Goal: Task Accomplishment & Management: Manage account settings

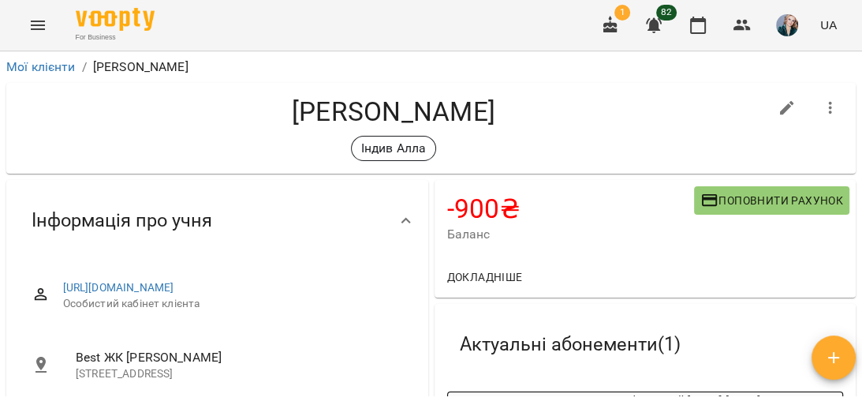
click at [748, 201] on span "Поповнити рахунок" at bounding box center [772, 200] width 143 height 19
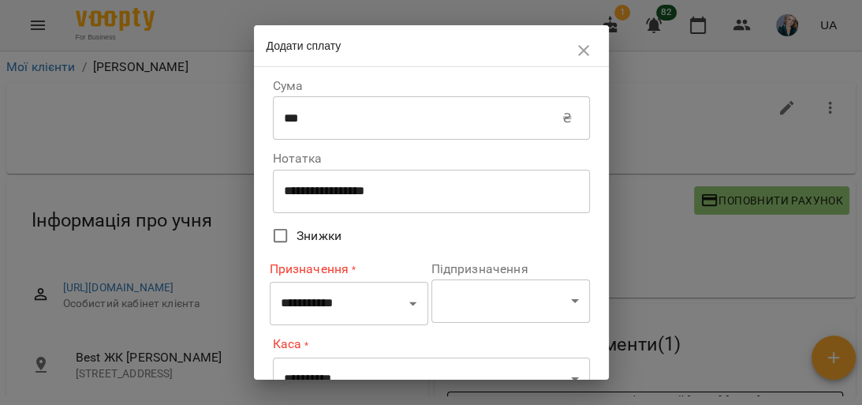
click at [473, 121] on input "***" at bounding box center [418, 118] width 290 height 44
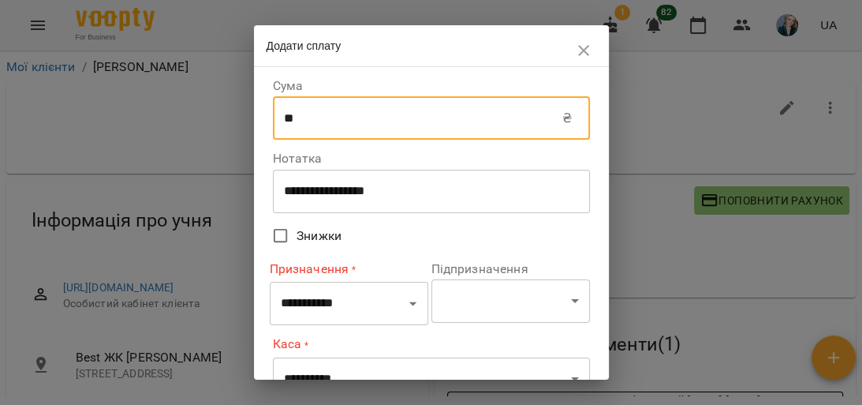
type input "*"
type input "****"
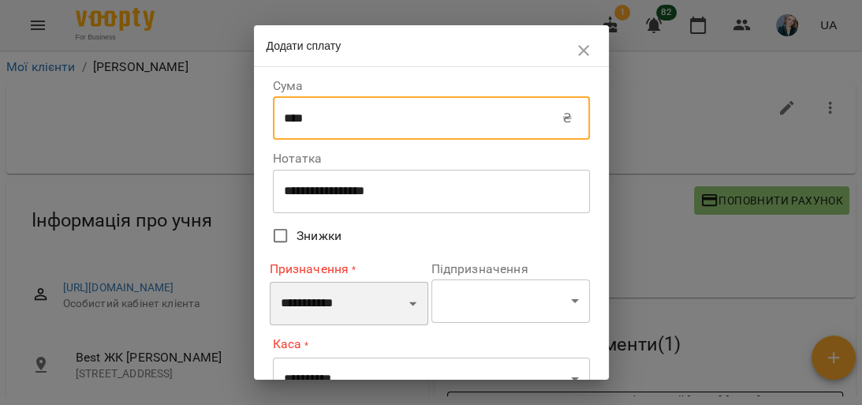
click at [405, 305] on select "**********" at bounding box center [349, 304] width 159 height 44
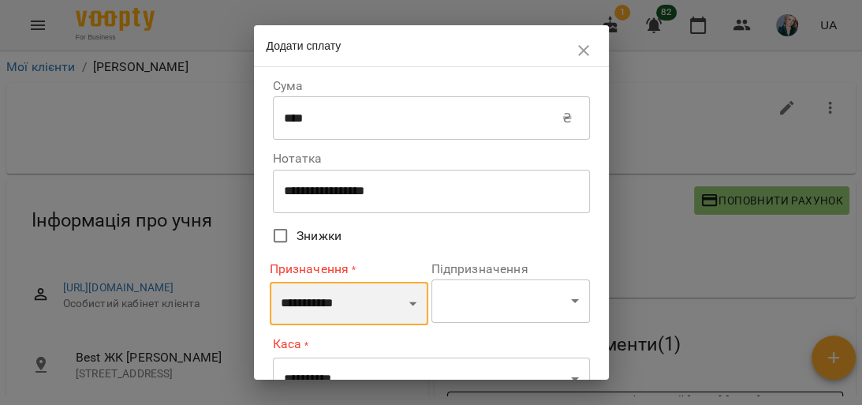
click at [406, 305] on select "**********" at bounding box center [349, 304] width 159 height 44
select select "*******"
click at [270, 282] on select "**********" at bounding box center [349, 304] width 159 height 44
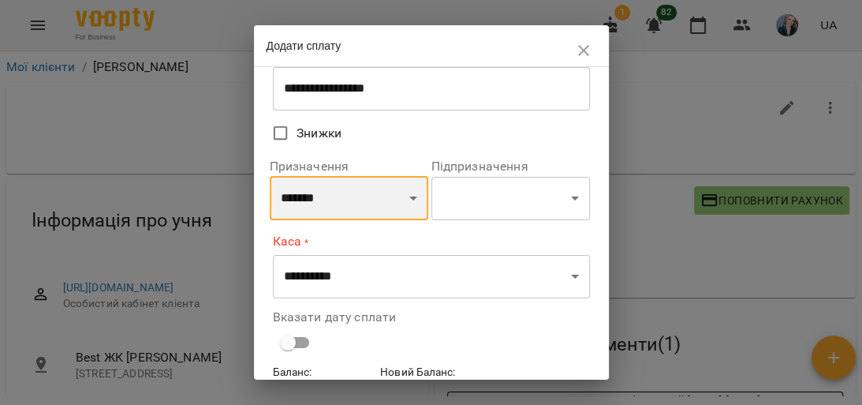
scroll to position [126, 0]
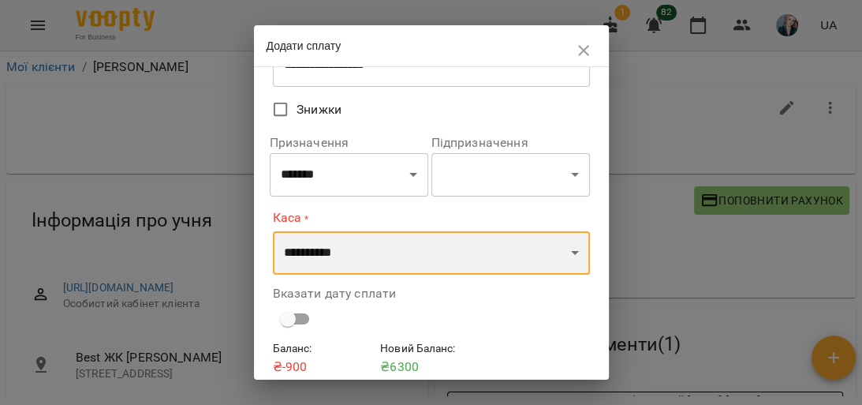
click at [566, 253] on select "**********" at bounding box center [431, 253] width 317 height 44
select select "**********"
click at [273, 231] on select "**********" at bounding box center [431, 253] width 317 height 44
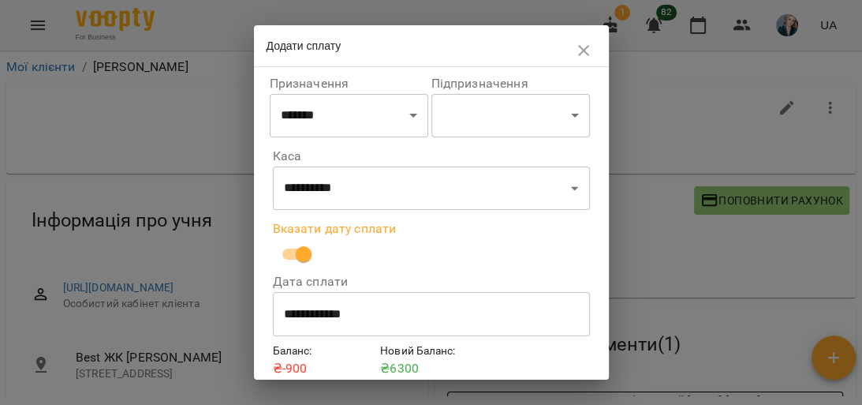
scroll to position [252, 0]
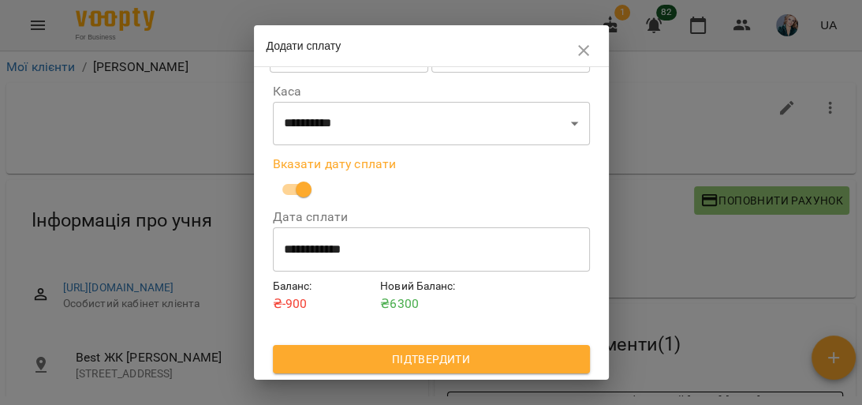
click at [426, 356] on span "Підтвердити" at bounding box center [432, 359] width 292 height 19
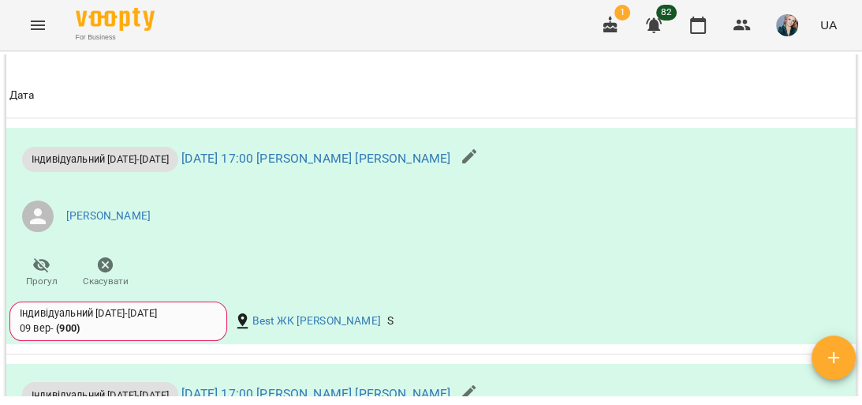
scroll to position [1199, 0]
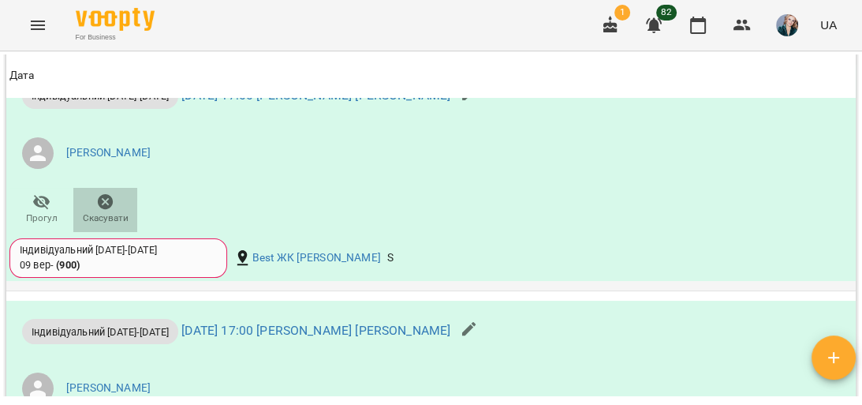
click at [103, 210] on icon "button" at bounding box center [106, 202] width 16 height 16
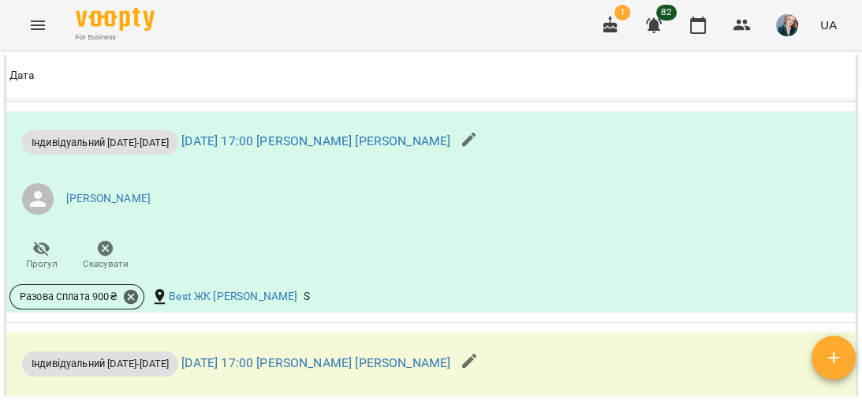
scroll to position [1452, 0]
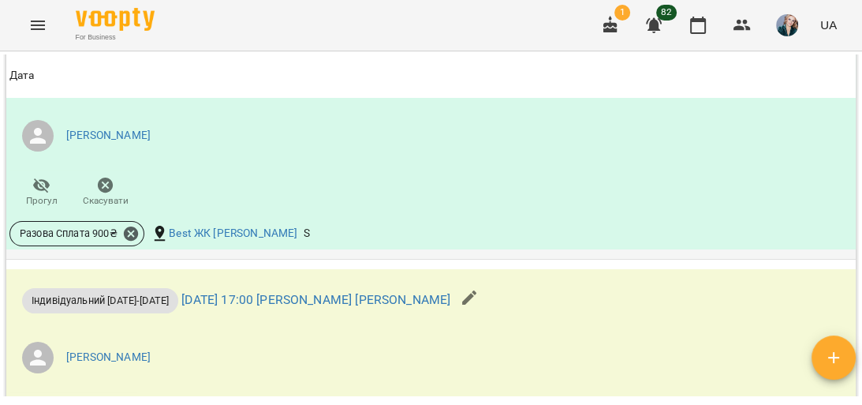
click at [103, 193] on icon "button" at bounding box center [106, 186] width 16 height 16
click at [133, 241] on icon at bounding box center [131, 233] width 14 height 14
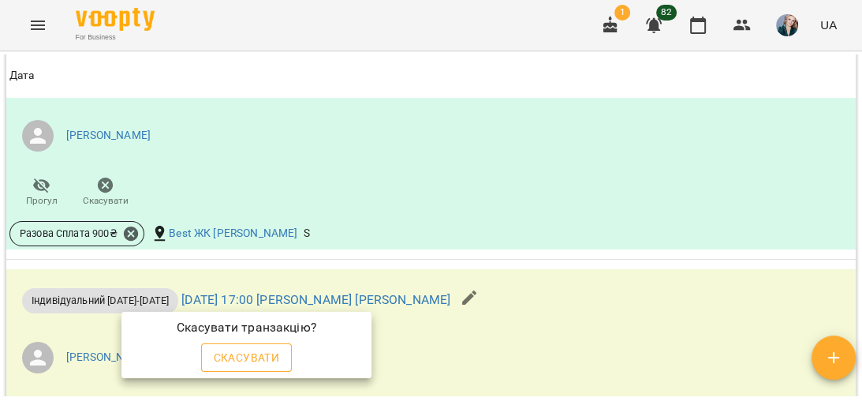
click at [243, 360] on span "Скасувати" at bounding box center [247, 357] width 66 height 19
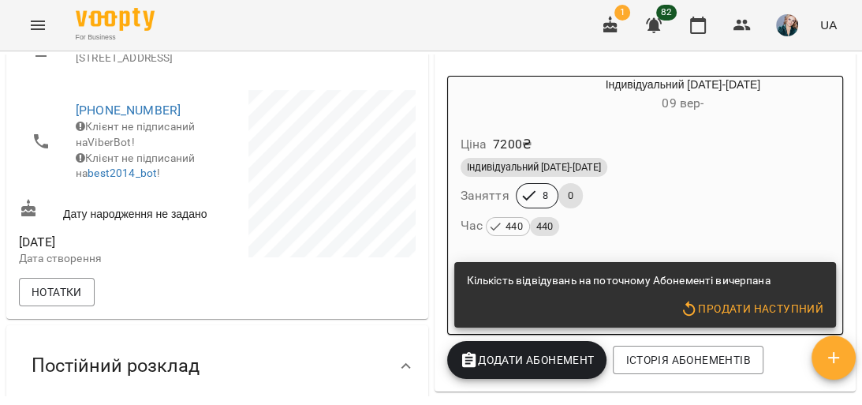
scroll to position [379, 0]
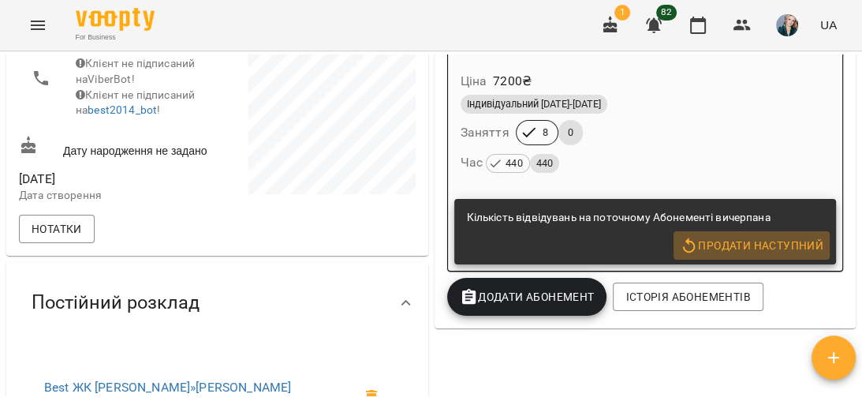
click at [704, 246] on span "Продати наступний" at bounding box center [752, 245] width 144 height 19
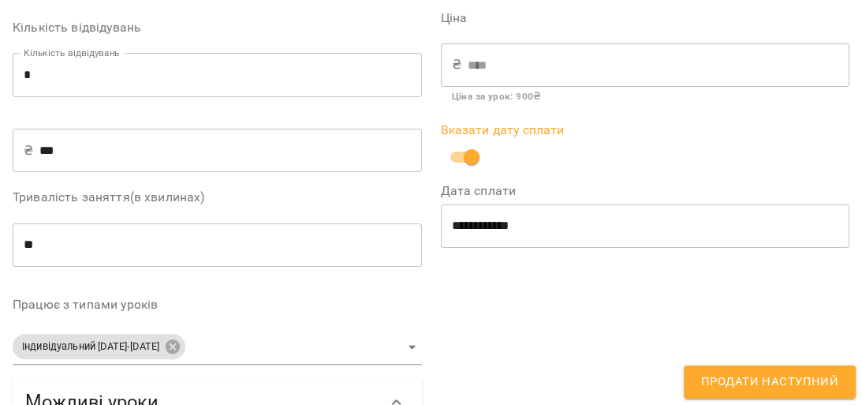
scroll to position [252, 0]
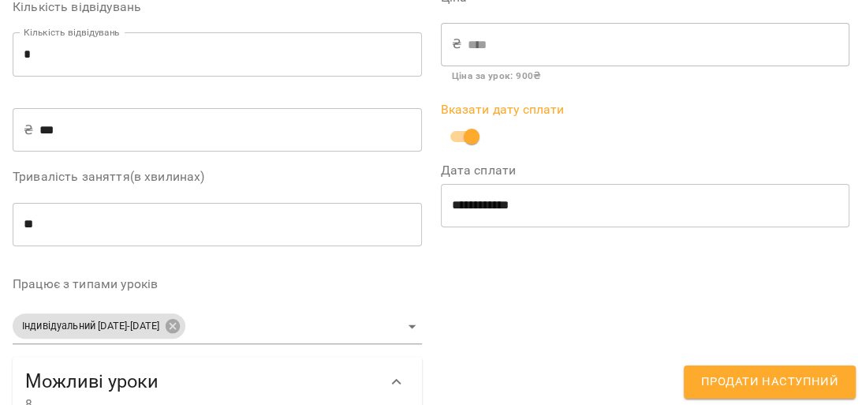
click at [730, 383] on span "Продати наступний" at bounding box center [769, 382] width 137 height 21
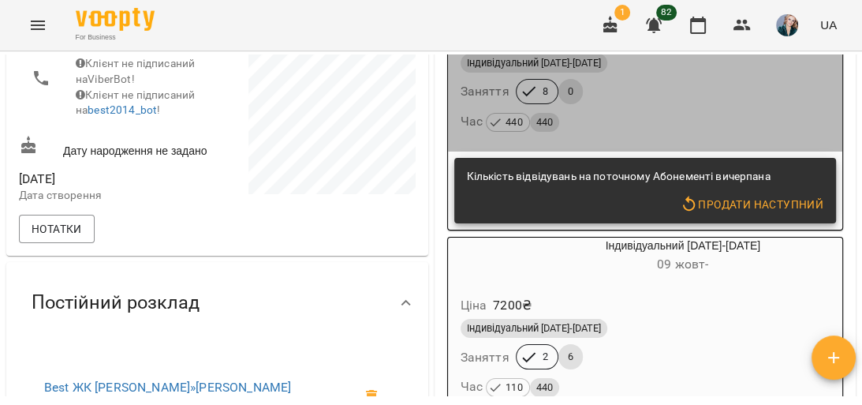
click at [691, 121] on div "Час 440 440" at bounding box center [646, 121] width 370 height 22
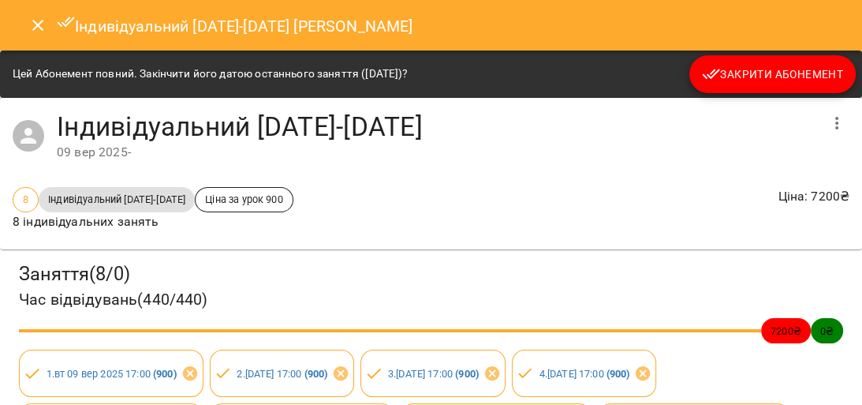
click at [735, 65] on span "Закрити Абонемент" at bounding box center [772, 74] width 141 height 19
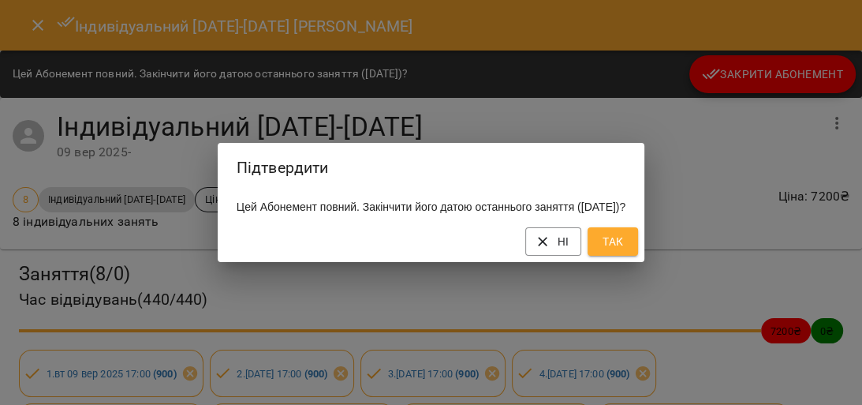
click at [625, 251] on span "Так" at bounding box center [612, 241] width 25 height 19
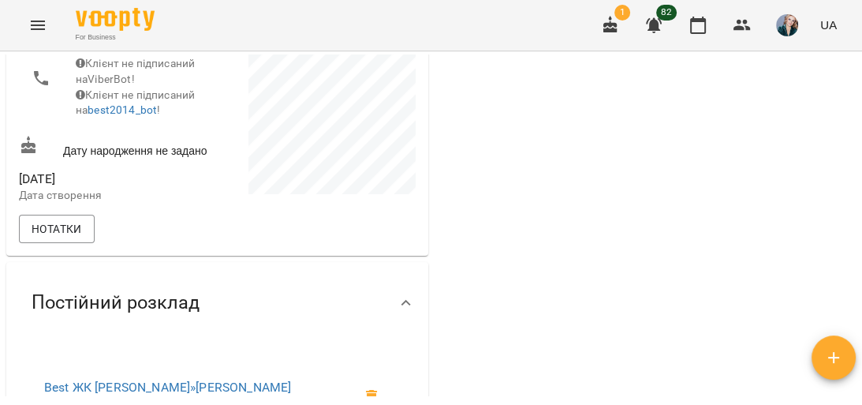
scroll to position [297, 0]
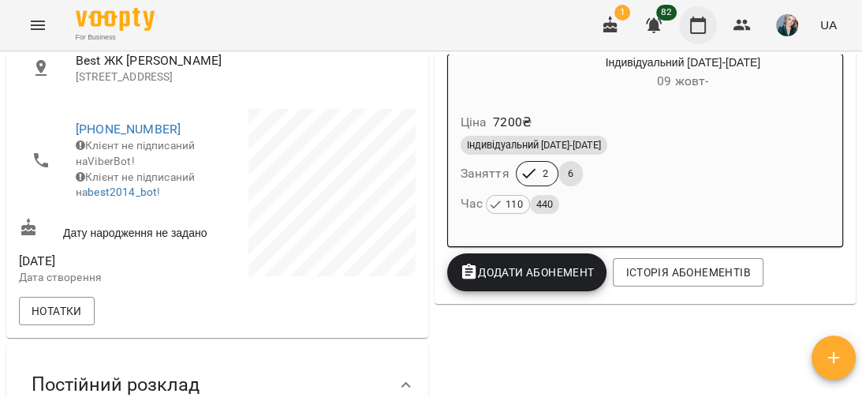
click at [705, 24] on icon "button" at bounding box center [698, 25] width 16 height 17
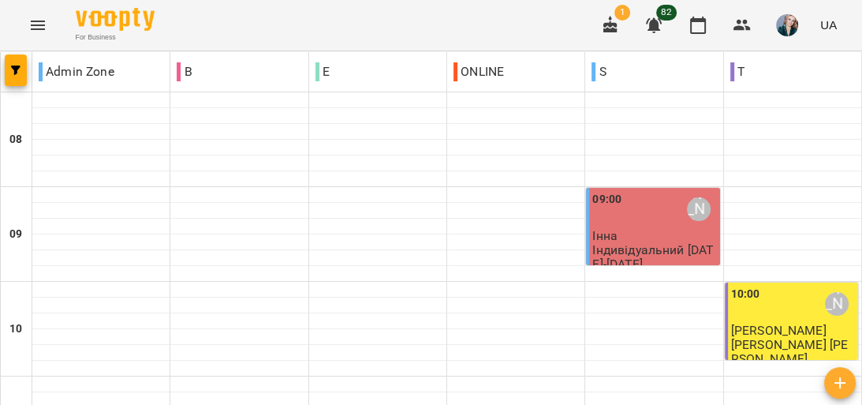
scroll to position [865, 0]
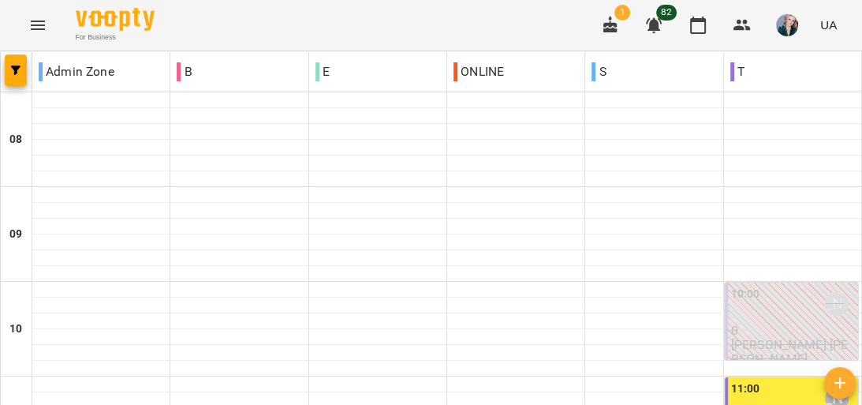
scroll to position [821, 0]
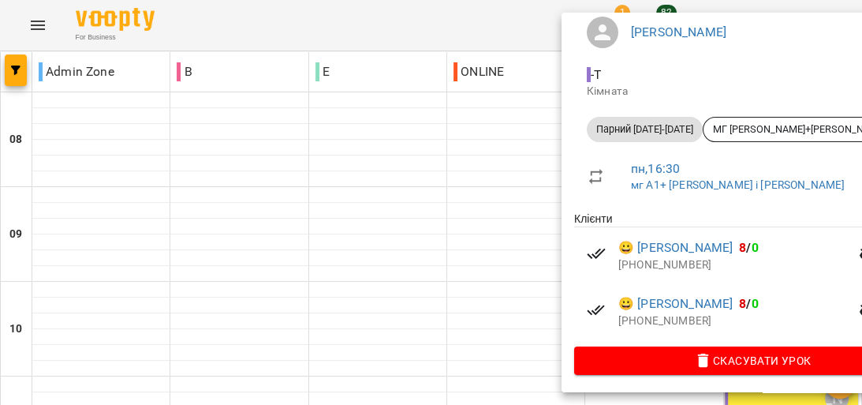
scroll to position [163, 0]
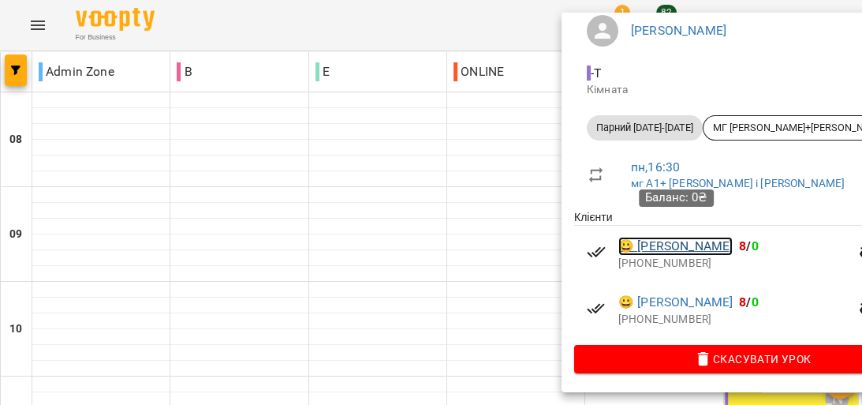
click at [655, 237] on link "😀 [PERSON_NAME]" at bounding box center [676, 246] width 114 height 19
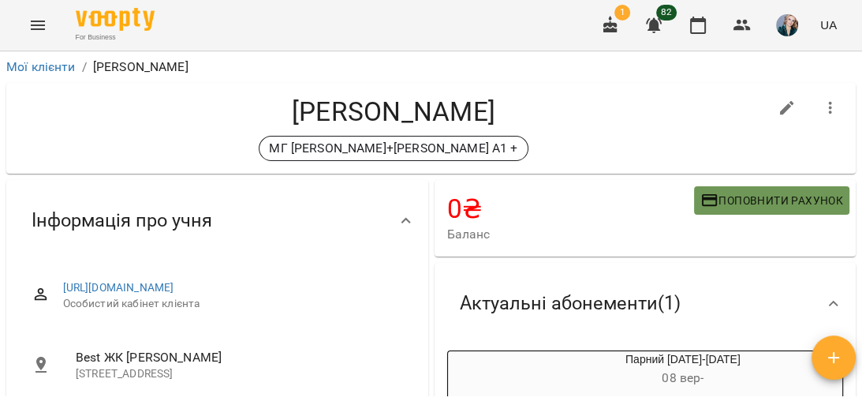
click at [735, 203] on span "Поповнити рахунок" at bounding box center [772, 200] width 143 height 19
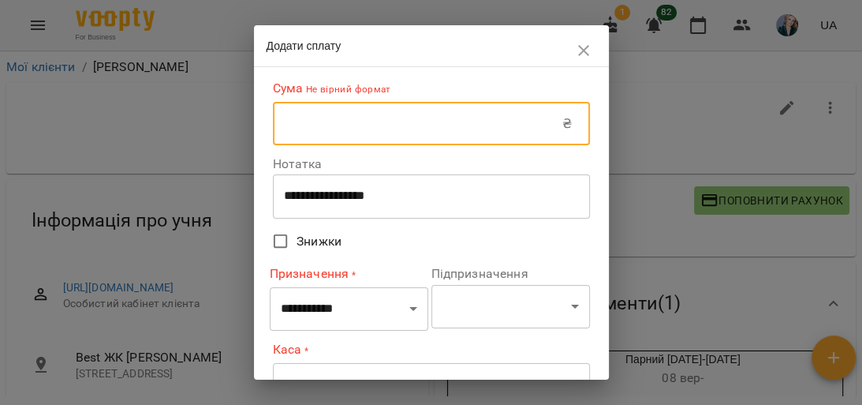
click at [475, 124] on input "text" at bounding box center [418, 124] width 290 height 44
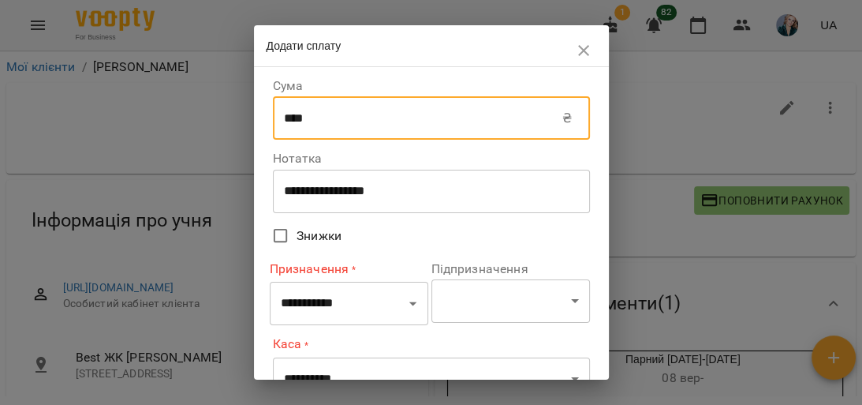
type input "****"
click at [409, 303] on select "**********" at bounding box center [349, 304] width 159 height 44
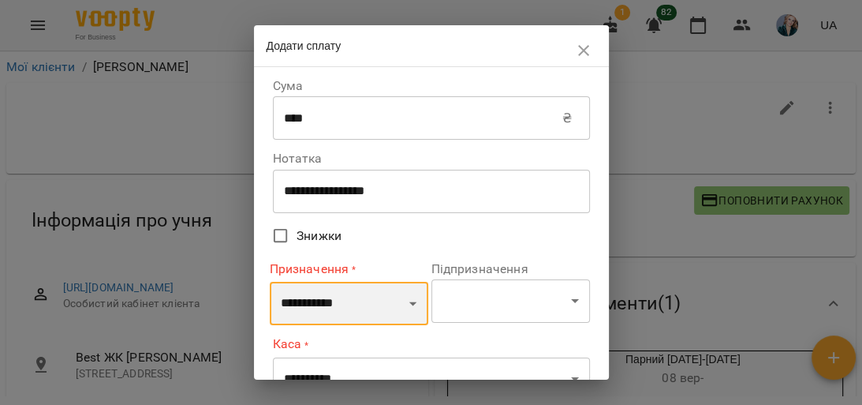
select select "*******"
click at [270, 282] on select "**********" at bounding box center [349, 304] width 159 height 44
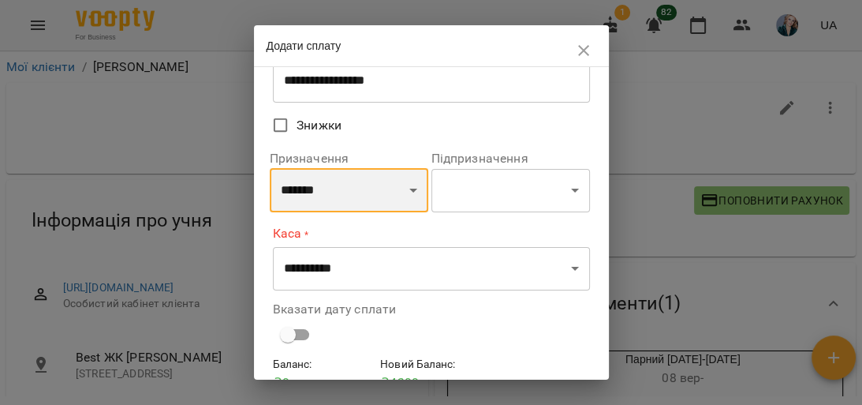
scroll to position [126, 0]
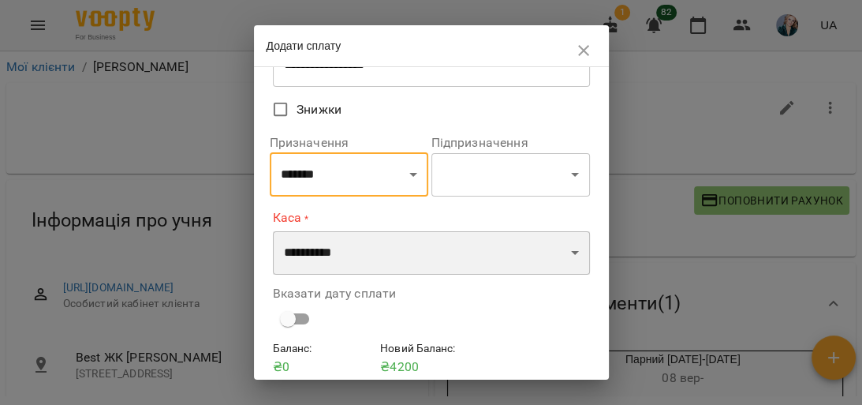
click at [563, 251] on select "**********" at bounding box center [431, 253] width 317 height 44
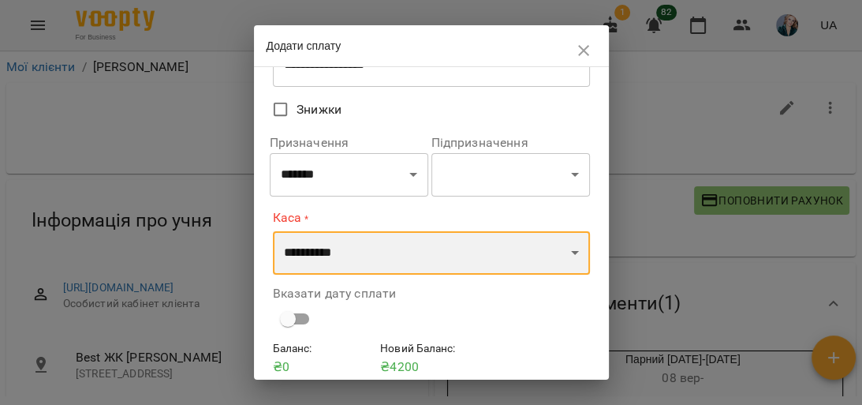
select select "**********"
click at [273, 231] on select "**********" at bounding box center [431, 253] width 317 height 44
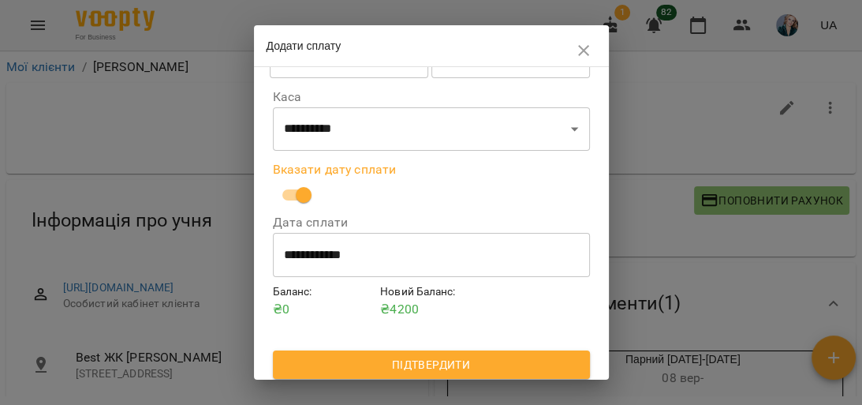
scroll to position [252, 0]
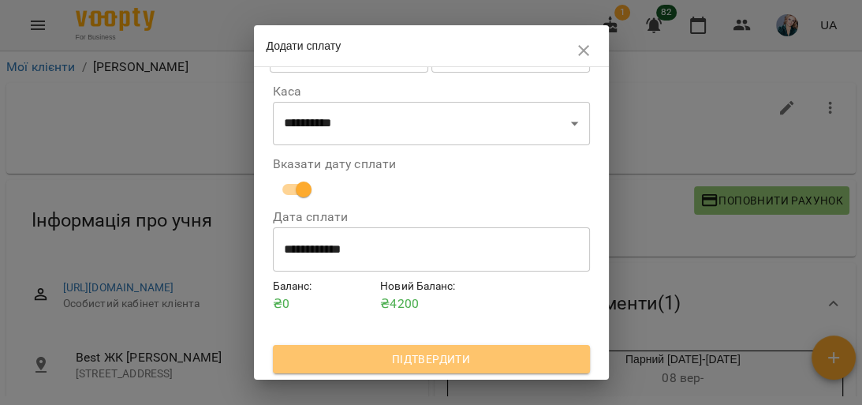
click at [475, 357] on span "Підтвердити" at bounding box center [432, 359] width 292 height 19
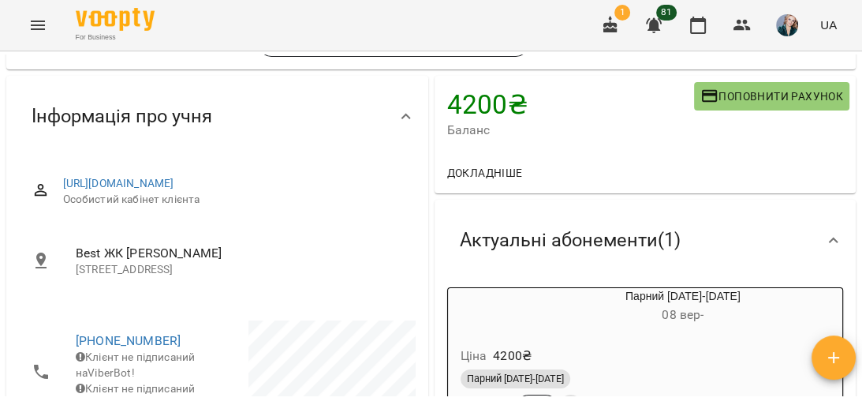
scroll to position [0, 0]
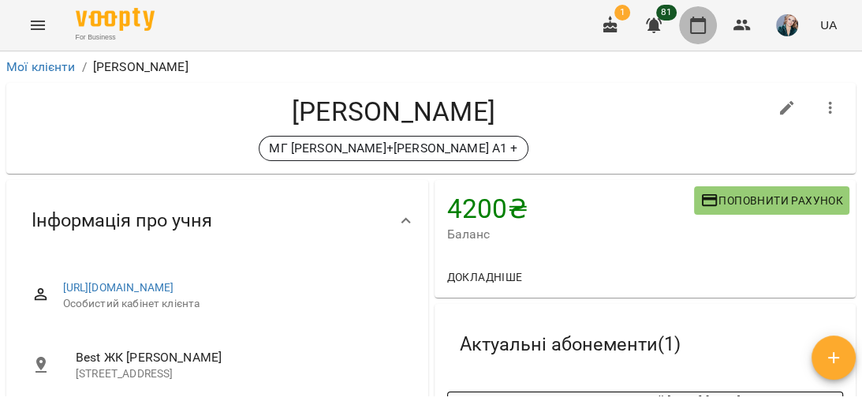
click at [696, 28] on icon "button" at bounding box center [698, 25] width 19 height 19
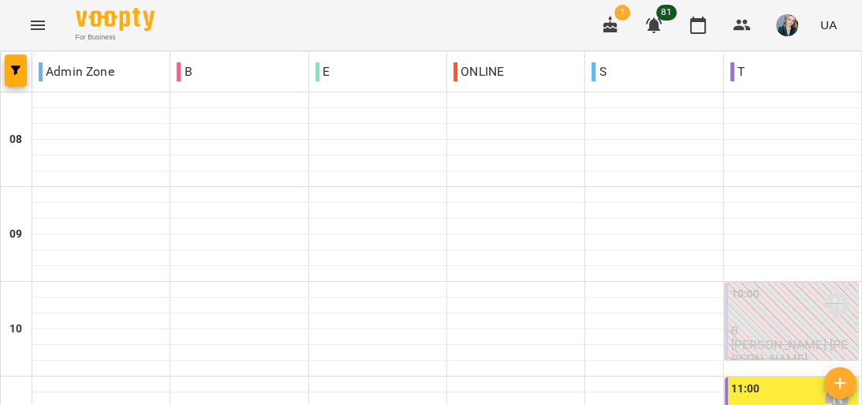
scroll to position [947, 0]
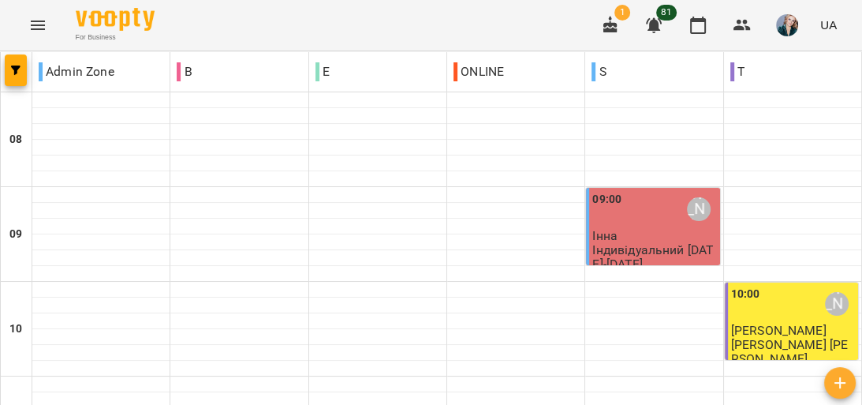
scroll to position [757, 0]
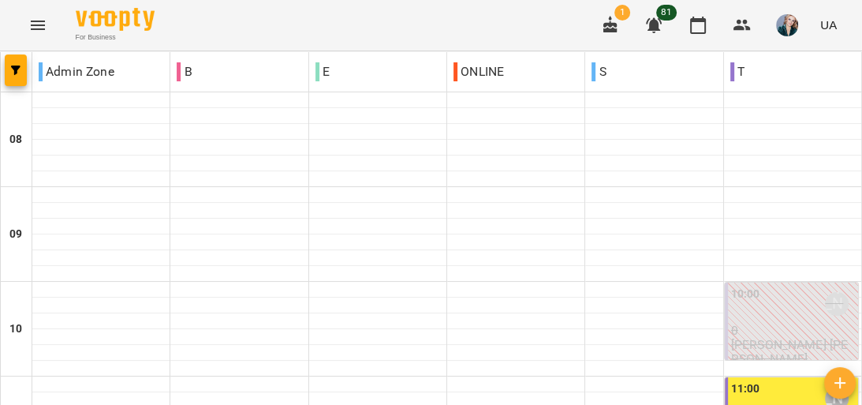
scroll to position [1010, 0]
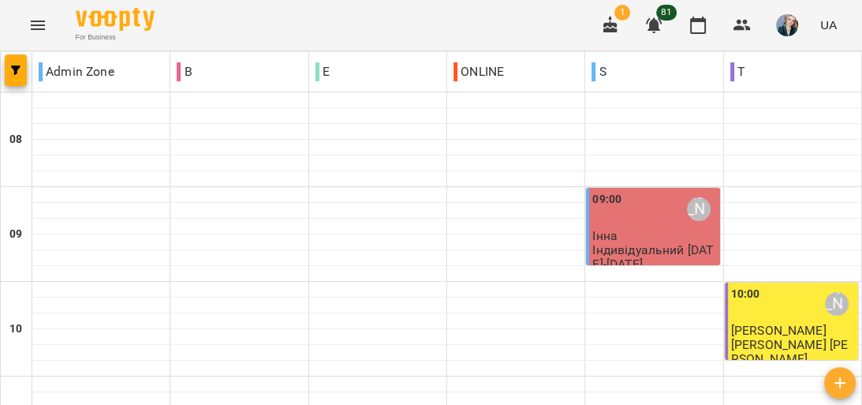
scroll to position [947, 0]
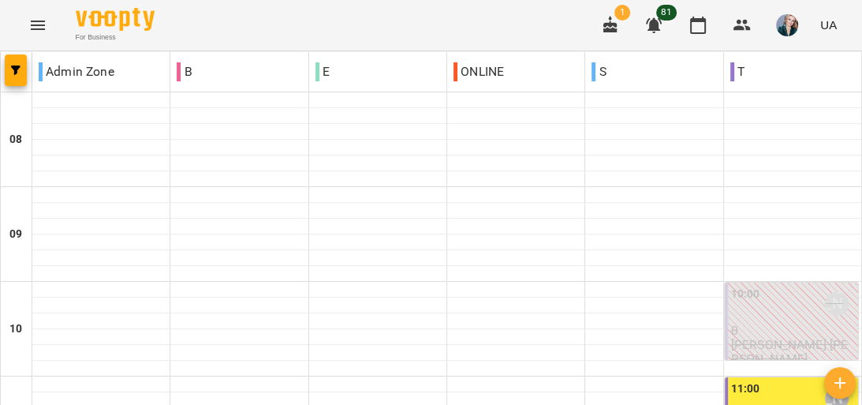
scroll to position [1010, 0]
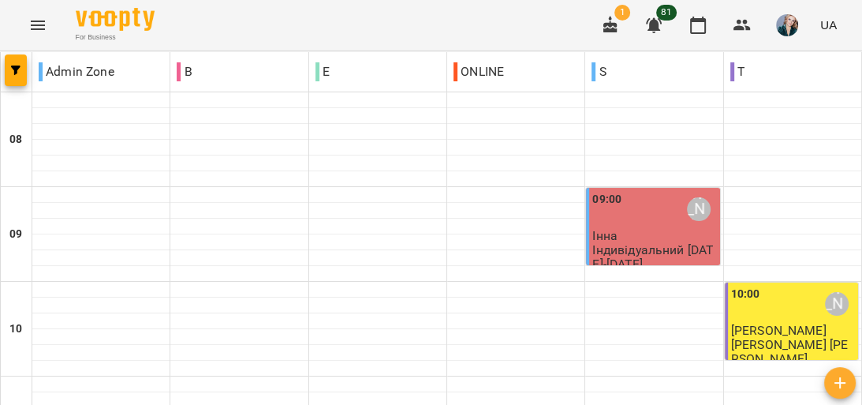
scroll to position [757, 0]
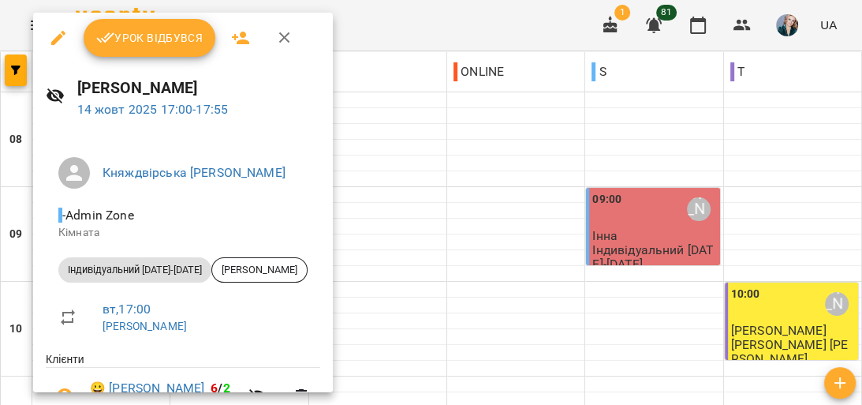
click at [139, 32] on span "Урок відбувся" at bounding box center [149, 37] width 107 height 19
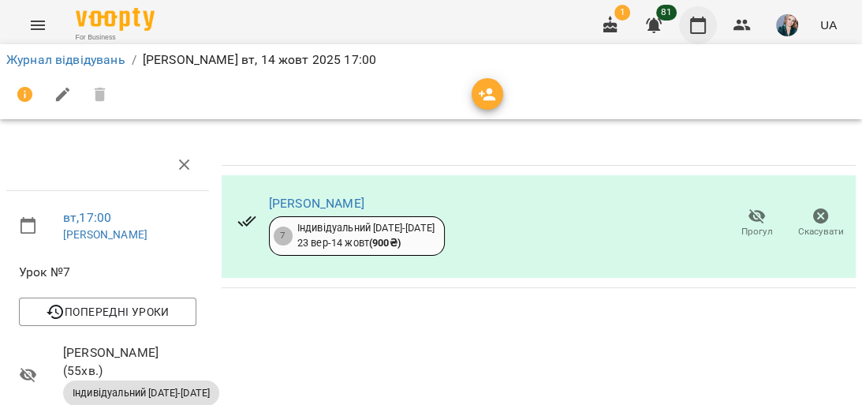
click at [705, 26] on icon "button" at bounding box center [698, 25] width 19 height 19
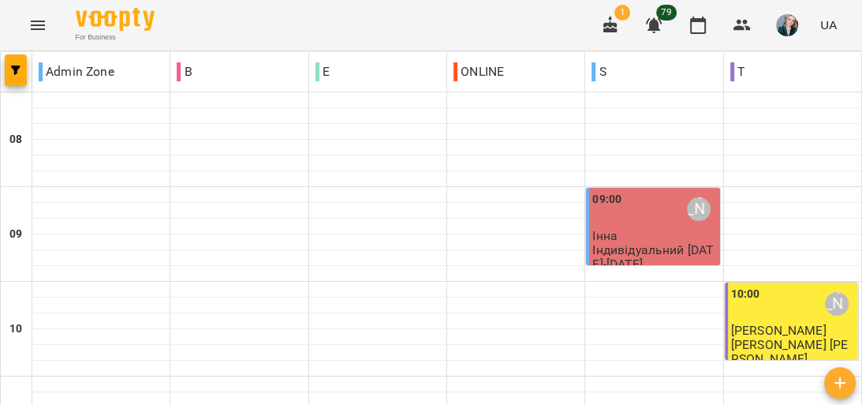
scroll to position [821, 0]
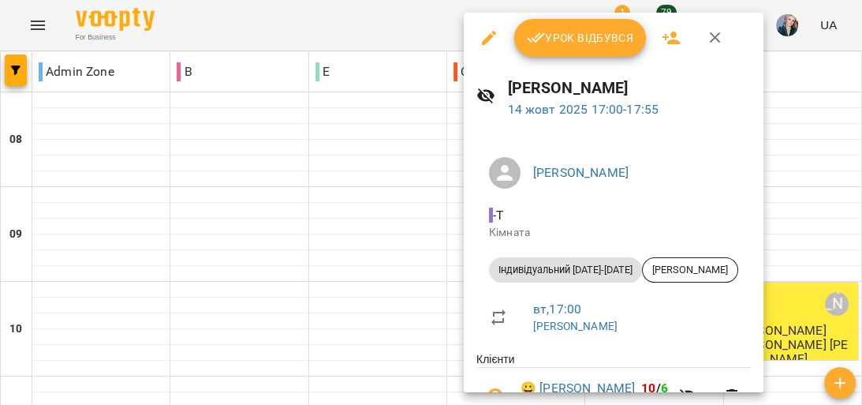
click at [584, 32] on span "Урок відбувся" at bounding box center [580, 37] width 107 height 19
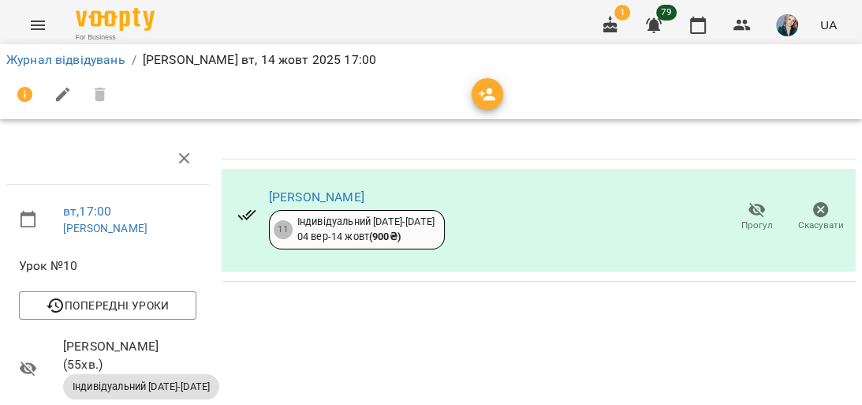
scroll to position [63, 0]
click at [701, 31] on icon "button" at bounding box center [698, 25] width 19 height 19
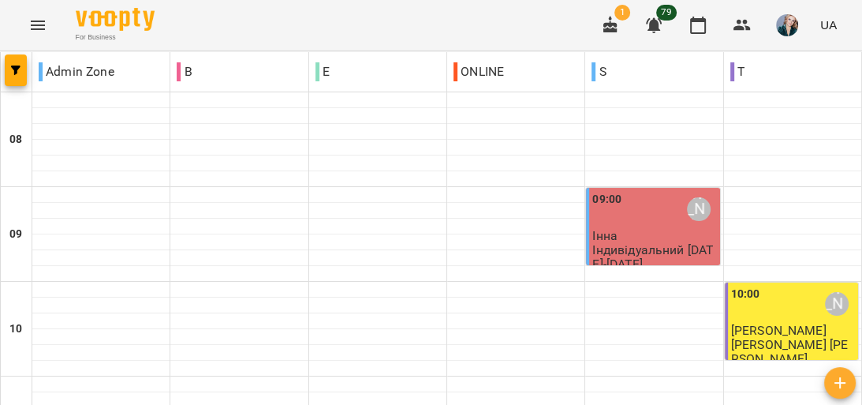
scroll to position [884, 0]
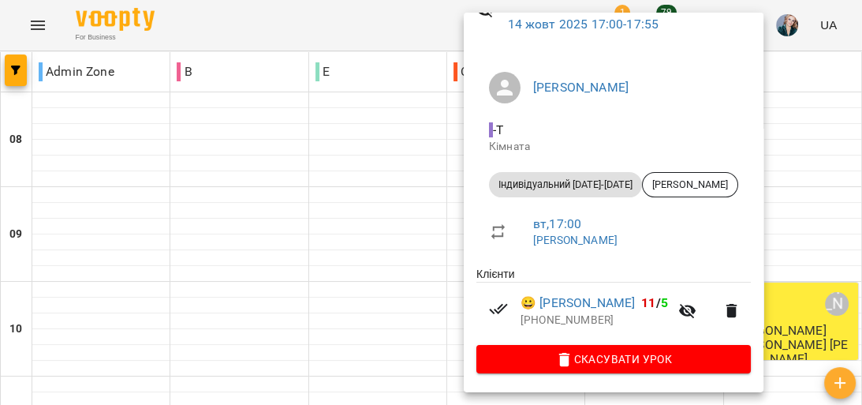
scroll to position [107, 0]
click at [458, 114] on div at bounding box center [431, 202] width 862 height 405
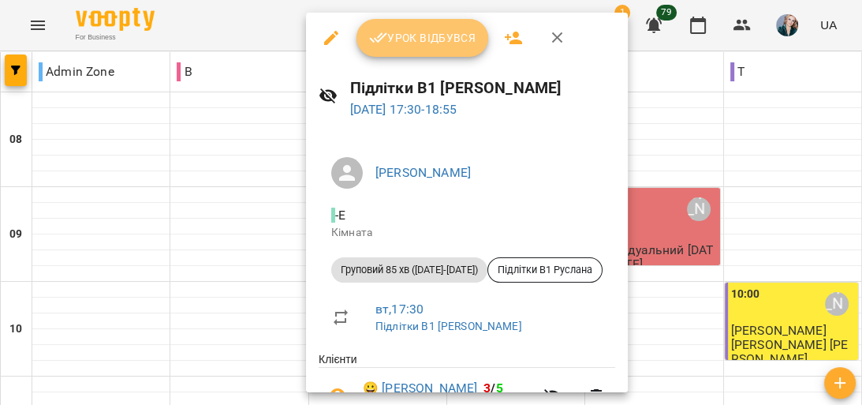
click at [423, 37] on span "Урок відбувся" at bounding box center [422, 37] width 107 height 19
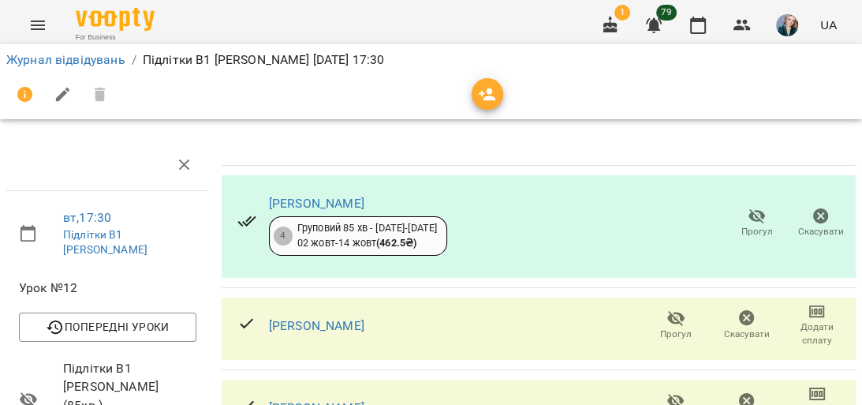
drag, startPoint x: 738, startPoint y: 150, endPoint x: 734, endPoint y: 138, distance: 12.5
click at [738, 145] on th at bounding box center [539, 153] width 634 height 26
click at [697, 28] on icon "button" at bounding box center [698, 25] width 19 height 19
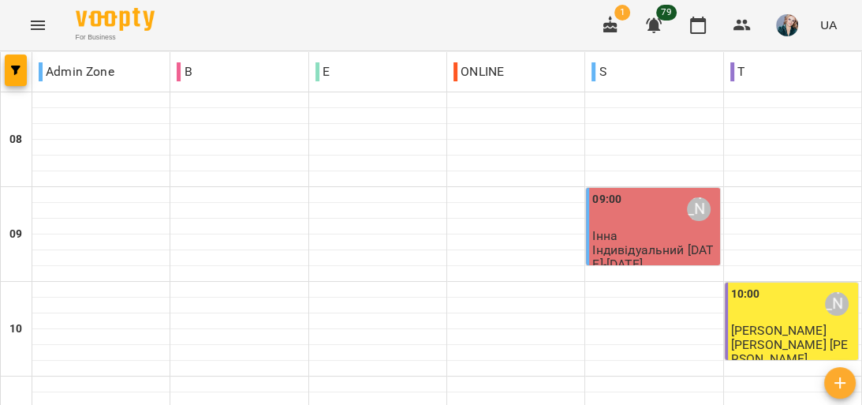
scroll to position [884, 0]
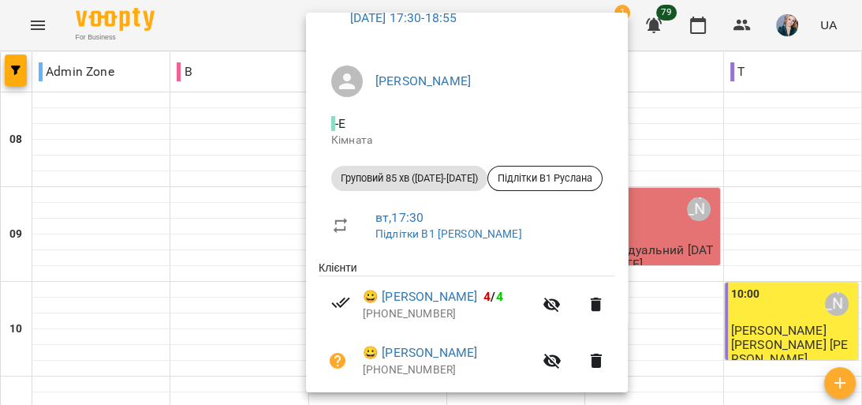
scroll to position [189, 0]
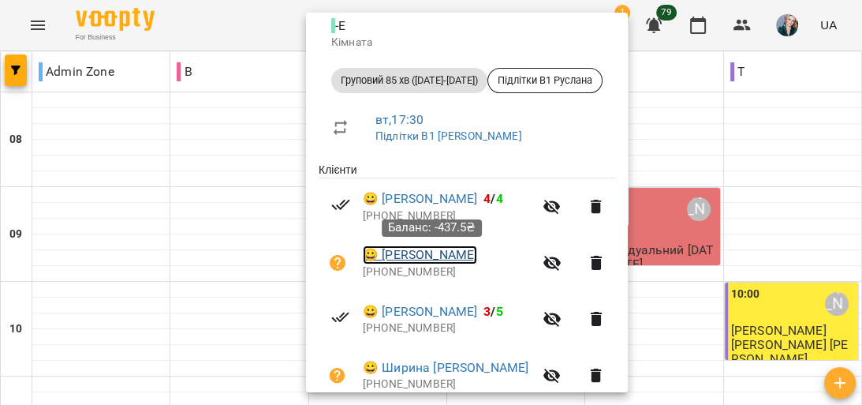
click at [397, 253] on link "😀 [PERSON_NAME]" at bounding box center [420, 254] width 114 height 19
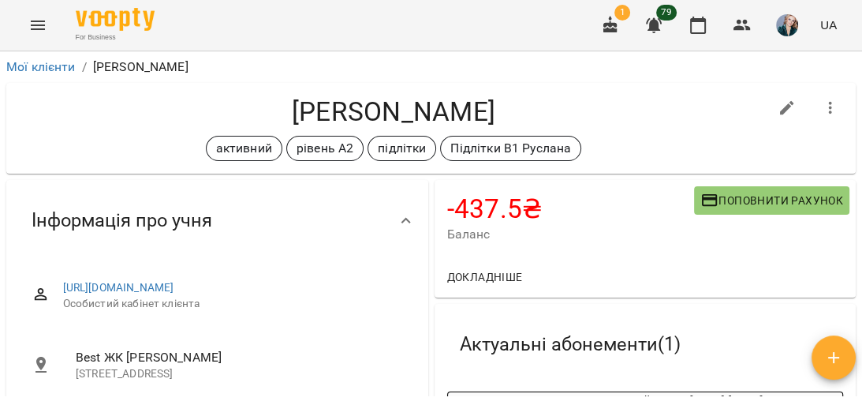
scroll to position [63, 0]
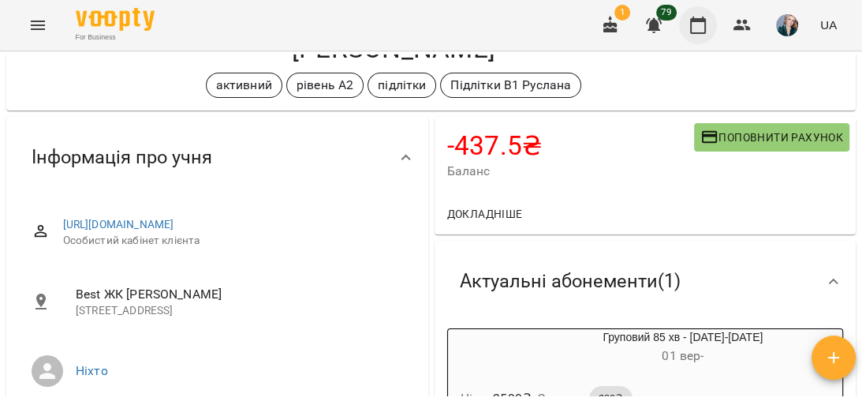
click at [698, 20] on icon "button" at bounding box center [698, 25] width 16 height 17
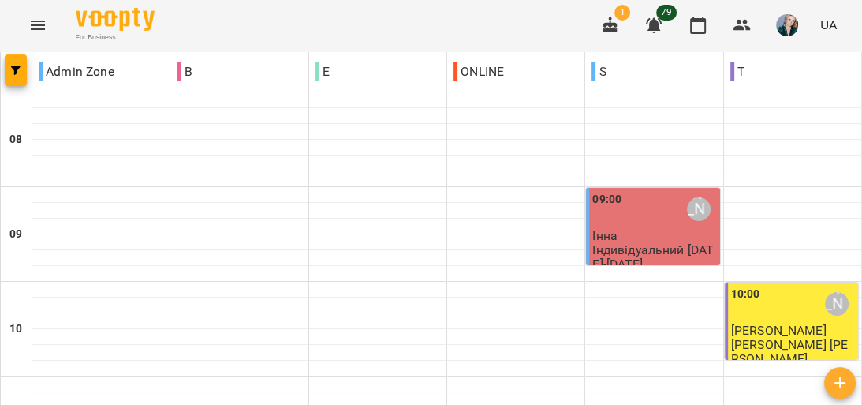
scroll to position [821, 0]
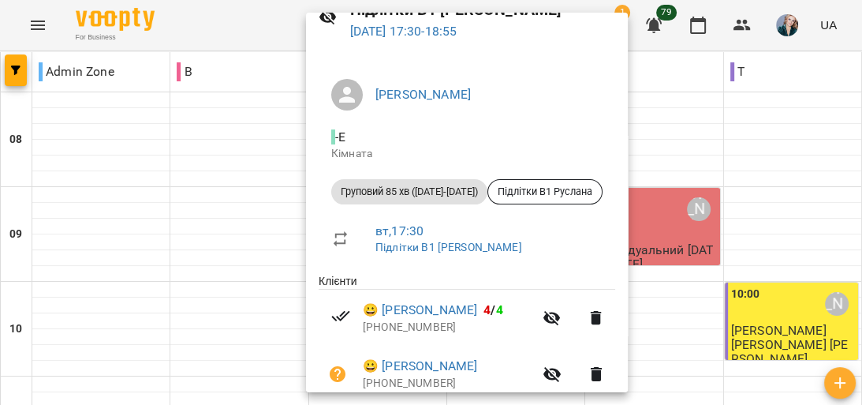
scroll to position [252, 0]
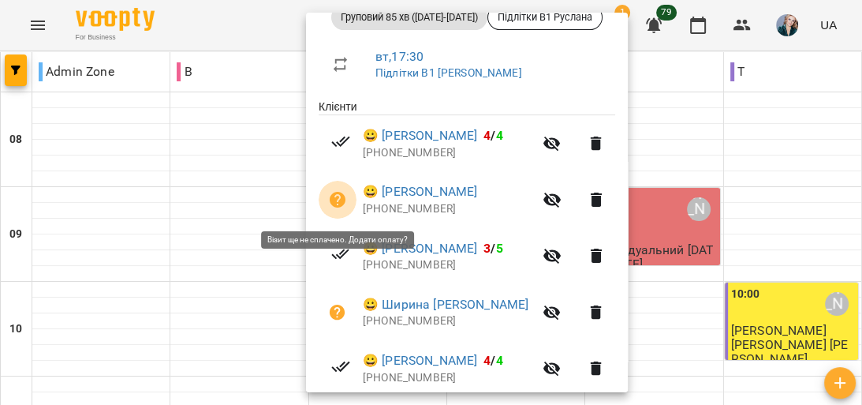
click at [339, 202] on icon "button" at bounding box center [337, 199] width 19 height 19
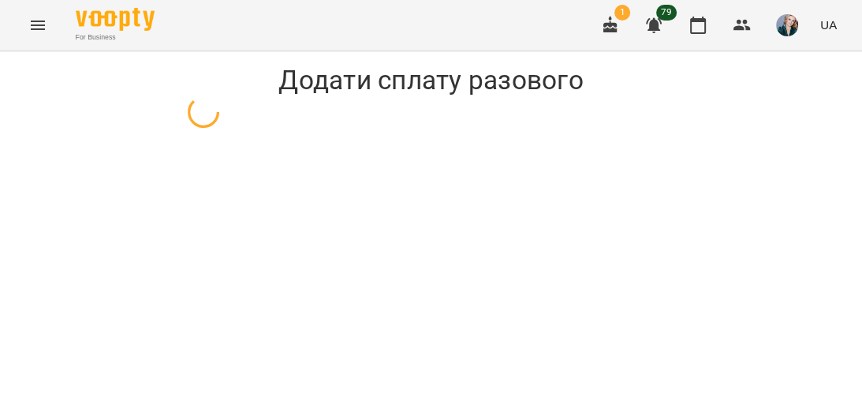
select select "**********"
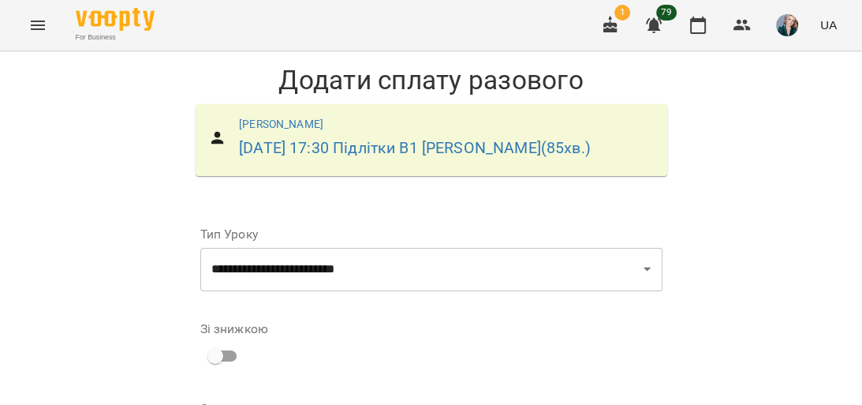
scroll to position [63, 0]
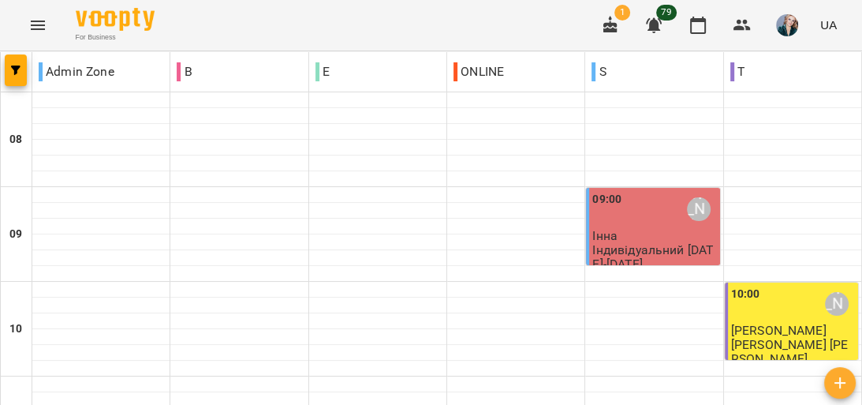
scroll to position [884, 0]
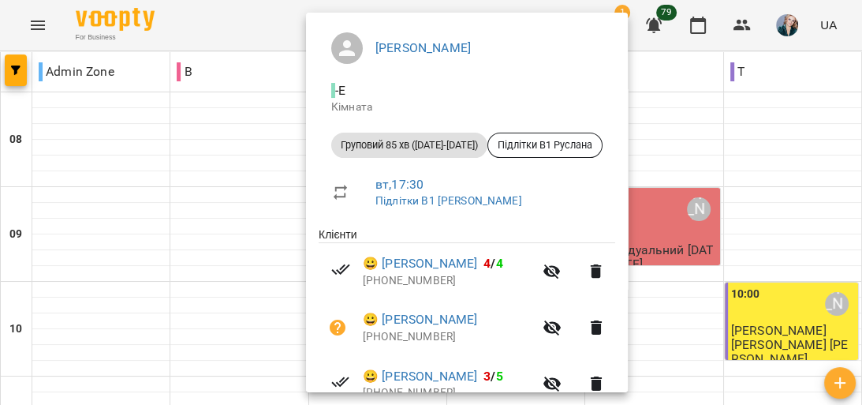
scroll to position [126, 0]
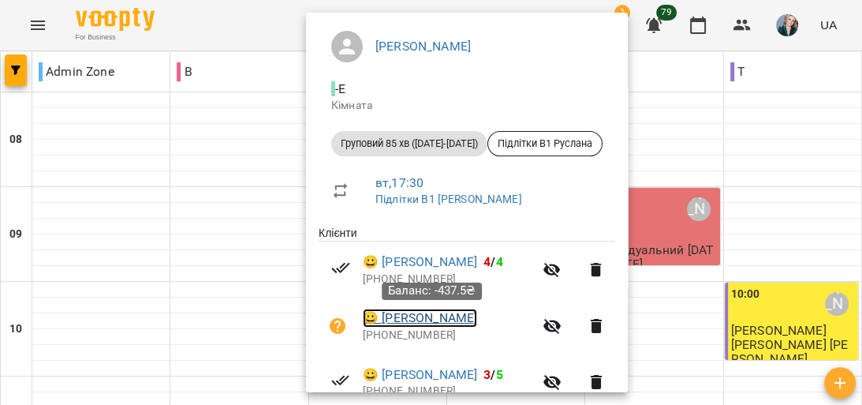
click at [411, 318] on link "😀 [PERSON_NAME]" at bounding box center [420, 318] width 114 height 19
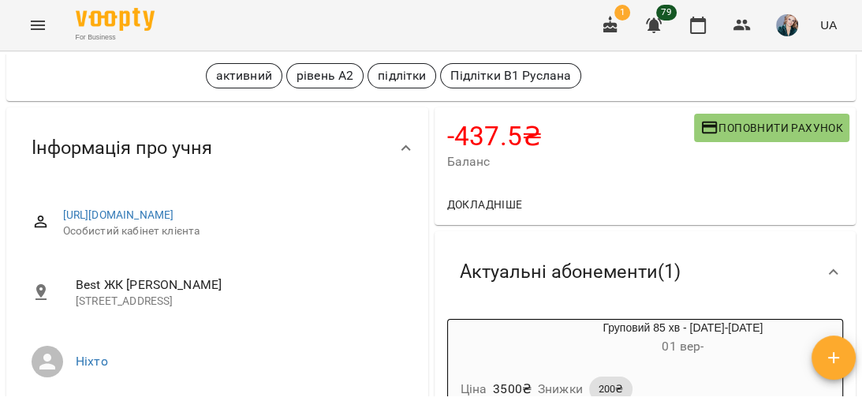
scroll to position [126, 0]
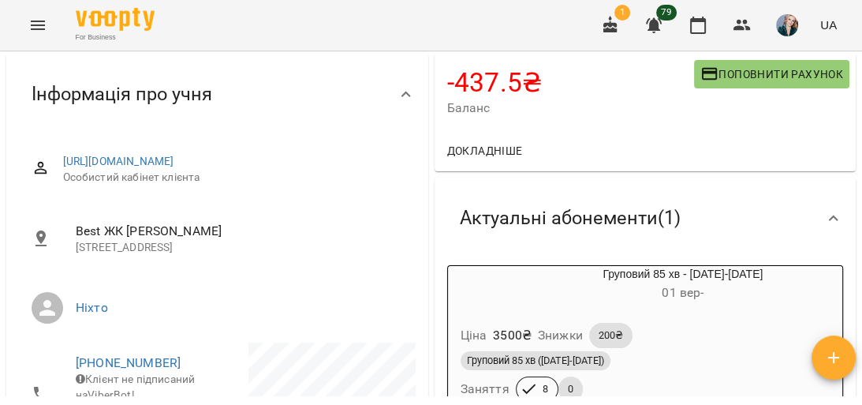
click at [682, 338] on div "Ціна 3500 ₴ Знижки 200₴" at bounding box center [646, 336] width 376 height 32
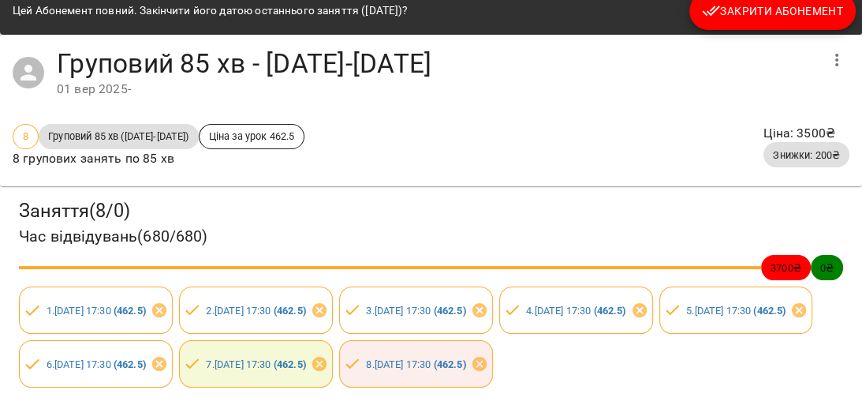
scroll to position [0, 0]
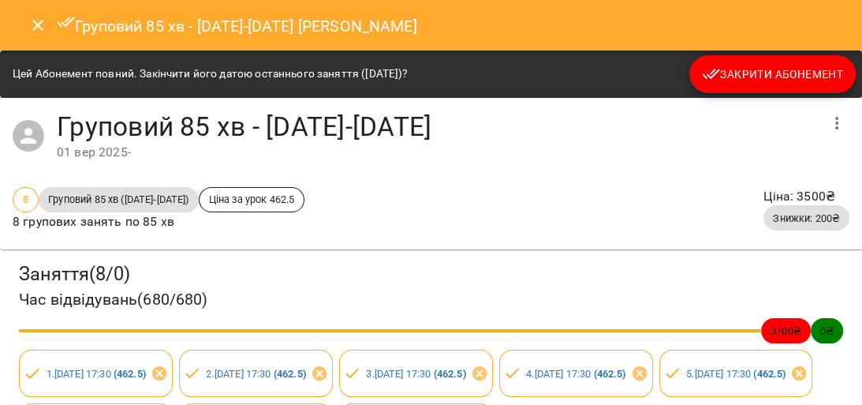
click at [33, 24] on icon "Close" at bounding box center [37, 25] width 19 height 19
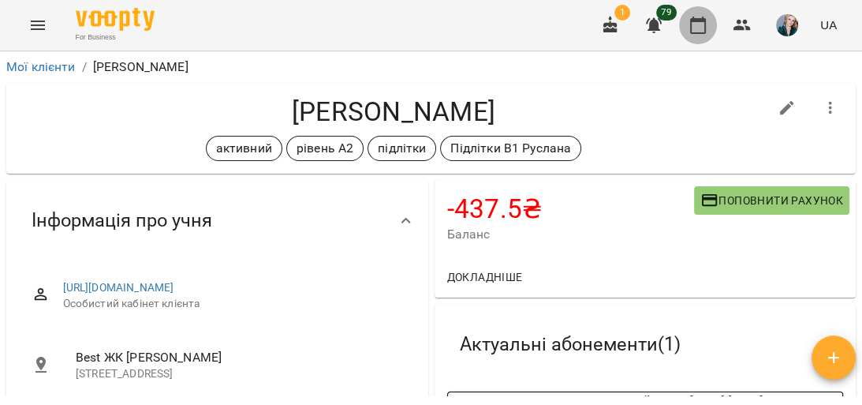
click at [698, 31] on icon "button" at bounding box center [698, 25] width 19 height 19
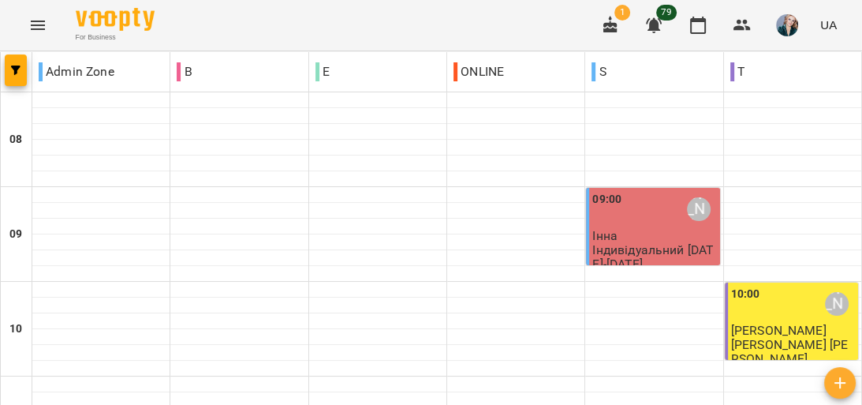
scroll to position [821, 0]
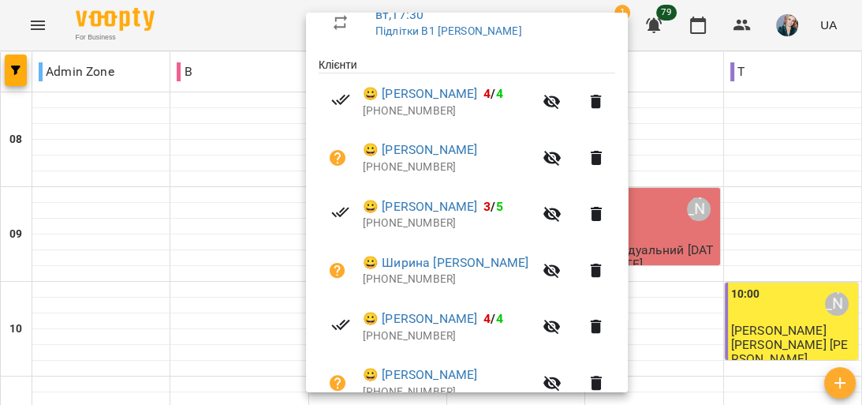
scroll to position [316, 0]
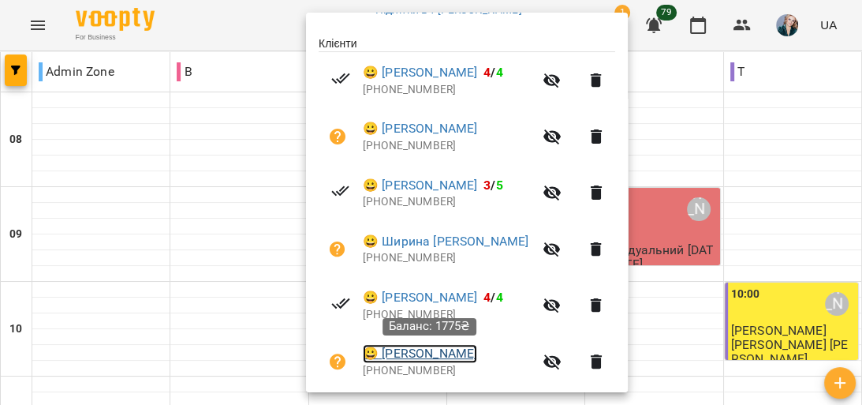
click at [442, 354] on link "😀 [PERSON_NAME]" at bounding box center [420, 353] width 114 height 19
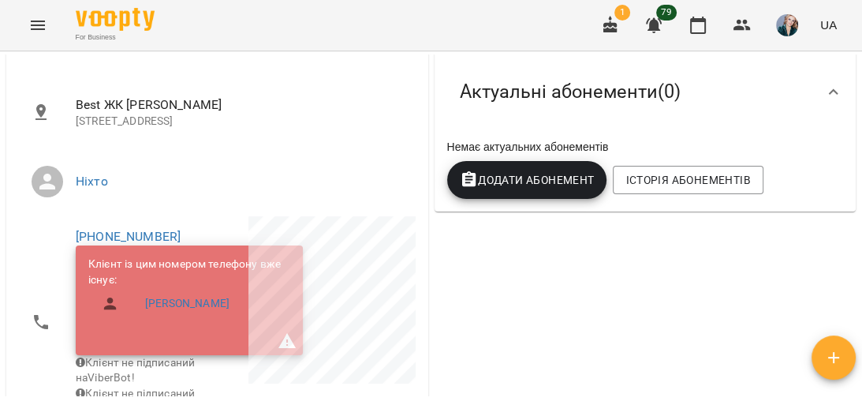
scroll to position [316, 0]
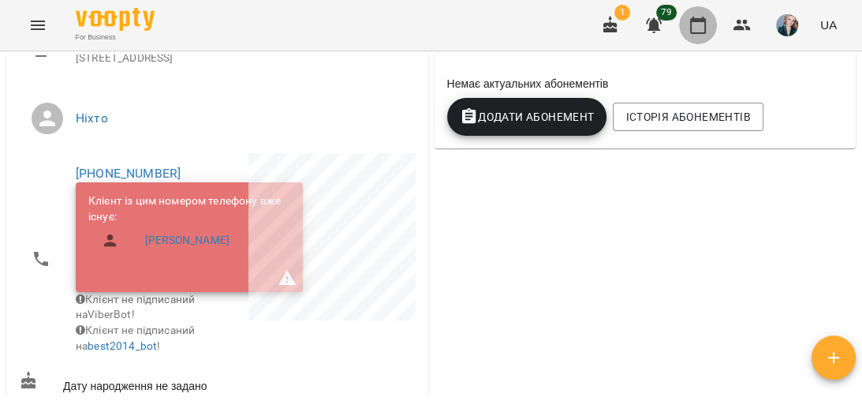
click at [694, 27] on icon "button" at bounding box center [698, 25] width 19 height 19
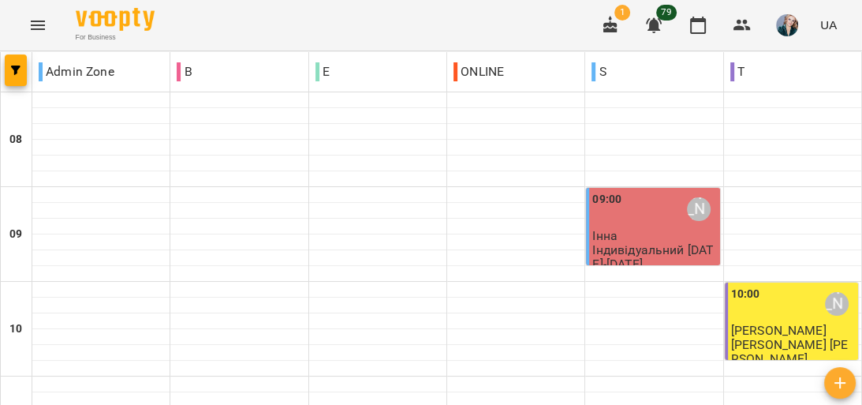
scroll to position [947, 0]
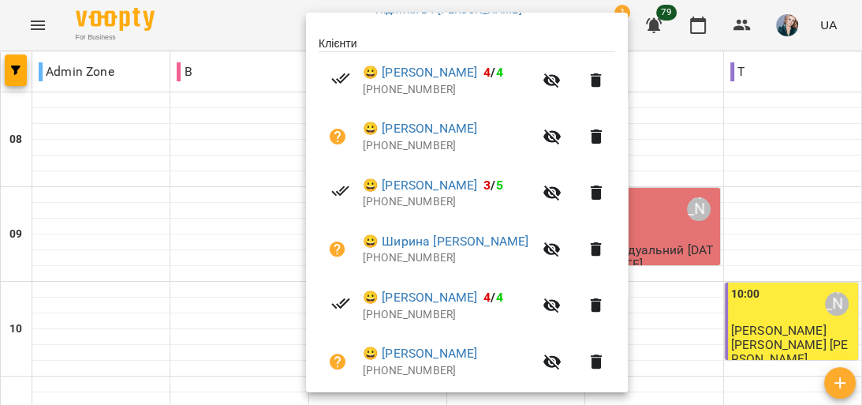
scroll to position [368, 0]
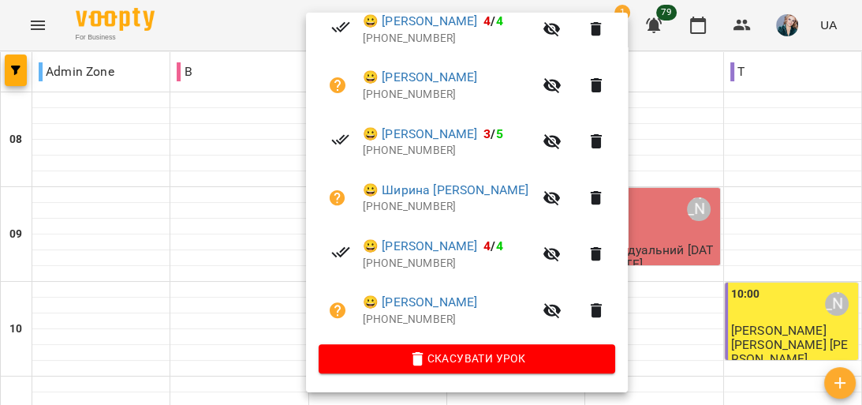
click at [97, 195] on div at bounding box center [431, 202] width 862 height 405
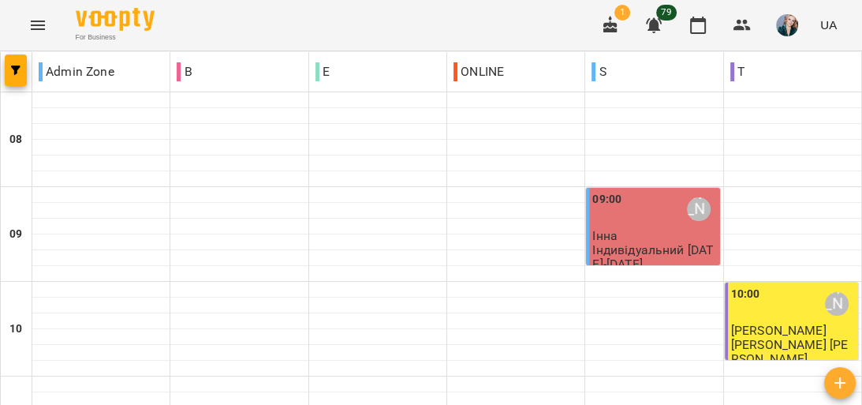
scroll to position [821, 0]
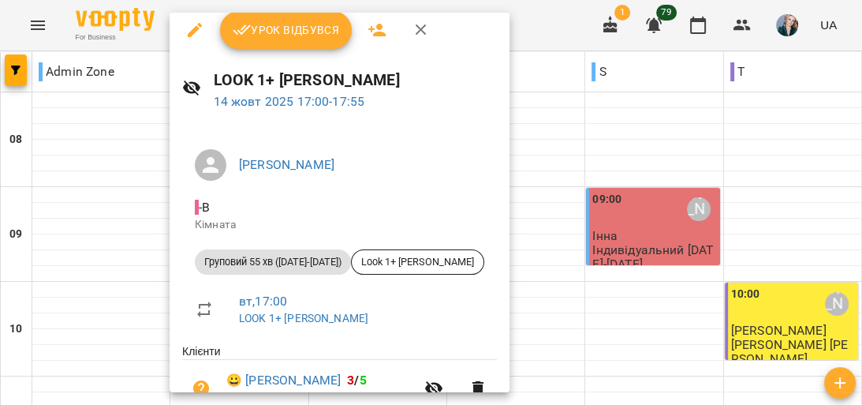
scroll to position [0, 0]
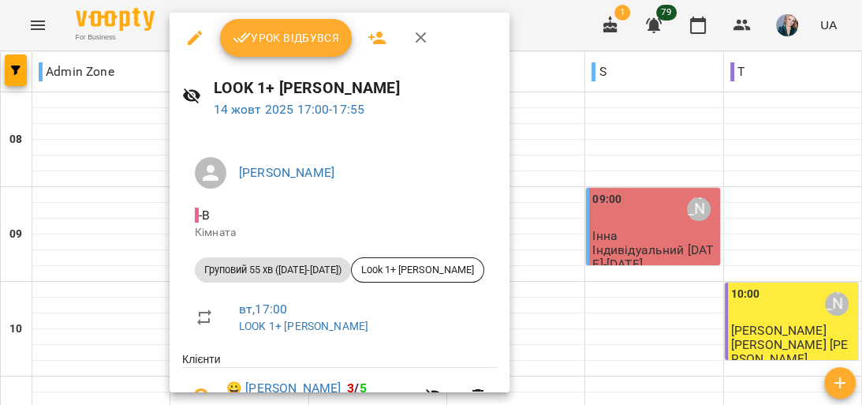
click at [300, 38] on span "Урок відбувся" at bounding box center [286, 37] width 107 height 19
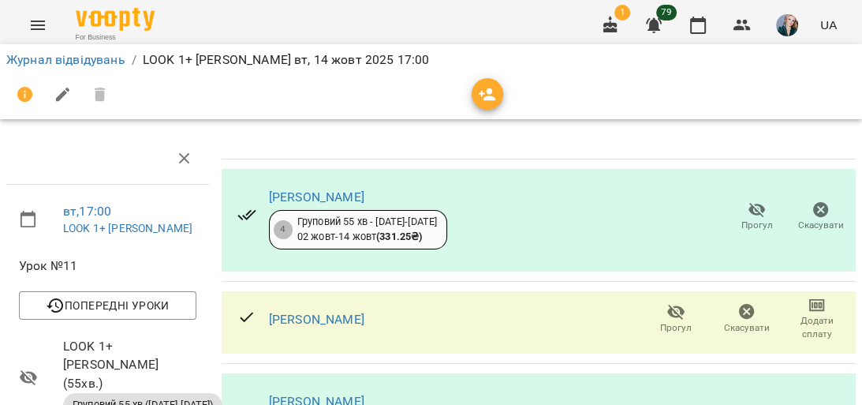
scroll to position [37, 0]
click at [694, 28] on icon "button" at bounding box center [698, 25] width 19 height 19
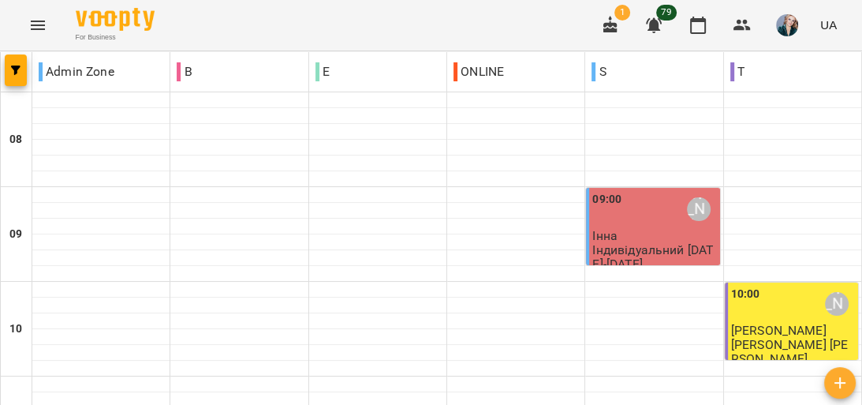
scroll to position [884, 0]
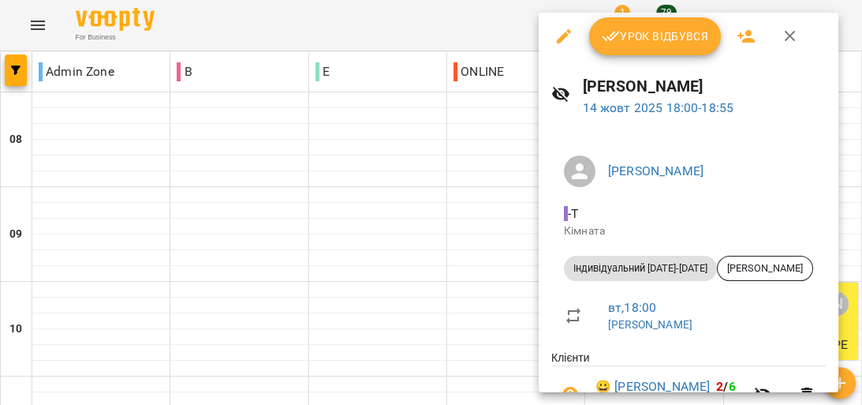
scroll to position [0, 0]
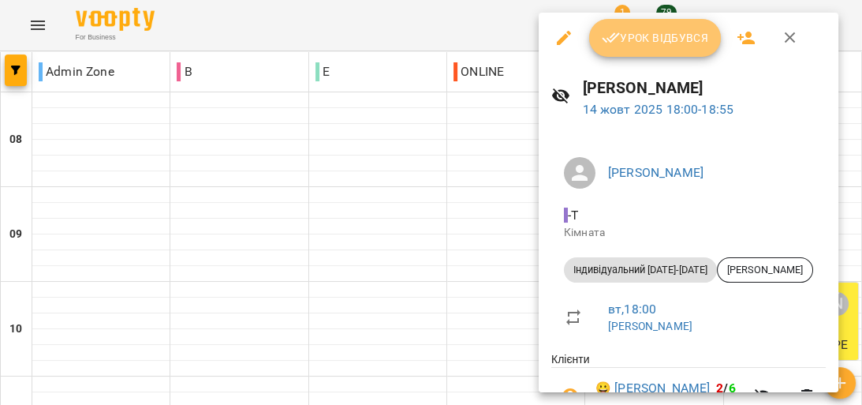
click at [670, 36] on span "Урок відбувся" at bounding box center [655, 37] width 107 height 19
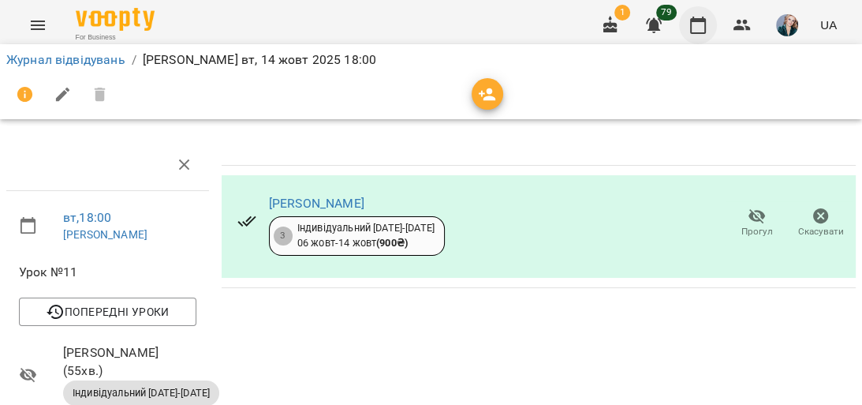
click at [700, 28] on icon "button" at bounding box center [698, 25] width 19 height 19
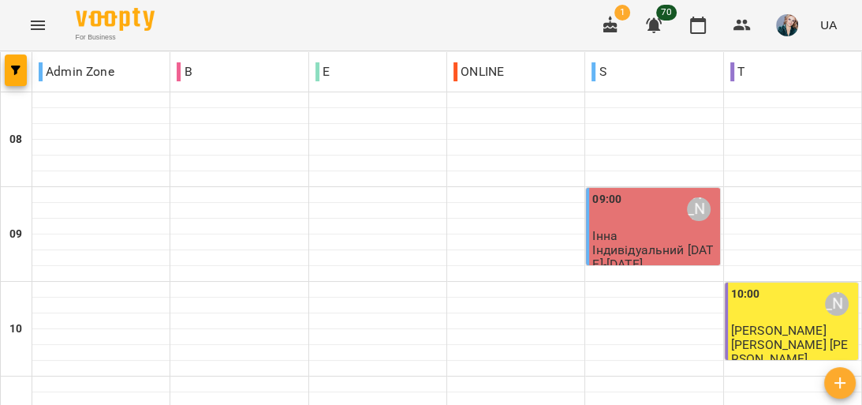
scroll to position [884, 0]
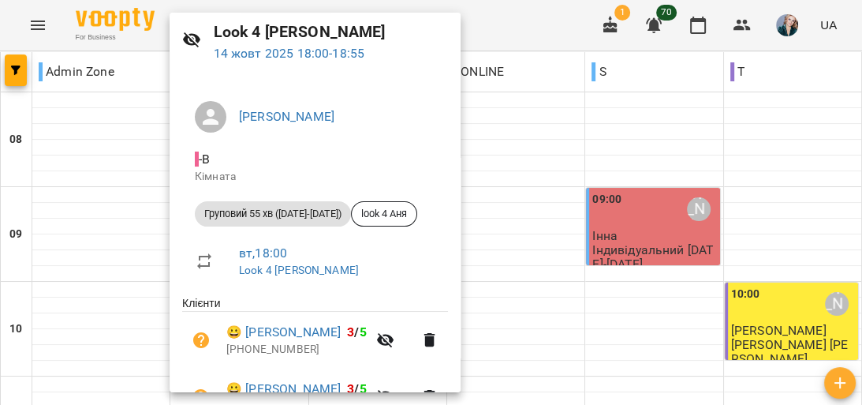
scroll to position [4, 0]
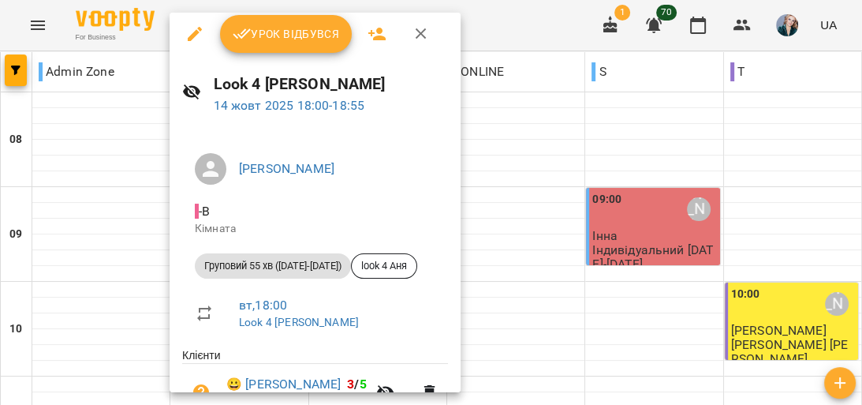
click at [293, 33] on span "Урок відбувся" at bounding box center [286, 33] width 107 height 19
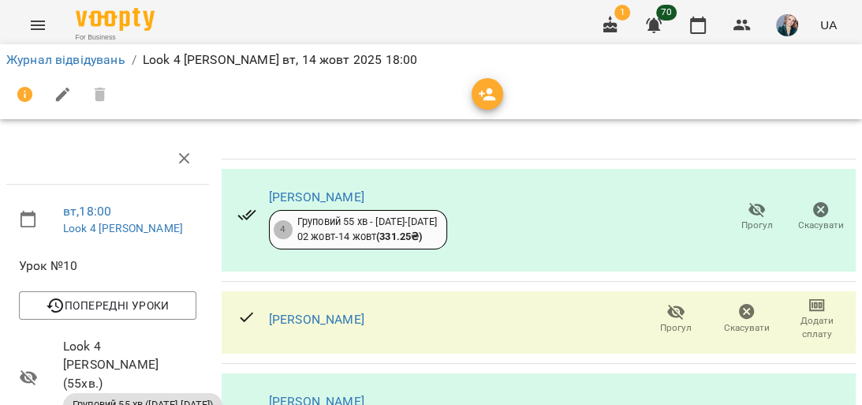
scroll to position [63, 0]
click at [698, 25] on icon "button" at bounding box center [698, 25] width 19 height 19
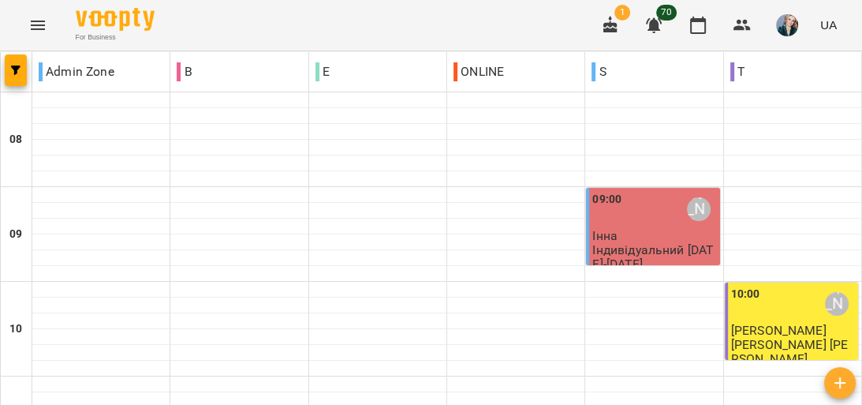
scroll to position [947, 0]
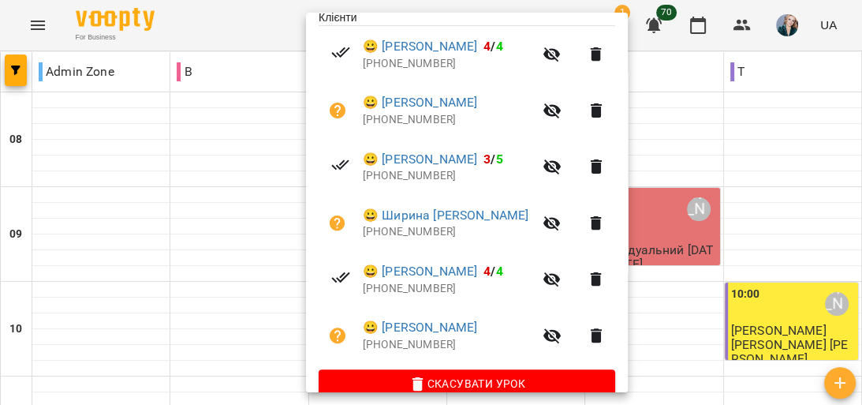
scroll to position [368, 0]
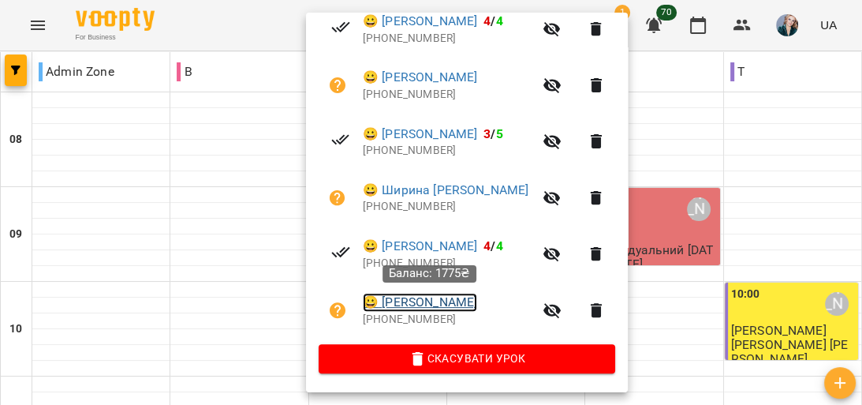
click at [428, 302] on link "😀 [PERSON_NAME]" at bounding box center [420, 302] width 114 height 19
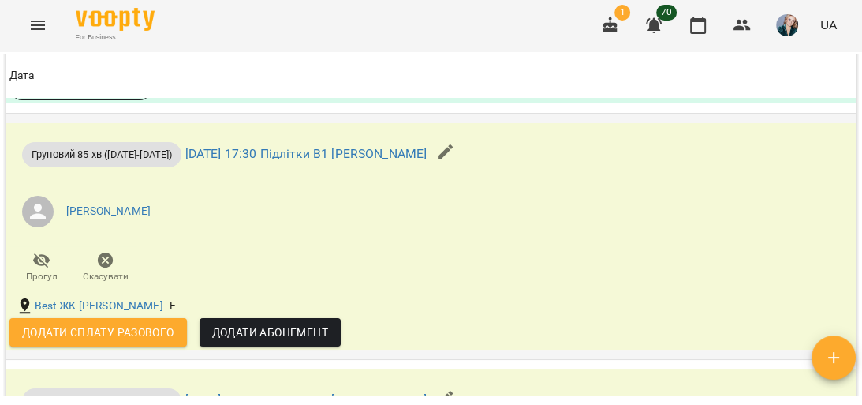
scroll to position [2020, 0]
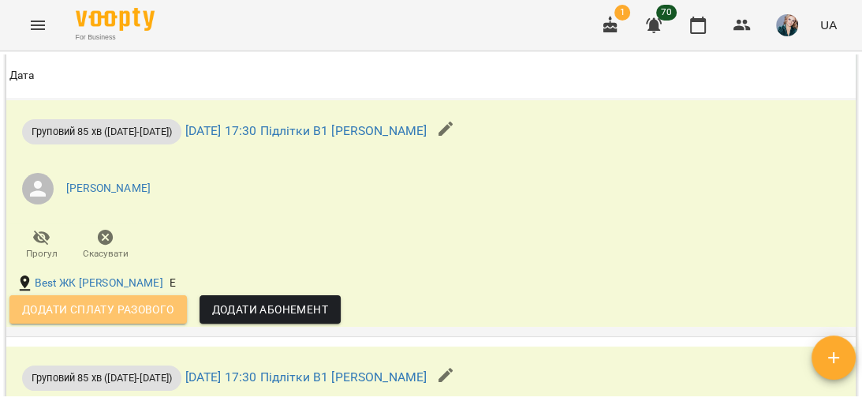
click at [140, 319] on span "Додати сплату разового" at bounding box center [98, 309] width 152 height 19
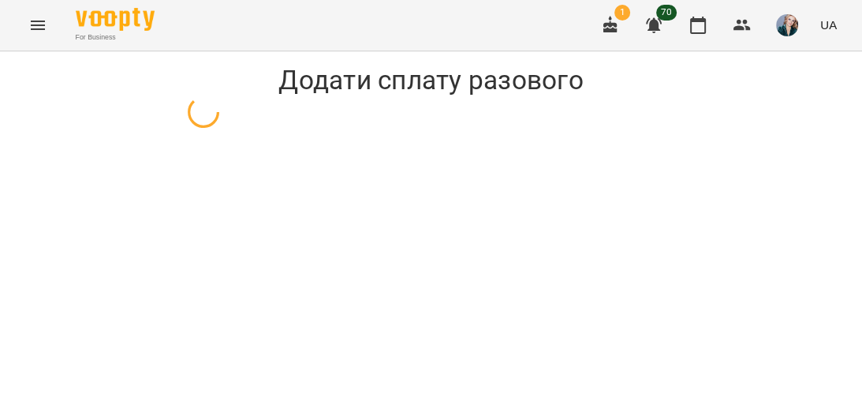
select select "**********"
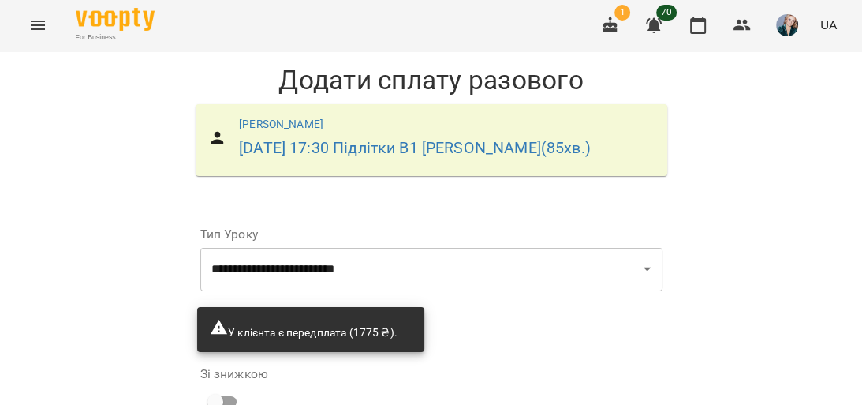
scroll to position [226, 0]
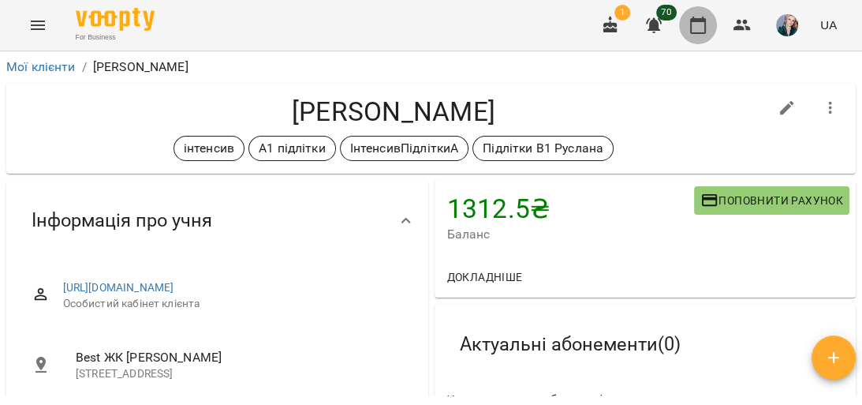
click at [701, 22] on icon "button" at bounding box center [698, 25] width 19 height 19
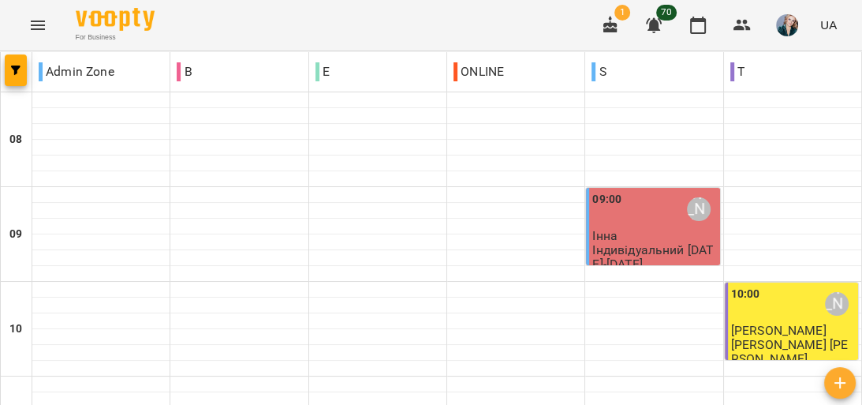
scroll to position [884, 0]
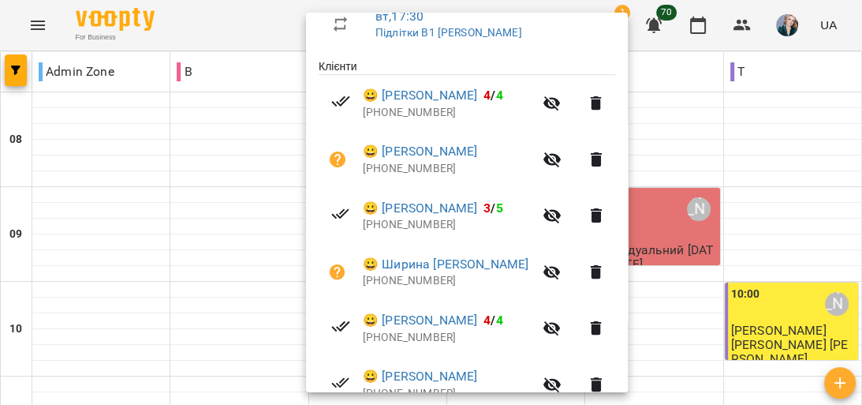
scroll to position [316, 0]
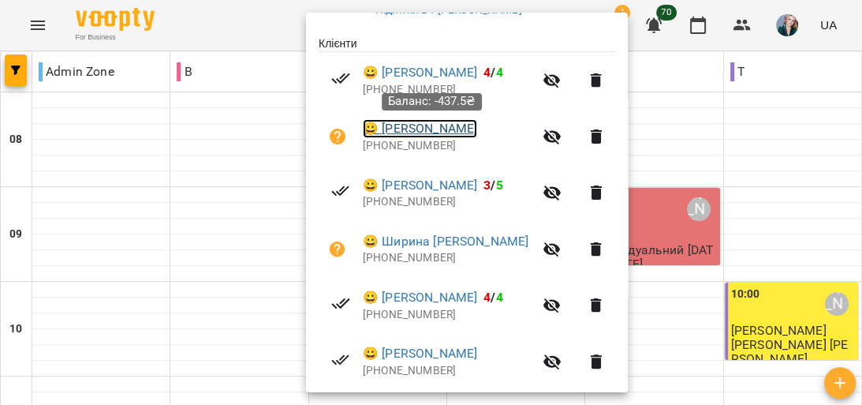
click at [428, 133] on link "😀 [PERSON_NAME]" at bounding box center [420, 128] width 114 height 19
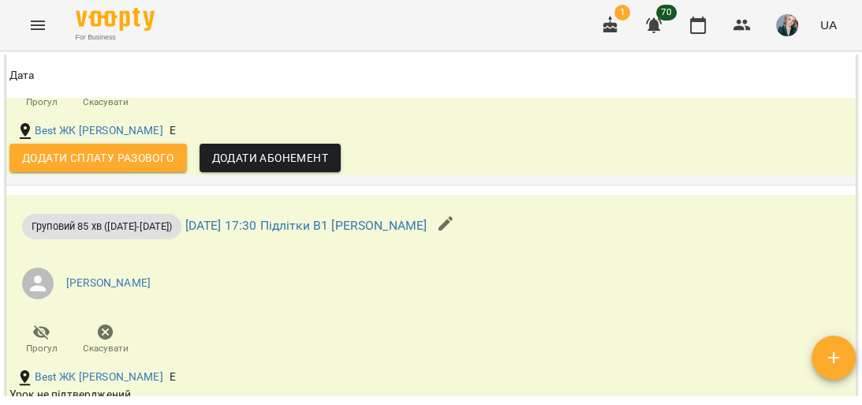
scroll to position [1894, 0]
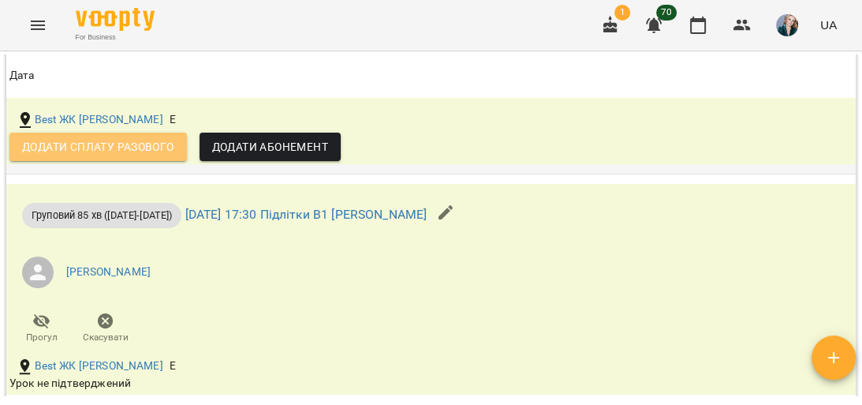
click at [143, 156] on span "Додати сплату разового" at bounding box center [98, 146] width 152 height 19
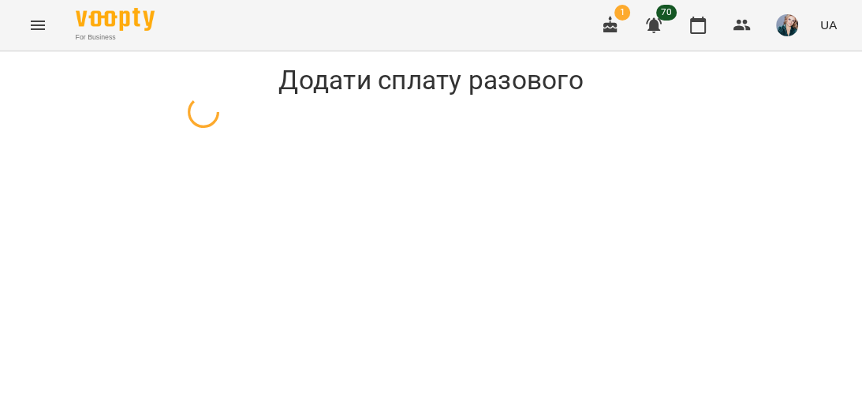
select select "**********"
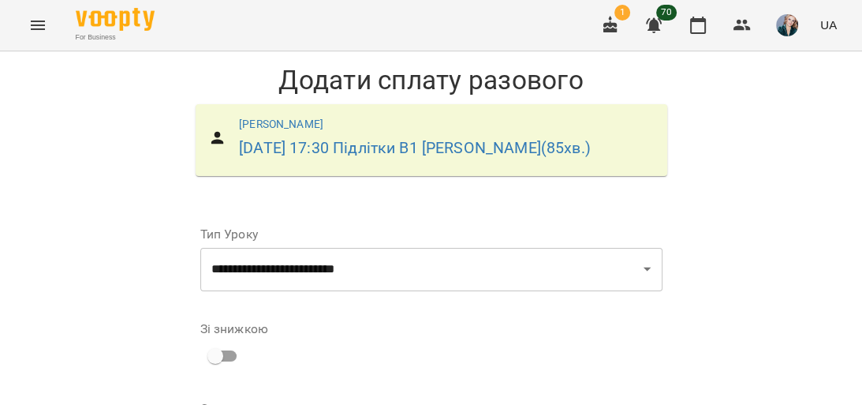
scroll to position [189, 0]
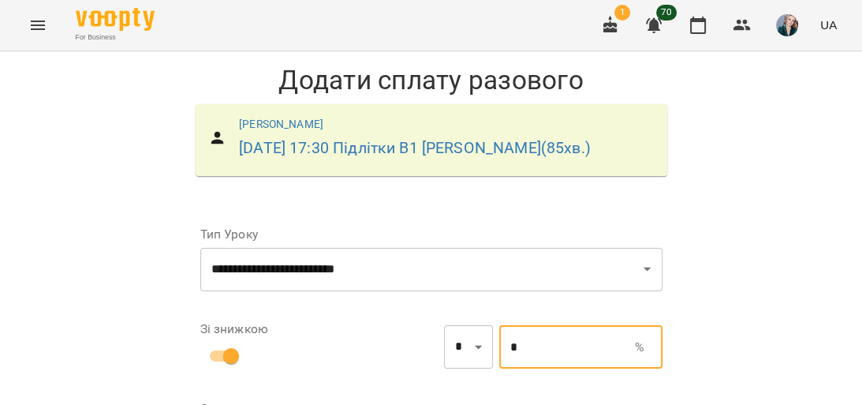
click at [532, 325] on input "*" at bounding box center [567, 347] width 136 height 44
type input "*******"
type input "*"
type input "*****"
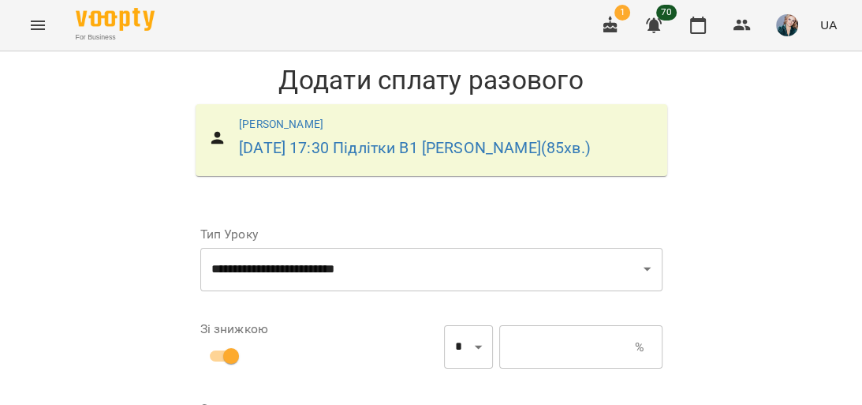
click at [468, 325] on select "* *" at bounding box center [468, 347] width 49 height 44
select select "*****"
click at [444, 325] on select "* *" at bounding box center [468, 347] width 49 height 44
type input "*"
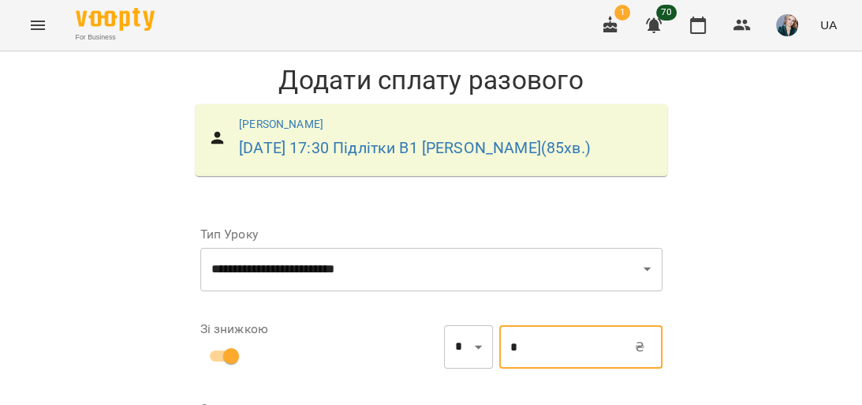
click at [510, 325] on input "*" at bounding box center [567, 347] width 136 height 44
type input "*****"
type input "*"
type input "*****"
type input "**"
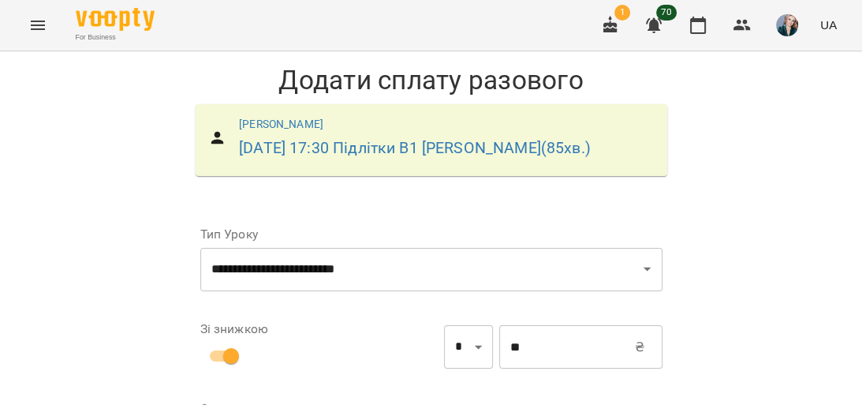
scroll to position [181, 0]
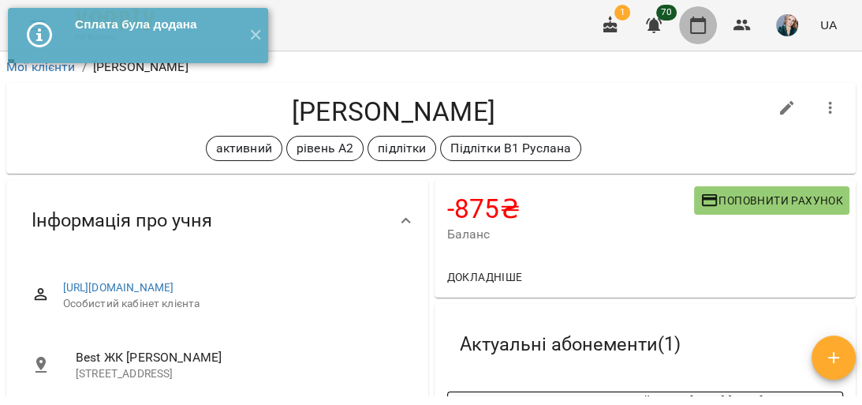
click at [705, 26] on icon "button" at bounding box center [698, 25] width 16 height 17
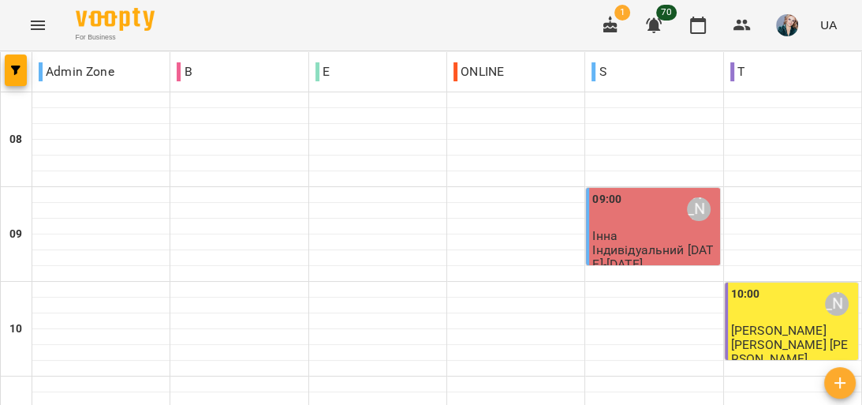
scroll to position [757, 0]
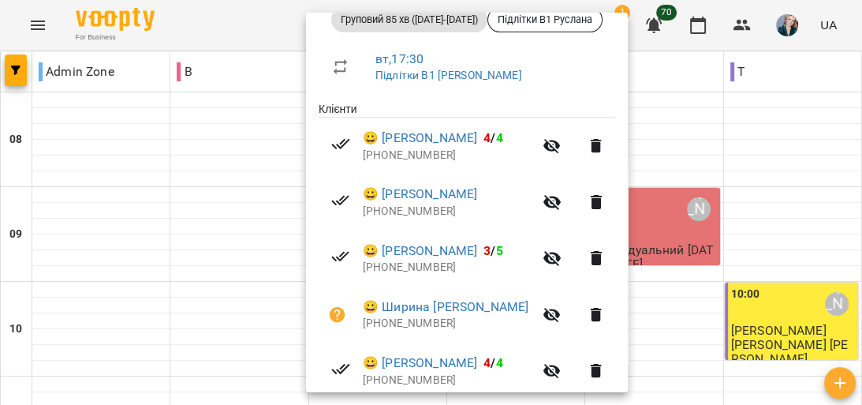
scroll to position [179, 0]
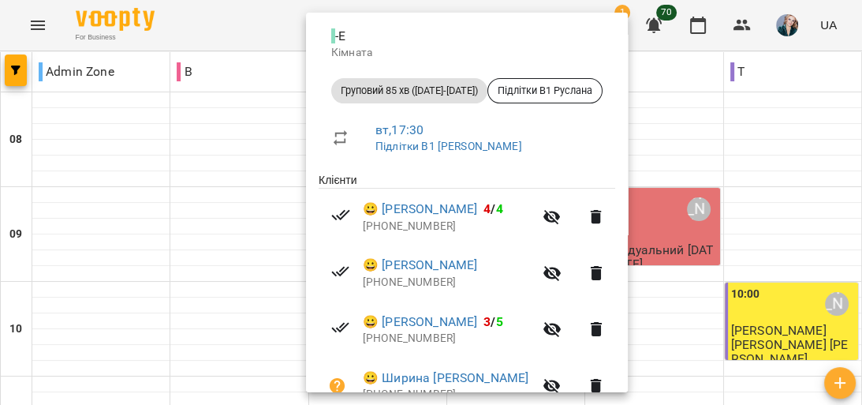
click at [666, 118] on div at bounding box center [431, 202] width 862 height 405
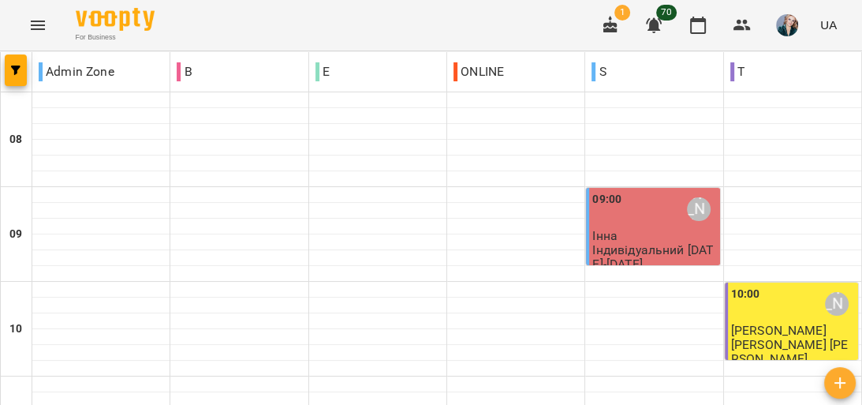
scroll to position [884, 0]
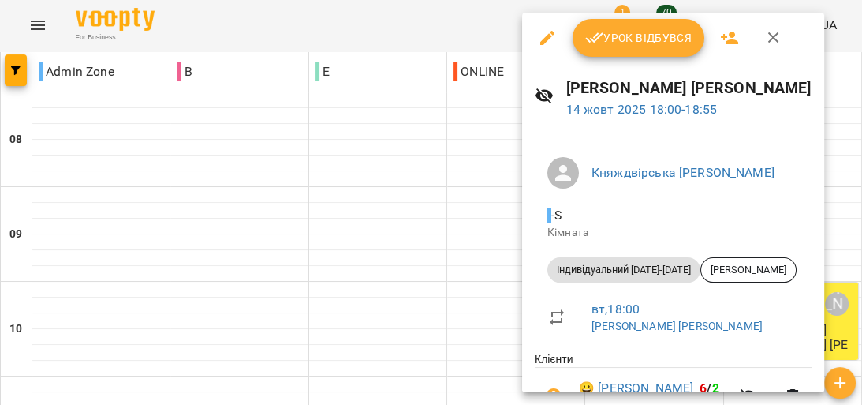
click at [655, 37] on span "Урок відбувся" at bounding box center [638, 37] width 107 height 19
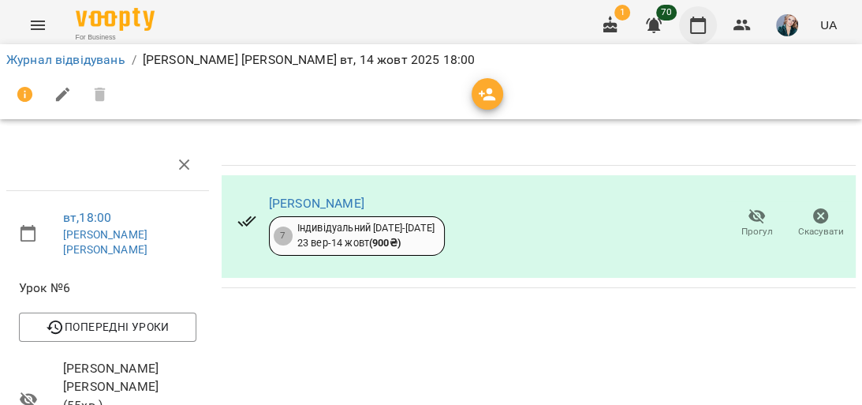
click at [694, 28] on icon "button" at bounding box center [698, 25] width 19 height 19
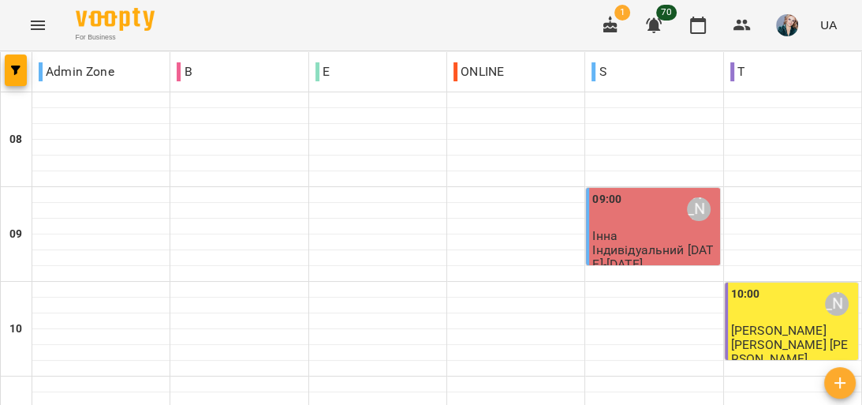
scroll to position [947, 0]
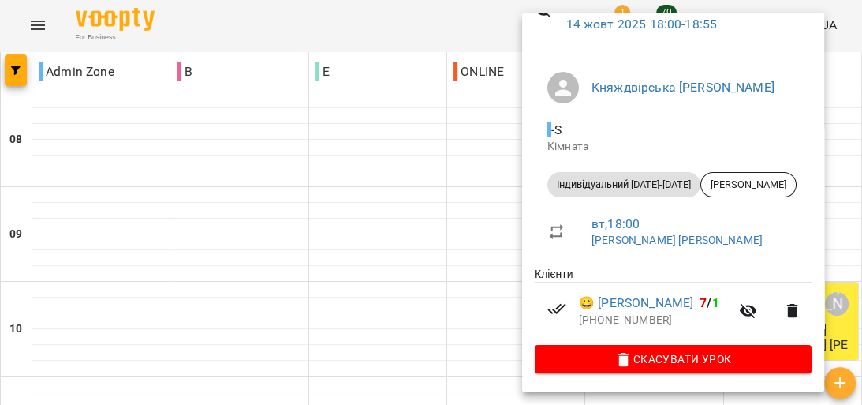
scroll to position [24, 0]
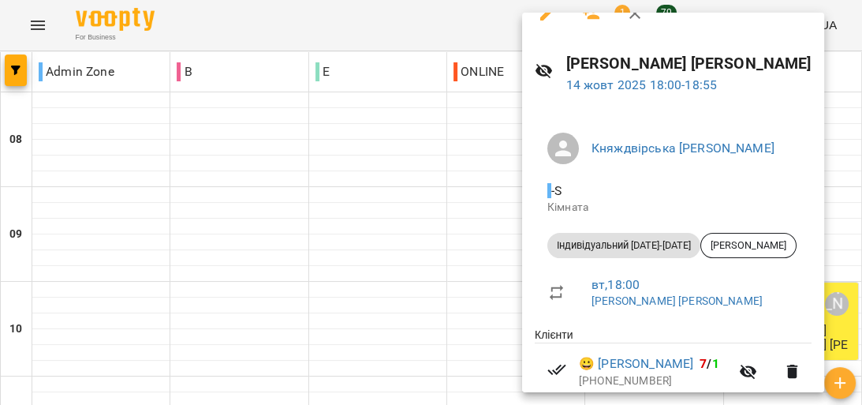
click at [486, 151] on div at bounding box center [431, 202] width 862 height 405
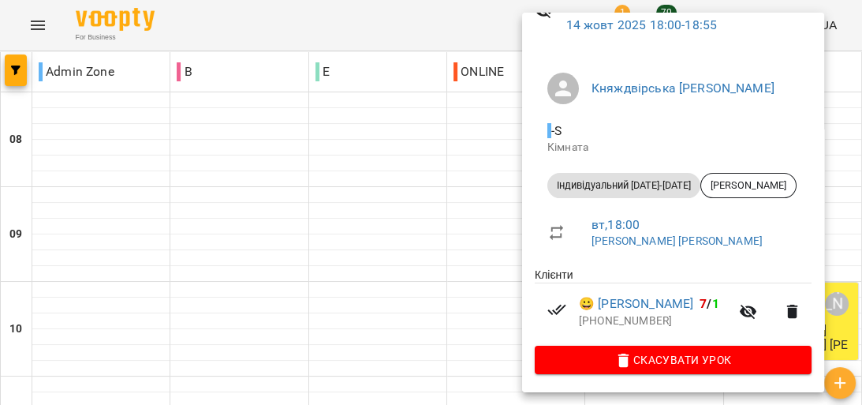
scroll to position [88, 0]
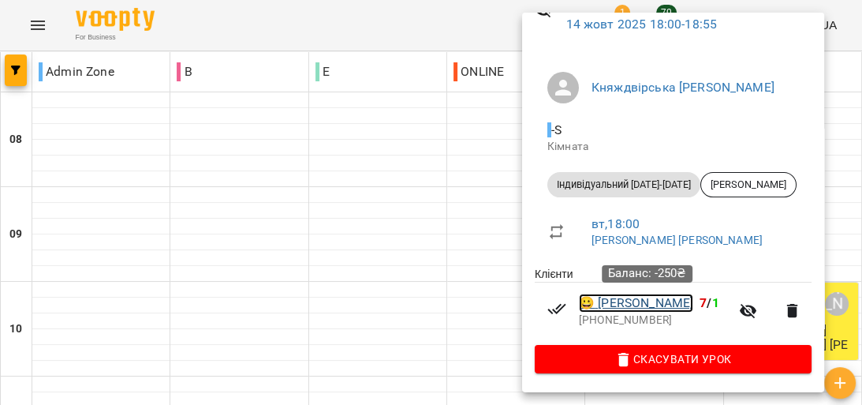
click at [669, 301] on link "😀 [PERSON_NAME]" at bounding box center [636, 303] width 114 height 19
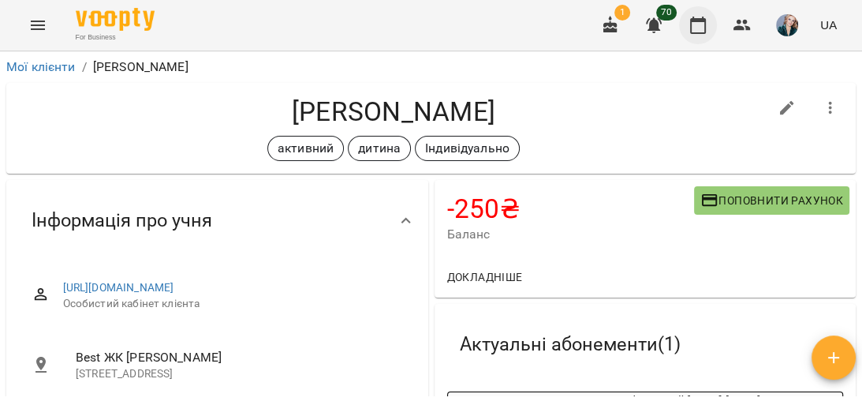
click at [701, 29] on icon "button" at bounding box center [698, 25] width 19 height 19
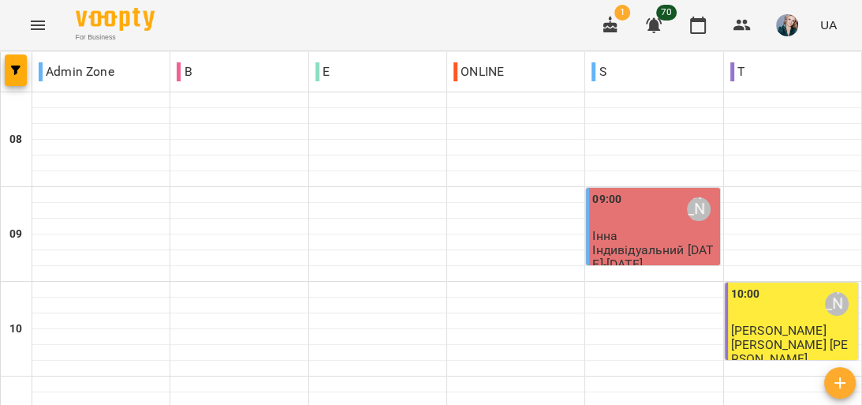
scroll to position [947, 0]
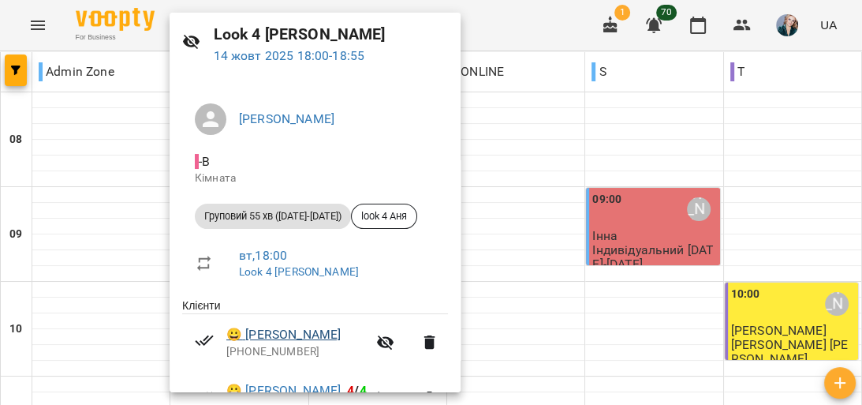
scroll to position [252, 0]
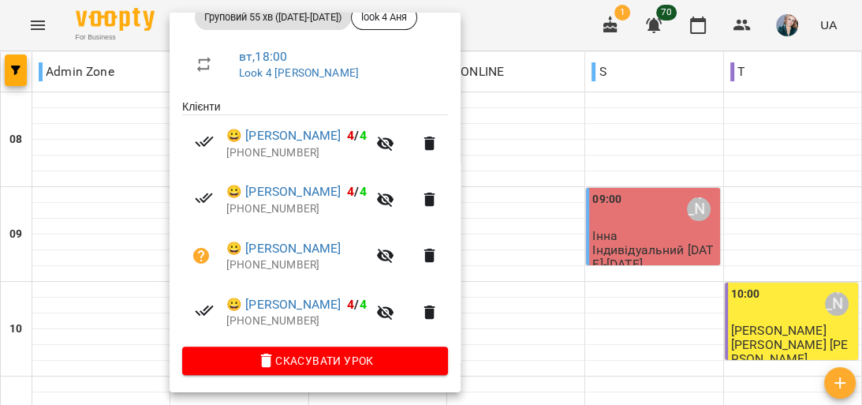
click at [140, 177] on div at bounding box center [431, 202] width 862 height 405
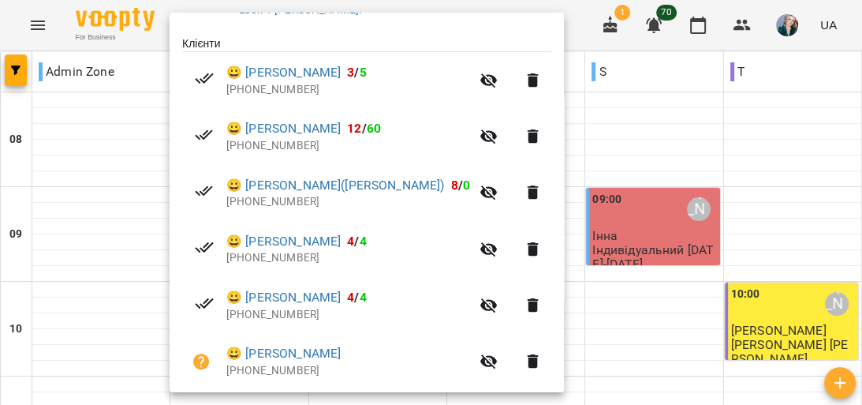
scroll to position [379, 0]
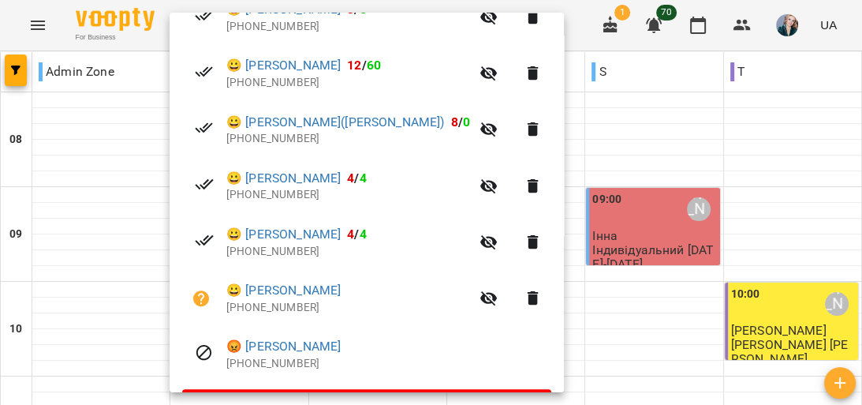
click at [135, 209] on div at bounding box center [431, 202] width 862 height 405
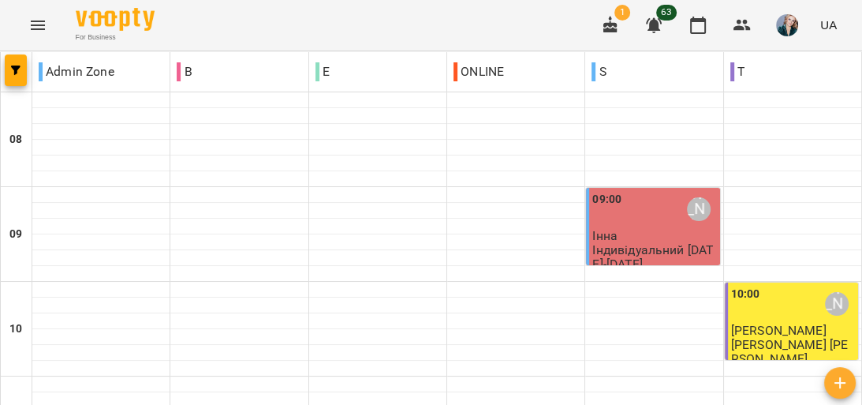
scroll to position [821, 0]
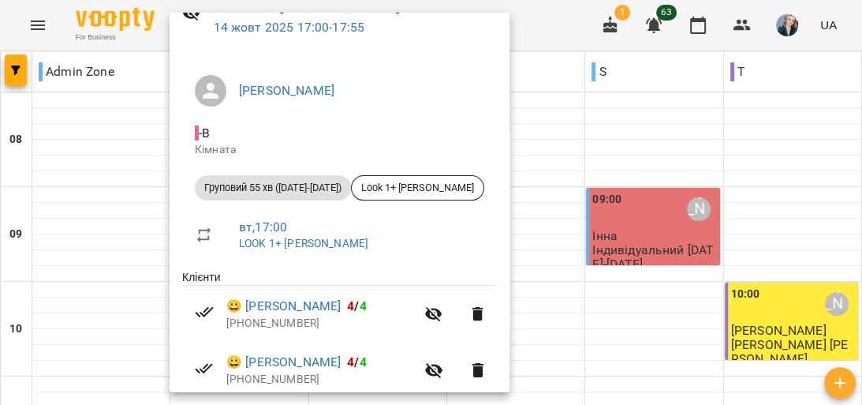
scroll to position [63, 0]
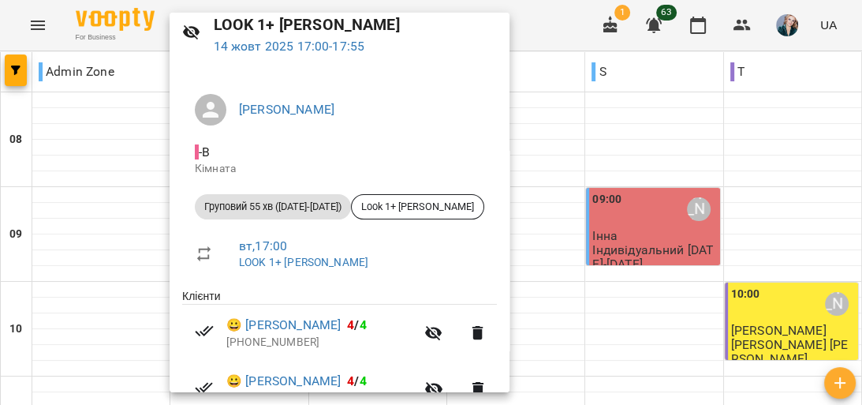
click at [148, 241] on div at bounding box center [431, 202] width 862 height 405
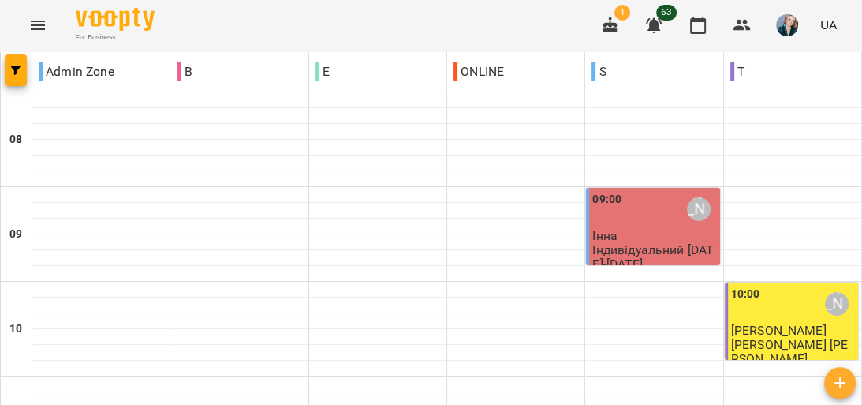
scroll to position [884, 0]
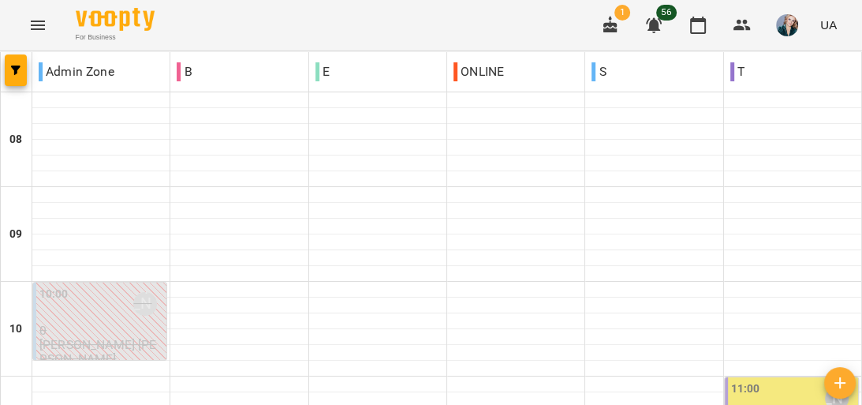
scroll to position [991, 0]
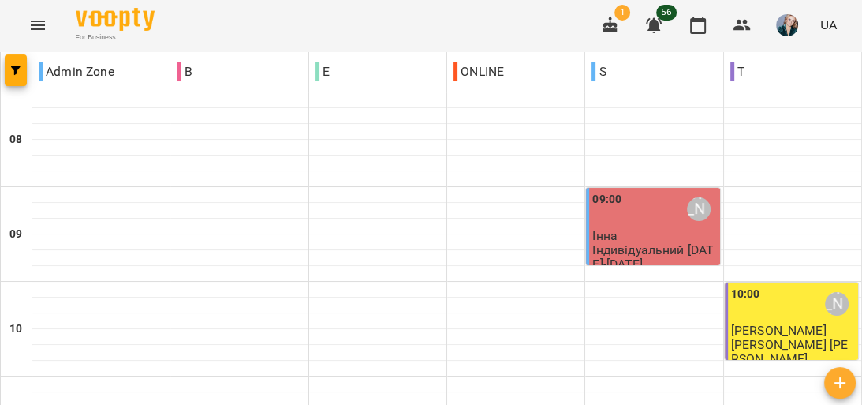
scroll to position [694, 0]
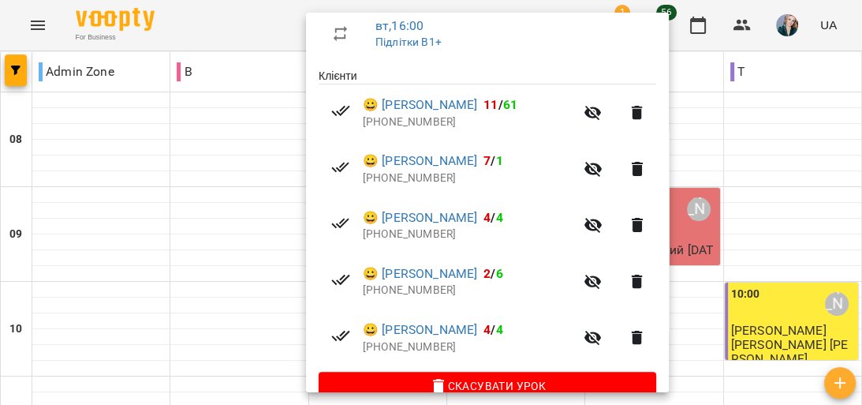
scroll to position [312, 0]
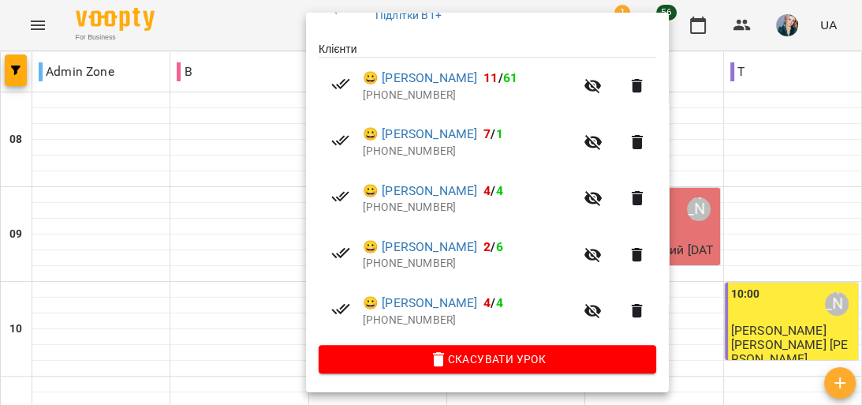
click at [256, 365] on div at bounding box center [431, 202] width 862 height 405
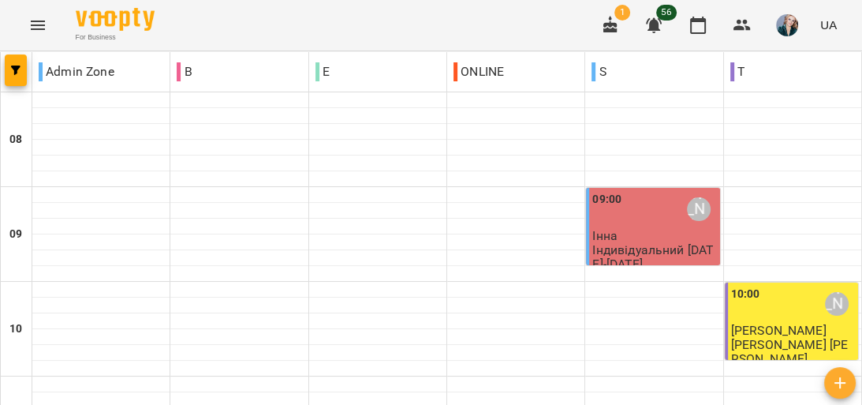
scroll to position [1010, 0]
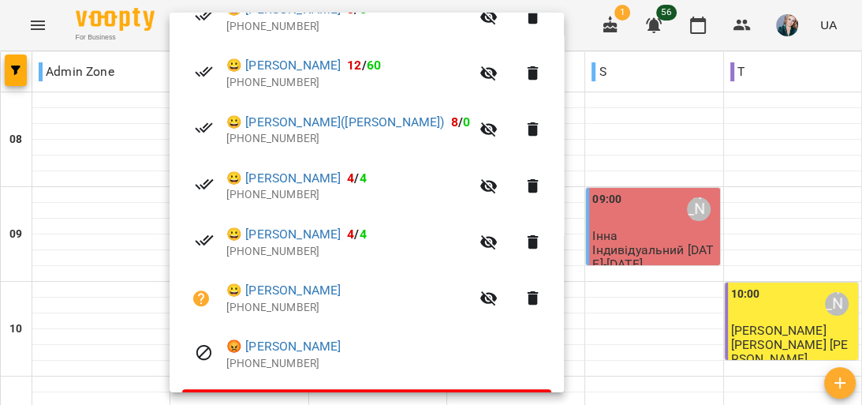
scroll to position [425, 0]
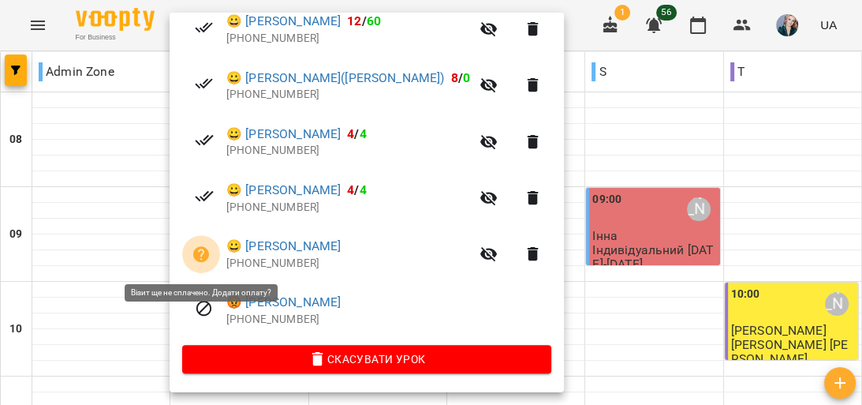
click at [197, 253] on icon "button" at bounding box center [201, 254] width 16 height 16
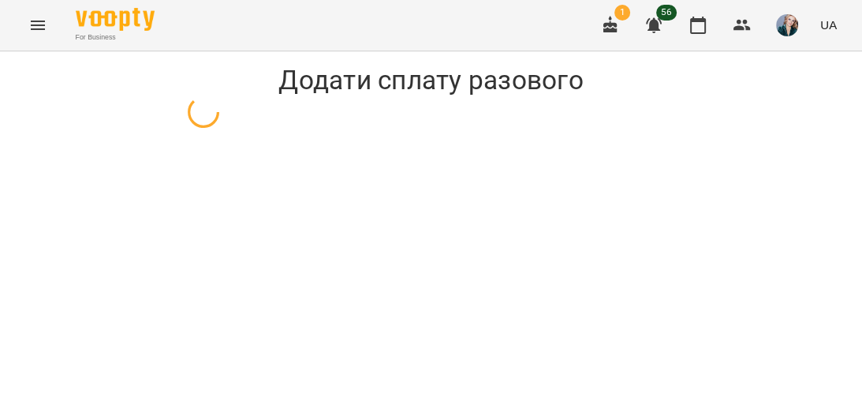
select select "**********"
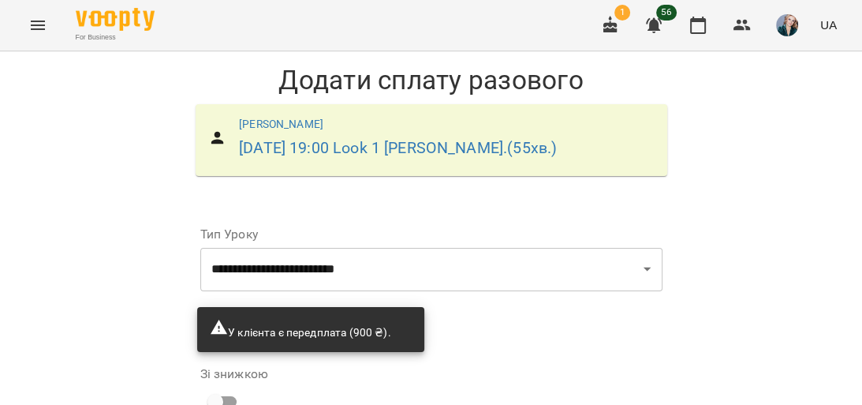
scroll to position [226, 0]
type input "*"
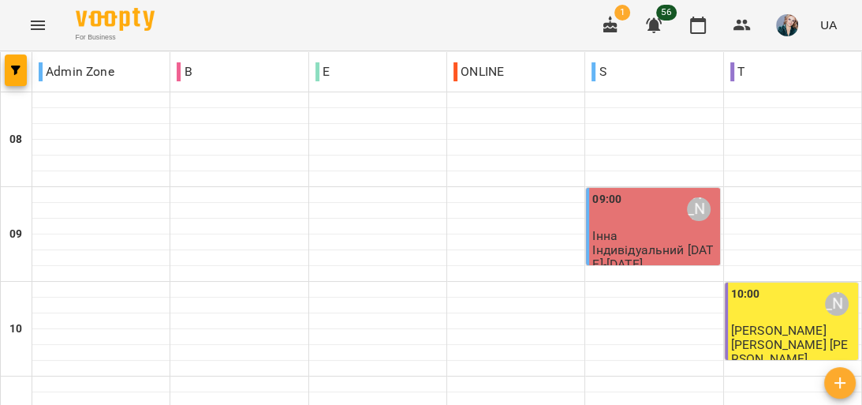
scroll to position [947, 0]
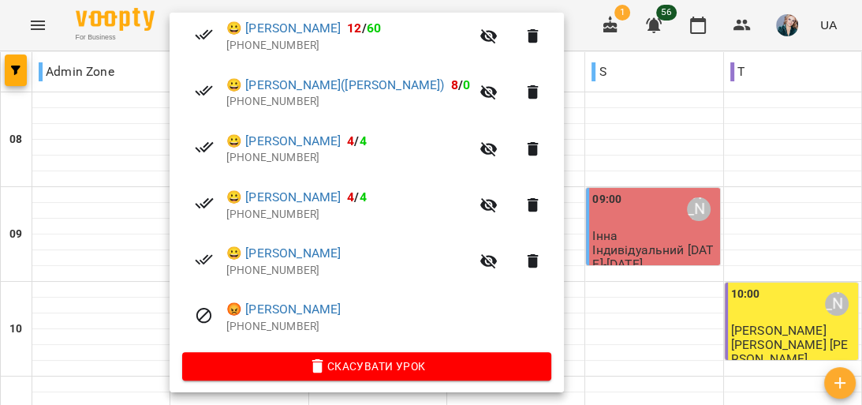
scroll to position [425, 0]
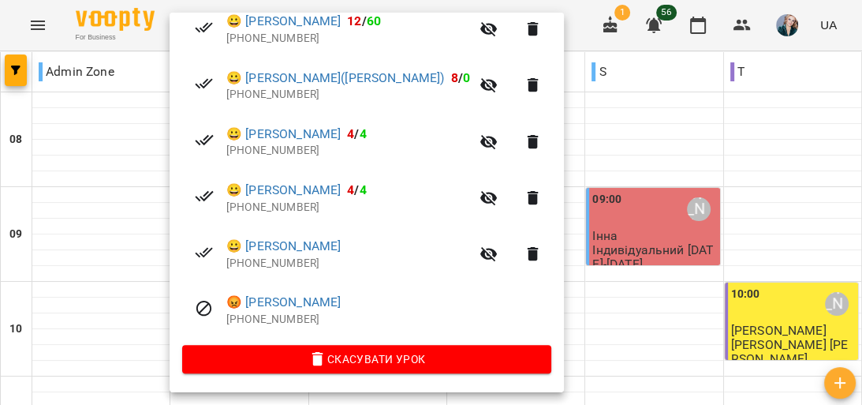
click at [146, 174] on div at bounding box center [431, 202] width 862 height 405
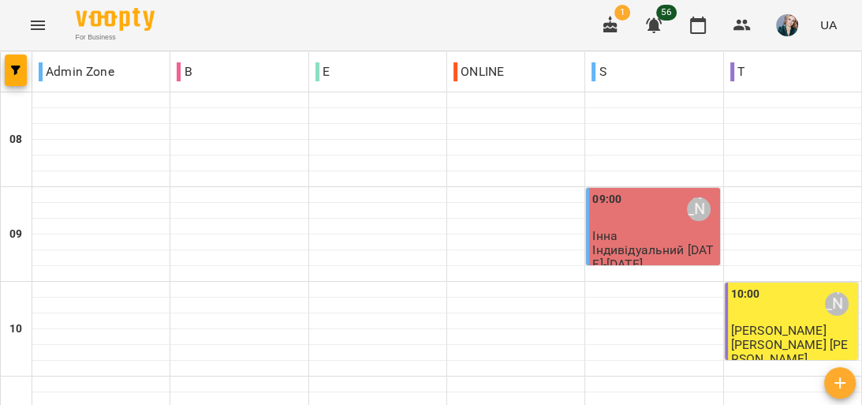
scroll to position [1010, 0]
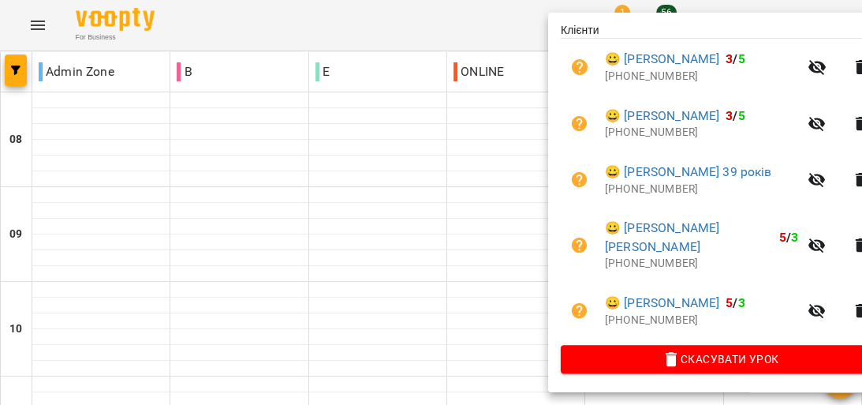
scroll to position [350, 0]
click at [459, 230] on div at bounding box center [431, 202] width 862 height 405
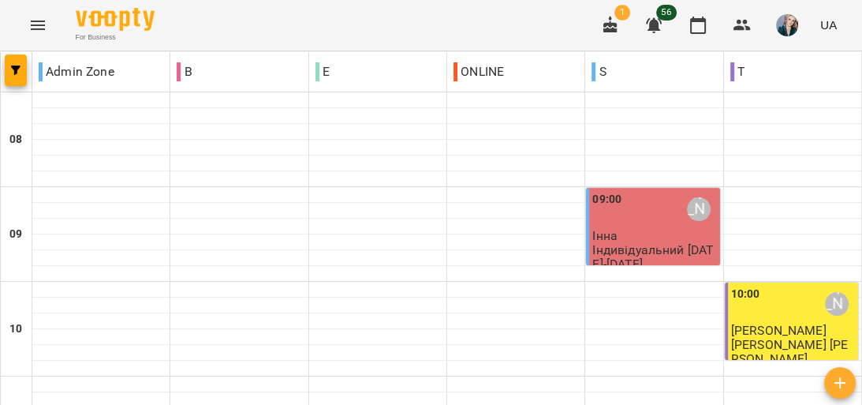
scroll to position [947, 0]
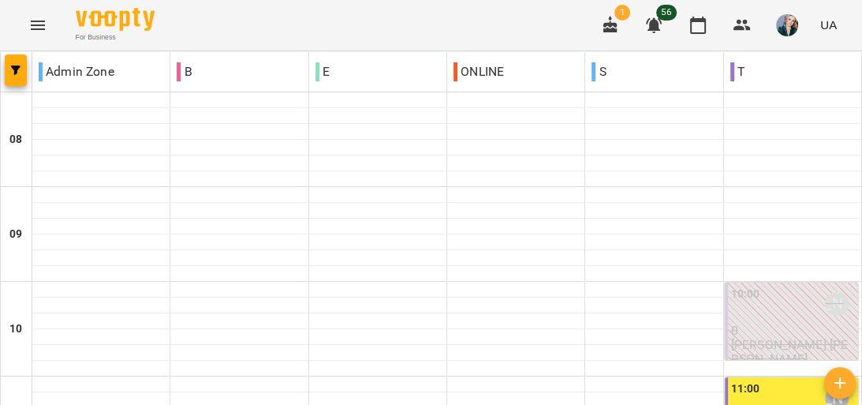
scroll to position [884, 0]
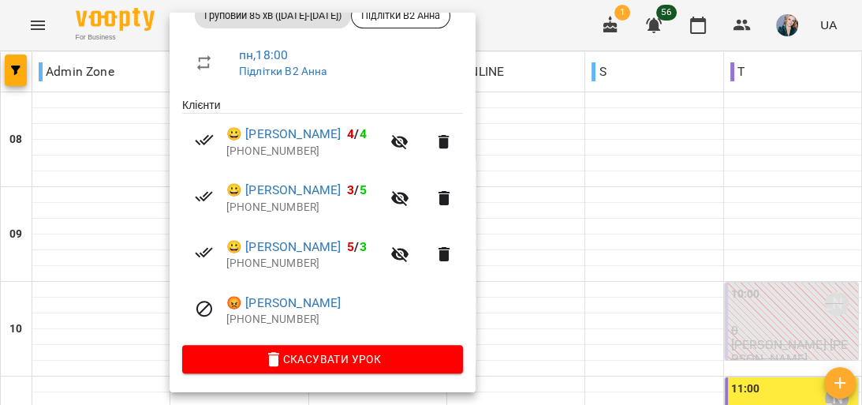
scroll to position [256, 0]
click at [118, 205] on div at bounding box center [431, 202] width 862 height 405
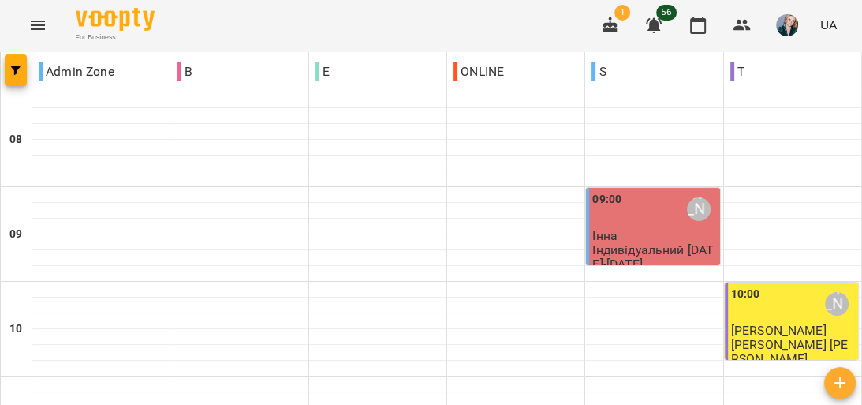
scroll to position [757, 0]
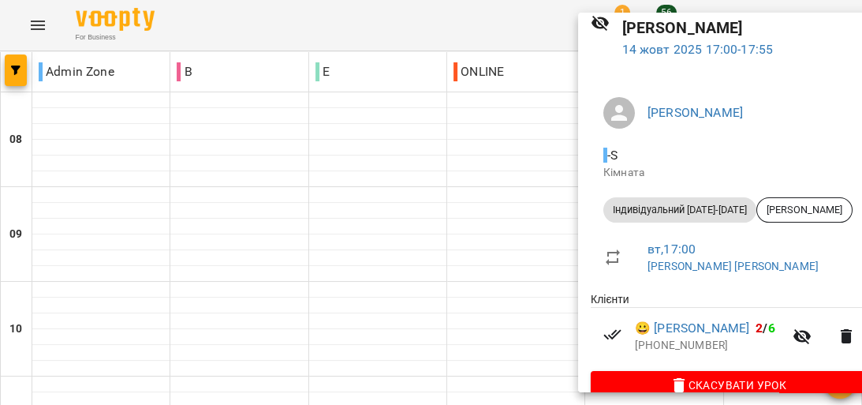
scroll to position [88, 0]
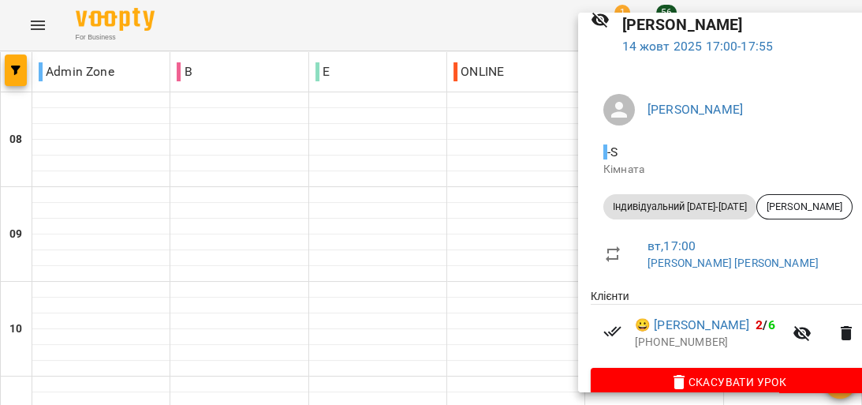
click at [494, 212] on div at bounding box center [431, 202] width 862 height 405
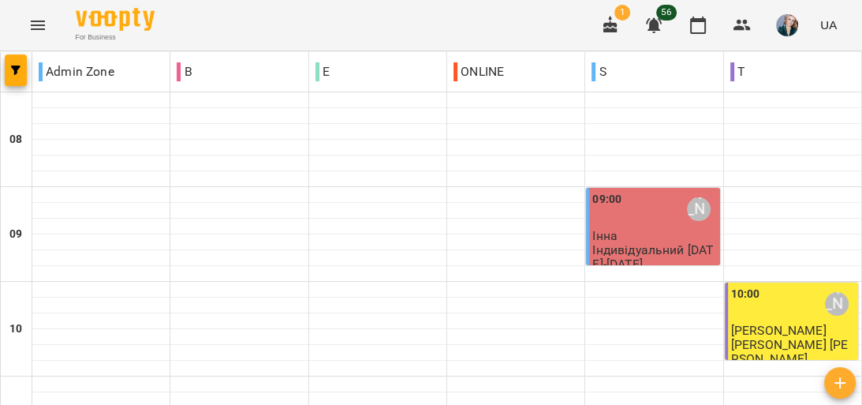
scroll to position [884, 0]
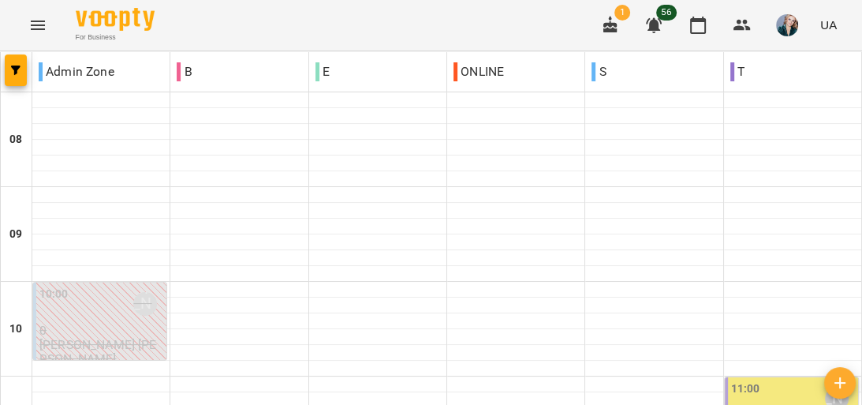
scroll to position [297, 0]
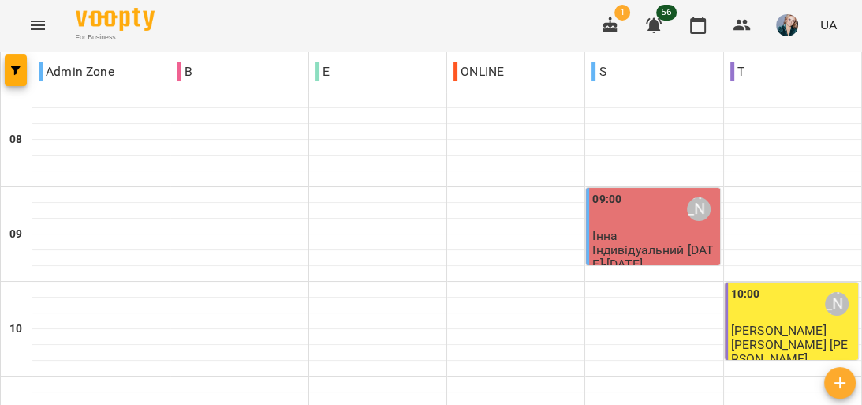
scroll to position [316, 0]
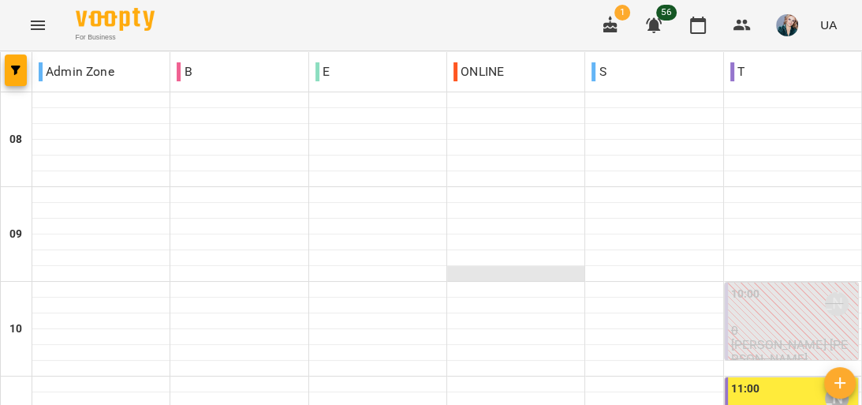
scroll to position [739, 0]
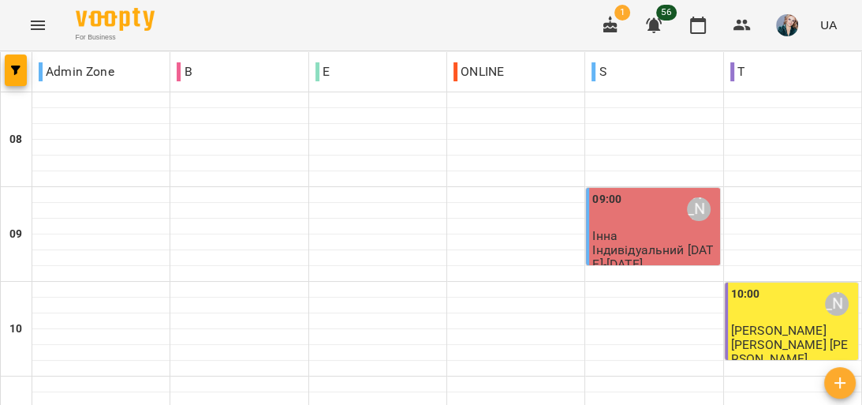
scroll to position [821, 0]
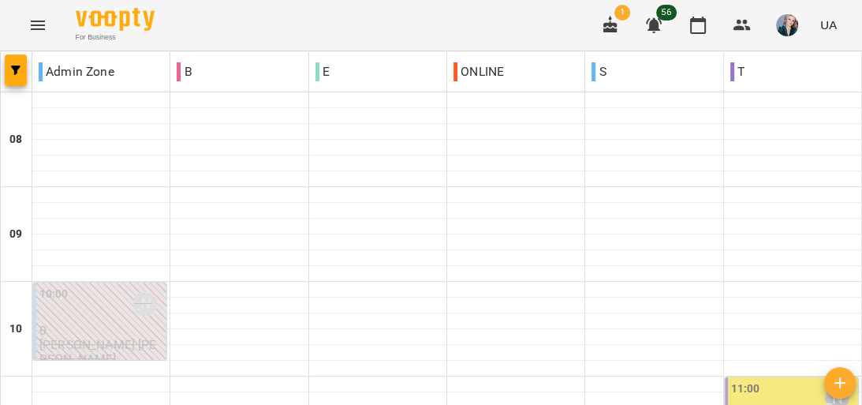
scroll to position [865, 0]
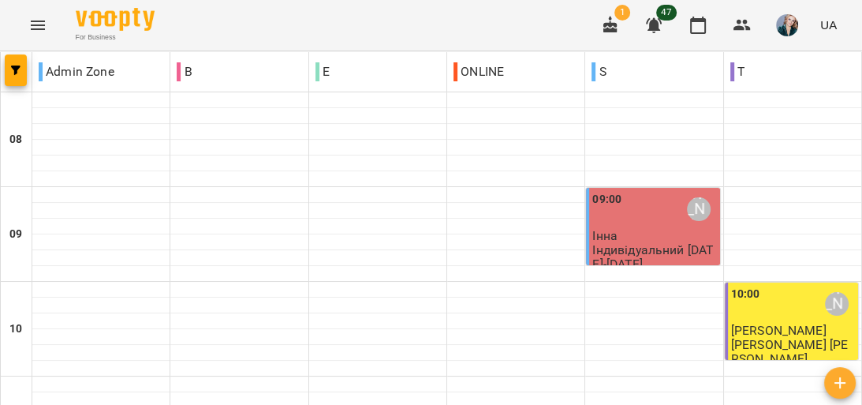
scroll to position [757, 0]
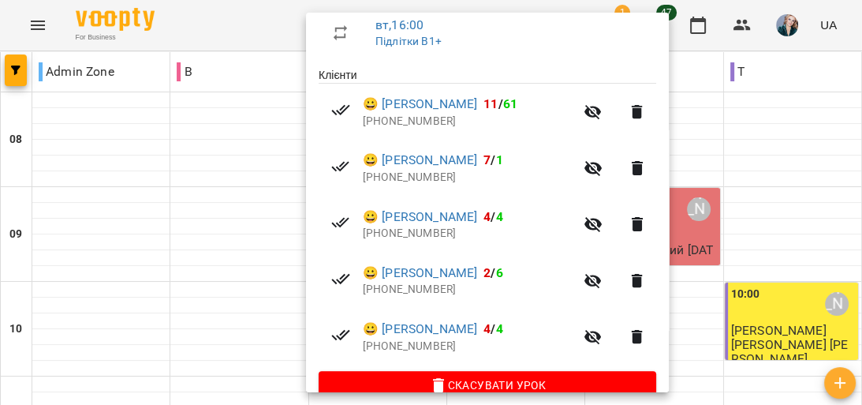
scroll to position [312, 0]
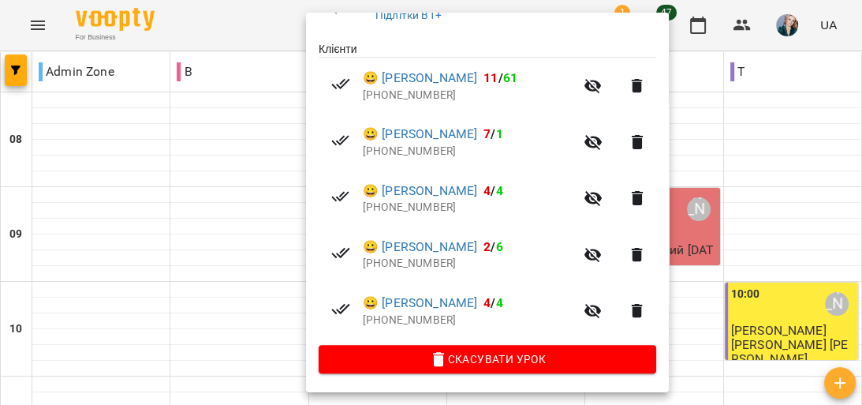
click at [242, 360] on div at bounding box center [431, 202] width 862 height 405
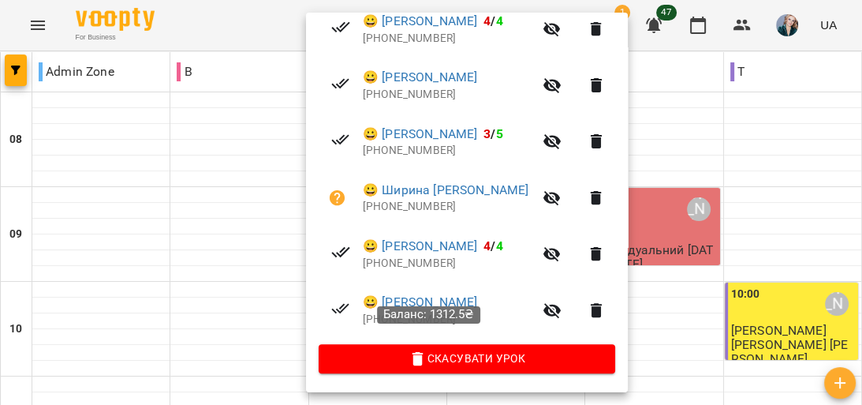
scroll to position [305, 0]
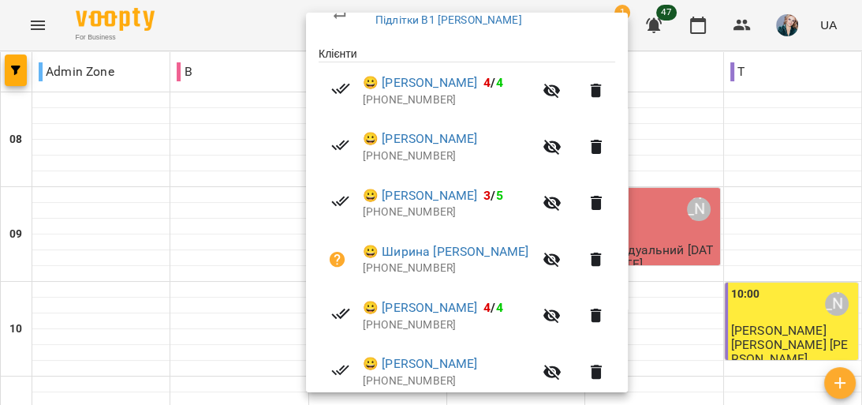
click at [240, 371] on div at bounding box center [431, 202] width 862 height 405
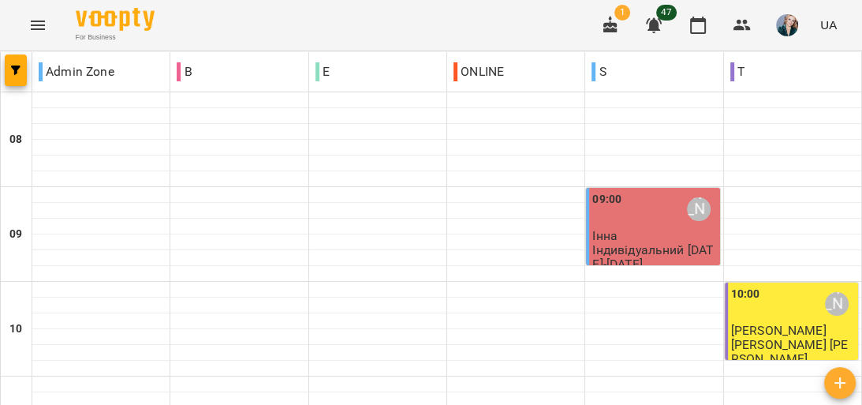
scroll to position [947, 0]
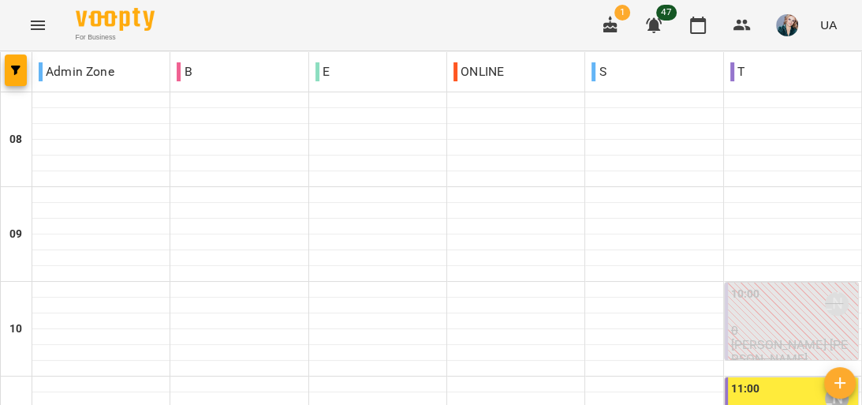
scroll to position [991, 0]
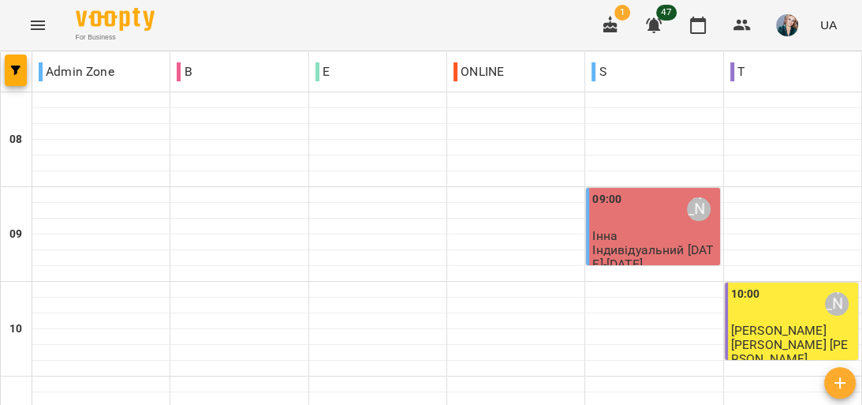
scroll to position [821, 0]
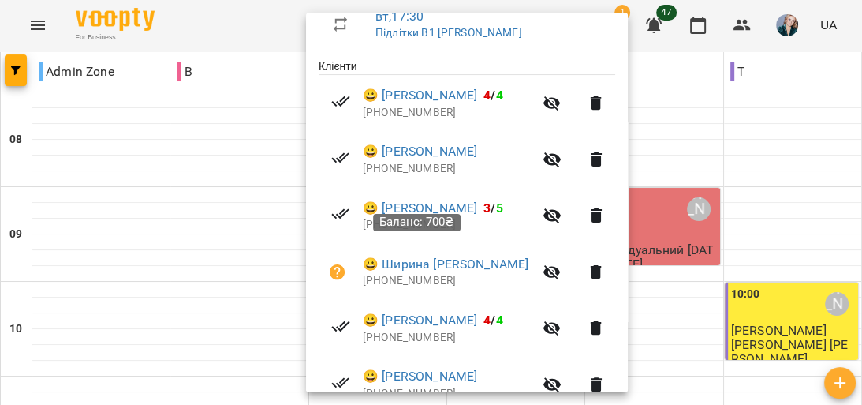
scroll to position [316, 0]
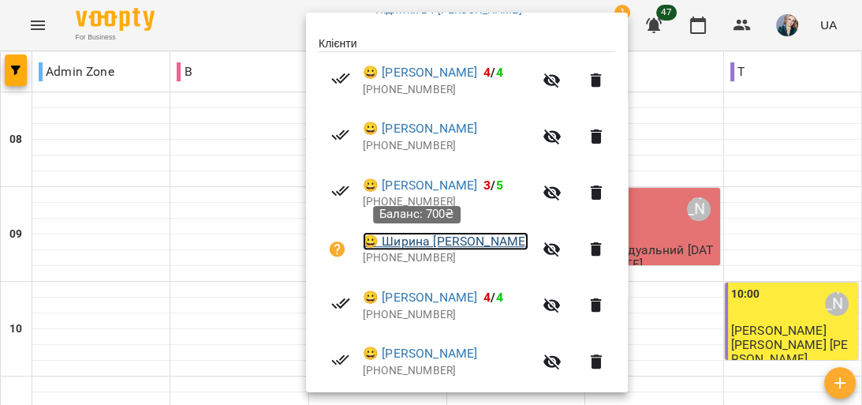
click at [405, 246] on link "😀 [PERSON_NAME]" at bounding box center [446, 241] width 166 height 19
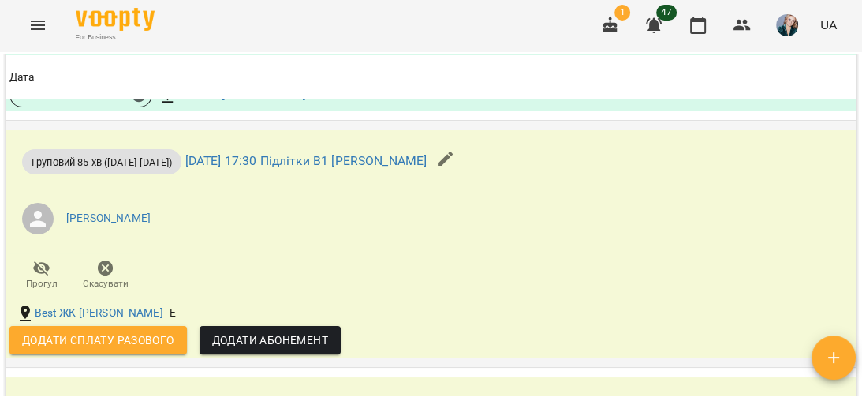
scroll to position [2399, 0]
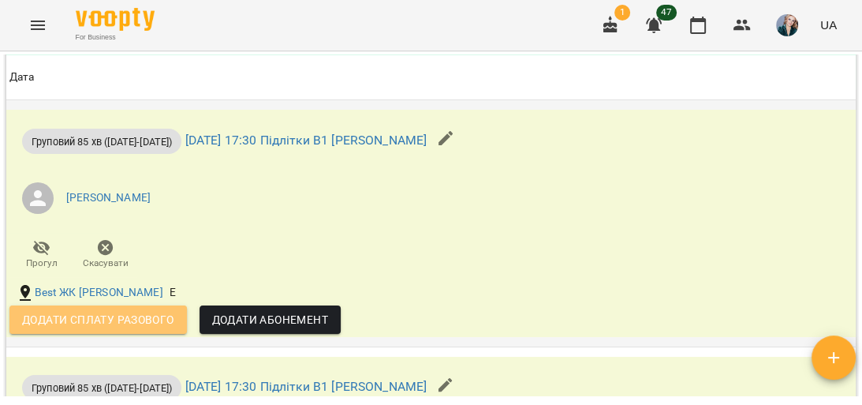
click at [145, 329] on span "Додати сплату разового" at bounding box center [98, 319] width 152 height 19
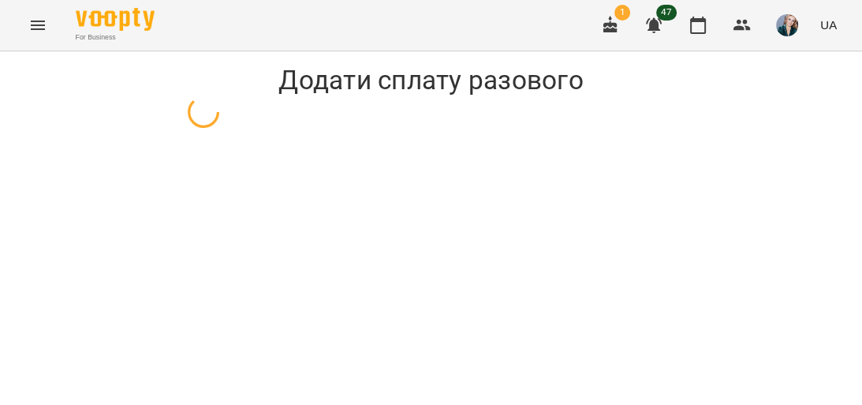
select select "**********"
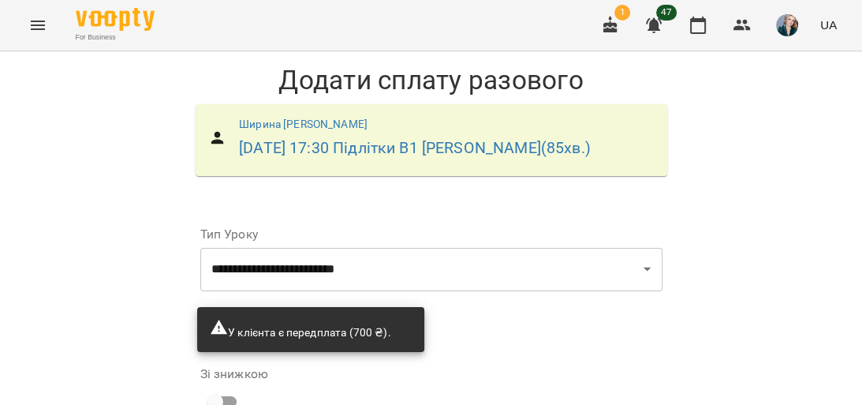
scroll to position [189, 0]
click at [461, 370] on select "* *" at bounding box center [468, 392] width 49 height 44
select select "*****"
click at [444, 370] on select "* *" at bounding box center [468, 392] width 49 height 44
click at [518, 370] on input "*" at bounding box center [567, 392] width 136 height 44
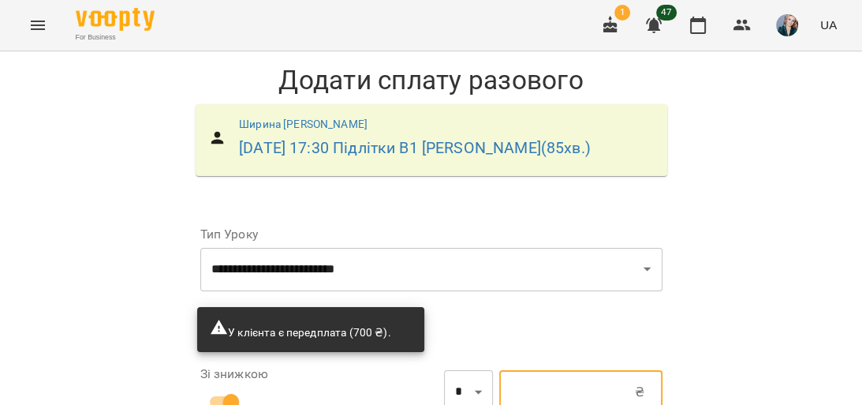
type input "*****"
type input "*"
type input "*****"
type input "**"
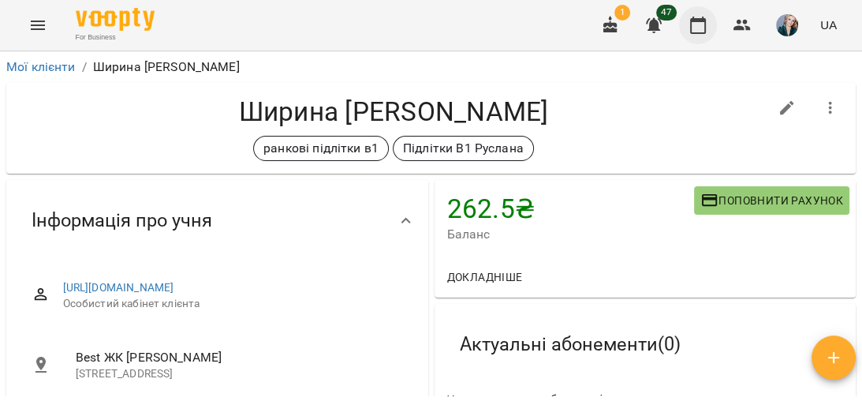
click at [699, 27] on icon "button" at bounding box center [698, 25] width 19 height 19
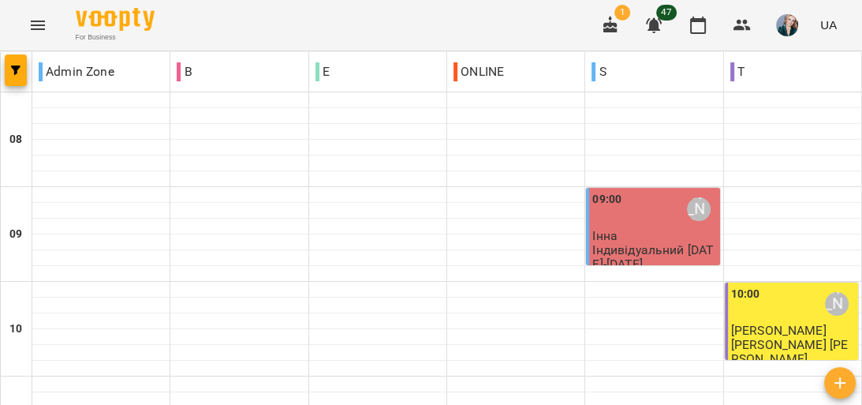
scroll to position [947, 0]
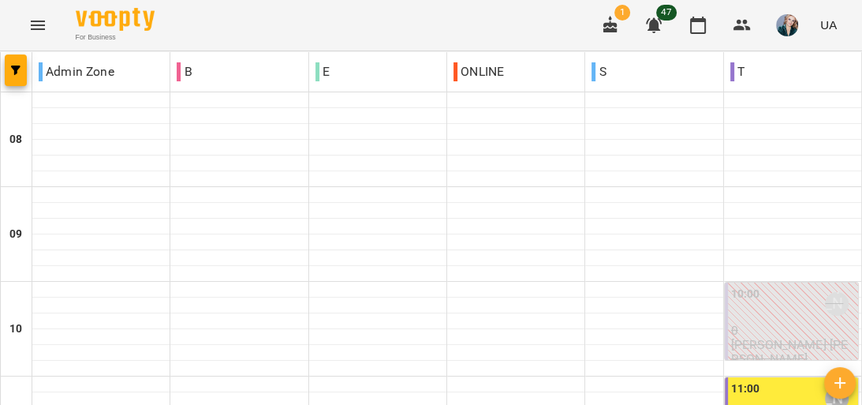
scroll to position [1073, 0]
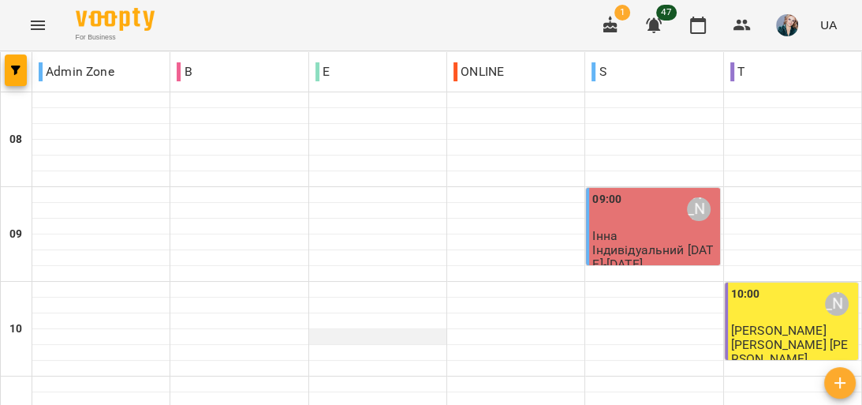
scroll to position [189, 0]
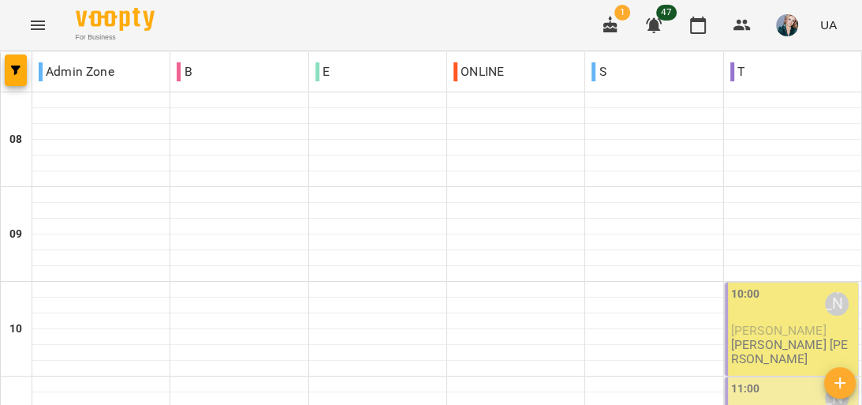
scroll to position [1010, 0]
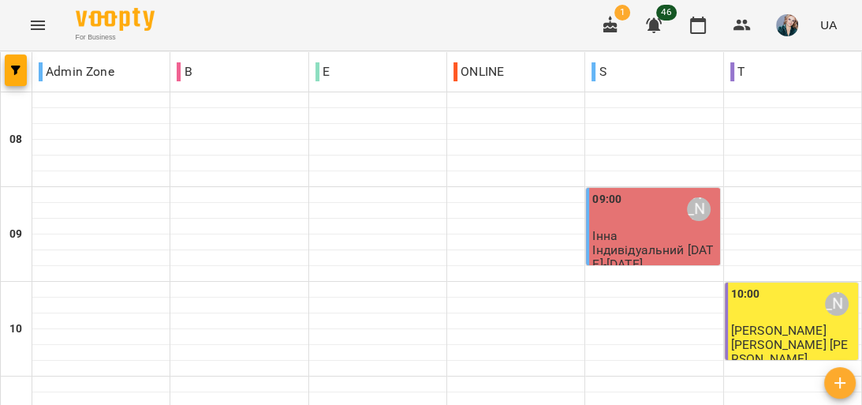
scroll to position [802, 0]
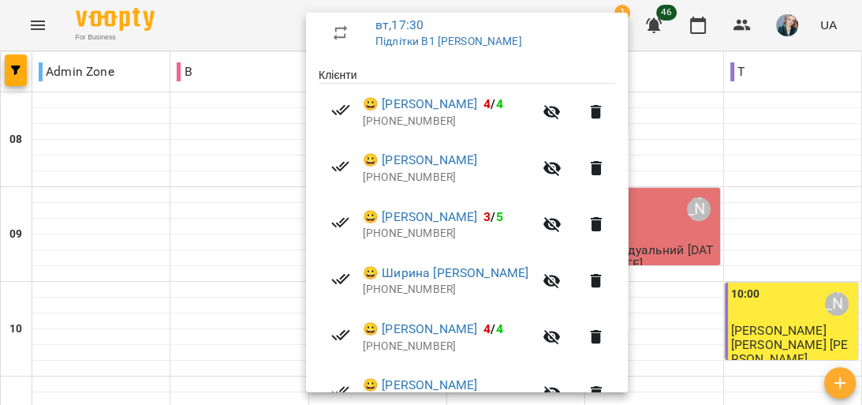
scroll to position [252, 0]
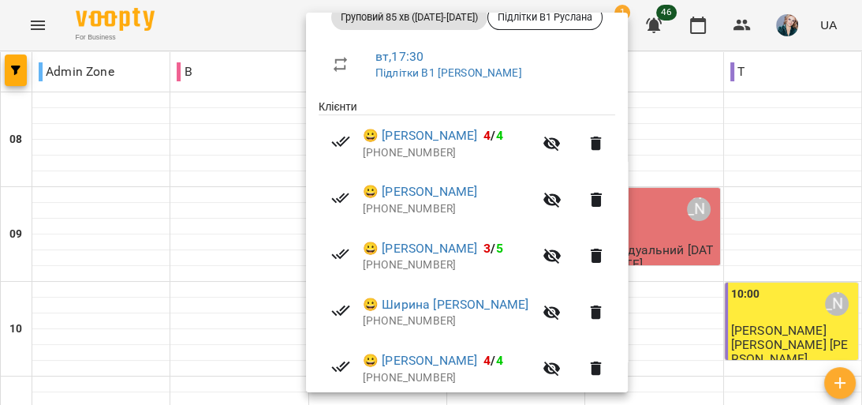
click at [109, 243] on div at bounding box center [431, 202] width 862 height 405
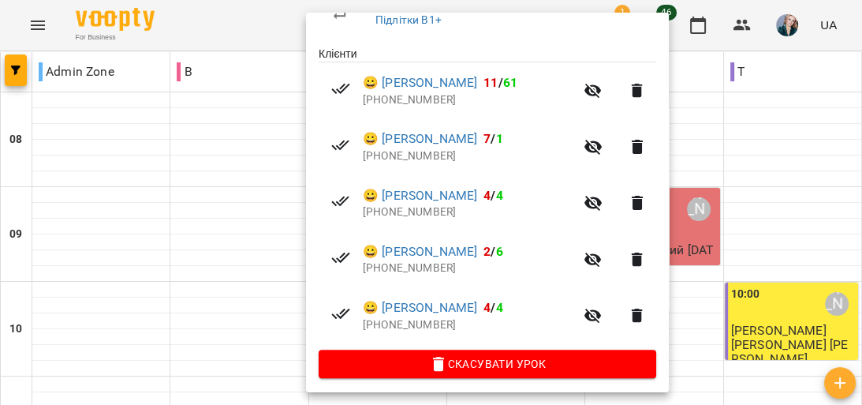
scroll to position [312, 0]
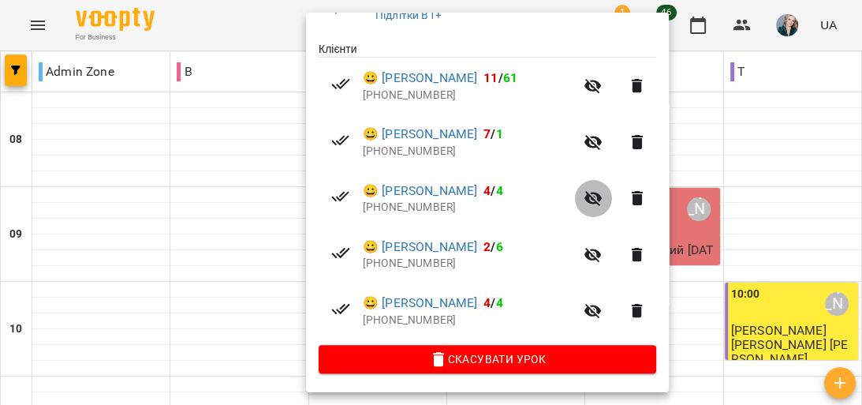
click at [602, 196] on icon "button" at bounding box center [593, 198] width 17 height 15
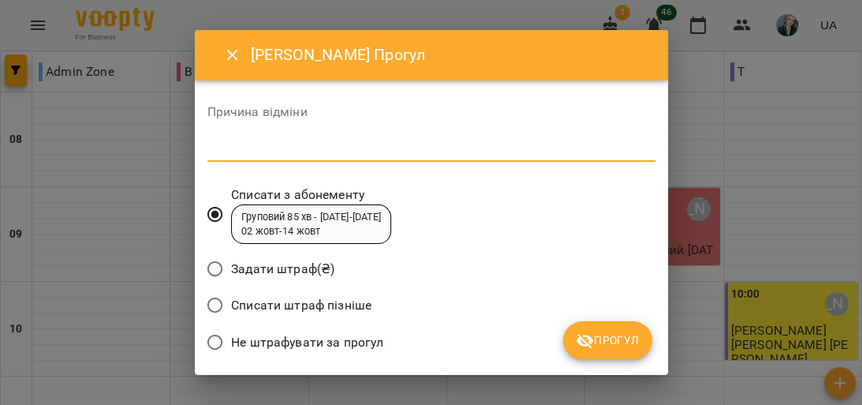
click at [446, 151] on textarea at bounding box center [432, 148] width 448 height 15
type textarea "*********"
click at [619, 343] on span "Прогул" at bounding box center [608, 340] width 64 height 19
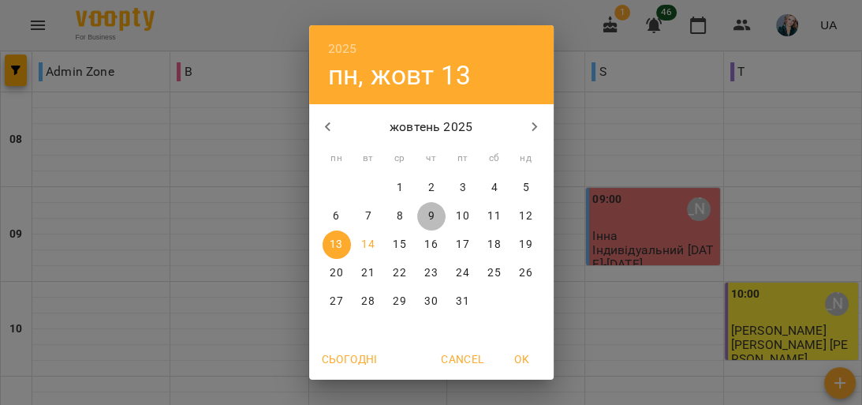
click at [432, 216] on span "9" at bounding box center [431, 216] width 28 height 16
type input "**********"
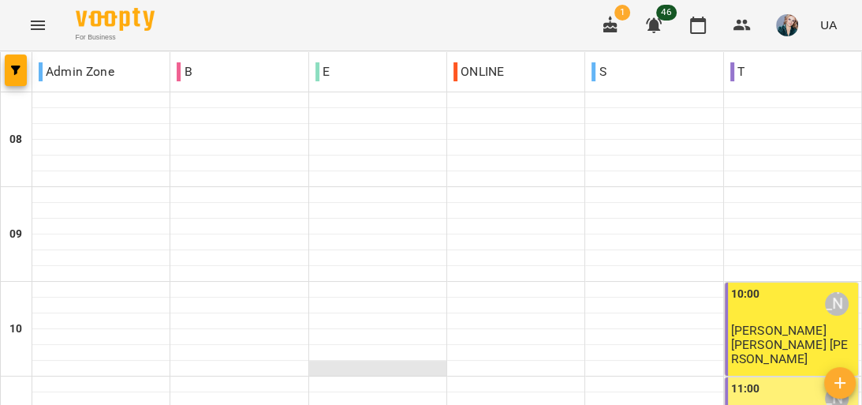
scroll to position [821, 0]
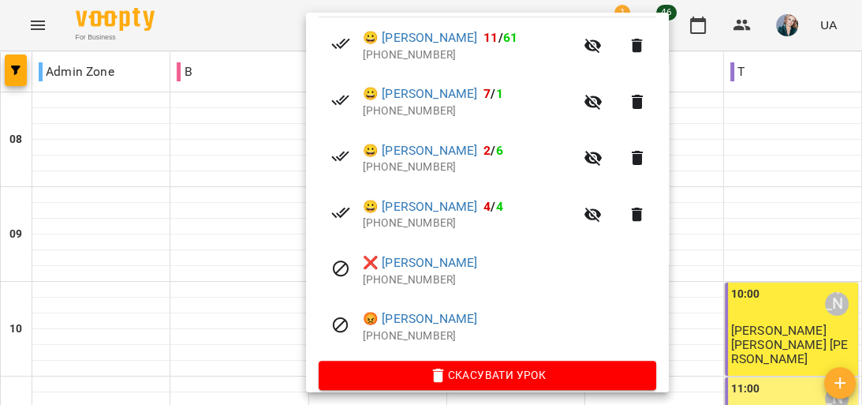
scroll to position [368, 0]
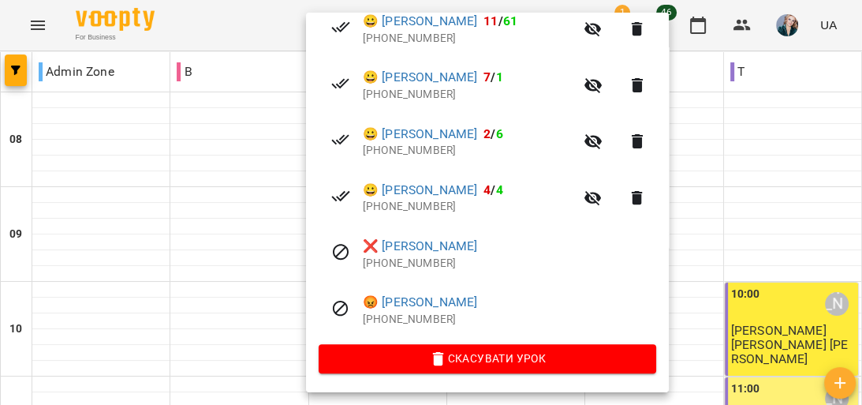
click at [256, 363] on div at bounding box center [431, 202] width 862 height 405
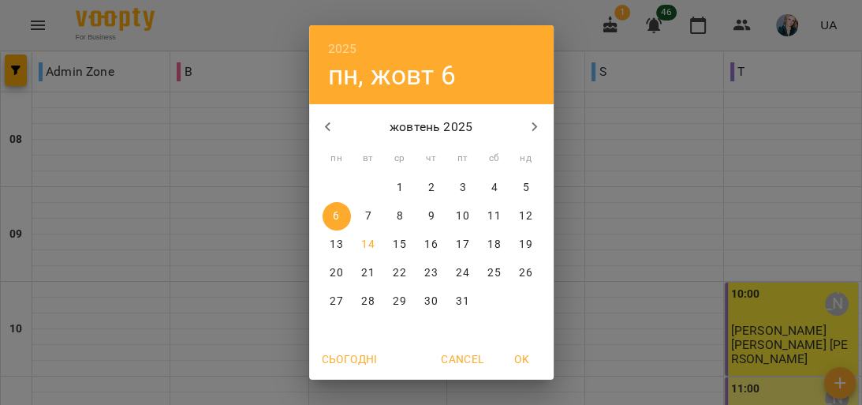
click at [369, 241] on span "14" at bounding box center [368, 245] width 28 height 16
type input "**********"
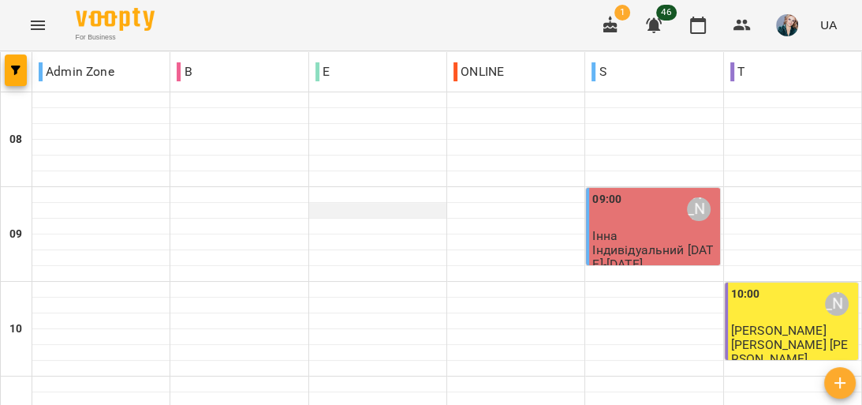
scroll to position [821, 0]
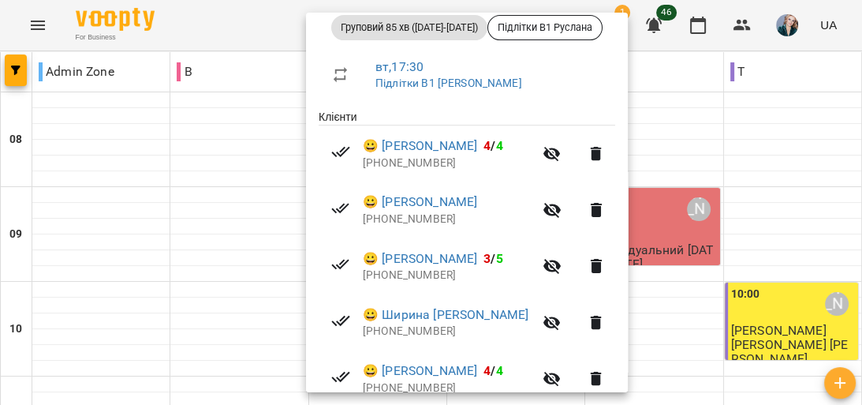
scroll to position [305, 0]
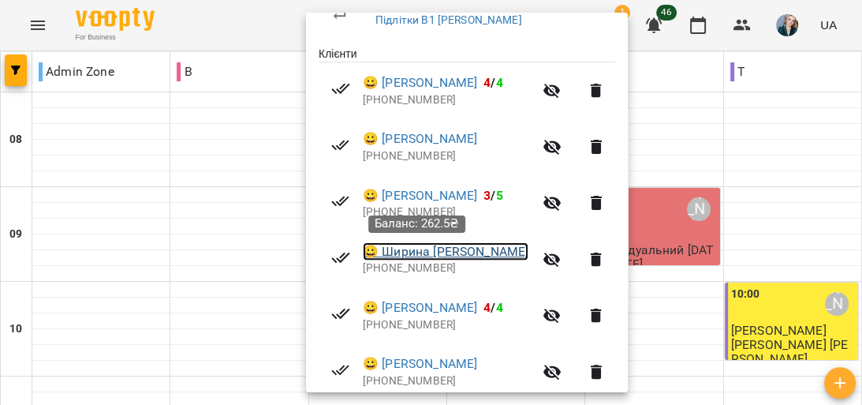
click at [429, 258] on link "😀 [PERSON_NAME]" at bounding box center [446, 251] width 166 height 19
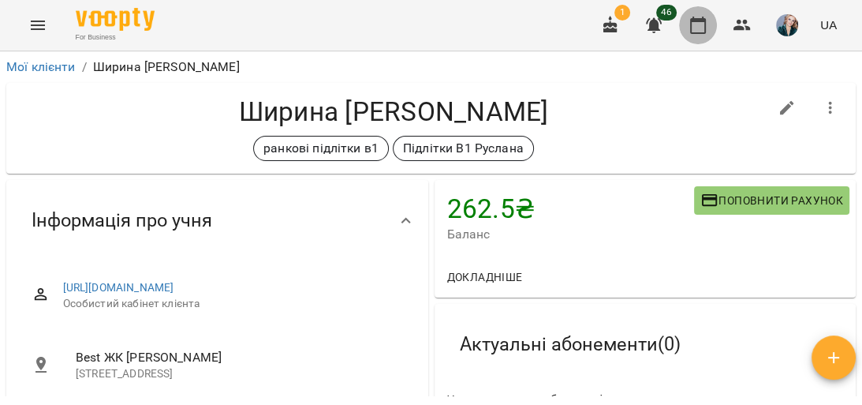
click at [694, 32] on icon "button" at bounding box center [698, 25] width 19 height 19
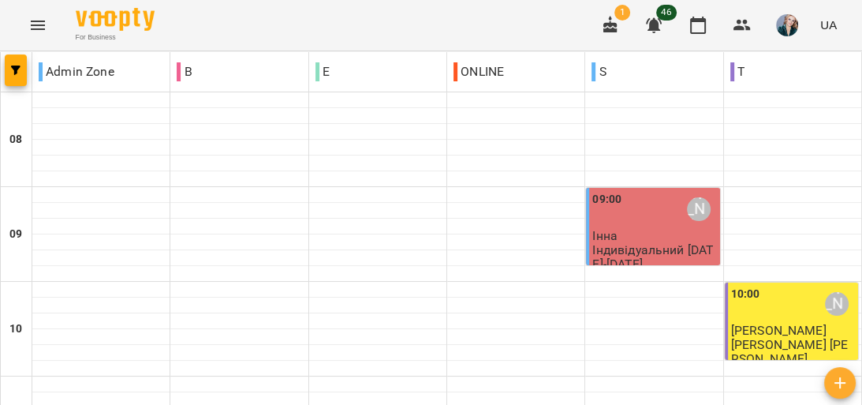
scroll to position [1073, 0]
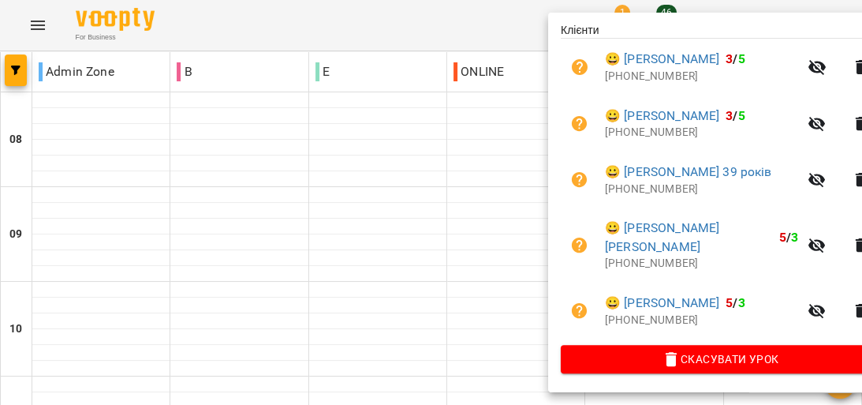
scroll to position [350, 0]
click at [421, 204] on div at bounding box center [431, 202] width 862 height 405
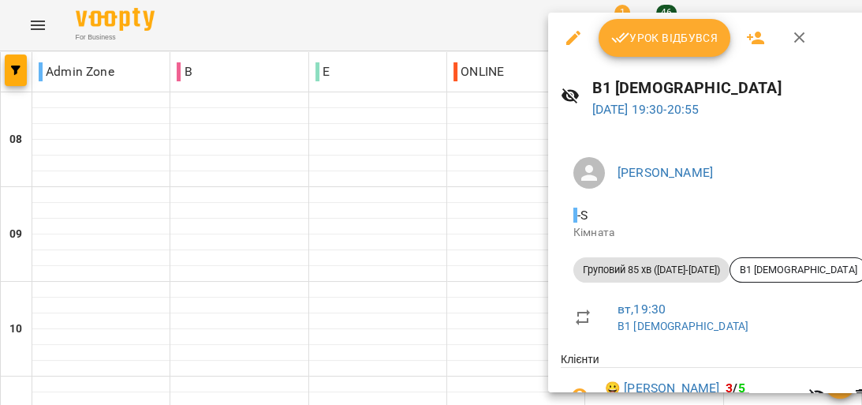
click at [681, 30] on span "Урок відбувся" at bounding box center [665, 37] width 107 height 19
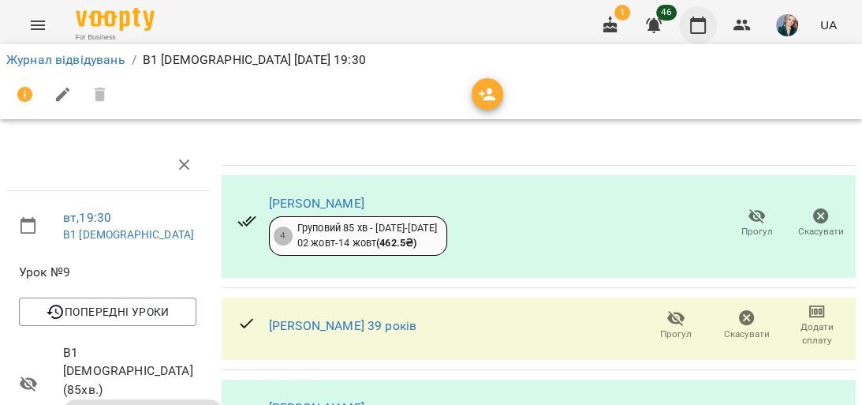
click at [701, 32] on icon "button" at bounding box center [698, 25] width 19 height 19
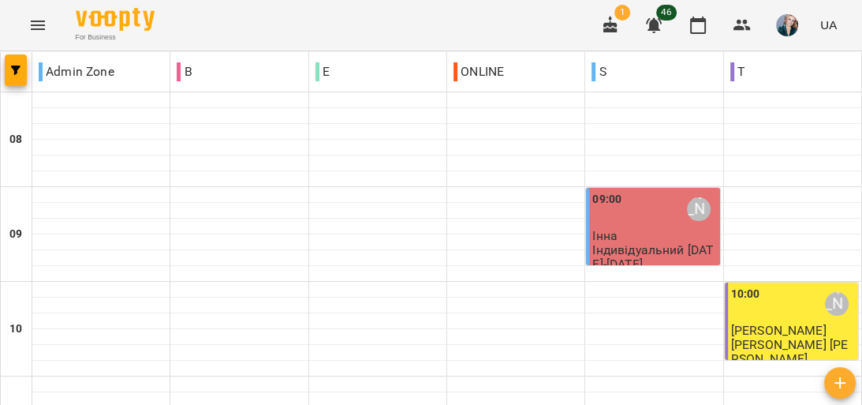
scroll to position [884, 0]
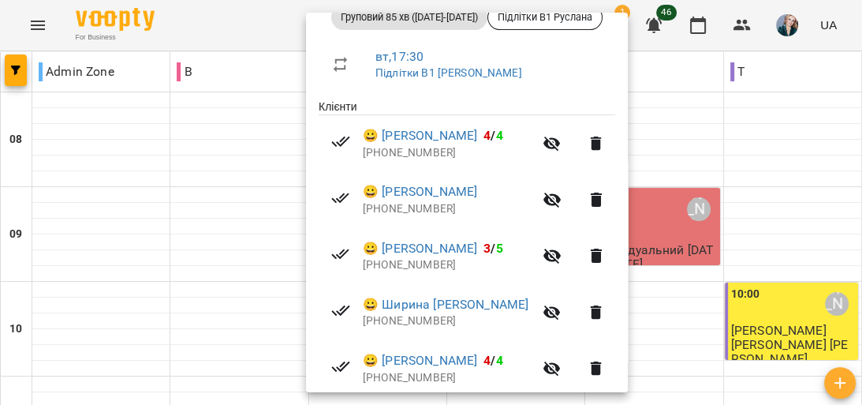
scroll to position [316, 0]
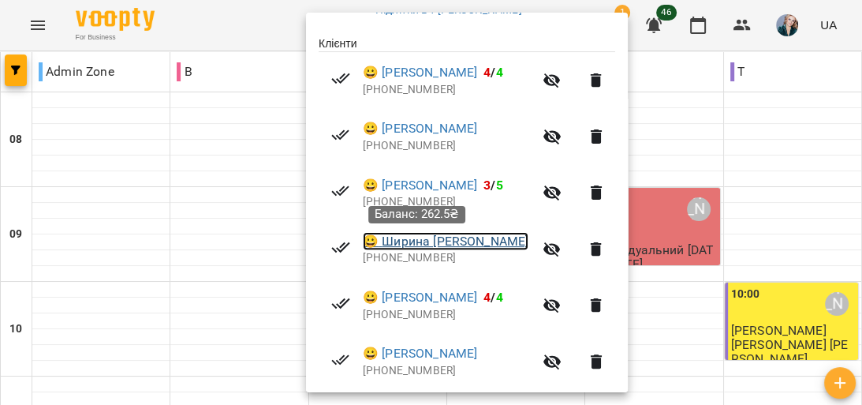
click at [426, 241] on link "😀 [PERSON_NAME]" at bounding box center [446, 241] width 166 height 19
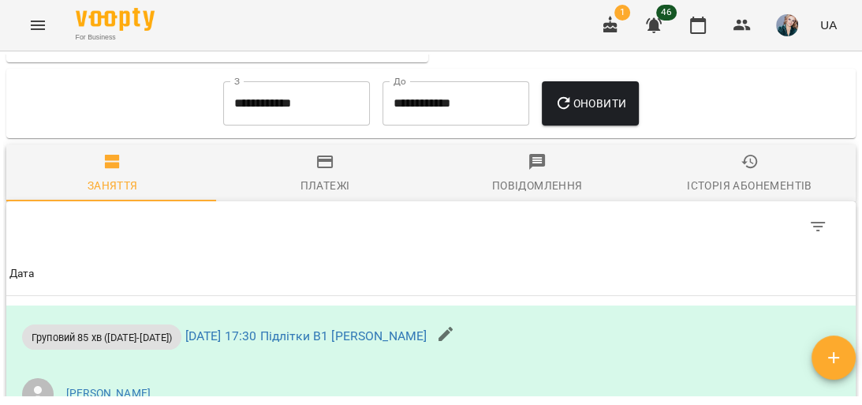
scroll to position [1767, 0]
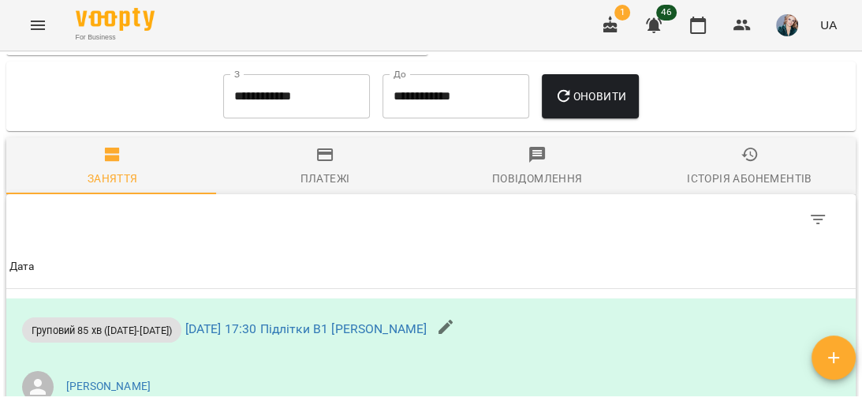
click at [318, 161] on icon "button" at bounding box center [325, 154] width 16 height 13
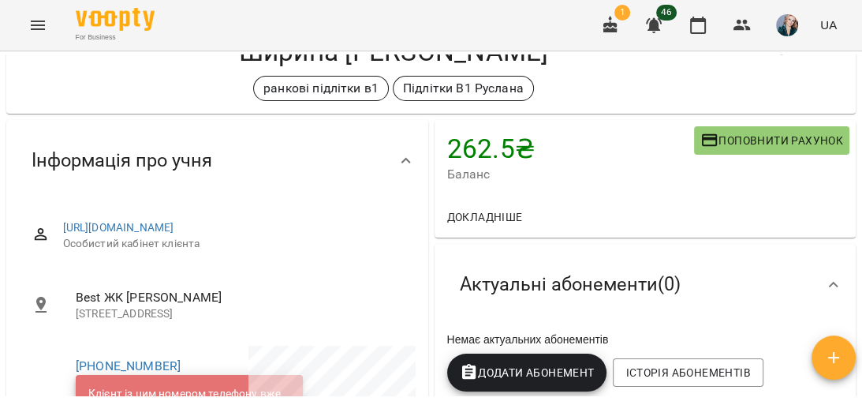
scroll to position [0, 0]
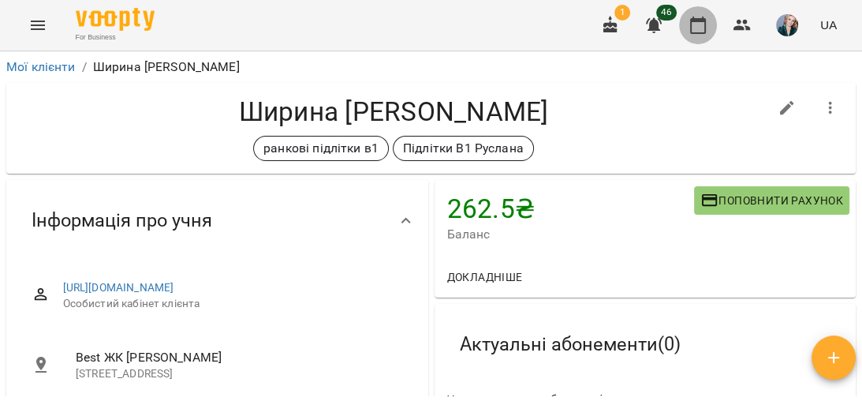
click at [697, 27] on icon "button" at bounding box center [698, 25] width 19 height 19
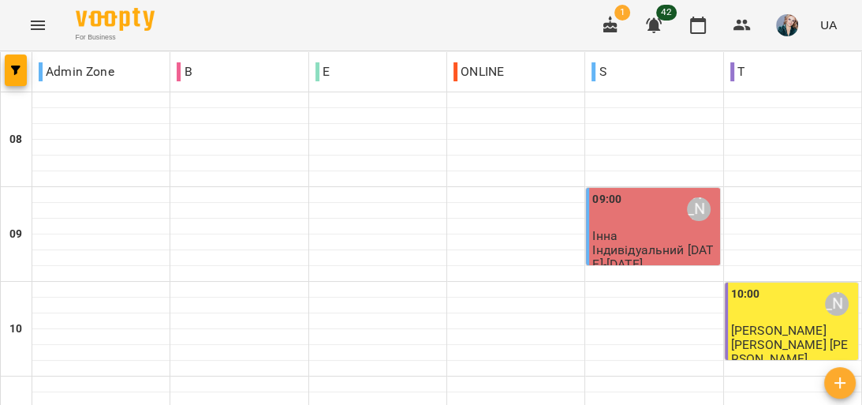
scroll to position [947, 0]
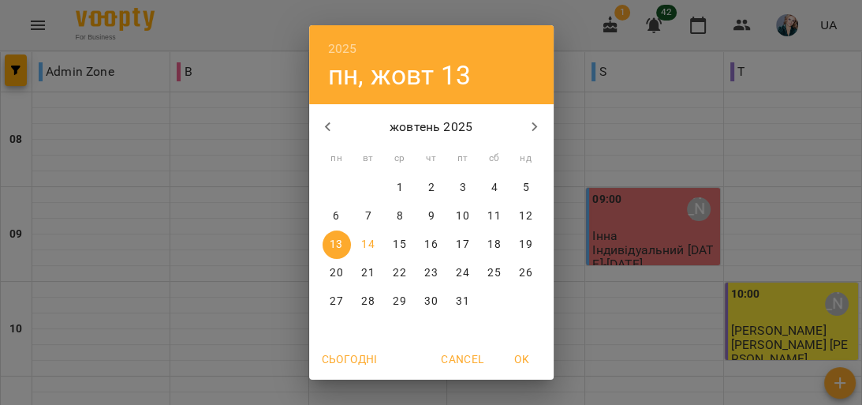
click at [269, 368] on div "2025 пн, жовт 13 жовтень 2025 пн вт ср чт пт сб нд 29 30 1 2 3 4 5 6 7 8 9 10 1…" at bounding box center [431, 202] width 862 height 405
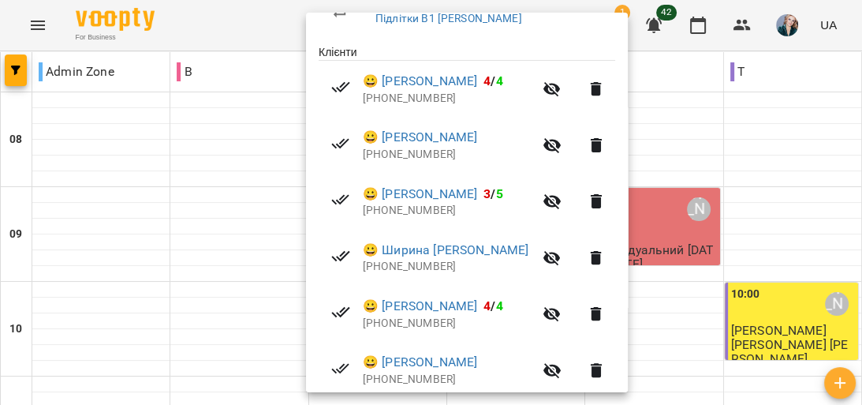
scroll to position [316, 0]
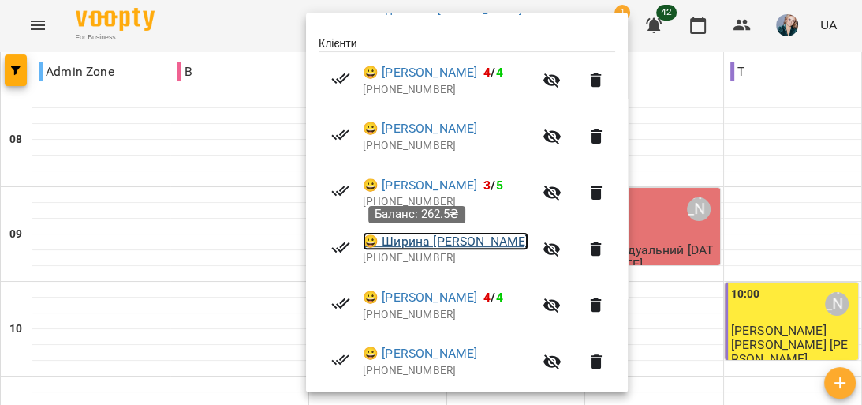
click at [425, 240] on link "😀 [PERSON_NAME]" at bounding box center [446, 241] width 166 height 19
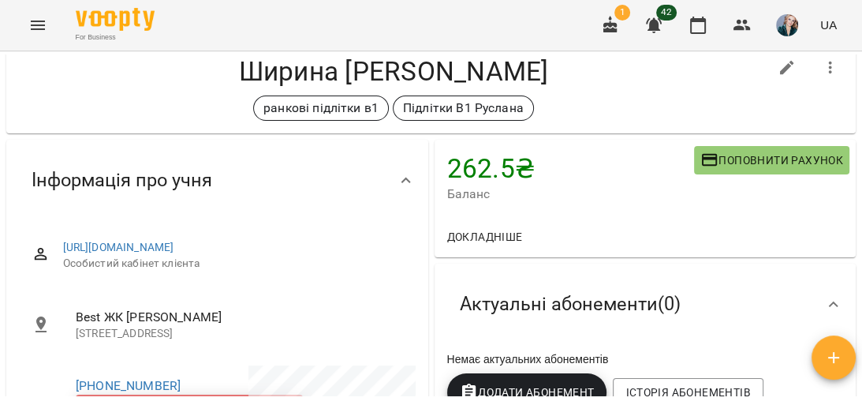
scroll to position [63, 0]
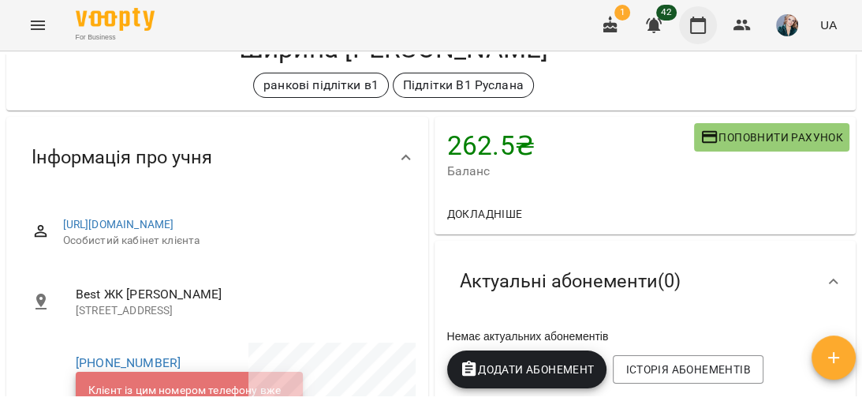
click at [698, 21] on icon "button" at bounding box center [698, 25] width 16 height 17
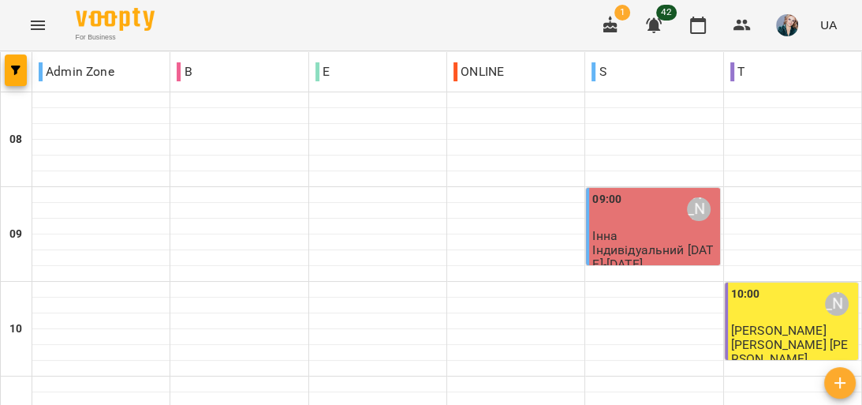
scroll to position [947, 0]
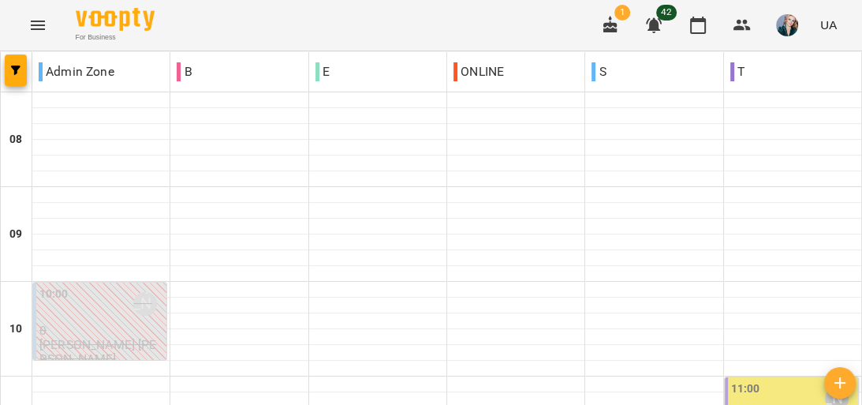
scroll to position [1010, 0]
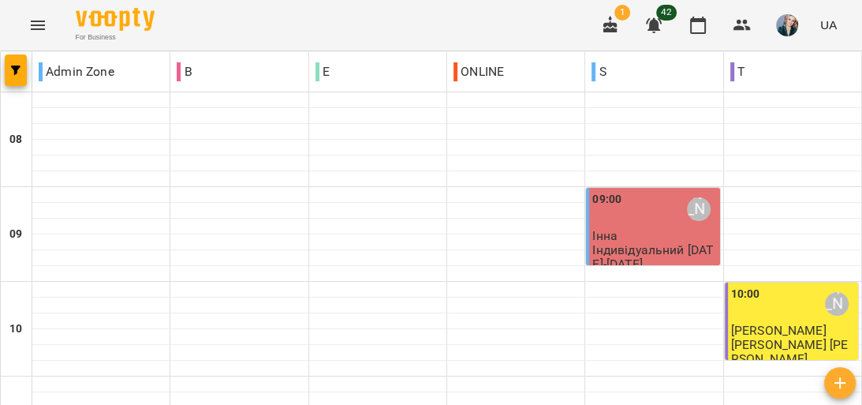
scroll to position [252, 0]
click at [39, 26] on icon "Menu" at bounding box center [37, 25] width 19 height 19
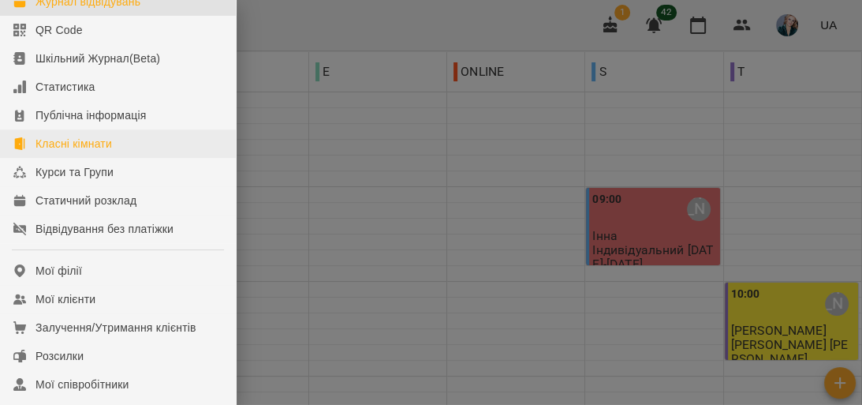
scroll to position [189, 0]
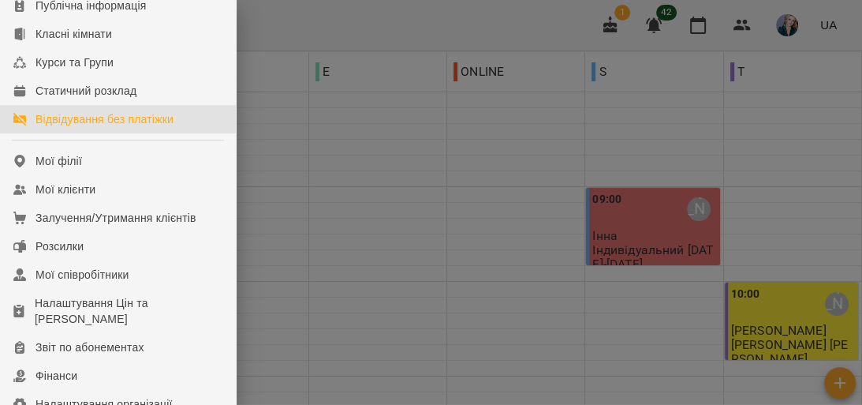
click at [129, 127] on div "Відвідування без платіжки" at bounding box center [105, 119] width 138 height 16
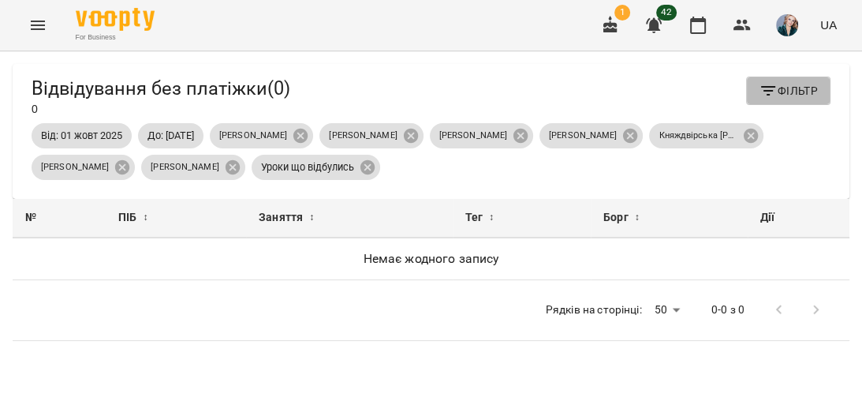
click at [761, 87] on icon "button" at bounding box center [768, 90] width 14 height 9
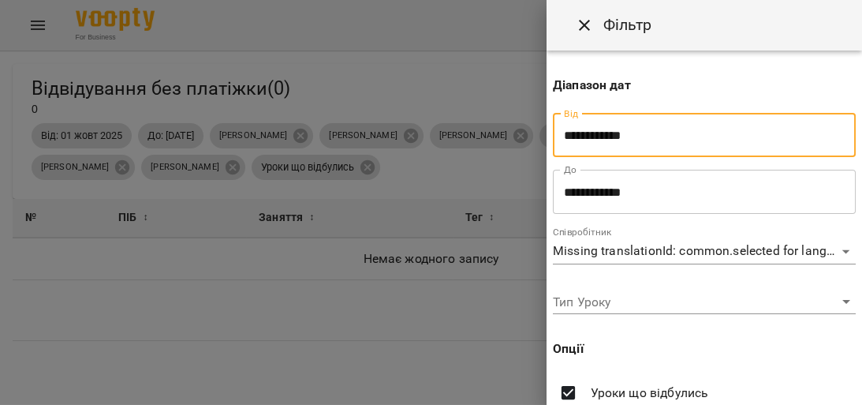
click at [711, 146] on input "**********" at bounding box center [704, 136] width 303 height 44
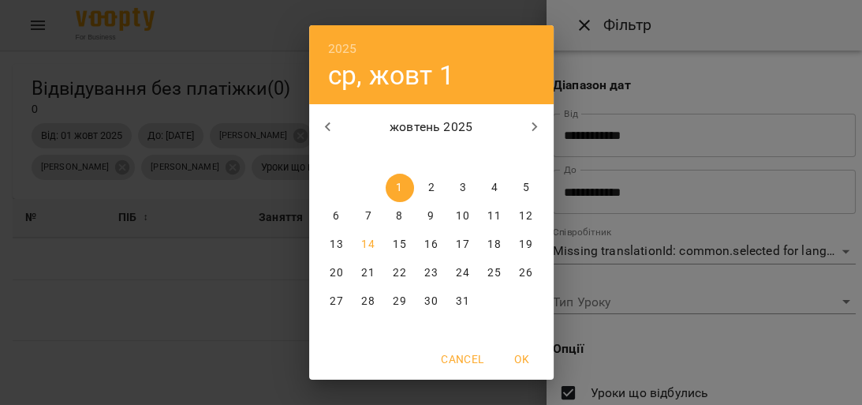
click at [334, 243] on p "13" at bounding box center [336, 245] width 13 height 16
type input "**********"
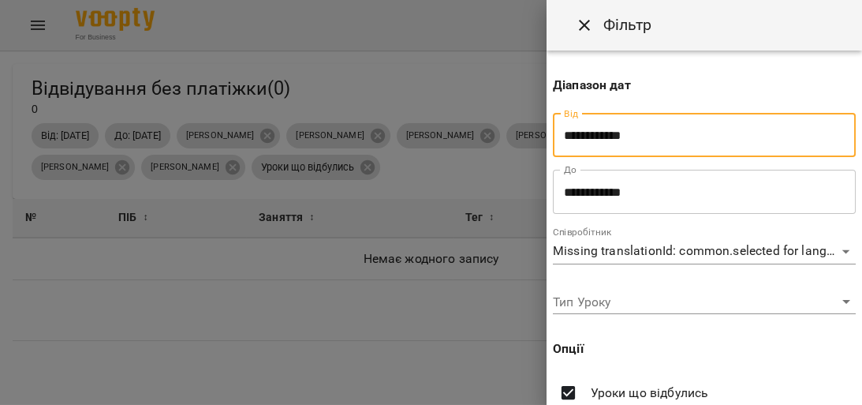
click at [656, 194] on input "**********" at bounding box center [704, 192] width 303 height 44
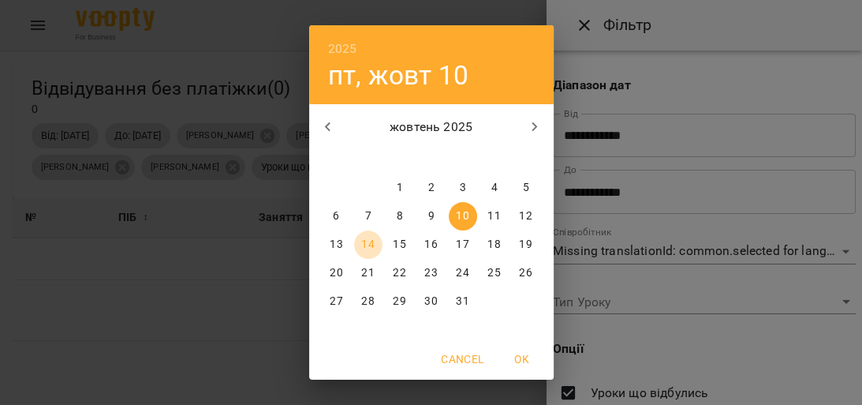
click at [363, 241] on p "14" at bounding box center [367, 245] width 13 height 16
type input "**********"
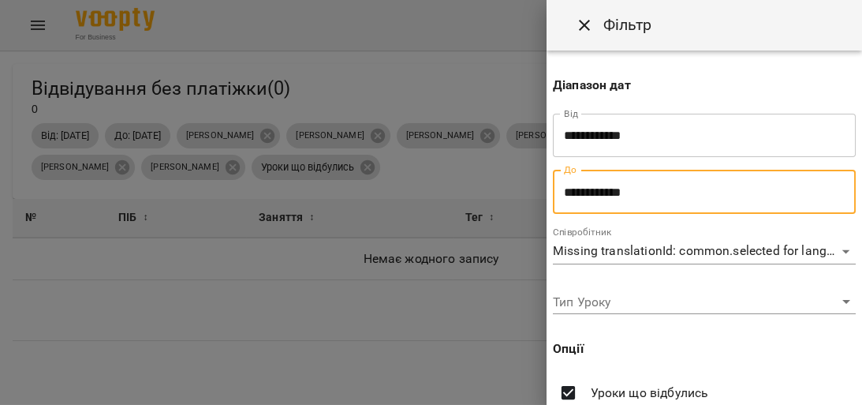
click at [488, 306] on div at bounding box center [431, 202] width 862 height 405
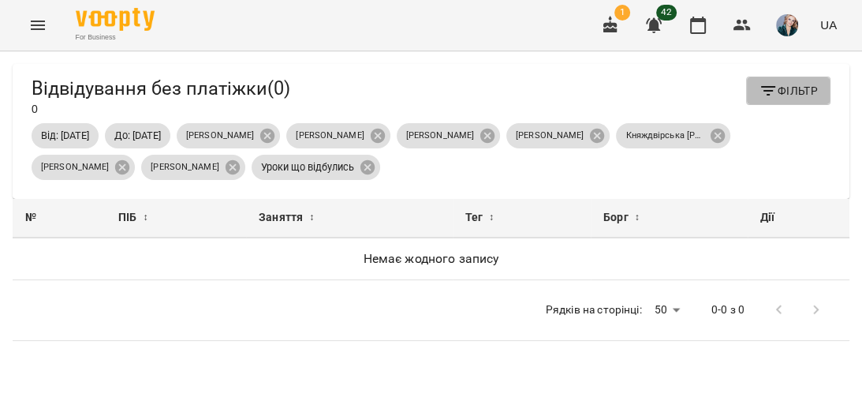
click at [761, 95] on icon "button" at bounding box center [768, 90] width 14 height 9
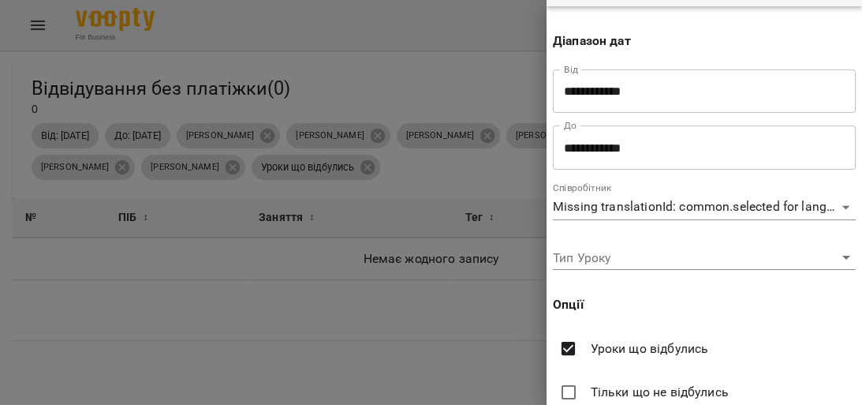
scroll to position [101, 0]
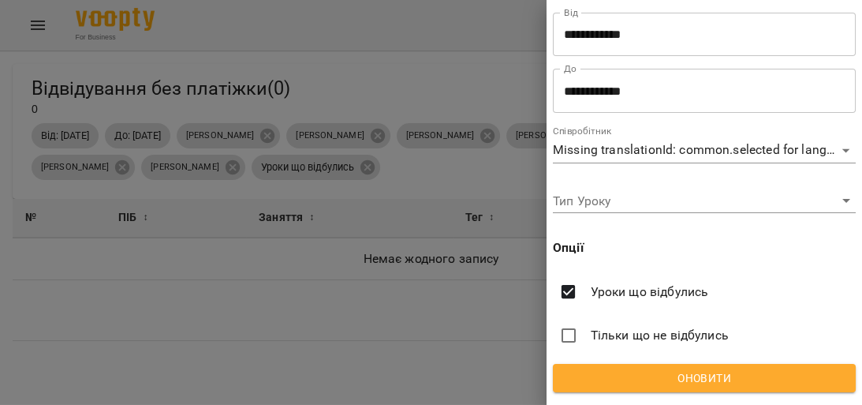
click at [726, 379] on span "Оновити" at bounding box center [705, 377] width 278 height 19
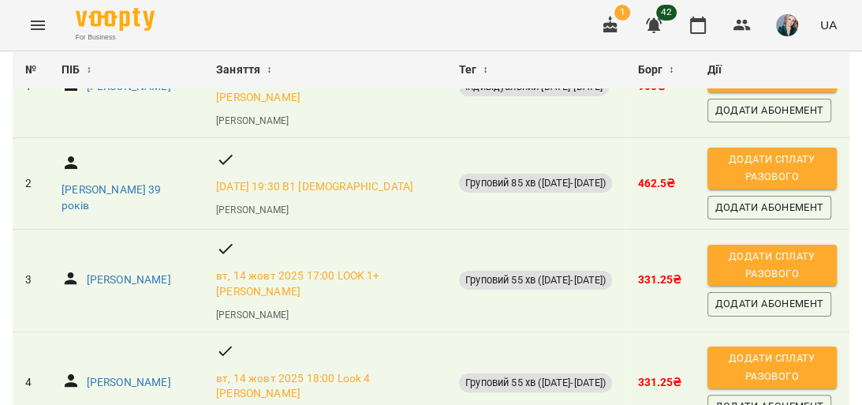
scroll to position [215, 0]
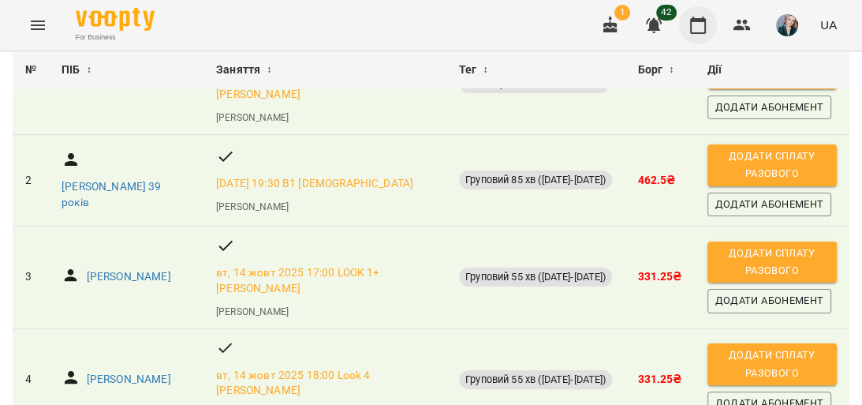
click at [693, 24] on icon "button" at bounding box center [698, 25] width 19 height 19
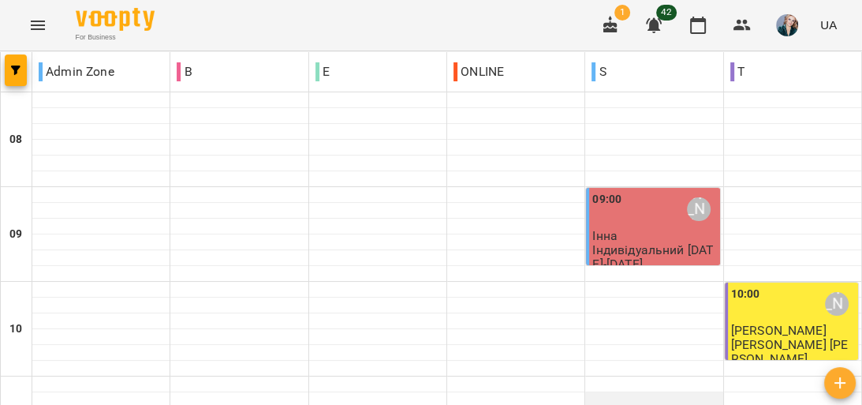
scroll to position [1010, 0]
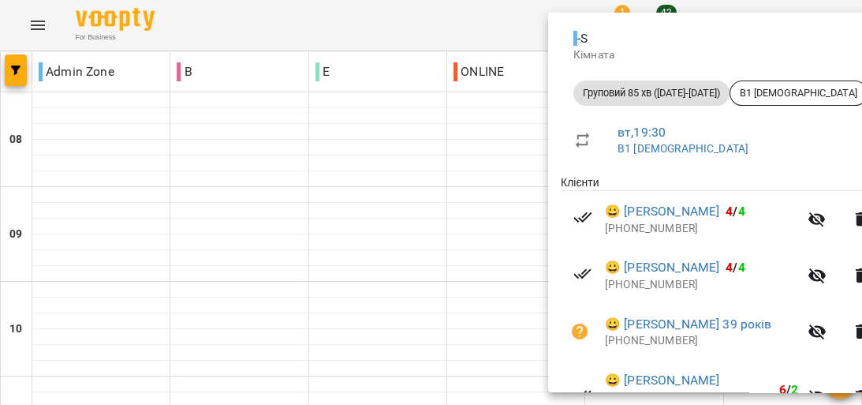
scroll to position [316, 0]
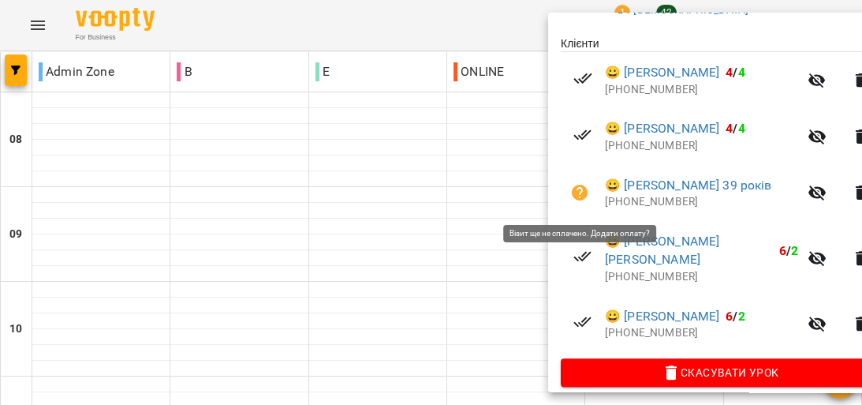
click at [574, 194] on icon "button" at bounding box center [580, 193] width 16 height 16
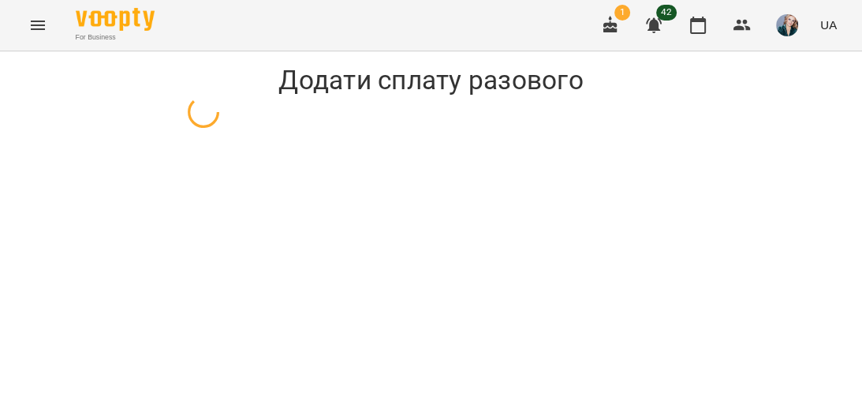
select select "**********"
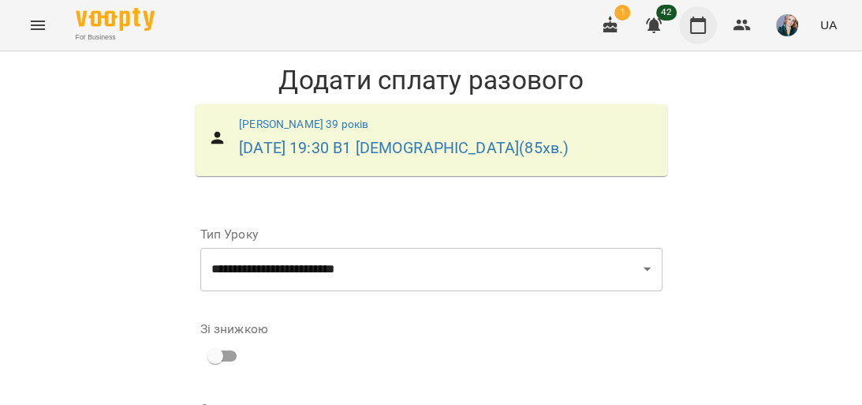
click at [698, 28] on icon "button" at bounding box center [698, 25] width 19 height 19
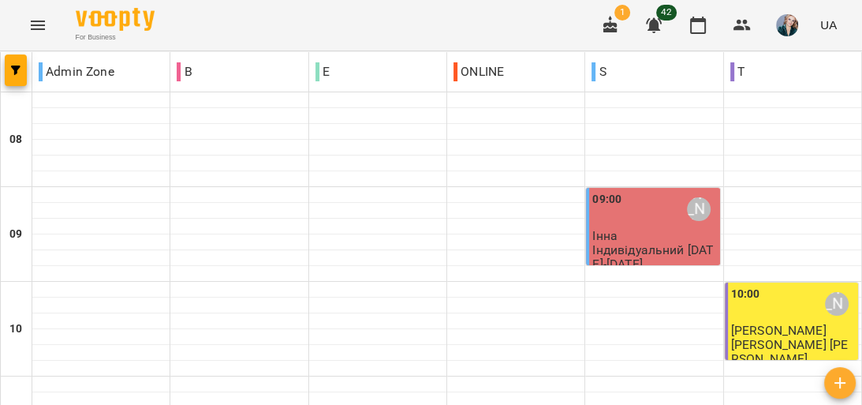
scroll to position [1073, 0]
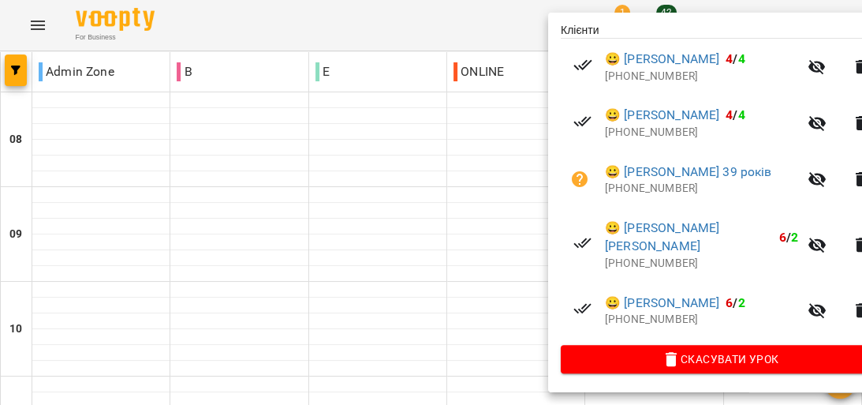
scroll to position [350, 0]
click at [856, 172] on icon "button" at bounding box center [861, 179] width 11 height 14
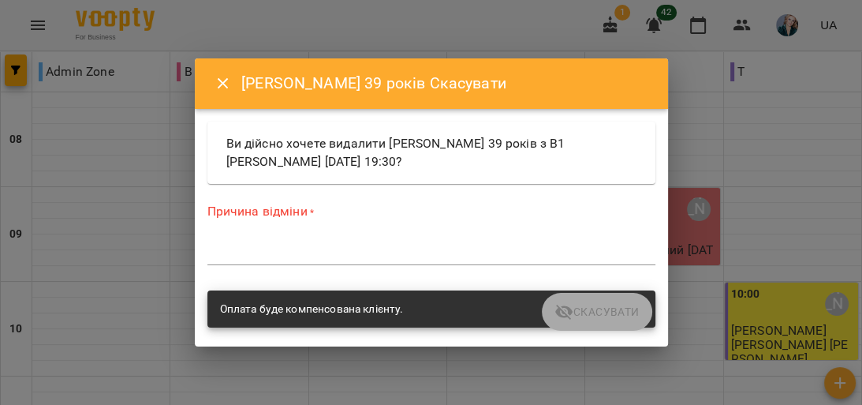
click at [467, 249] on textarea at bounding box center [432, 252] width 448 height 15
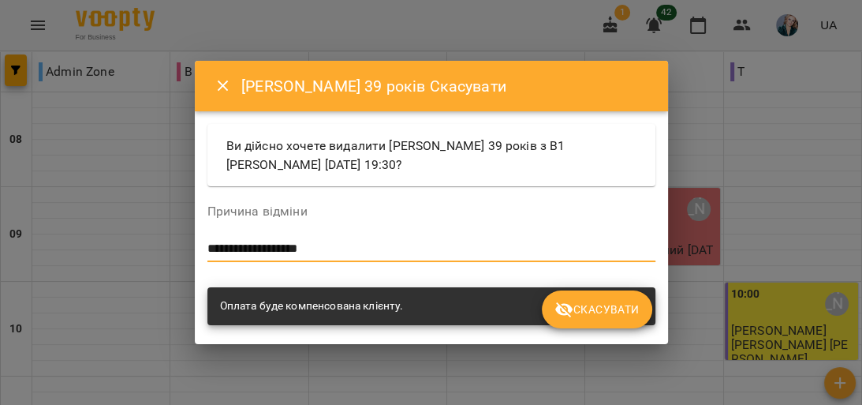
type textarea "**********"
click at [597, 312] on span "Скасувати" at bounding box center [597, 309] width 84 height 19
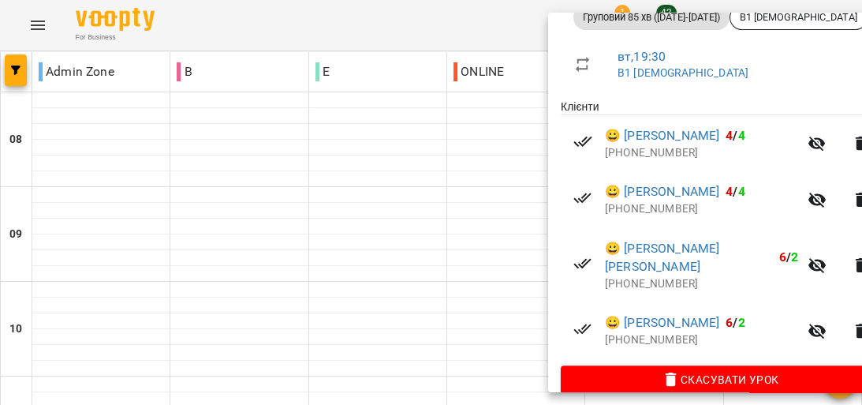
scroll to position [294, 0]
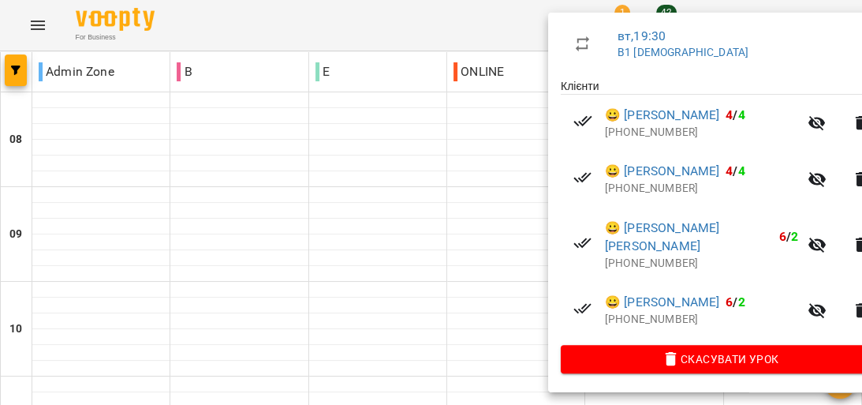
click at [533, 193] on div at bounding box center [431, 202] width 862 height 405
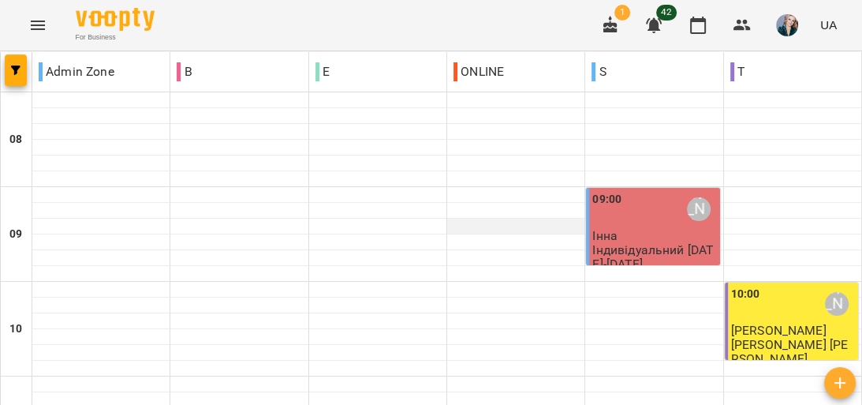
scroll to position [0, 0]
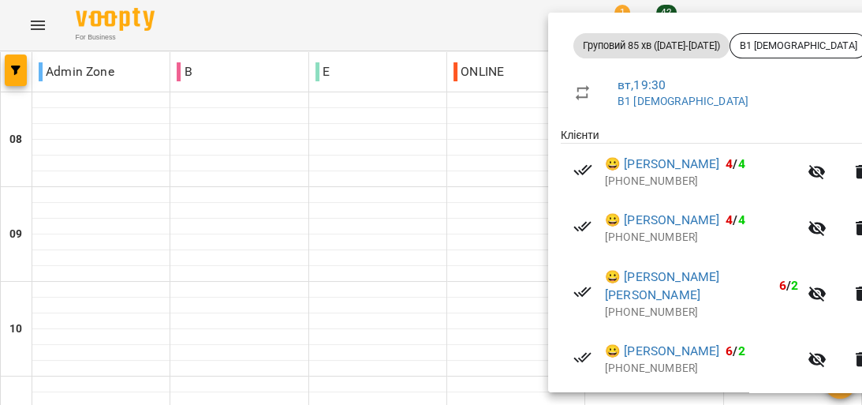
scroll to position [223, 0]
click at [468, 181] on div at bounding box center [431, 202] width 862 height 405
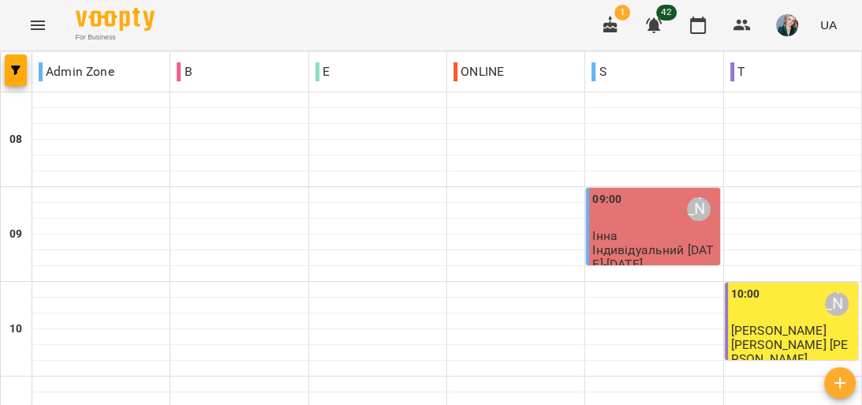
scroll to position [928, 0]
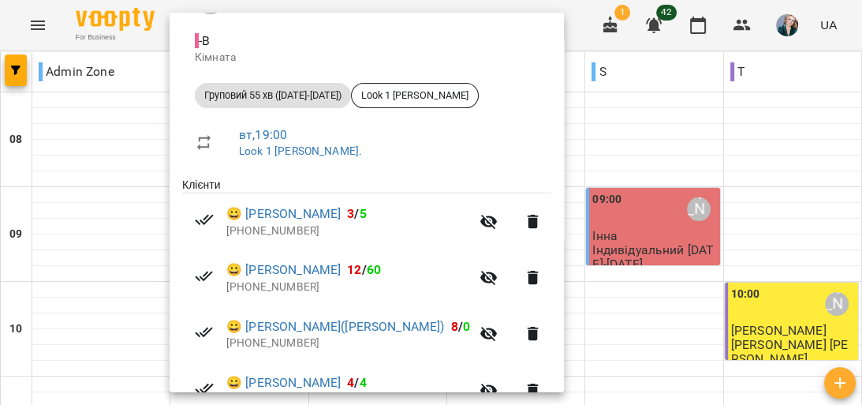
scroll to position [172, 0]
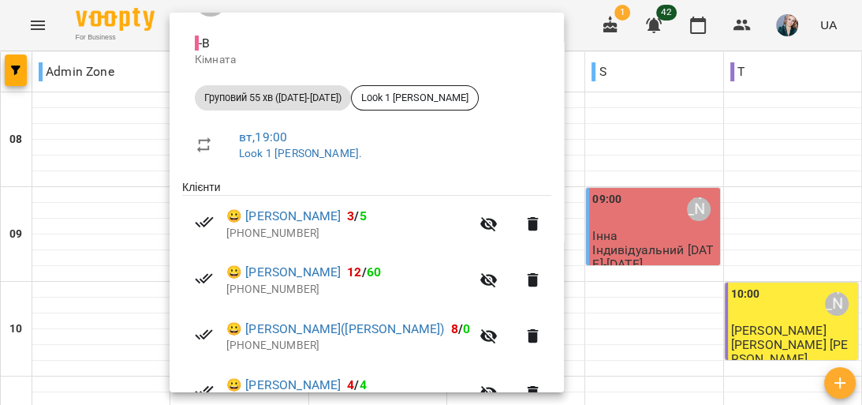
click at [117, 203] on div at bounding box center [431, 202] width 862 height 405
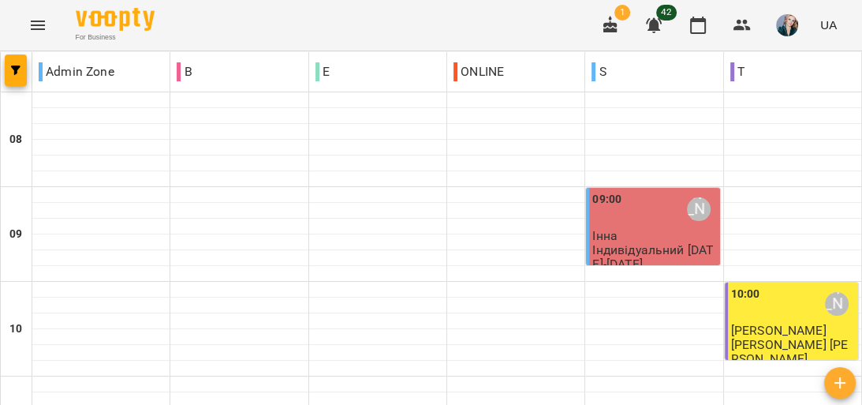
scroll to position [991, 0]
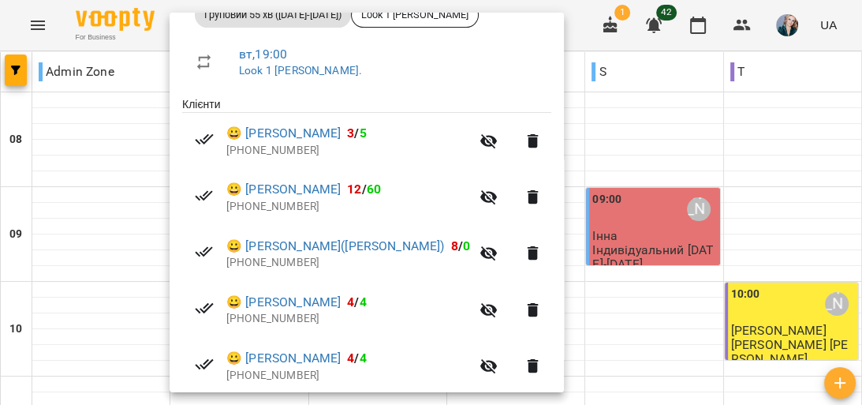
scroll to position [235, 0]
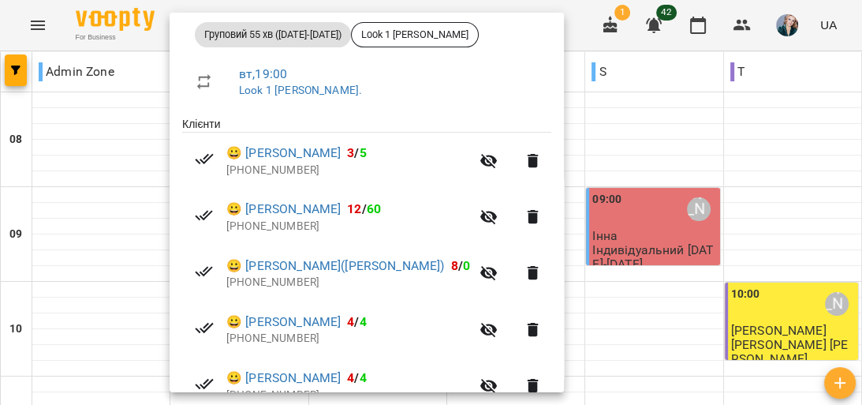
click at [156, 208] on div at bounding box center [431, 202] width 862 height 405
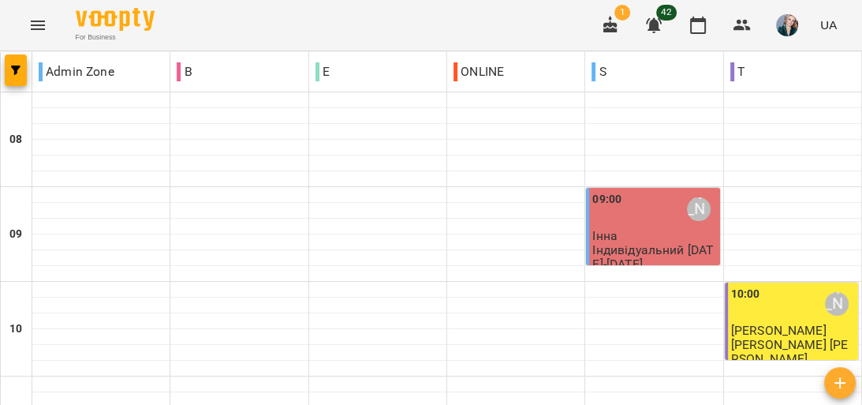
scroll to position [802, 0]
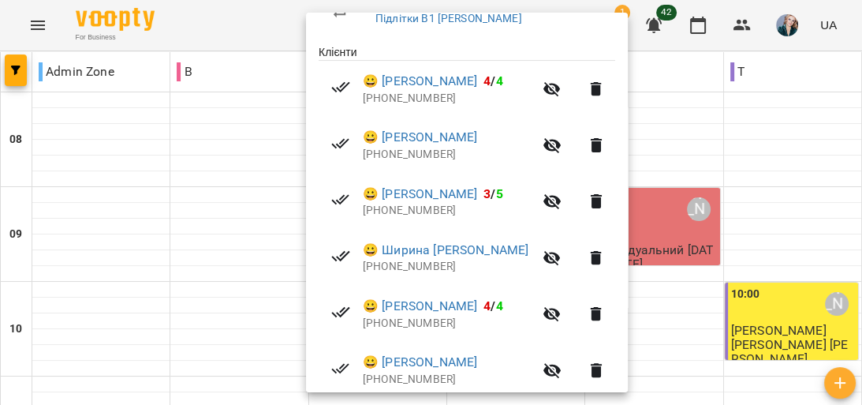
scroll to position [305, 0]
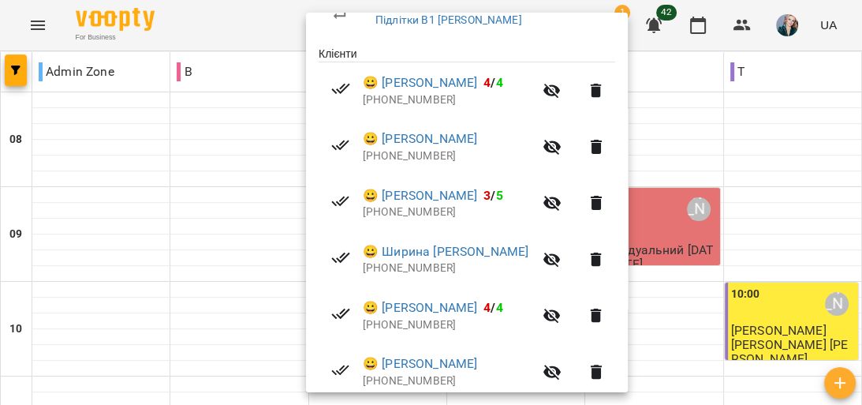
click at [210, 363] on div at bounding box center [431, 202] width 862 height 405
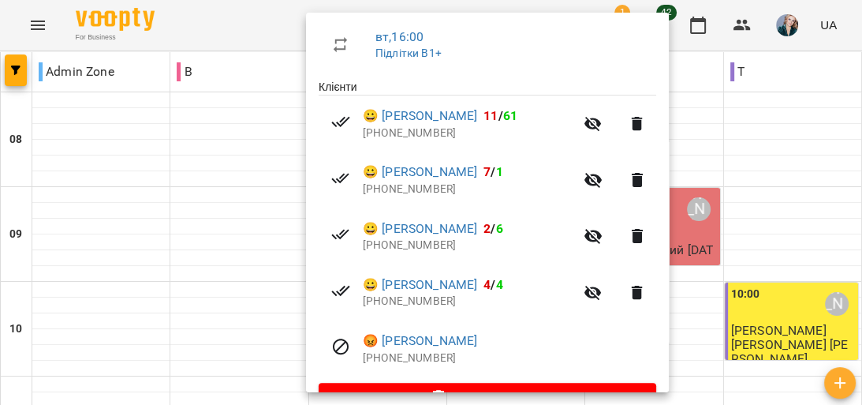
scroll to position [312, 0]
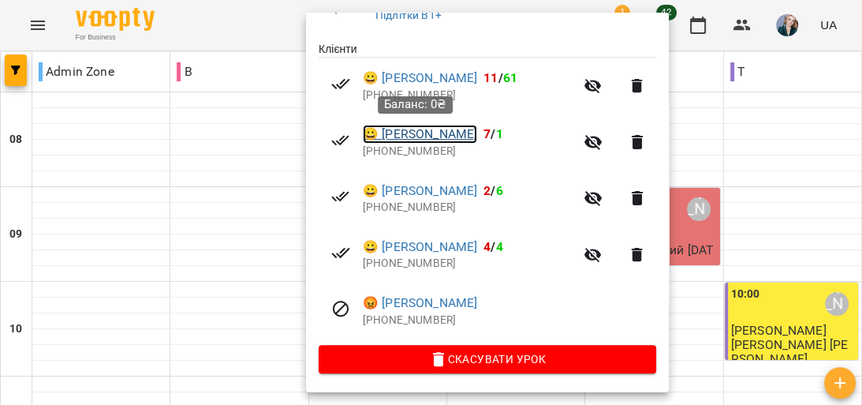
click at [420, 134] on link "😀 Шелест Давід" at bounding box center [420, 134] width 114 height 19
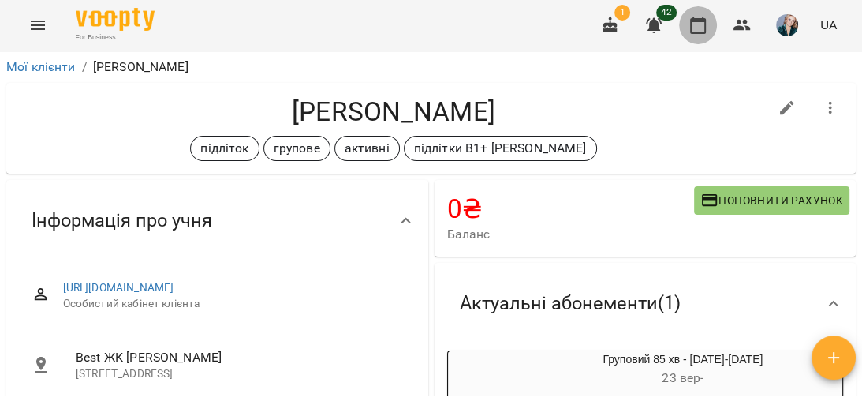
click at [699, 30] on icon "button" at bounding box center [698, 25] width 19 height 19
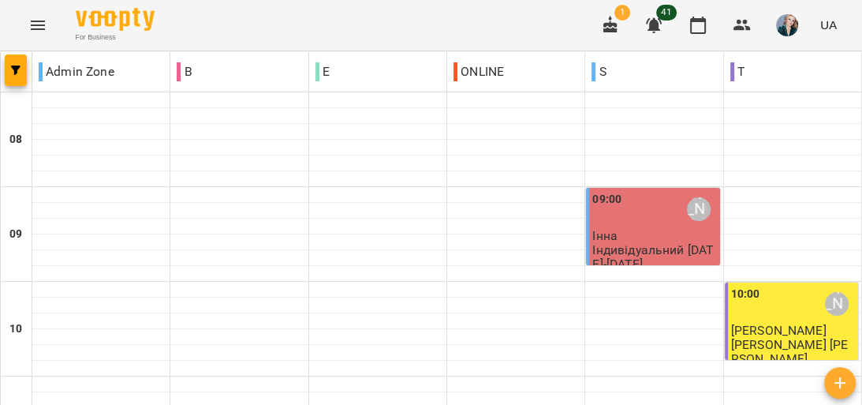
scroll to position [802, 0]
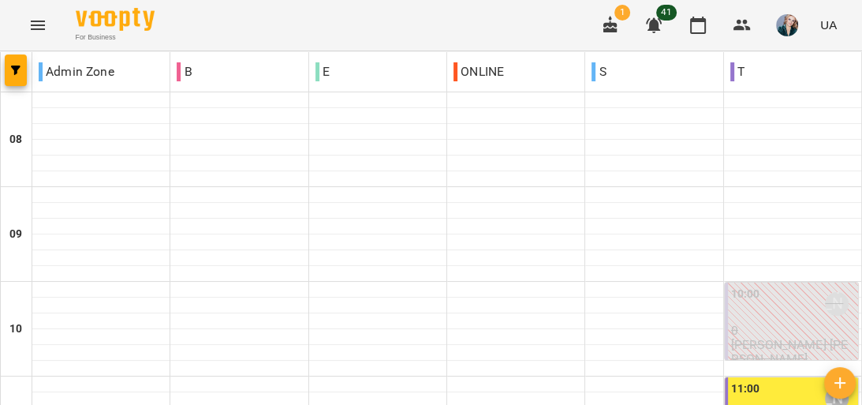
scroll to position [884, 0]
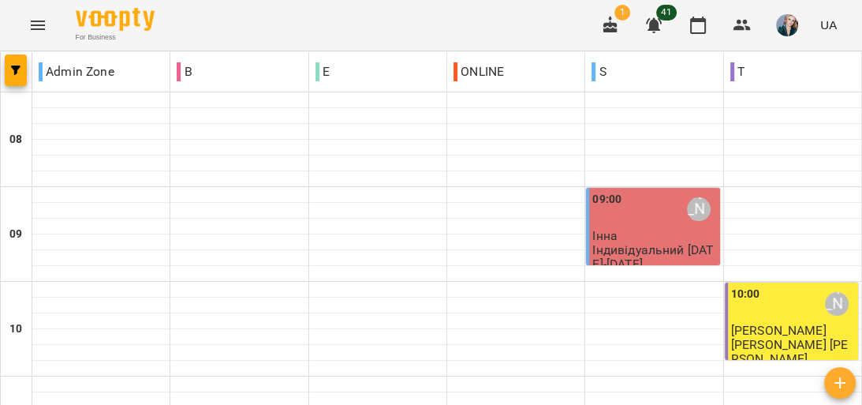
scroll to position [821, 0]
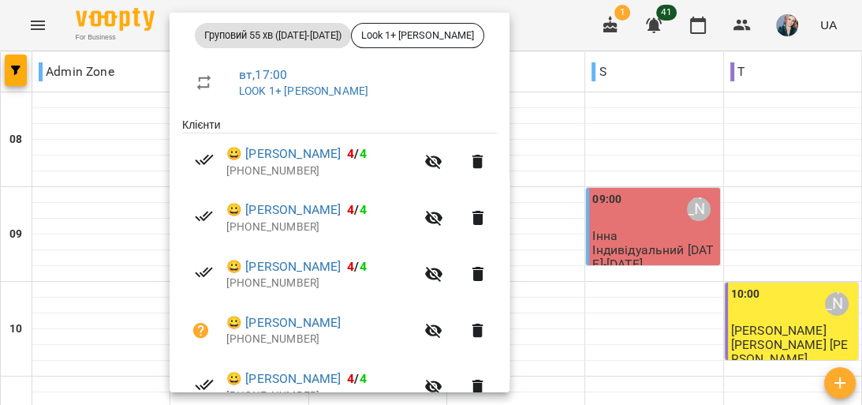
scroll to position [252, 0]
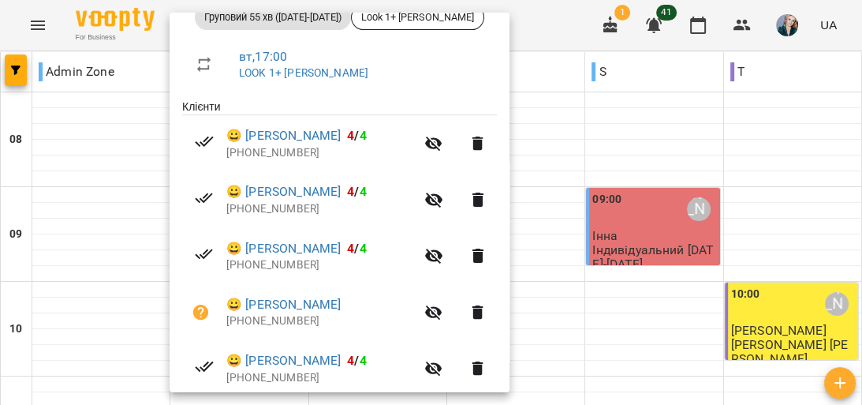
click at [88, 259] on div at bounding box center [431, 202] width 862 height 405
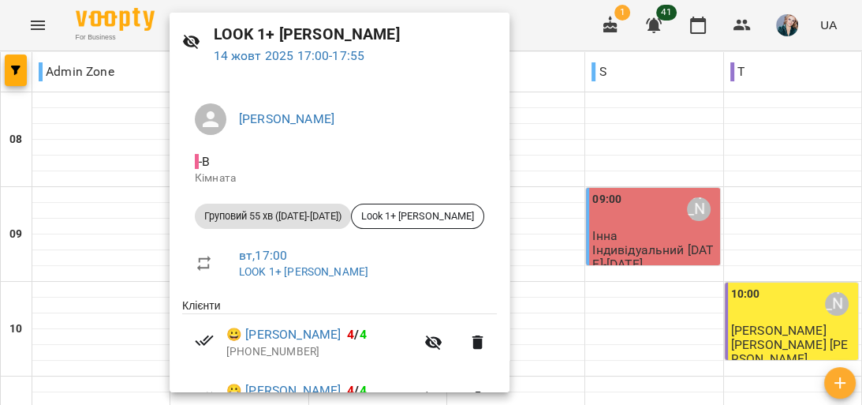
scroll to position [189, 0]
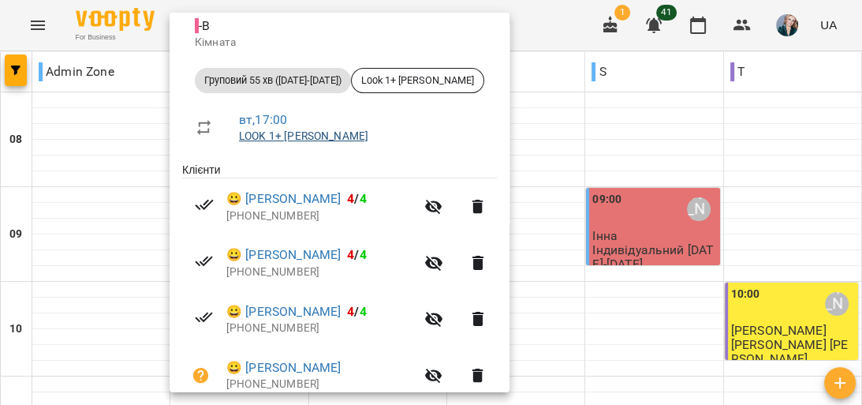
click at [279, 137] on link "LOOK 1+ [PERSON_NAME]" at bounding box center [303, 135] width 129 height 13
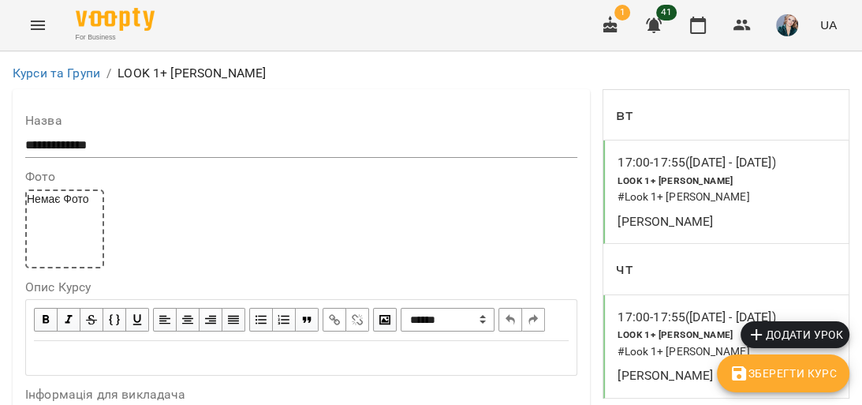
click at [166, 71] on p "LOOK 1+ [PERSON_NAME]" at bounding box center [192, 73] width 148 height 19
click at [166, 72] on p "LOOK 1+ [PERSON_NAME]" at bounding box center [192, 73] width 148 height 19
click at [40, 24] on icon "Menu" at bounding box center [37, 25] width 19 height 19
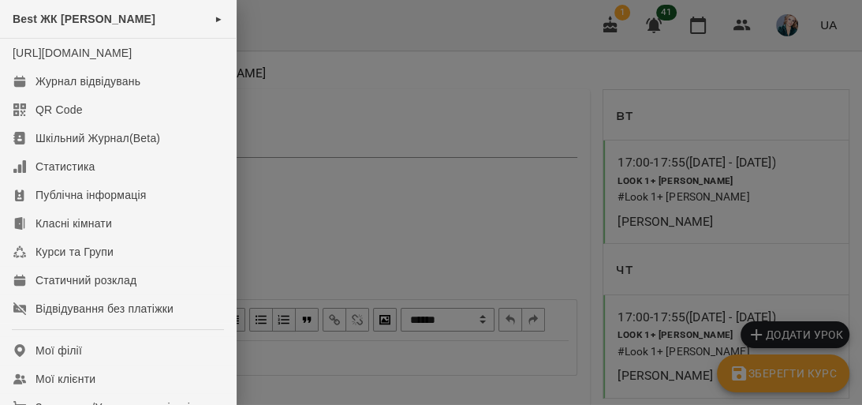
click at [316, 104] on div at bounding box center [431, 202] width 862 height 405
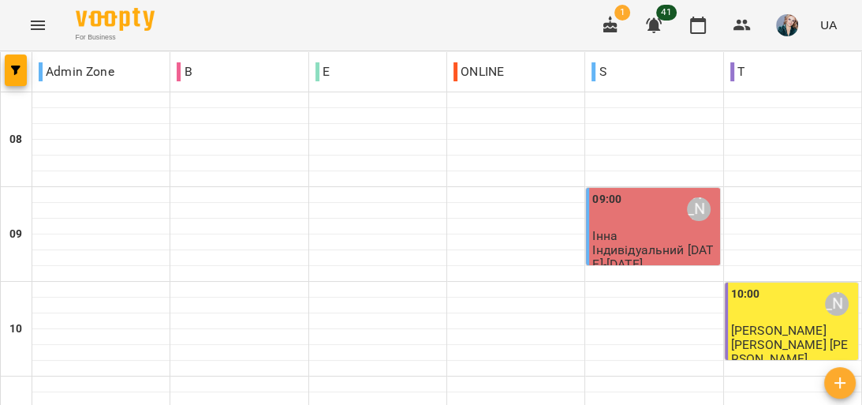
scroll to position [757, 0]
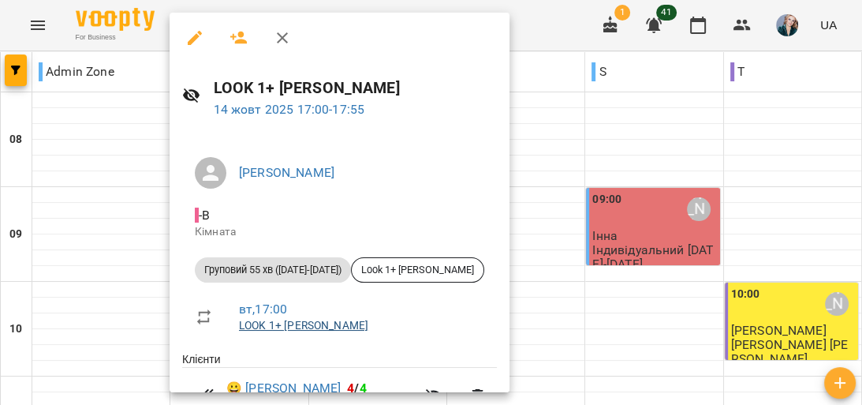
scroll to position [63, 0]
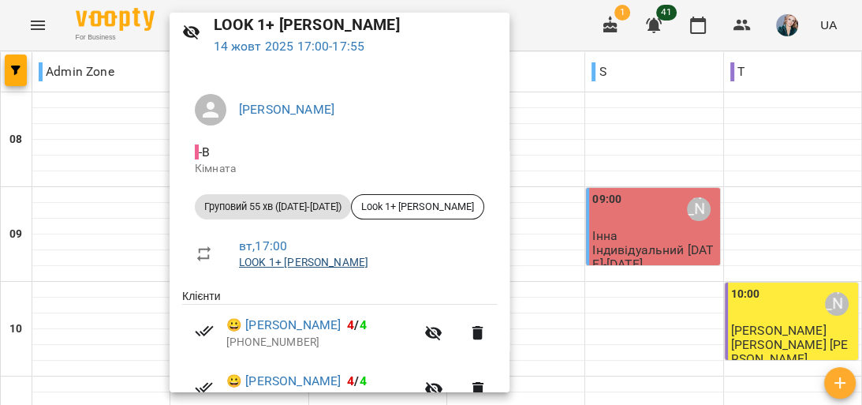
click at [305, 265] on link "LOOK 1+ [PERSON_NAME]" at bounding box center [303, 262] width 129 height 13
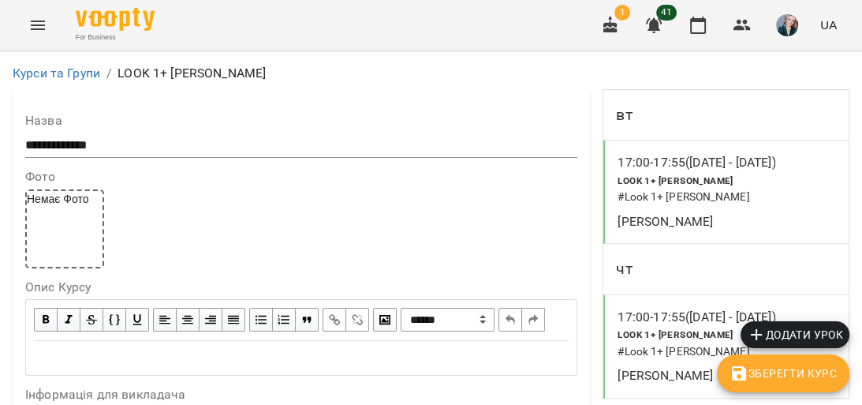
click at [117, 145] on input "**********" at bounding box center [301, 145] width 552 height 25
click at [73, 144] on input "**********" at bounding box center [301, 145] width 552 height 25
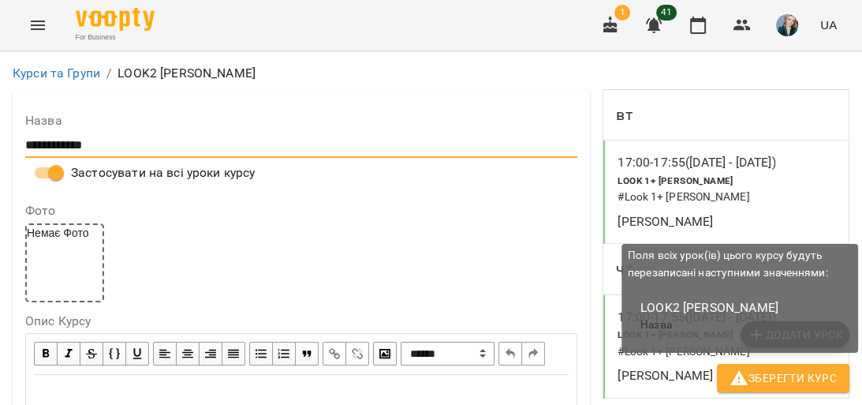
type input "**********"
click at [773, 376] on span "Зберегти Курс" at bounding box center [783, 377] width 107 height 19
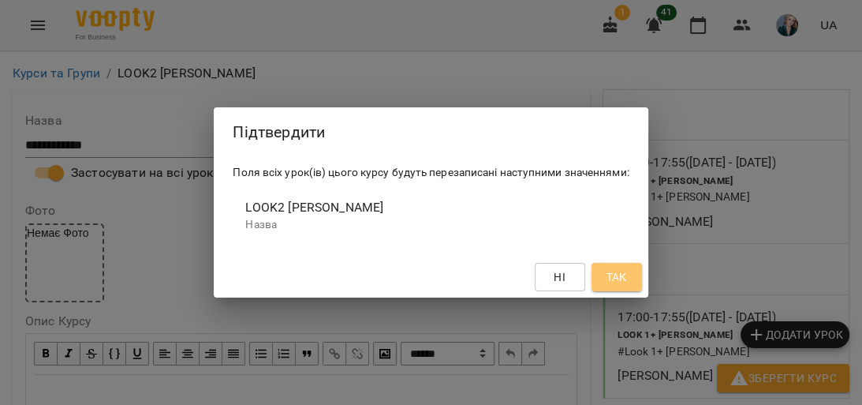
click at [624, 271] on span "Так" at bounding box center [616, 276] width 21 height 19
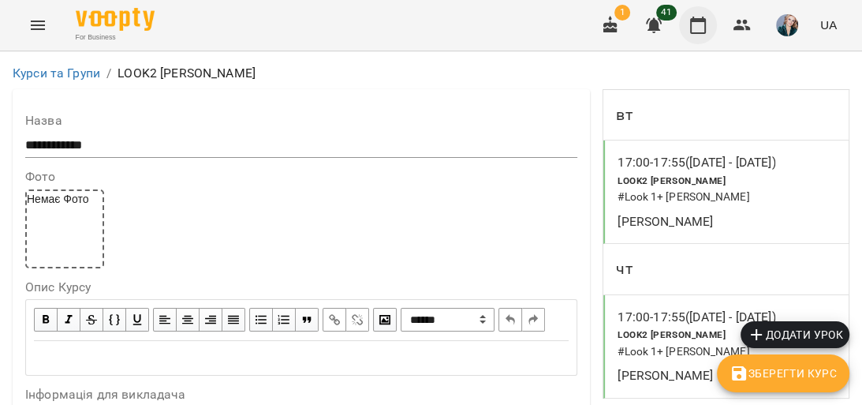
click at [698, 32] on icon "button" at bounding box center [698, 25] width 19 height 19
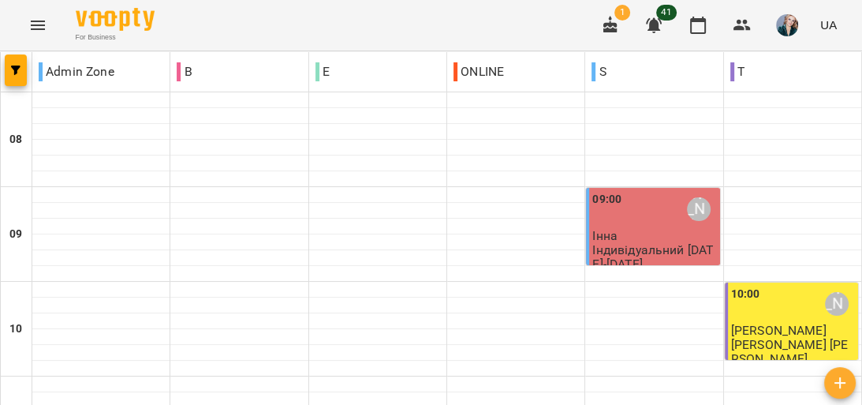
scroll to position [505, 0]
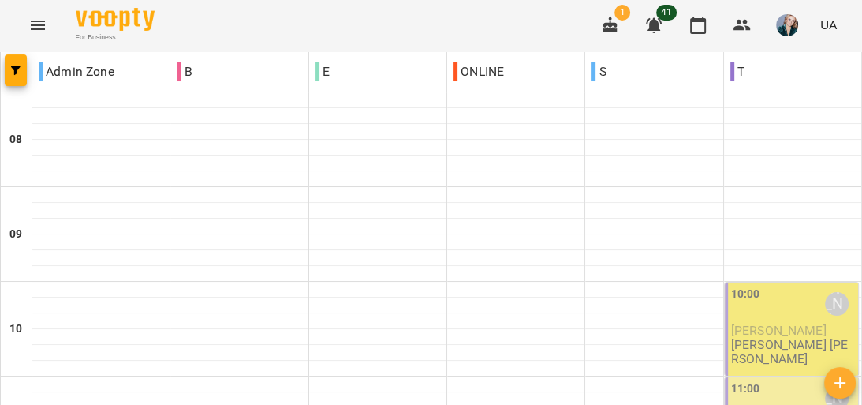
scroll to position [884, 0]
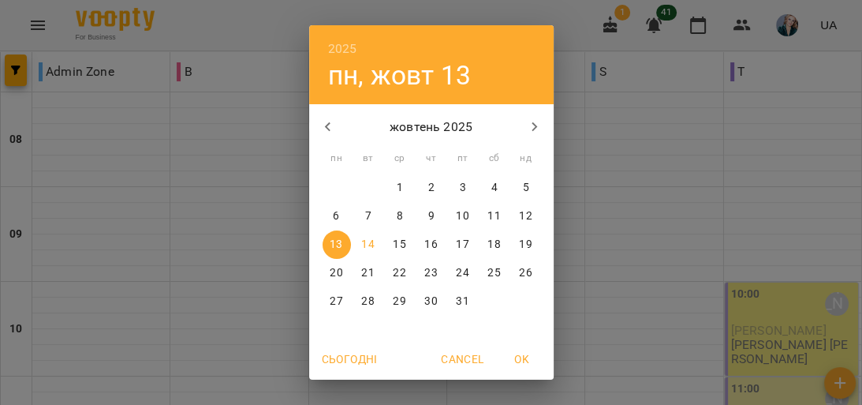
click at [361, 303] on p "28" at bounding box center [367, 302] width 13 height 16
type input "**********"
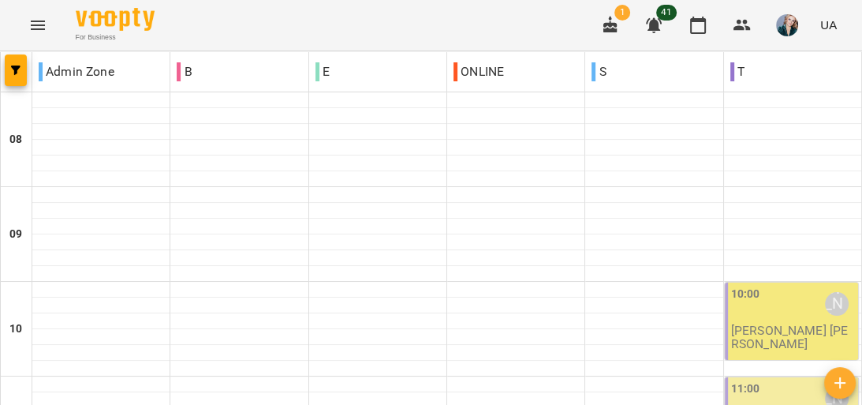
scroll to position [821, 0]
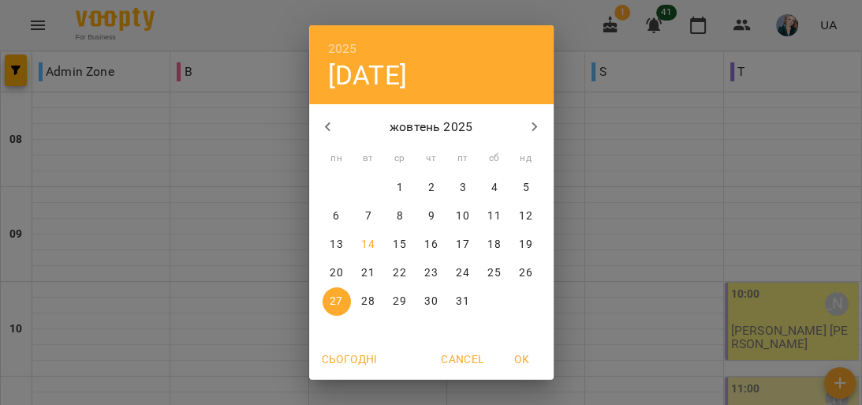
click at [363, 275] on p "21" at bounding box center [367, 273] width 13 height 16
type input "**********"
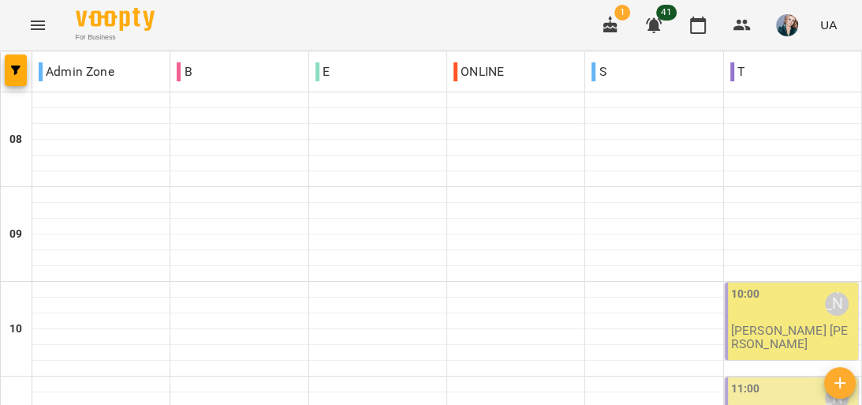
scroll to position [884, 0]
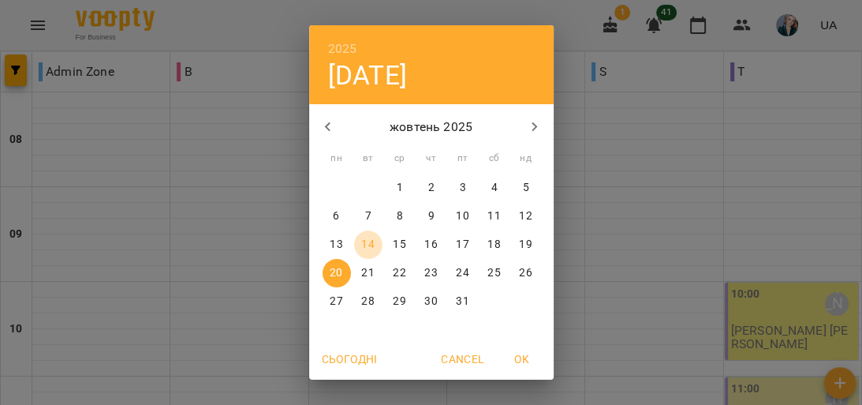
click at [362, 245] on p "14" at bounding box center [367, 245] width 13 height 16
type input "**********"
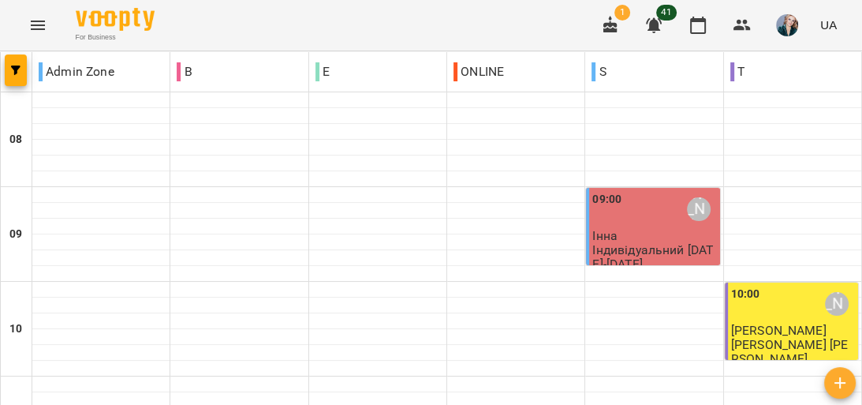
scroll to position [821, 0]
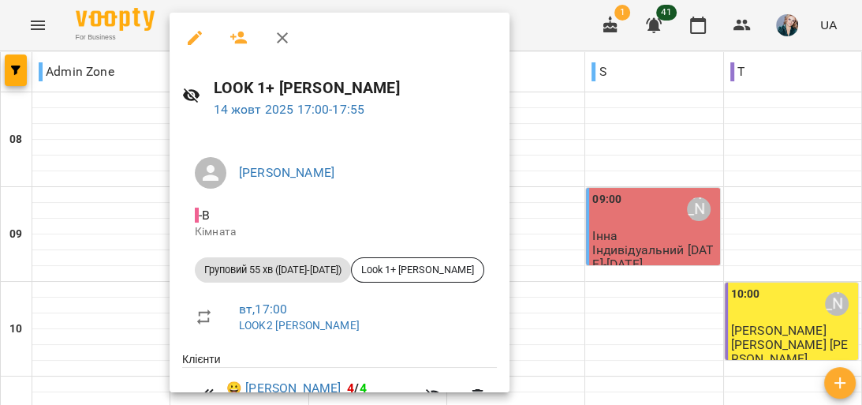
click at [186, 36] on icon "button" at bounding box center [194, 37] width 19 height 19
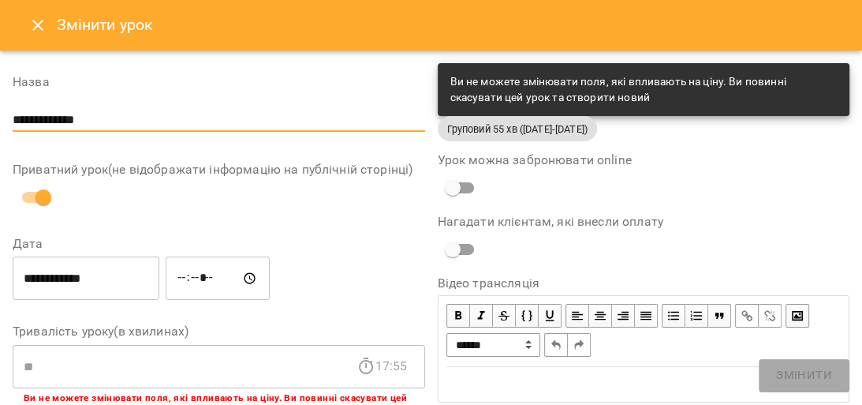
click at [60, 115] on input "**********" at bounding box center [219, 119] width 413 height 25
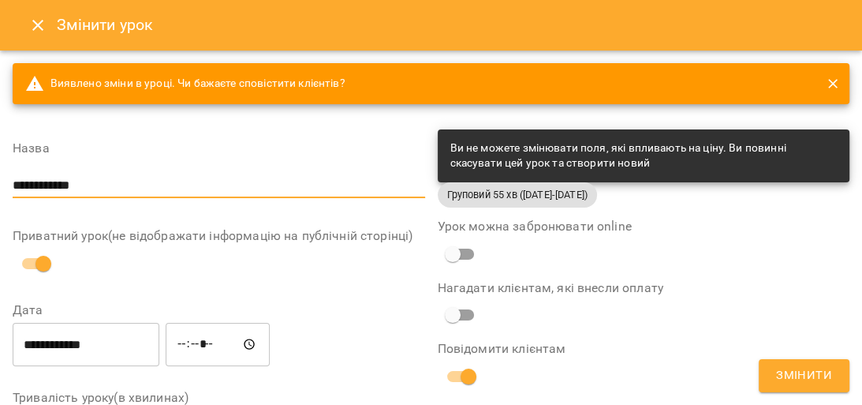
type input "**********"
click at [769, 376] on button "Змінити" at bounding box center [804, 375] width 91 height 33
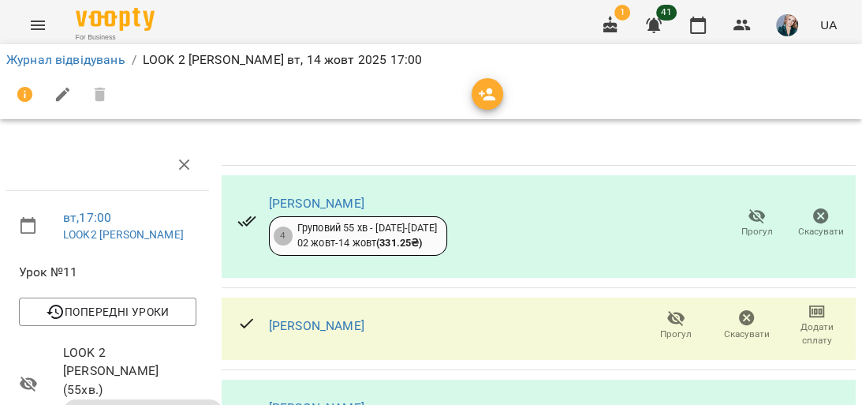
click at [808, 322] on span "Додати сплату" at bounding box center [817, 333] width 52 height 27
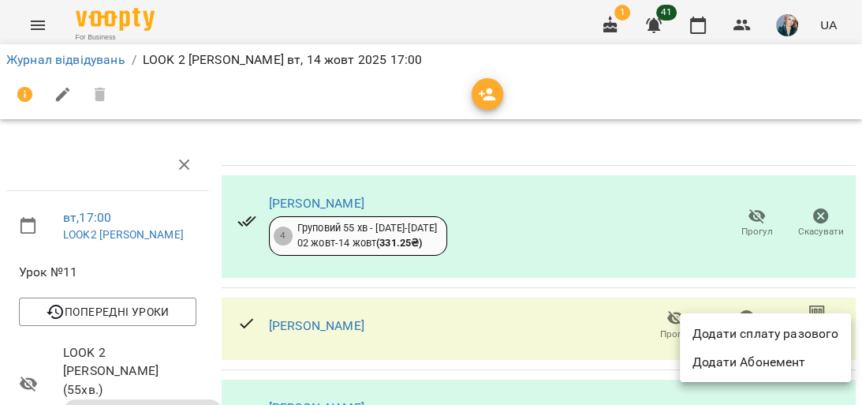
click at [439, 324] on div at bounding box center [431, 202] width 862 height 405
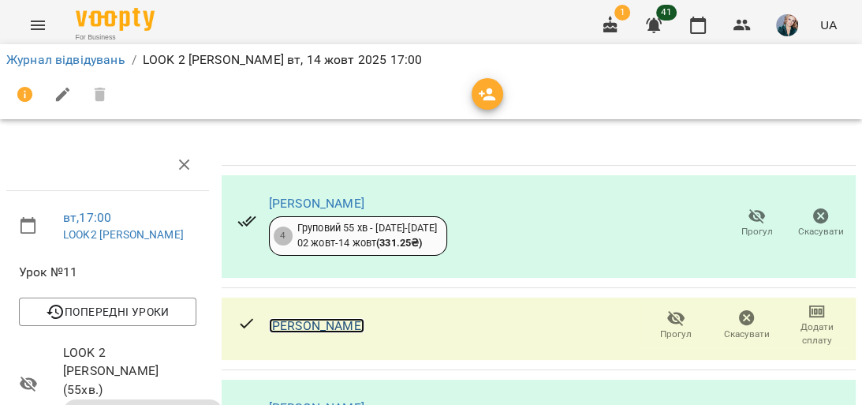
click at [365, 323] on link "[PERSON_NAME]" at bounding box center [316, 325] width 95 height 15
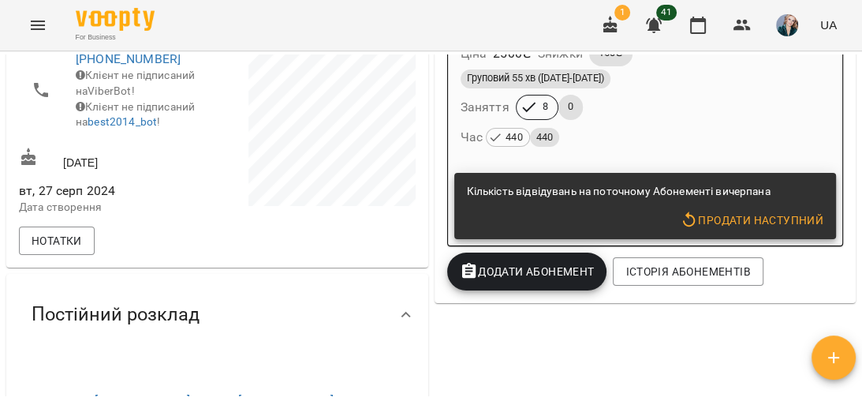
scroll to position [442, 0]
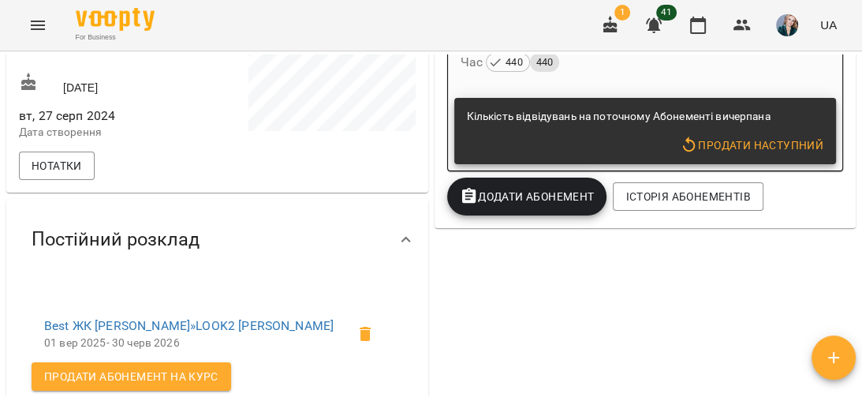
click at [713, 76] on div "Час 440 440" at bounding box center [646, 62] width 376 height 28
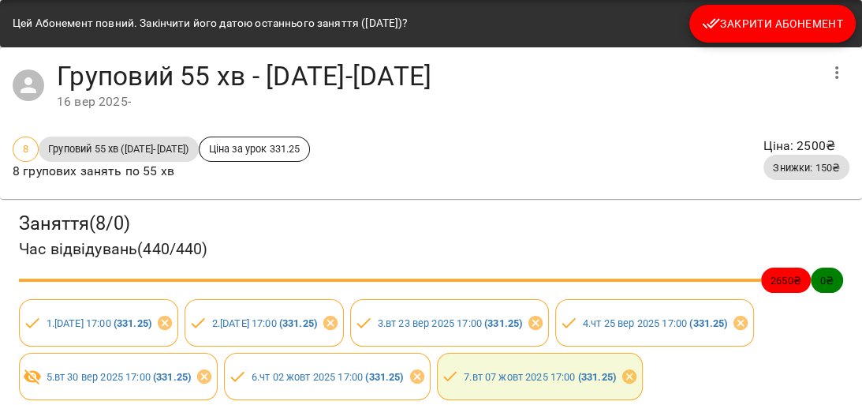
scroll to position [0, 0]
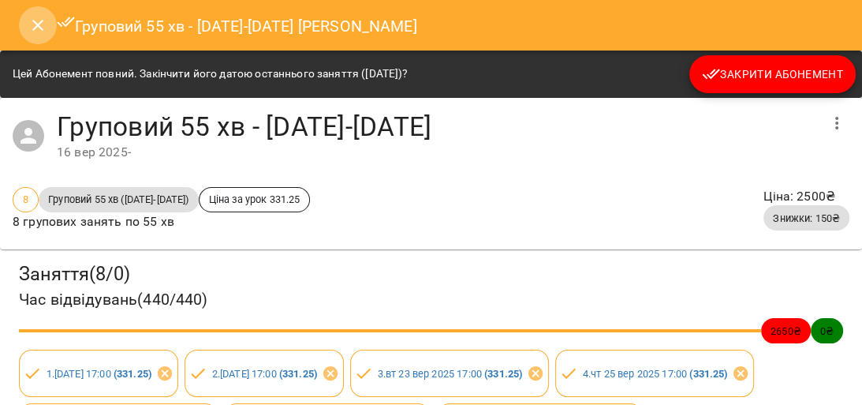
click at [34, 22] on icon "Close" at bounding box center [37, 25] width 11 height 11
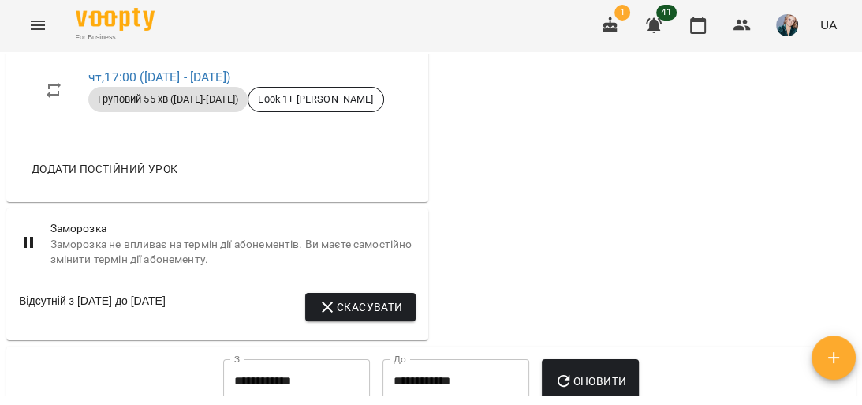
scroll to position [828, 0]
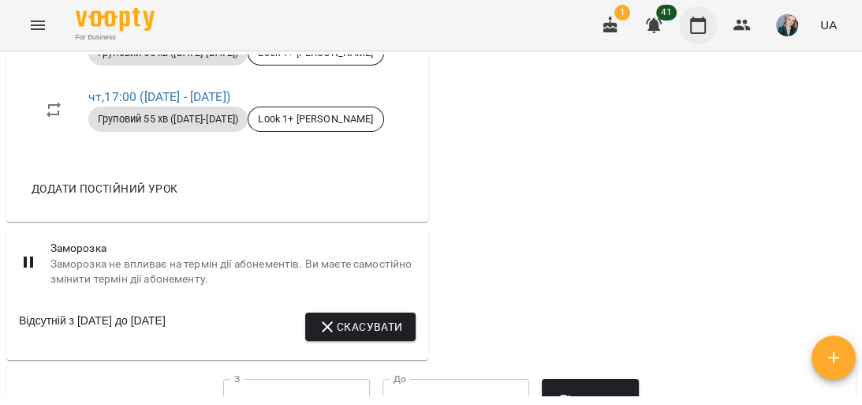
click at [701, 24] on icon "button" at bounding box center [698, 25] width 19 height 19
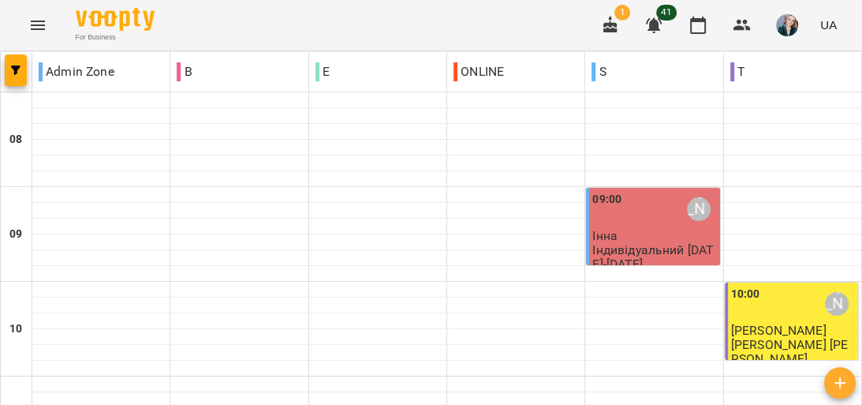
scroll to position [757, 0]
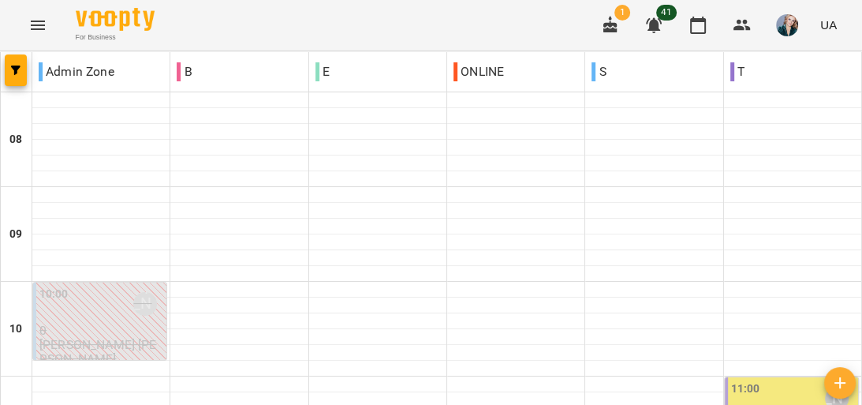
scroll to position [631, 0]
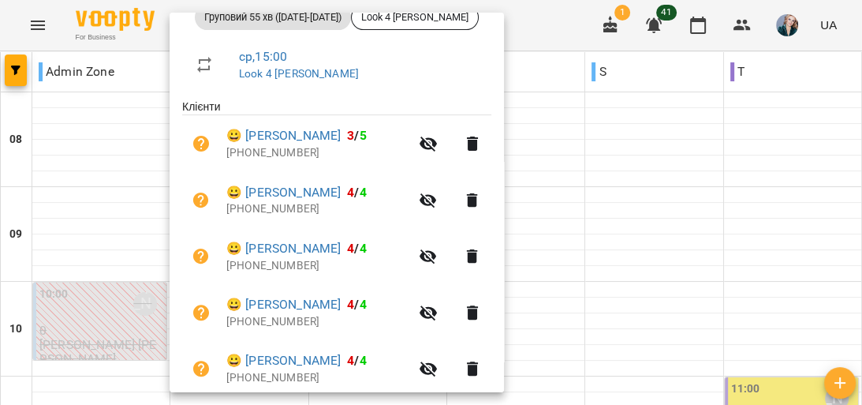
scroll to position [312, 0]
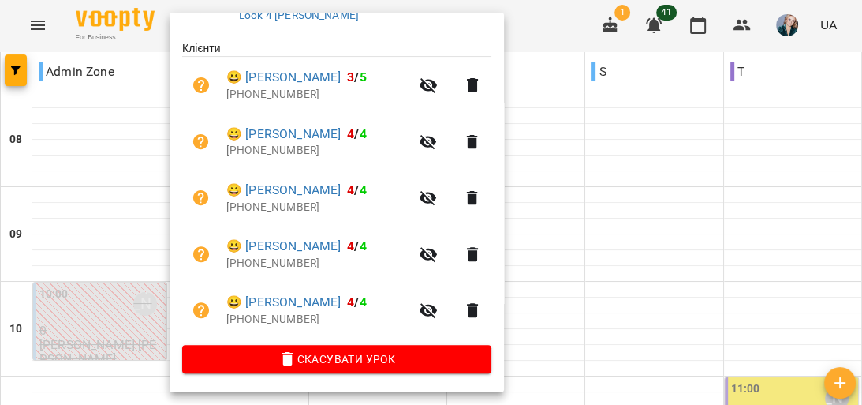
click at [117, 168] on div at bounding box center [431, 202] width 862 height 405
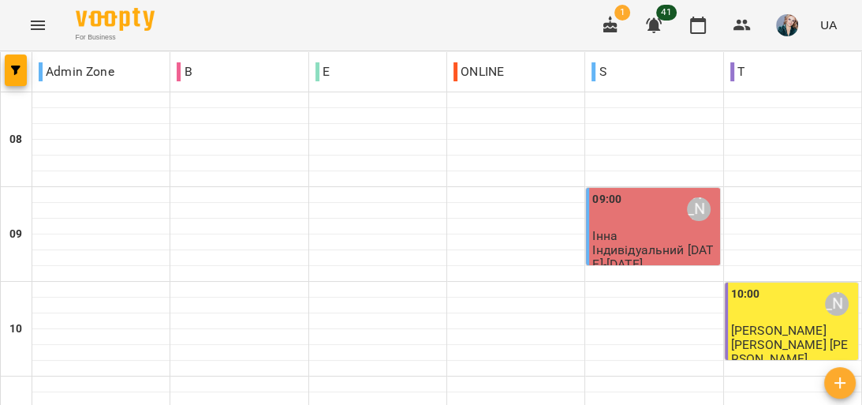
scroll to position [1010, 0]
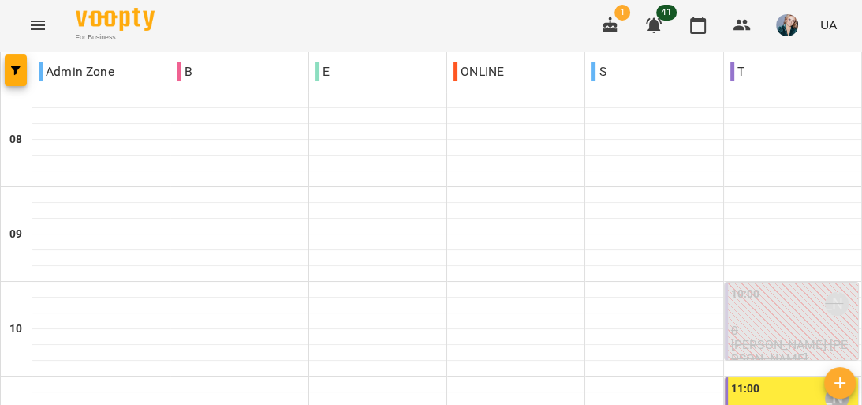
scroll to position [884, 0]
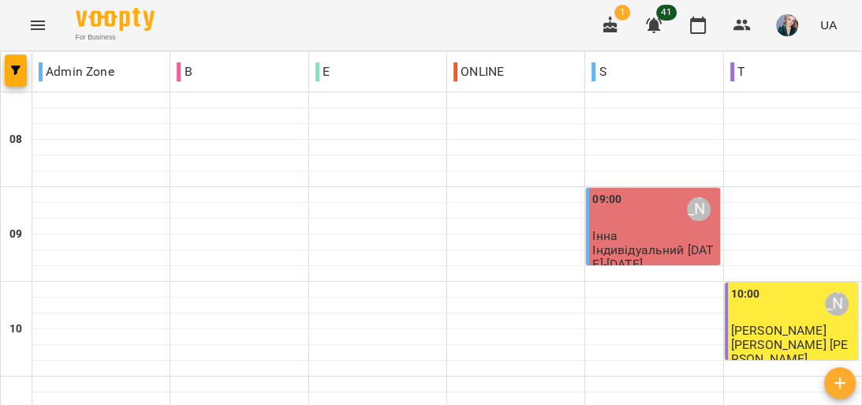
scroll to position [947, 0]
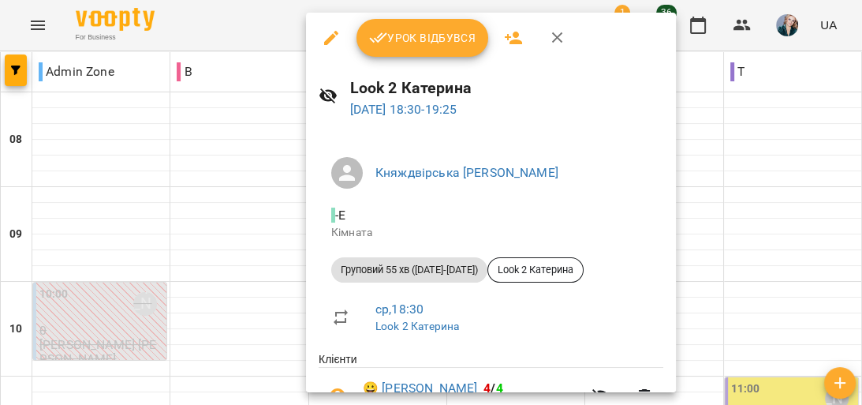
click at [118, 166] on div at bounding box center [431, 202] width 862 height 405
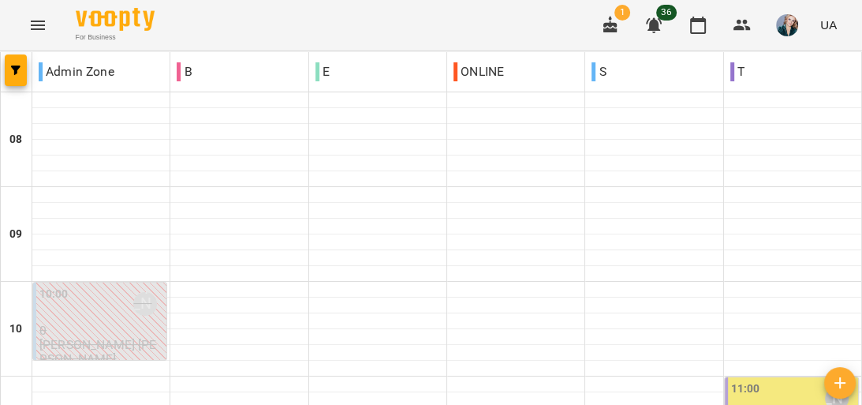
scroll to position [1073, 0]
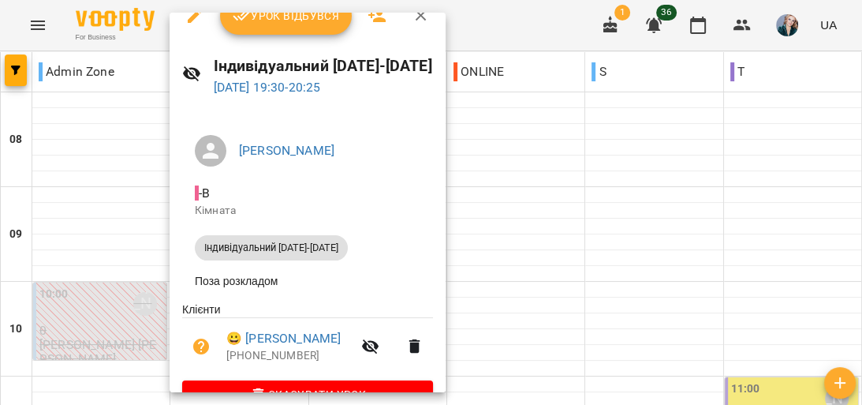
scroll to position [0, 0]
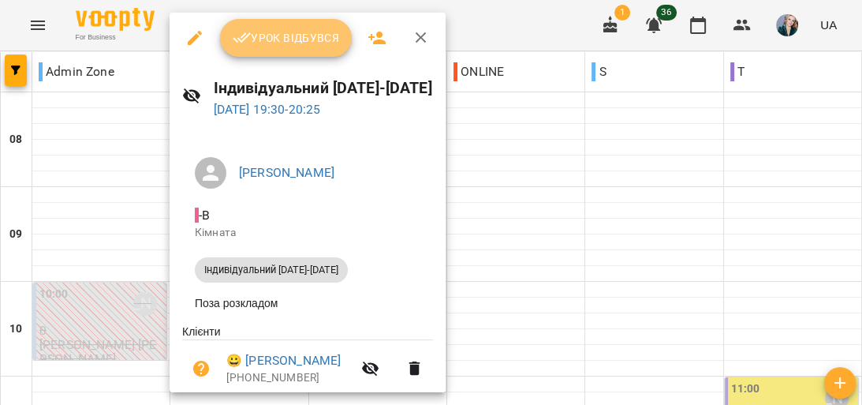
click at [279, 32] on span "Урок відбувся" at bounding box center [286, 37] width 107 height 19
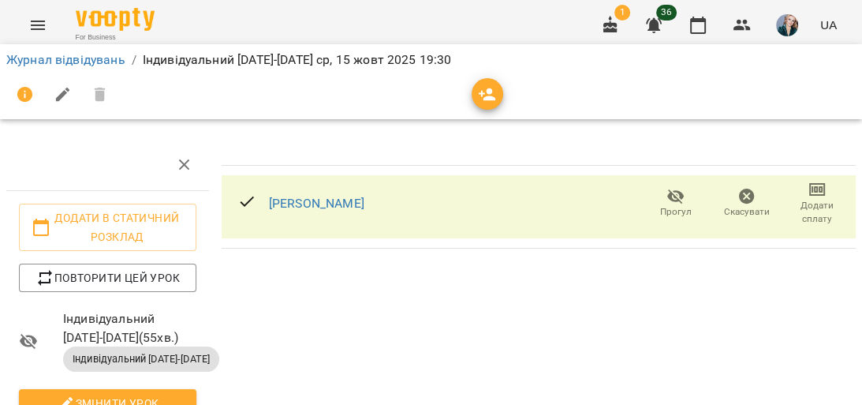
click at [43, 24] on icon "Menu" at bounding box center [38, 25] width 14 height 9
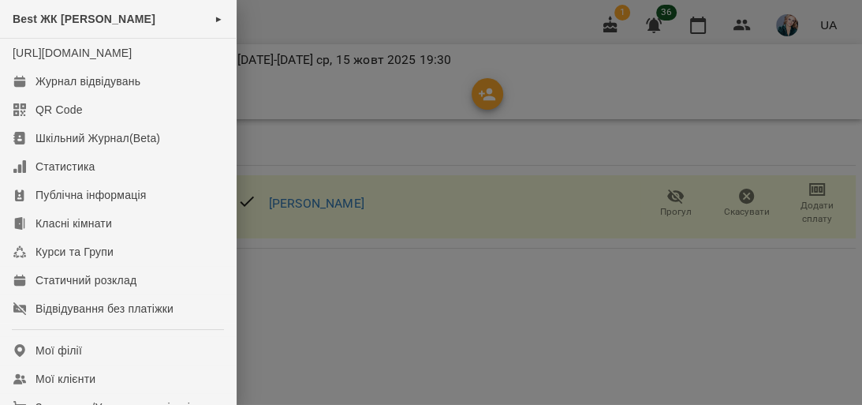
drag, startPoint x: 391, startPoint y: 299, endPoint x: 496, endPoint y: 237, distance: 122.1
click at [391, 294] on div at bounding box center [431, 202] width 862 height 405
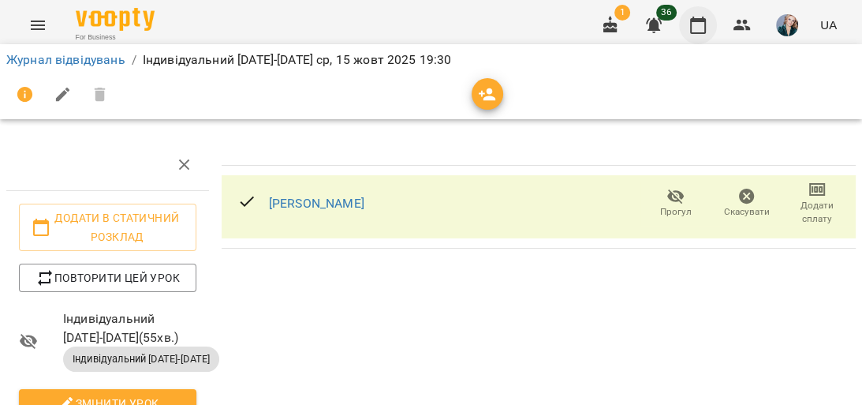
click at [690, 26] on icon "button" at bounding box center [698, 25] width 19 height 19
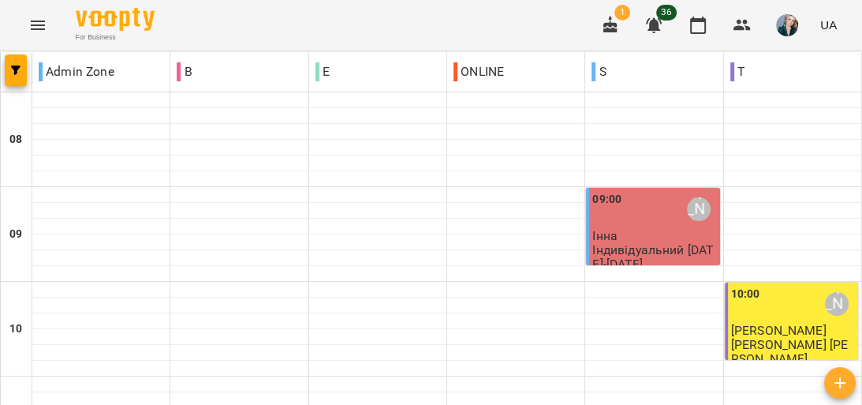
scroll to position [757, 0]
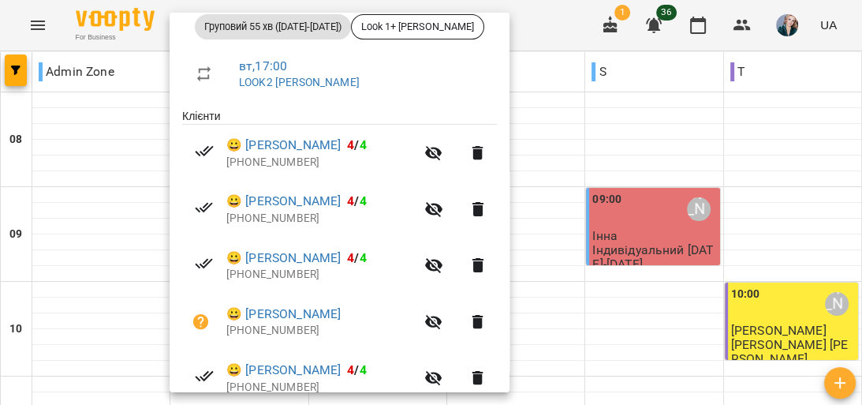
scroll to position [312, 0]
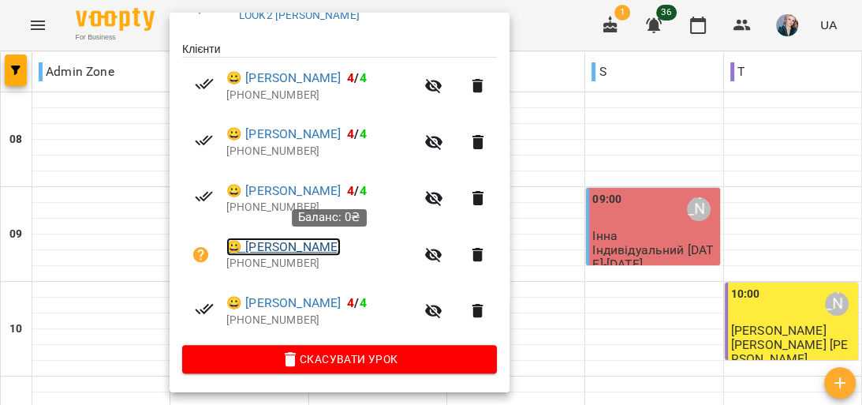
click at [284, 246] on link "😀 Ананій Вікторія Олександрівна" at bounding box center [283, 247] width 114 height 19
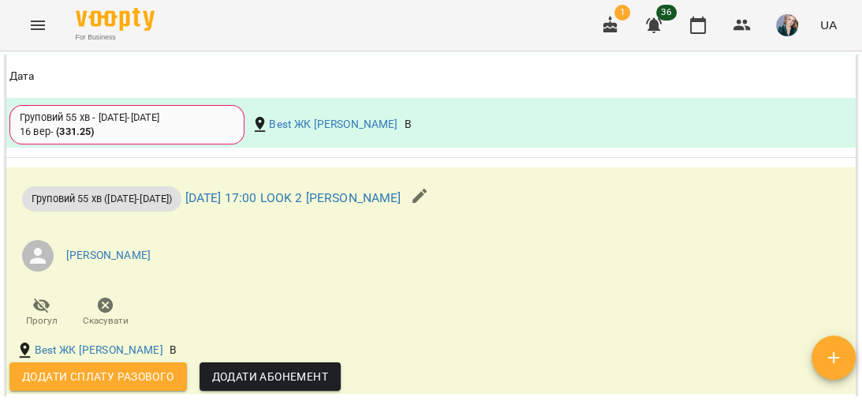
scroll to position [1831, 0]
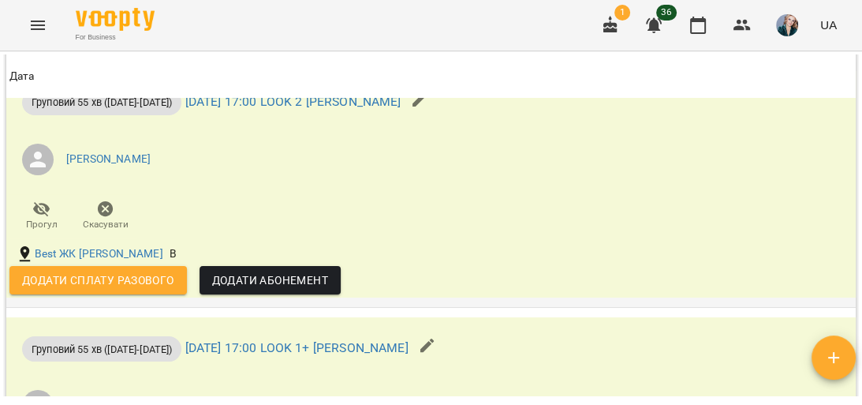
click at [118, 290] on span "Додати сплату разового" at bounding box center [98, 280] width 152 height 19
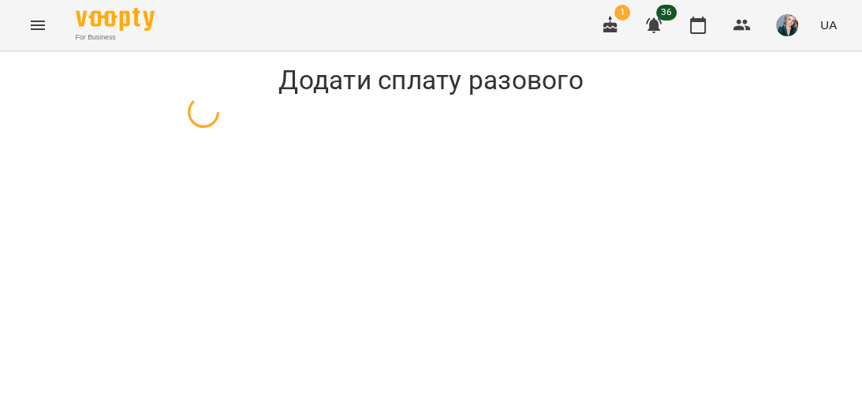
select select "**********"
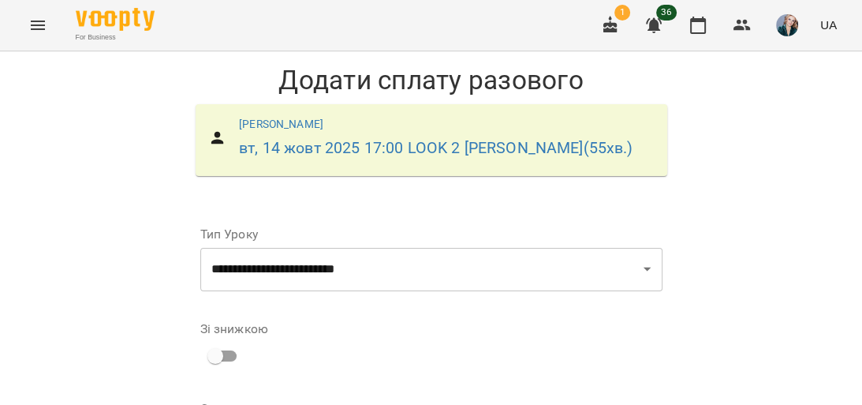
scroll to position [189, 0]
click at [584, 325] on input "*" at bounding box center [567, 347] width 136 height 44
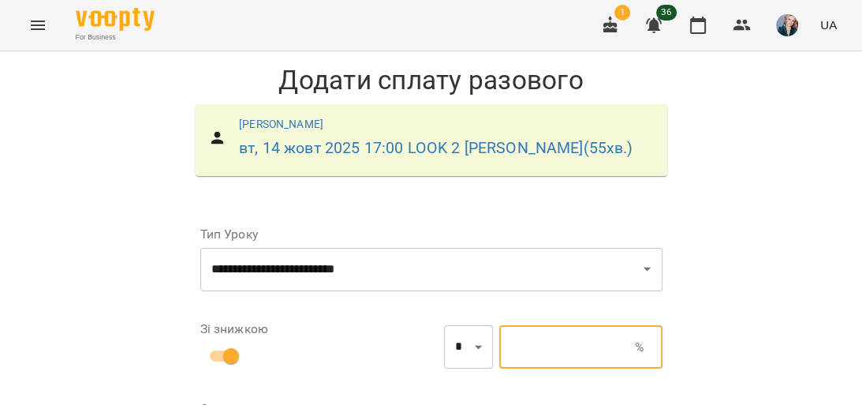
type input "********"
type input "*"
type input "*******"
type input "*****"
type input "*********"
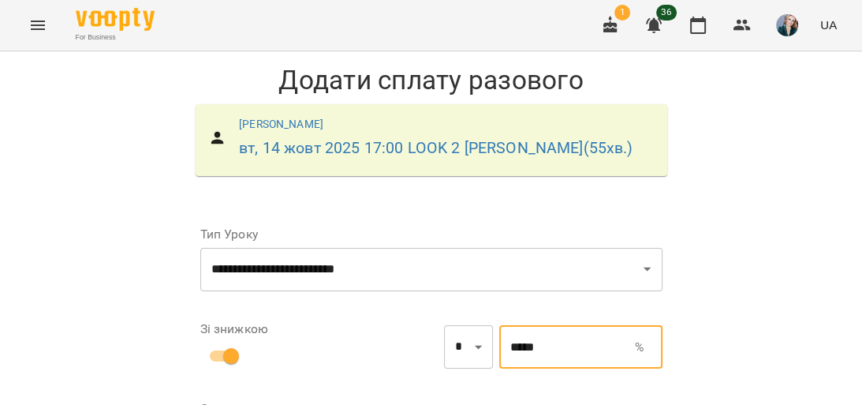
type input "****"
type input "*******"
type input "**"
type input "********"
type input "*"
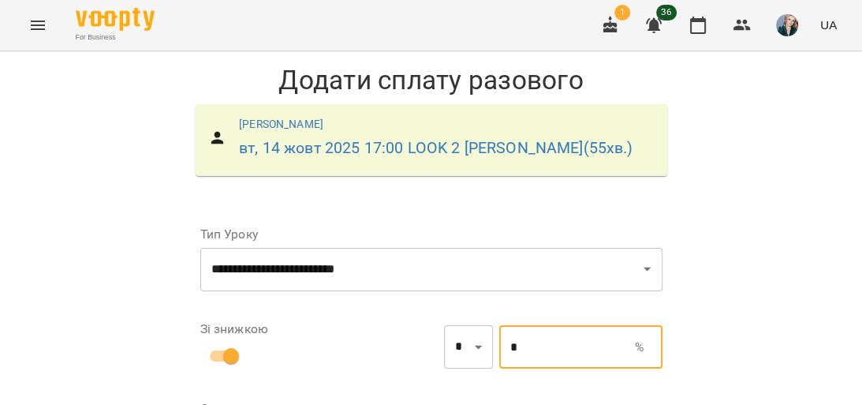
type input "******"
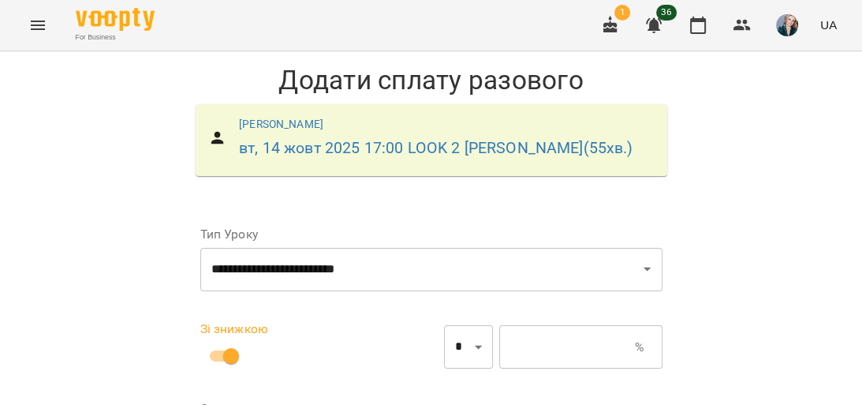
click at [510, 325] on input "text" at bounding box center [567, 347] width 136 height 44
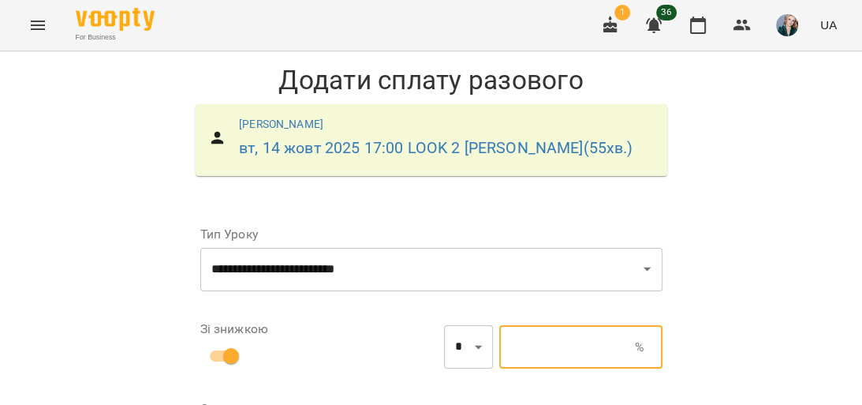
type input "********"
type input "*"
type input "******"
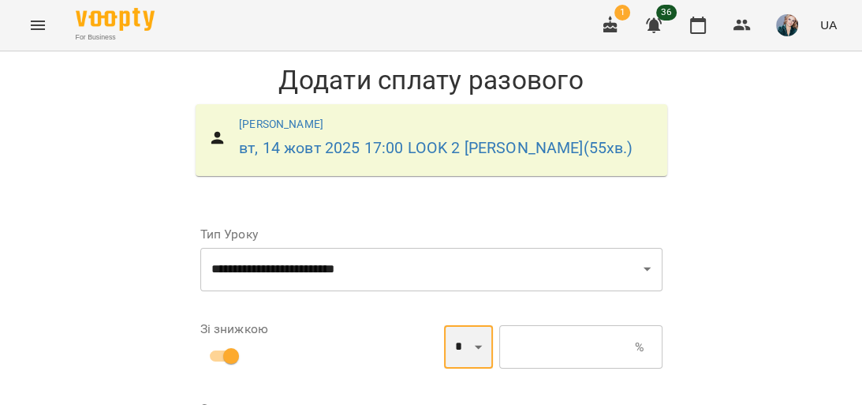
click at [463, 325] on select "* *" at bounding box center [468, 347] width 49 height 44
select select "*****"
click at [444, 325] on select "* *" at bounding box center [468, 347] width 49 height 44
type input "*"
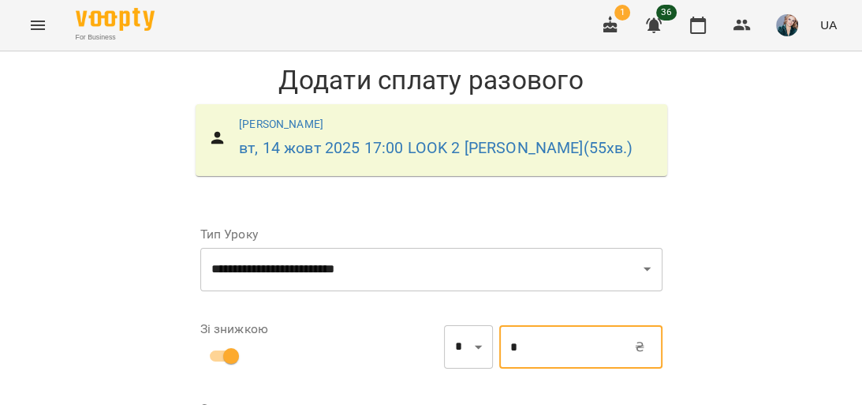
click at [514, 325] on input "*" at bounding box center [567, 347] width 136 height 44
type input "******"
type input "*****"
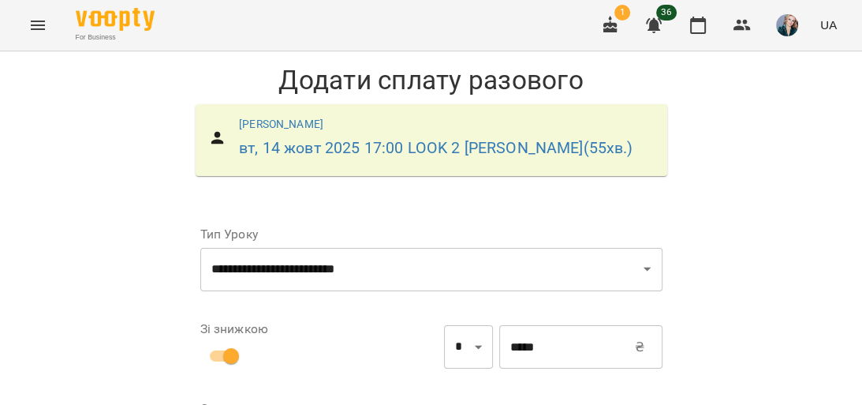
scroll to position [181, 0]
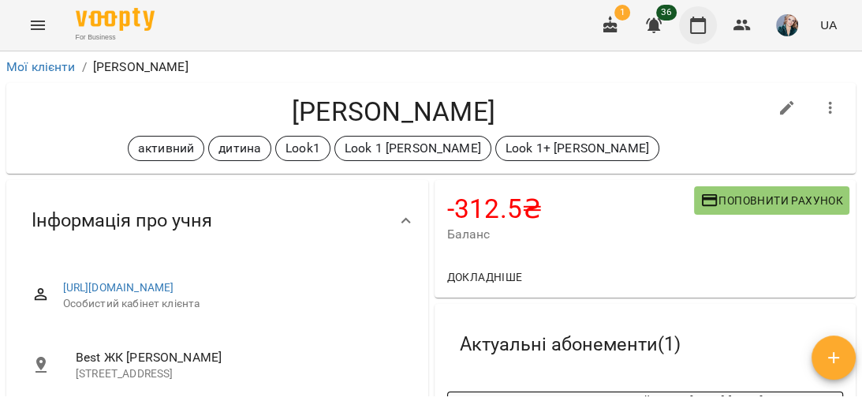
click at [694, 29] on icon "button" at bounding box center [698, 25] width 19 height 19
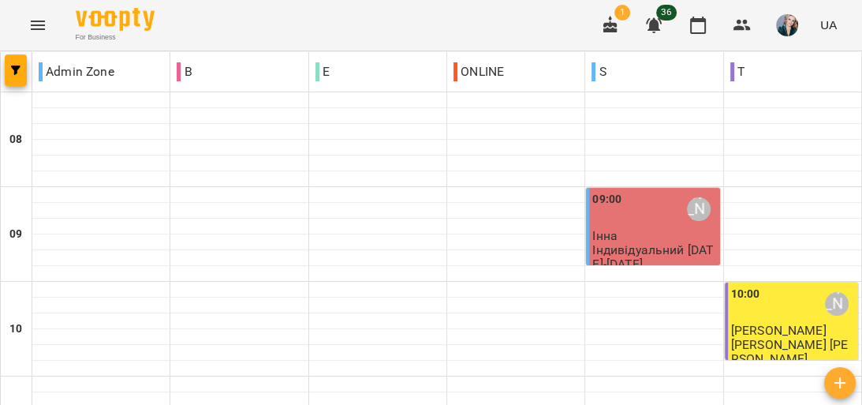
scroll to position [757, 0]
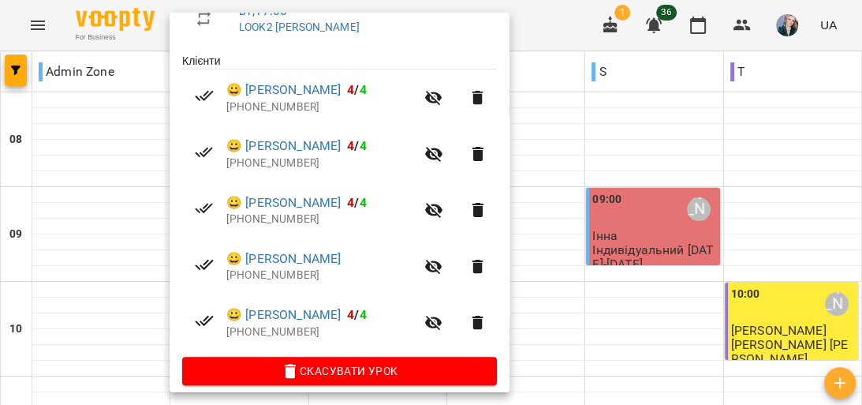
scroll to position [312, 0]
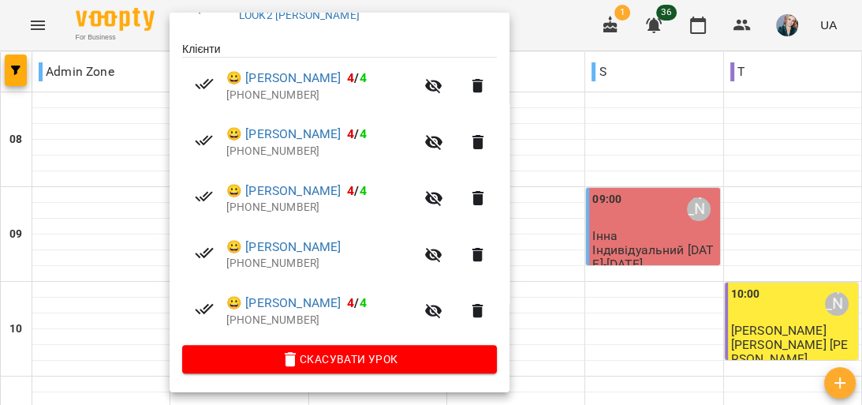
click at [125, 362] on div at bounding box center [431, 202] width 862 height 405
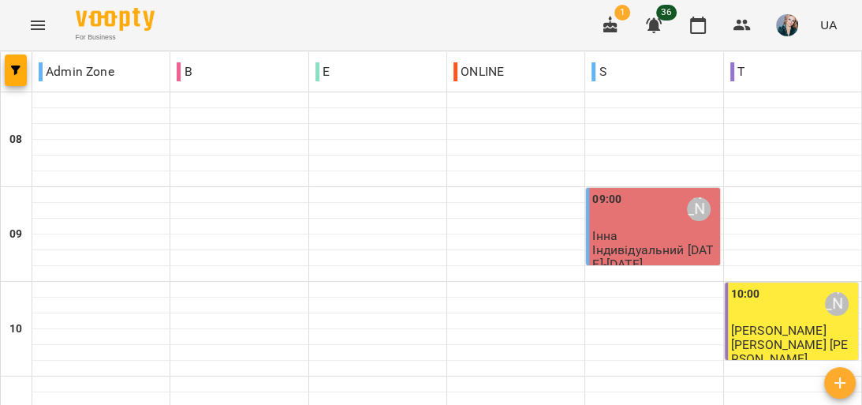
scroll to position [821, 0]
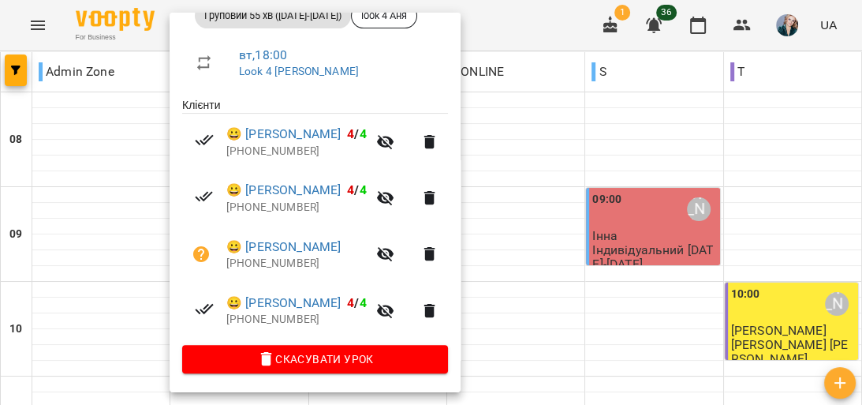
scroll to position [256, 0]
click at [395, 252] on icon "button" at bounding box center [385, 254] width 17 height 15
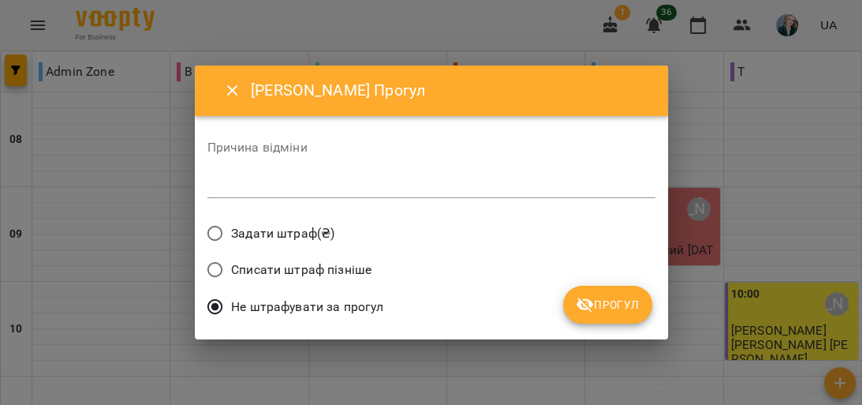
click at [371, 184] on textarea at bounding box center [432, 185] width 448 height 15
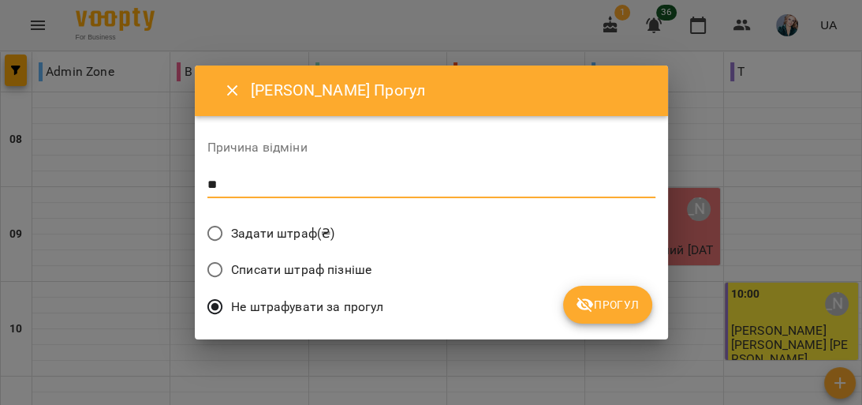
type textarea "*"
type textarea "*****"
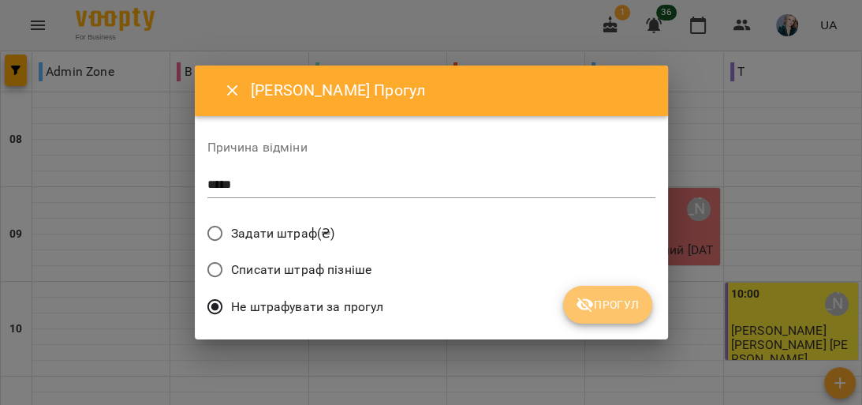
click at [607, 304] on span "Прогул" at bounding box center [608, 304] width 64 height 19
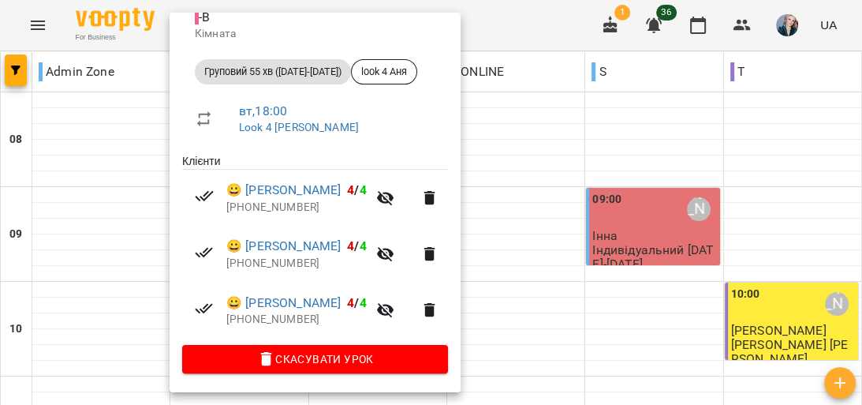
scroll to position [200, 0]
click at [131, 245] on div at bounding box center [431, 202] width 862 height 405
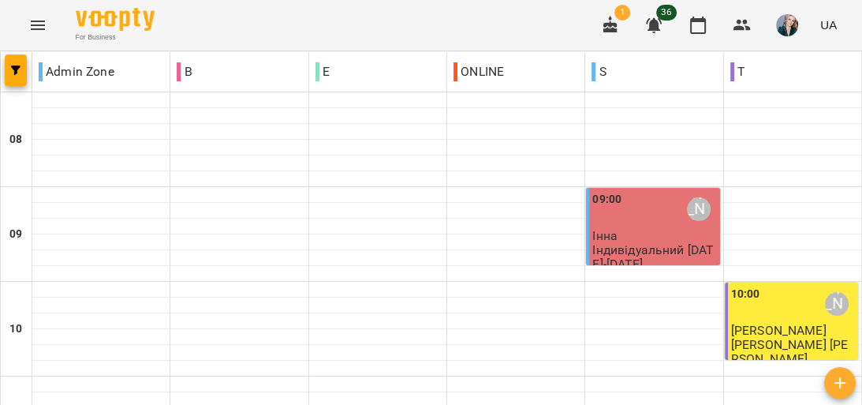
scroll to position [947, 0]
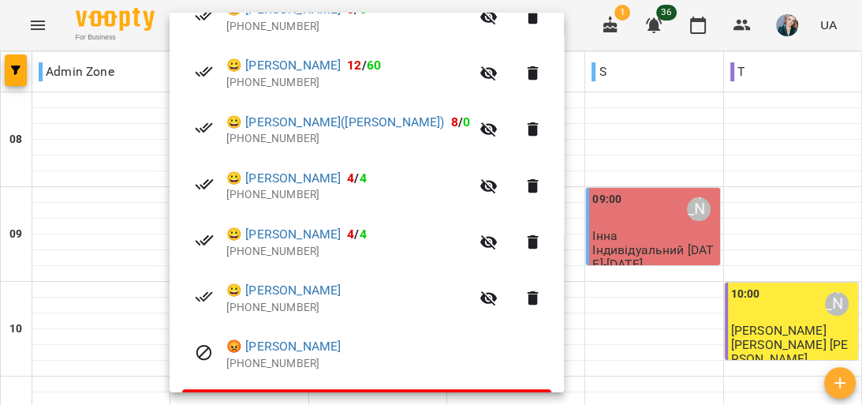
scroll to position [425, 0]
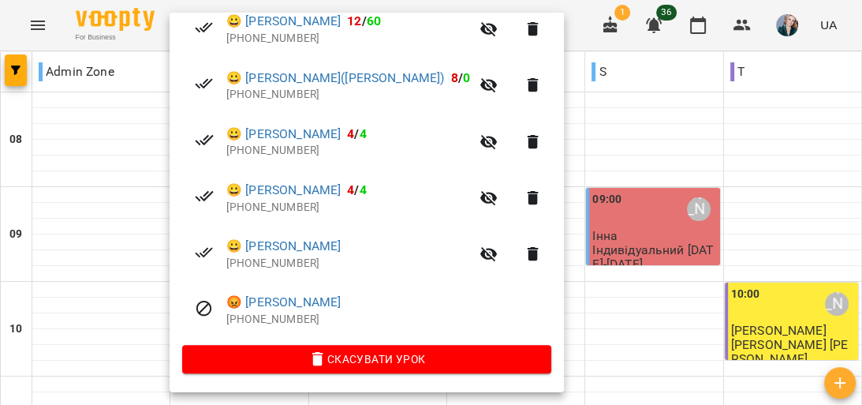
click at [110, 196] on div at bounding box center [431, 202] width 862 height 405
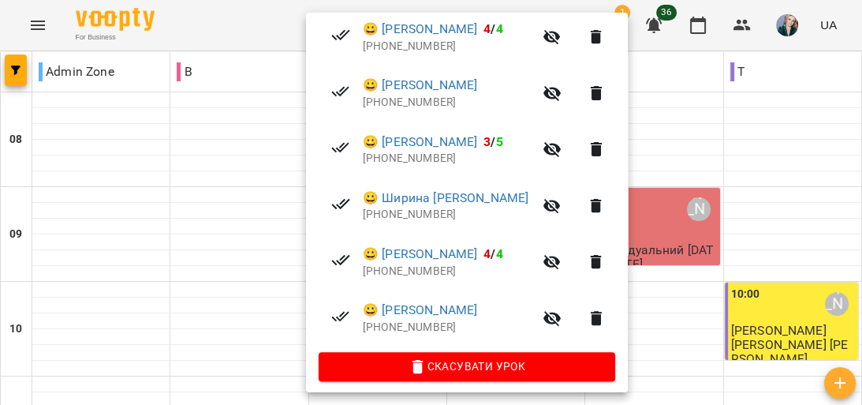
scroll to position [368, 0]
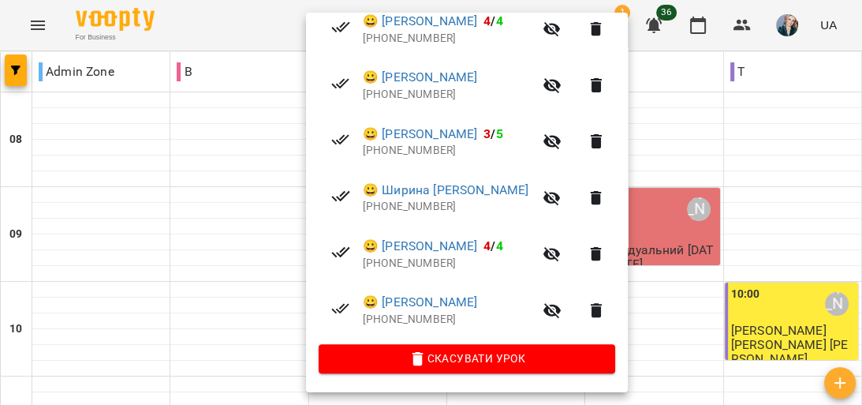
click at [92, 181] on div at bounding box center [431, 202] width 862 height 405
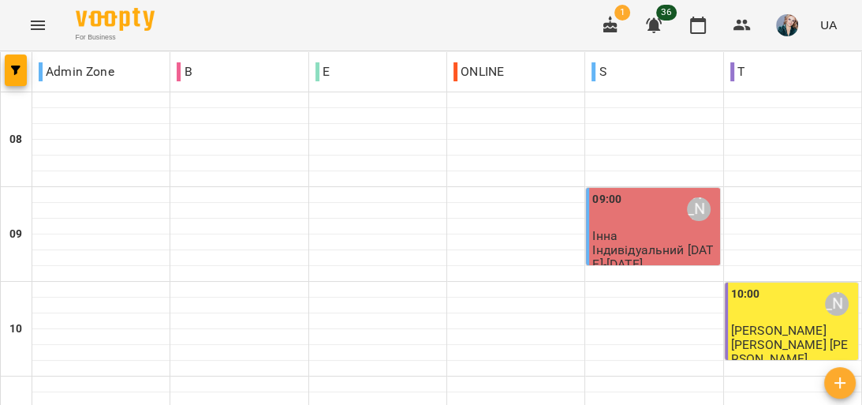
scroll to position [821, 0]
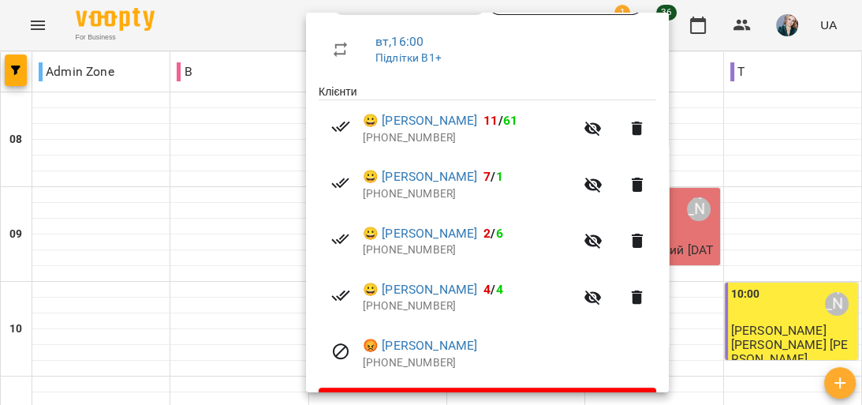
scroll to position [312, 0]
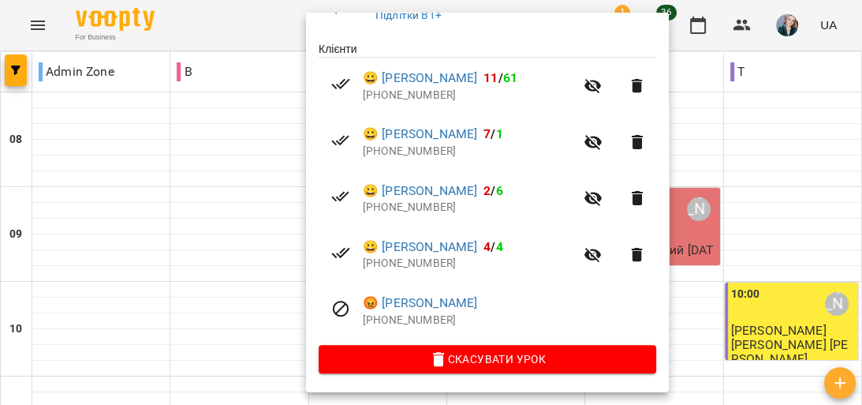
click at [132, 223] on div at bounding box center [431, 202] width 862 height 405
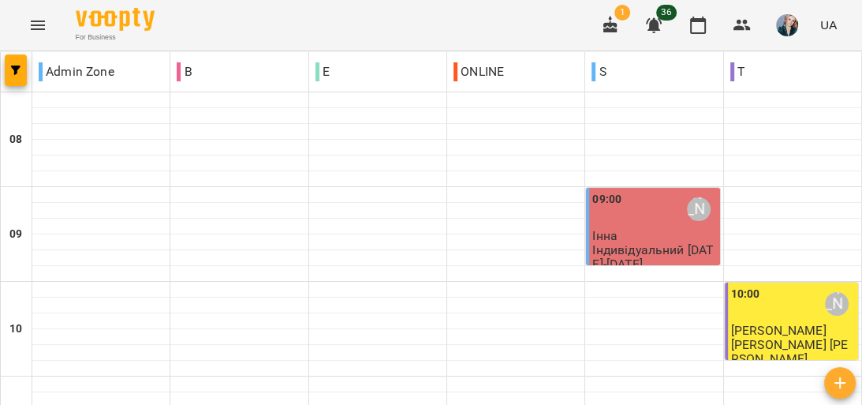
scroll to position [631, 0]
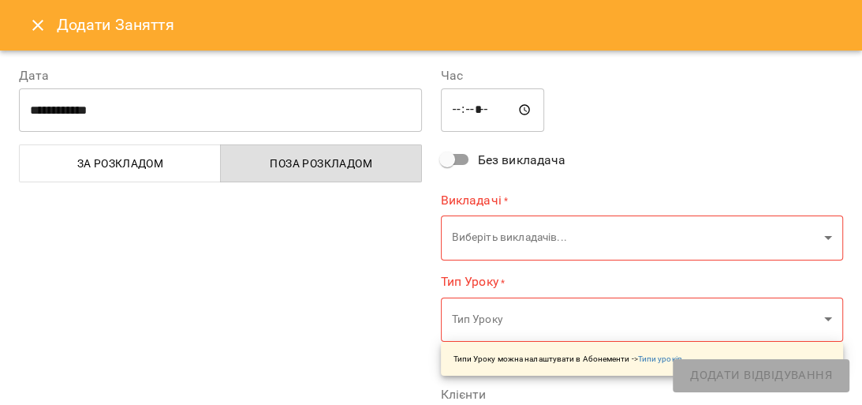
type input "**********"
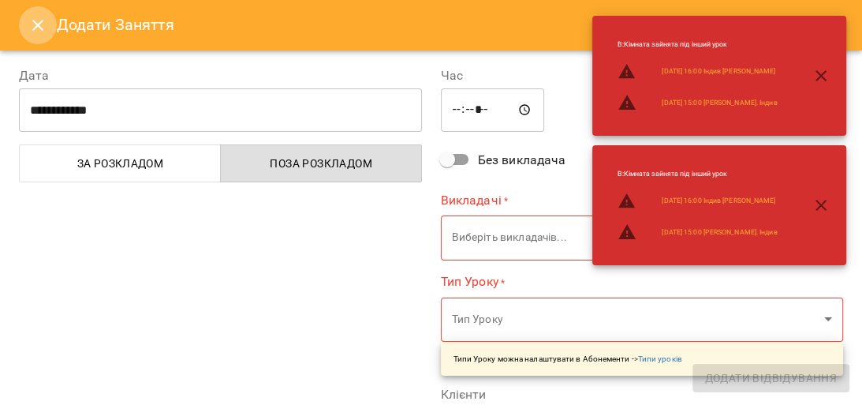
click at [41, 17] on icon "Close" at bounding box center [37, 25] width 19 height 19
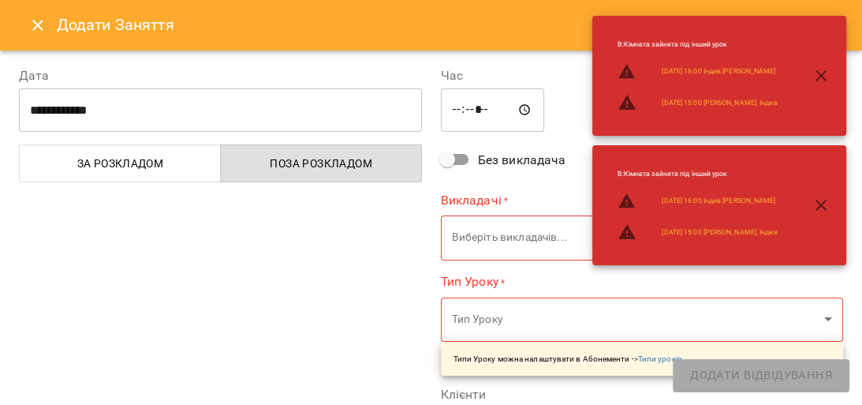
type input "**********"
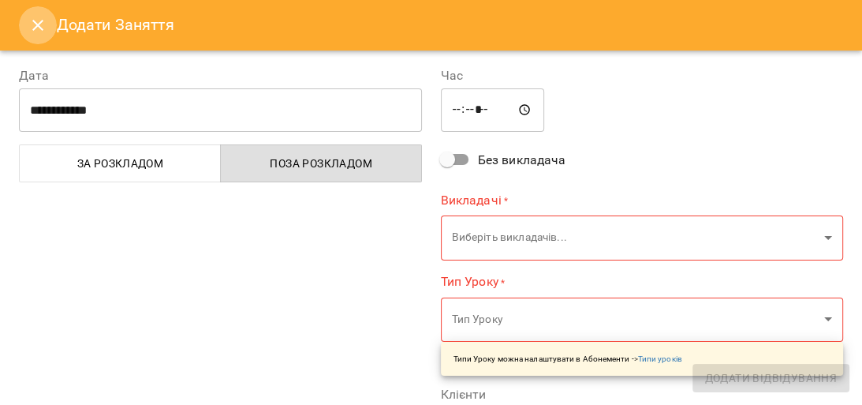
click at [36, 17] on icon "Close" at bounding box center [37, 25] width 19 height 19
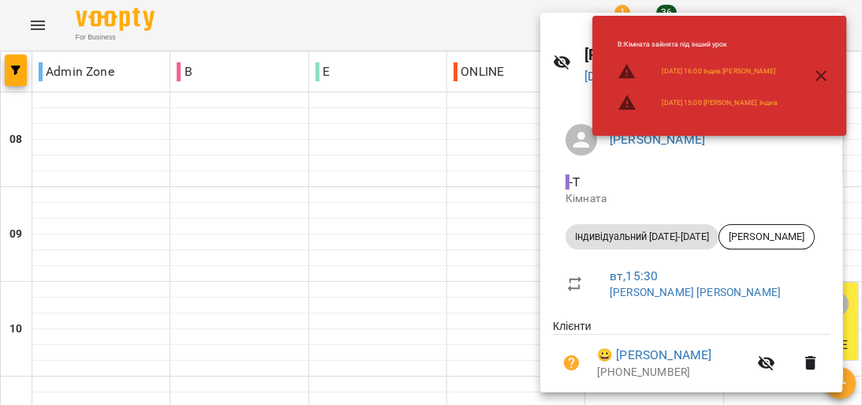
scroll to position [88, 0]
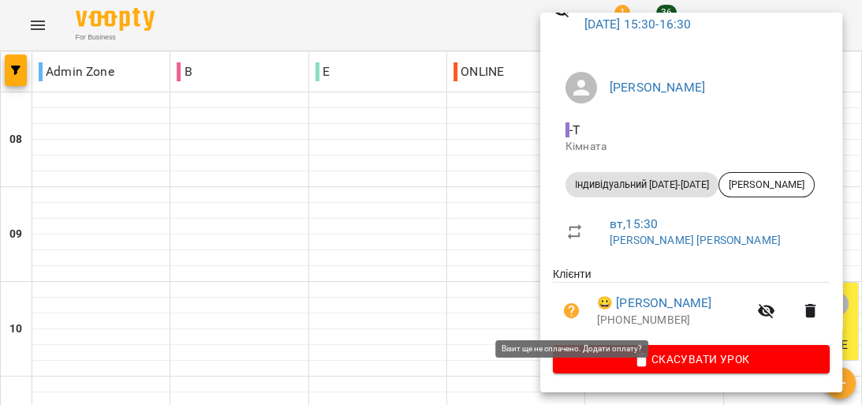
click at [575, 308] on icon "button" at bounding box center [572, 311] width 16 height 16
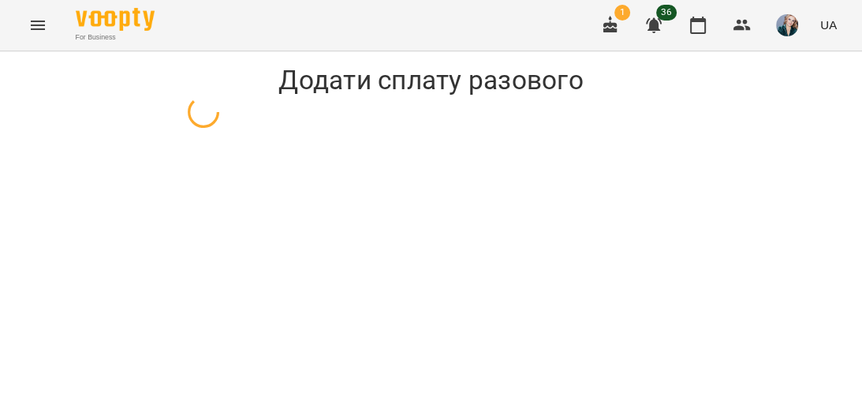
select select "**********"
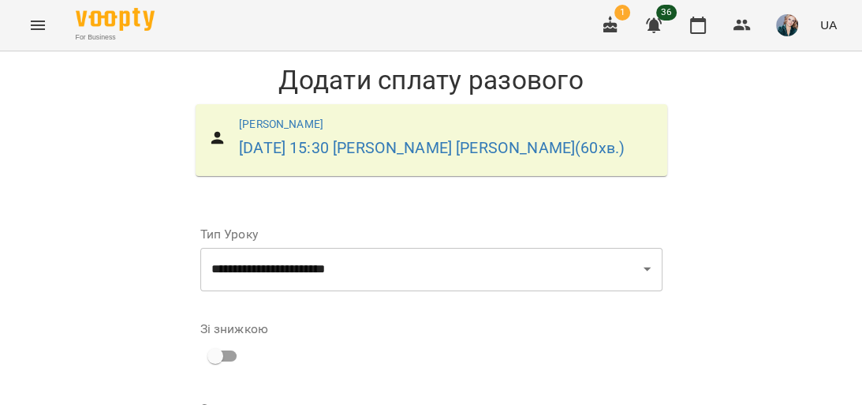
scroll to position [252, 0]
type input "*"
type input "***"
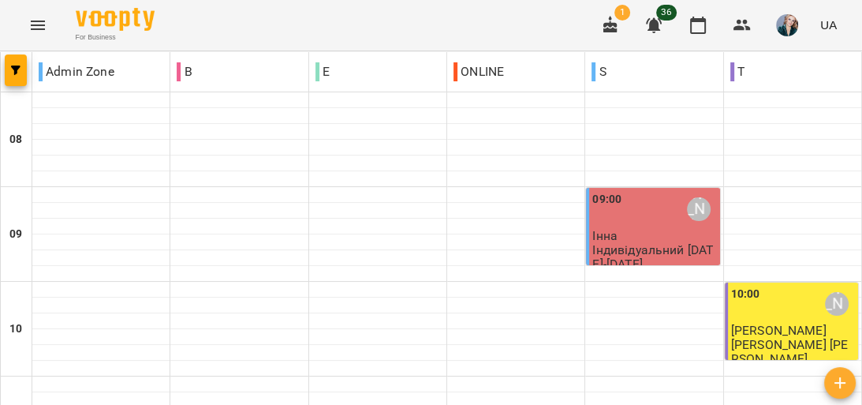
scroll to position [631, 0]
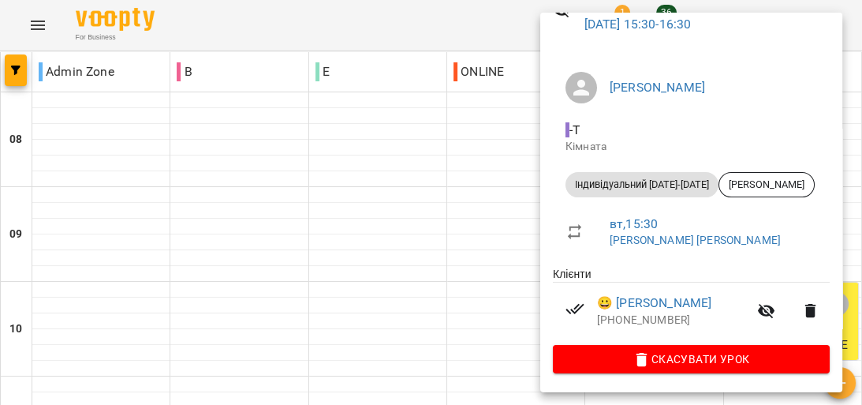
scroll to position [88, 0]
click at [501, 250] on div at bounding box center [431, 202] width 862 height 405
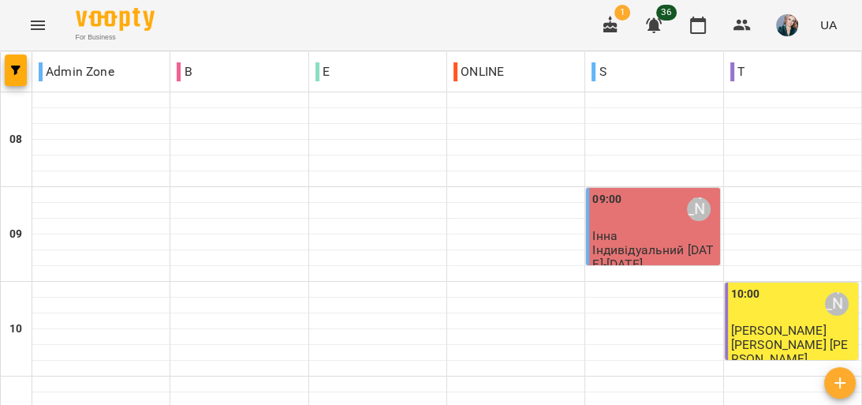
scroll to position [821, 0]
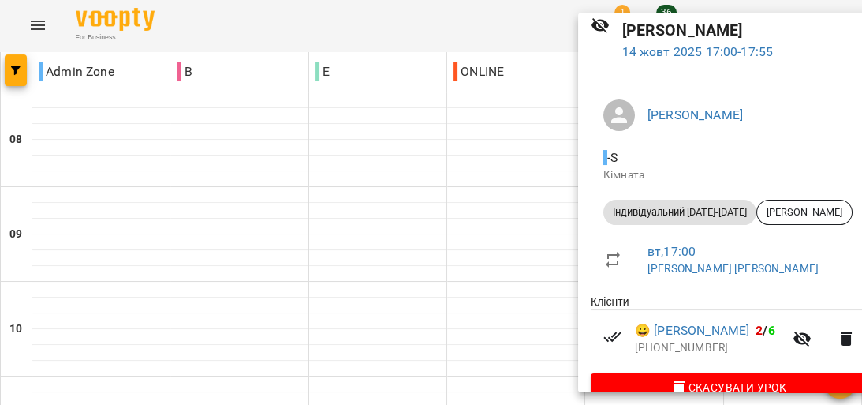
scroll to position [88, 0]
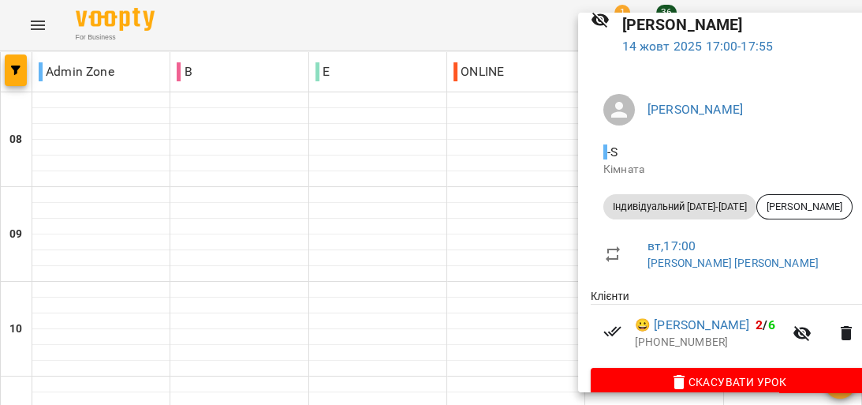
click at [555, 174] on div at bounding box center [431, 202] width 862 height 405
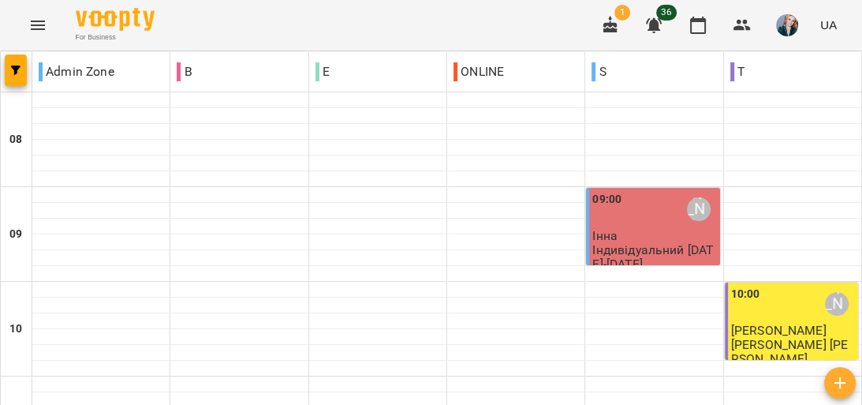
scroll to position [947, 0]
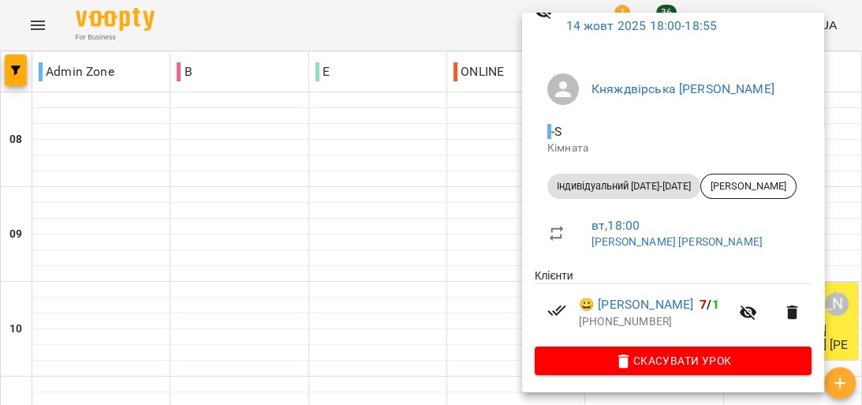
scroll to position [88, 0]
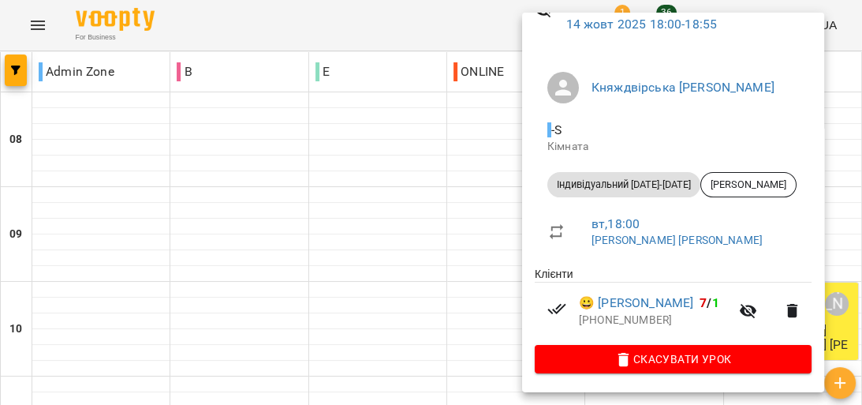
click at [518, 150] on div at bounding box center [431, 202] width 862 height 405
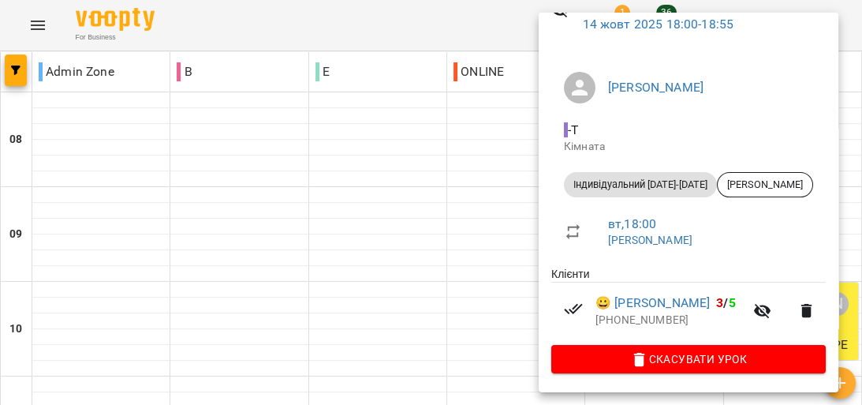
click at [533, 188] on div at bounding box center [431, 202] width 862 height 405
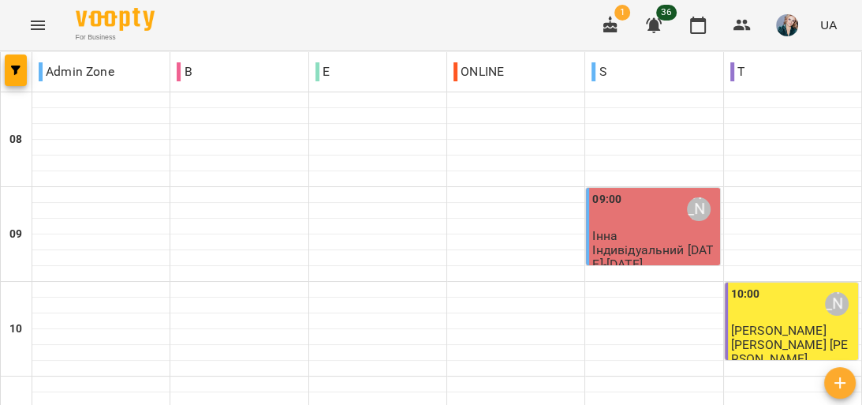
scroll to position [1010, 0]
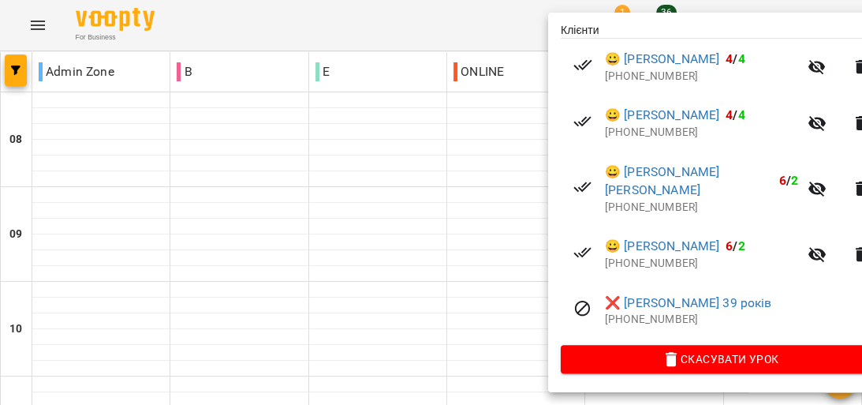
scroll to position [350, 0]
click at [514, 200] on div at bounding box center [431, 202] width 862 height 405
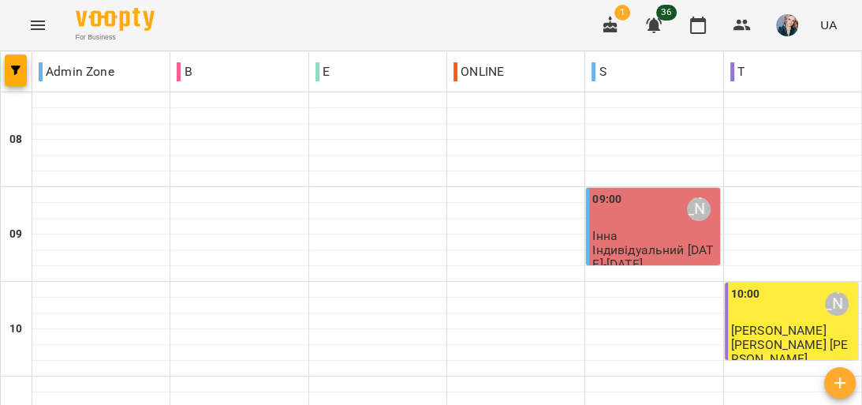
scroll to position [821, 0]
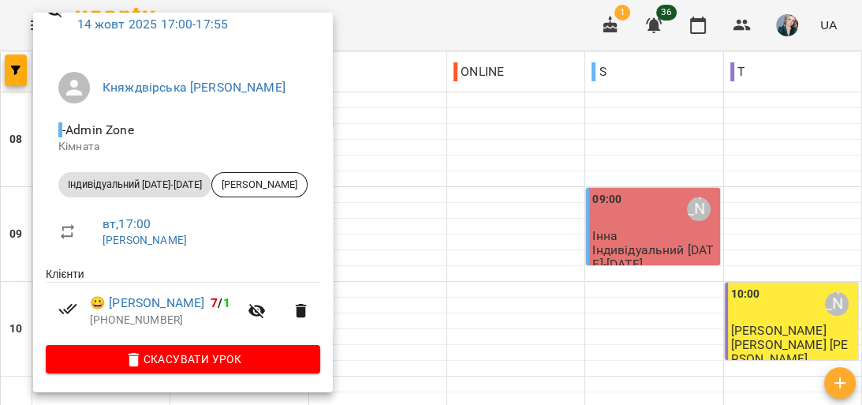
scroll to position [88, 0]
click at [511, 236] on div at bounding box center [431, 202] width 862 height 405
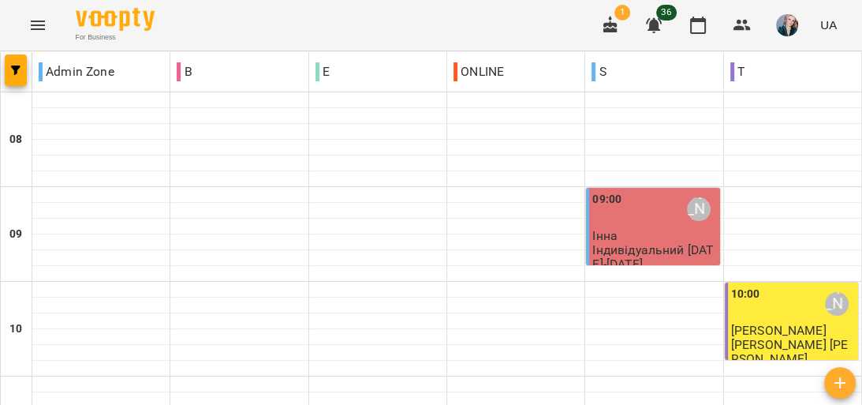
scroll to position [757, 0]
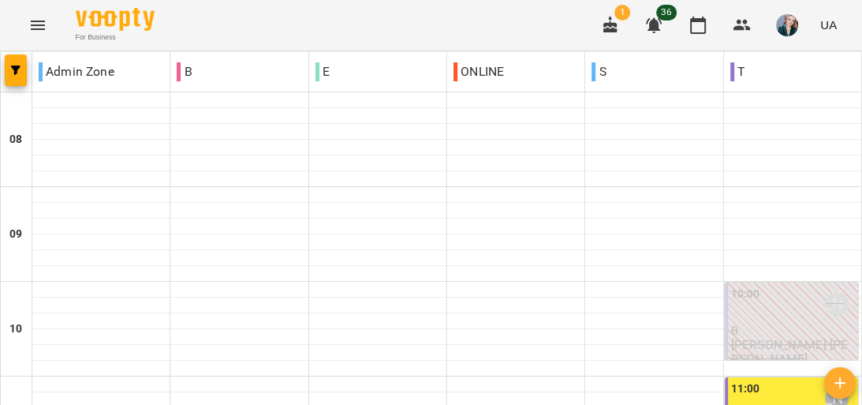
scroll to position [505, 0]
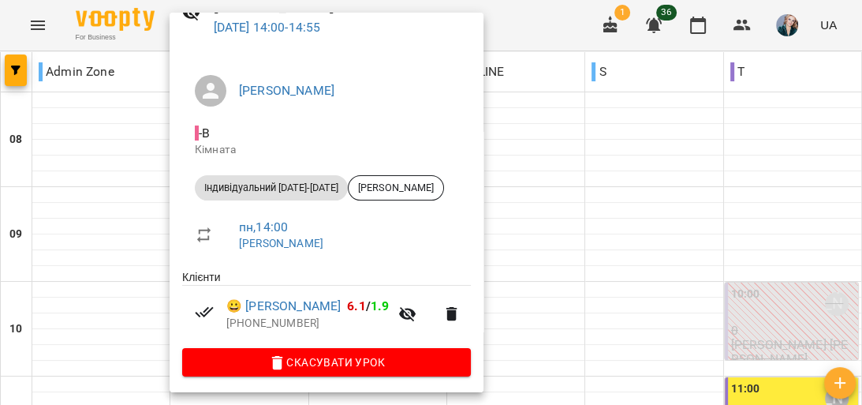
scroll to position [88, 0]
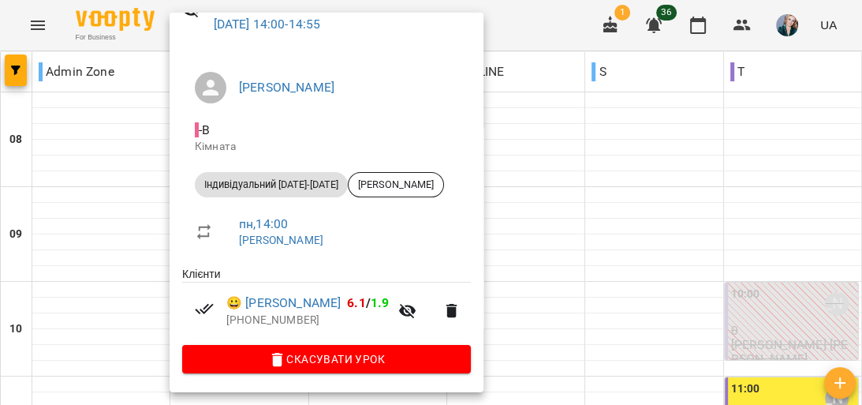
click at [507, 234] on div at bounding box center [431, 202] width 862 height 405
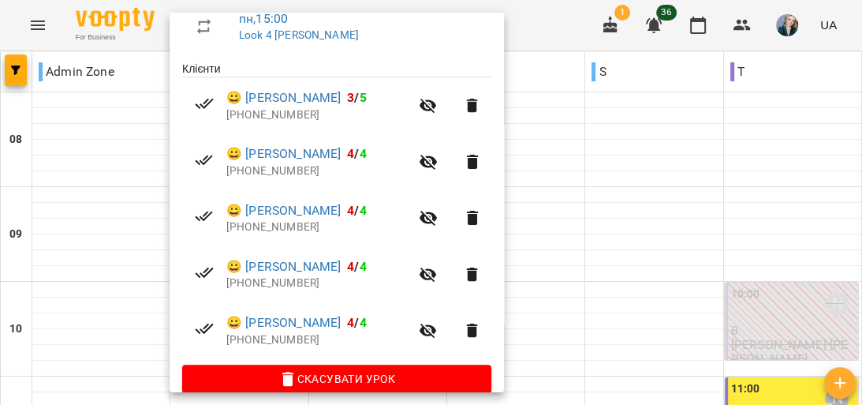
scroll to position [312, 0]
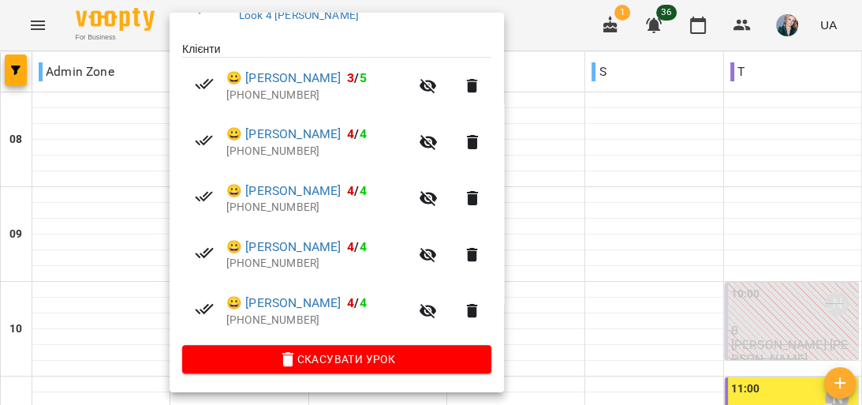
click at [584, 230] on div at bounding box center [431, 202] width 862 height 405
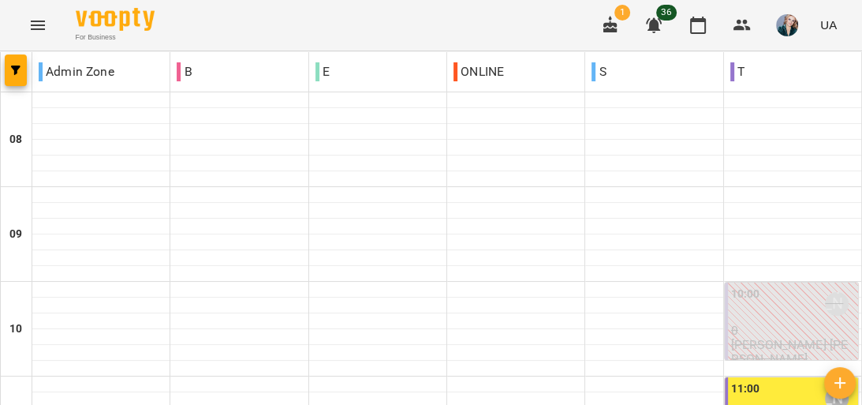
scroll to position [631, 0]
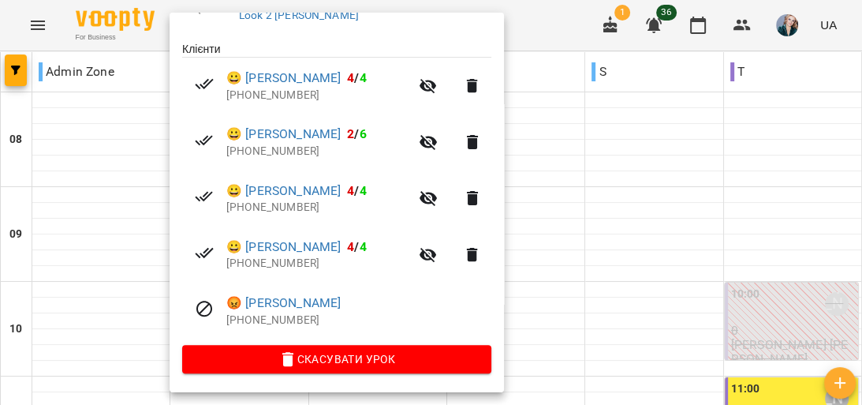
scroll to position [312, 0]
click at [599, 249] on div at bounding box center [431, 202] width 862 height 405
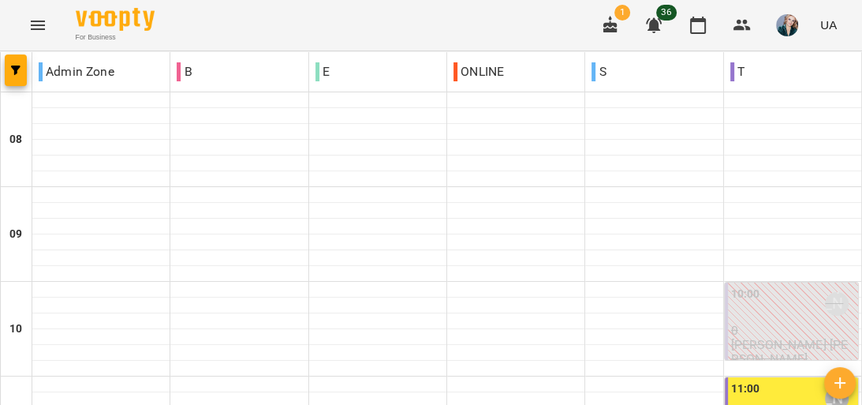
scroll to position [757, 0]
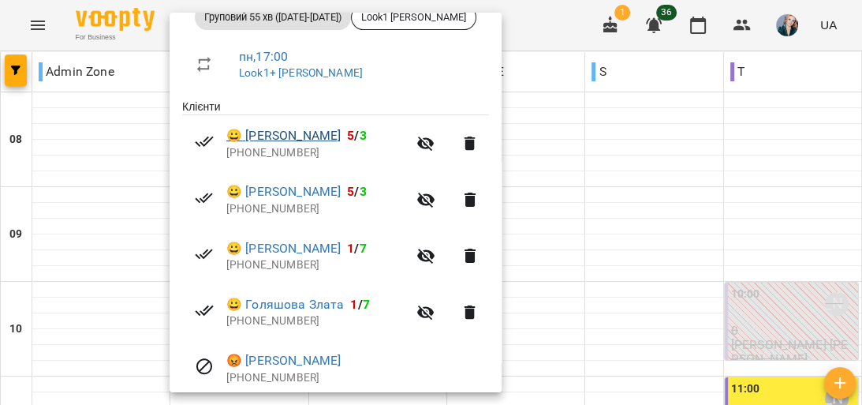
scroll to position [312, 0]
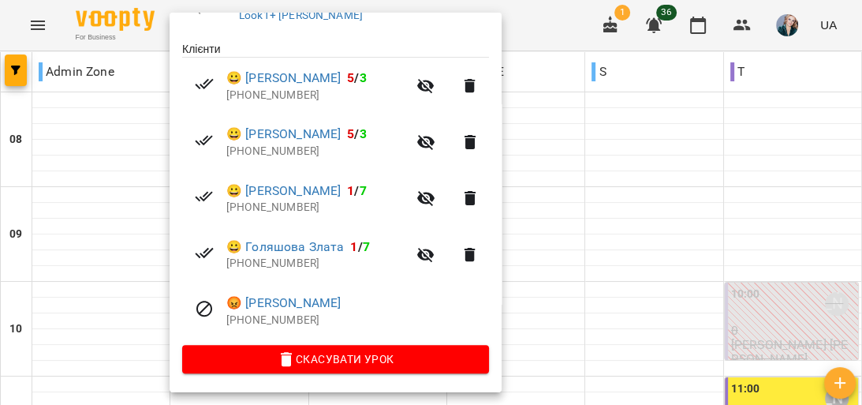
click at [93, 210] on div at bounding box center [431, 202] width 862 height 405
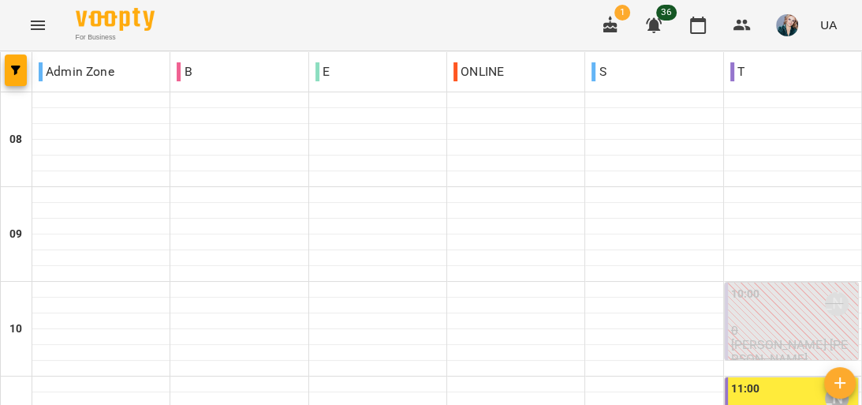
scroll to position [884, 0]
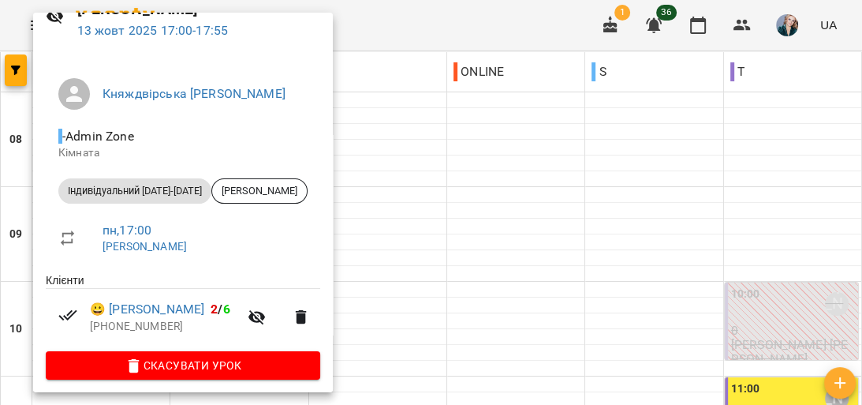
scroll to position [88, 0]
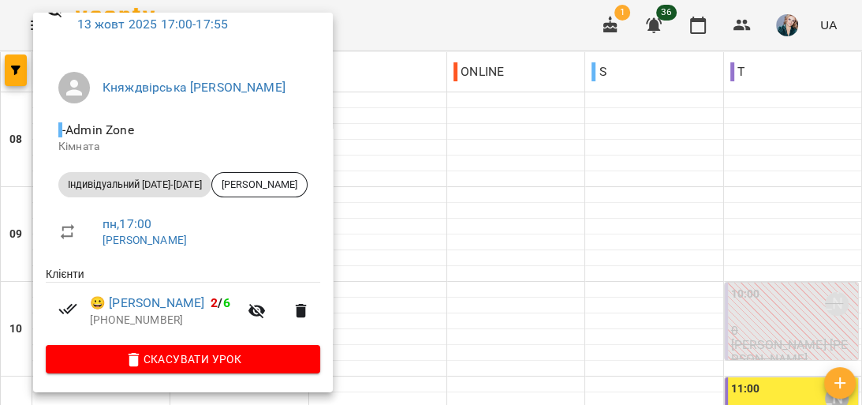
click at [527, 196] on div at bounding box center [431, 202] width 862 height 405
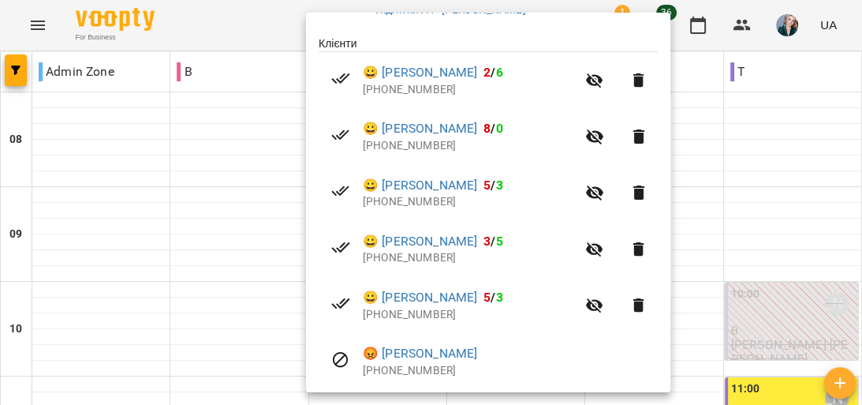
scroll to position [368, 0]
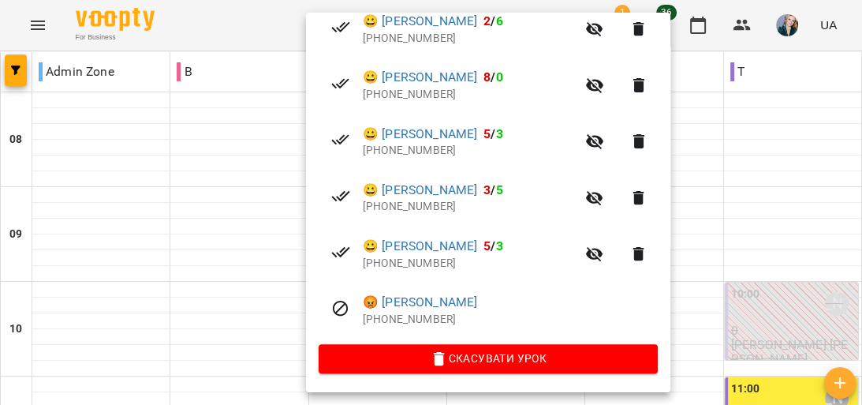
click at [252, 366] on div at bounding box center [431, 202] width 862 height 405
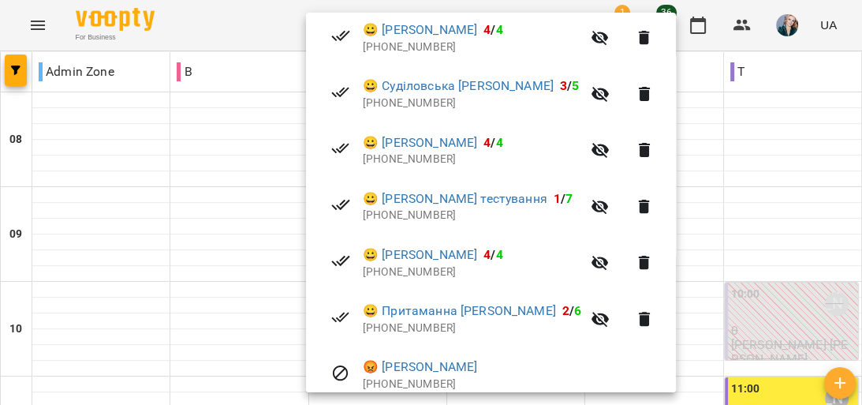
scroll to position [379, 0]
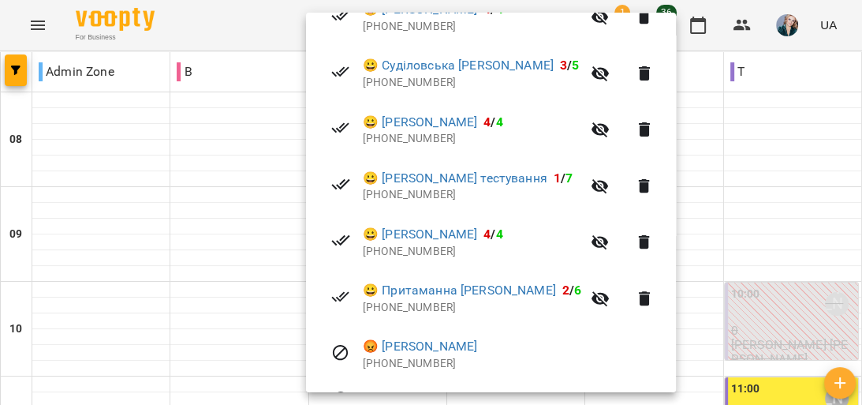
click at [265, 378] on div at bounding box center [431, 202] width 862 height 405
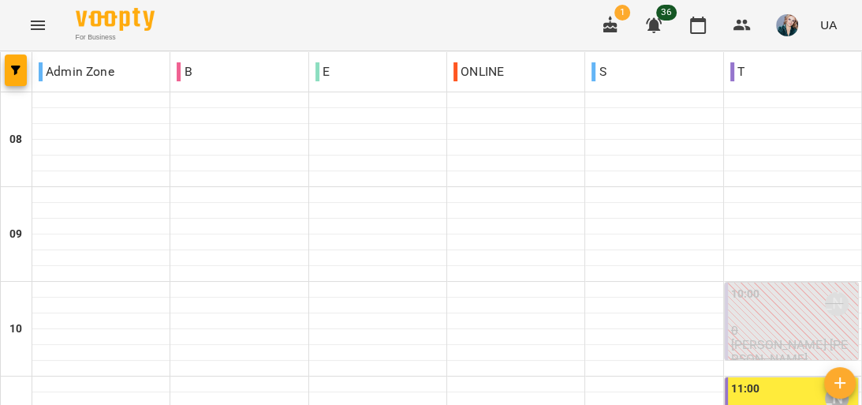
scroll to position [694, 0]
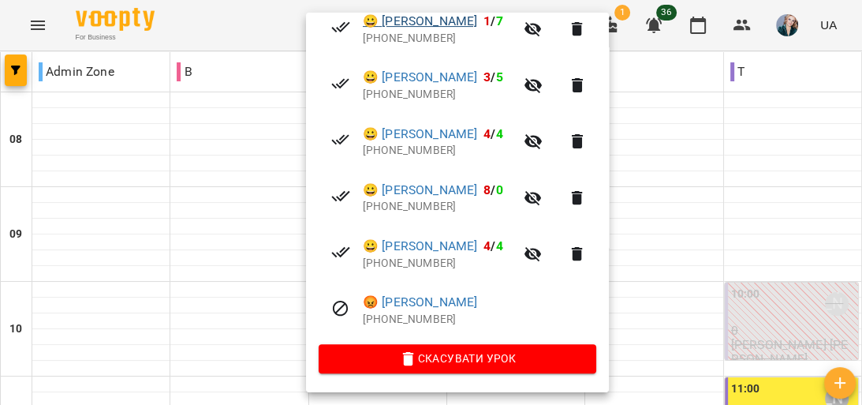
scroll to position [305, 0]
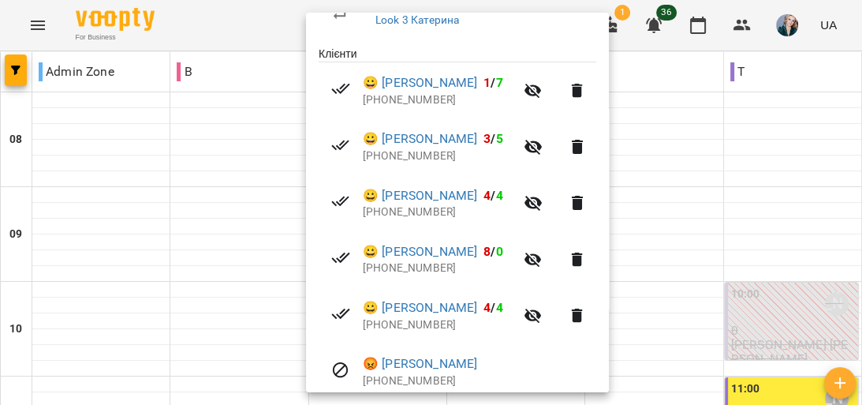
click at [284, 358] on div at bounding box center [431, 202] width 862 height 405
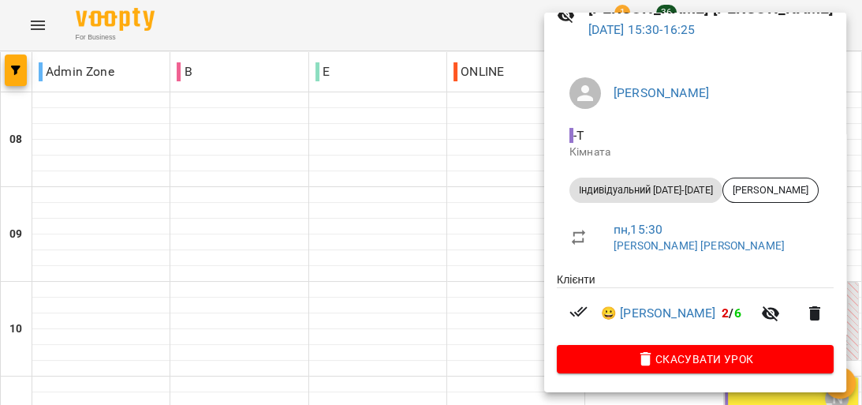
scroll to position [82, 0]
click at [515, 188] on div at bounding box center [431, 202] width 862 height 405
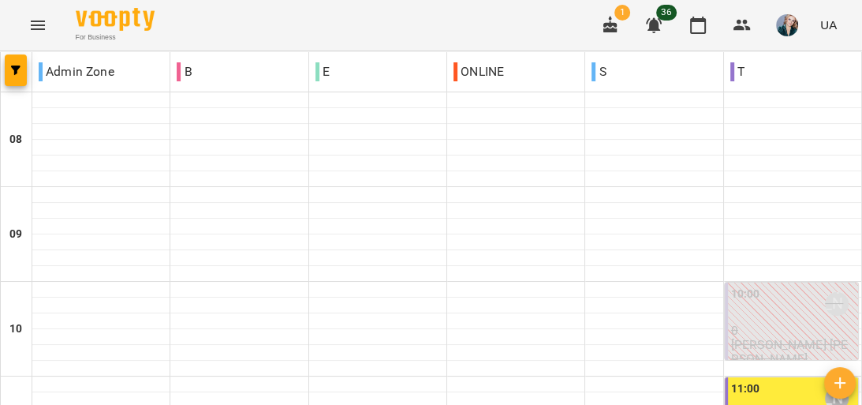
scroll to position [757, 0]
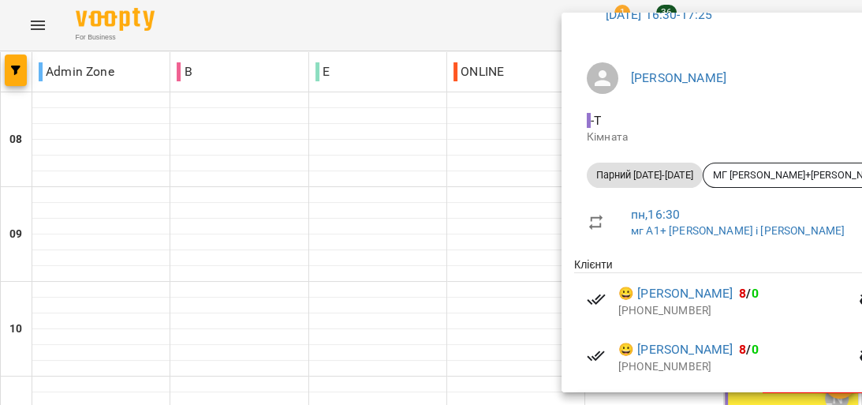
scroll to position [163, 0]
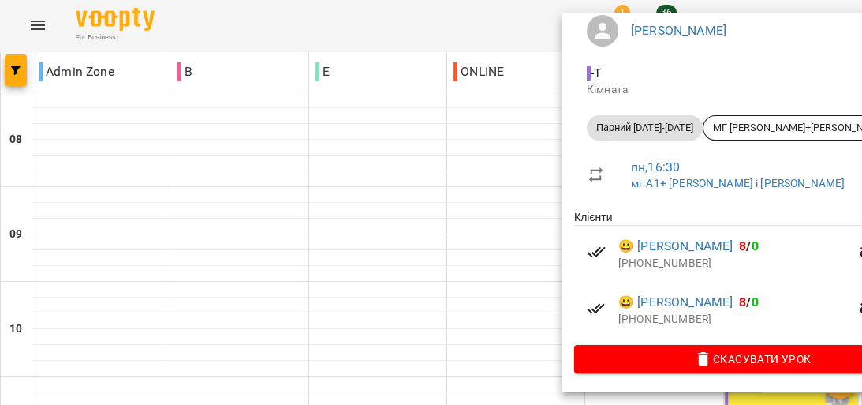
click at [542, 200] on div at bounding box center [431, 202] width 862 height 405
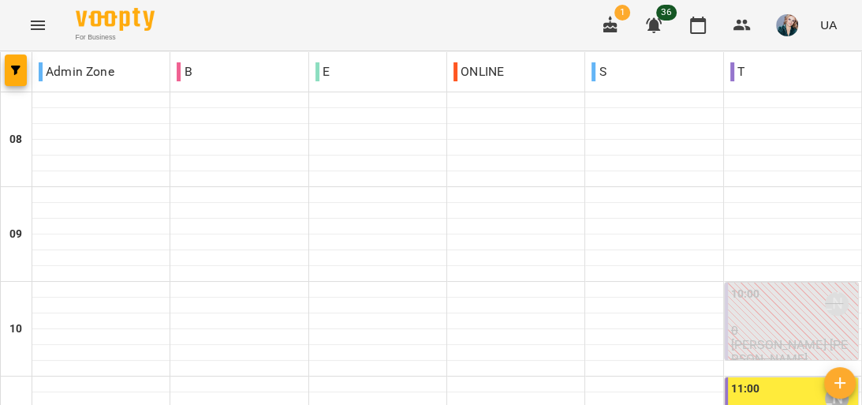
scroll to position [884, 0]
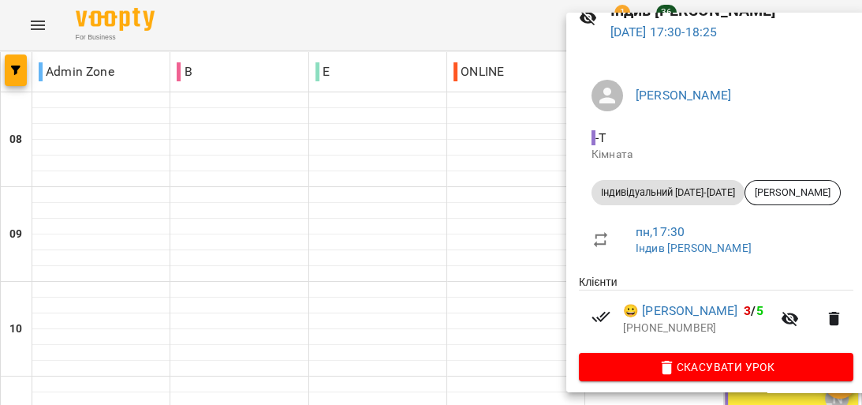
scroll to position [88, 0]
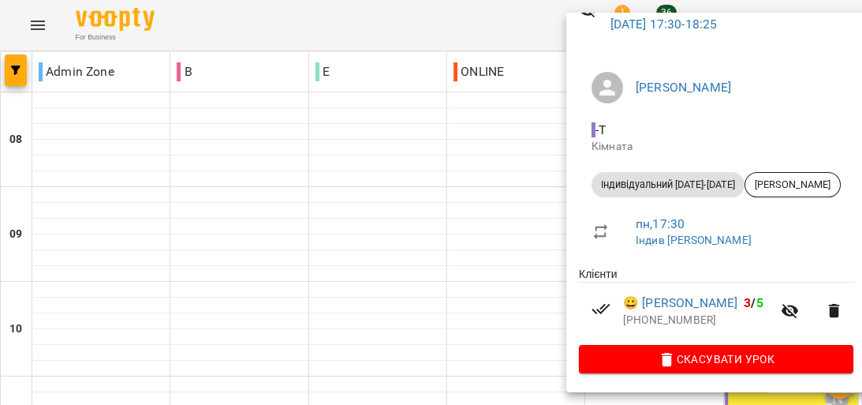
click at [549, 183] on div at bounding box center [431, 202] width 862 height 405
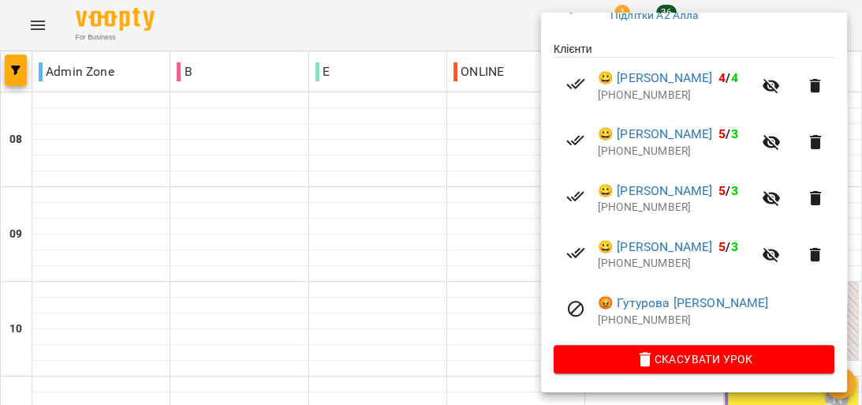
scroll to position [316, 0]
click at [523, 205] on div at bounding box center [431, 202] width 862 height 405
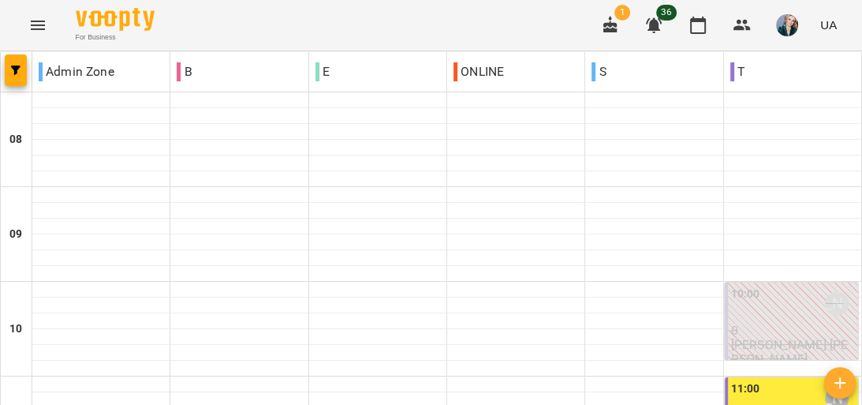
scroll to position [947, 0]
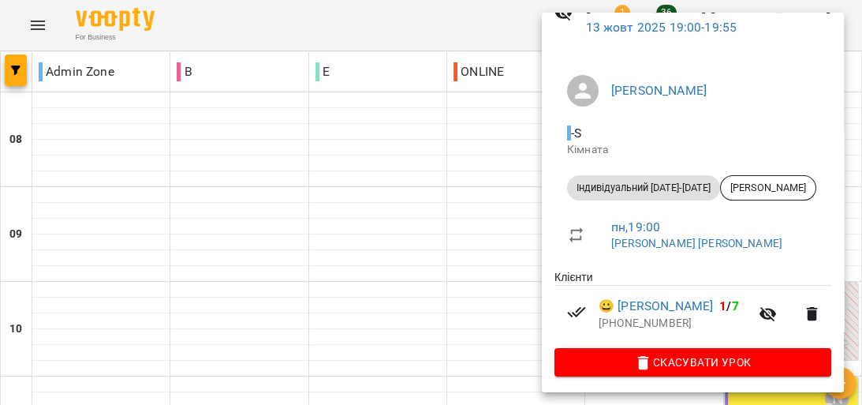
scroll to position [88, 0]
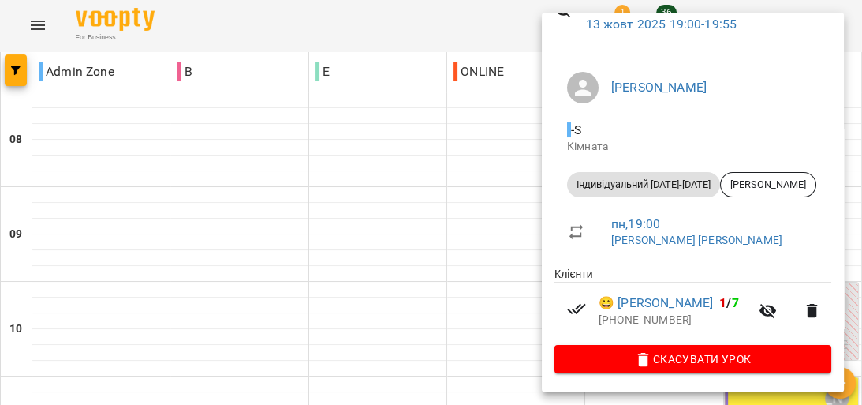
click at [547, 218] on div "Картушина Алла Іванівна - S Кімната Індивідуальний 2025-2026 Самарська Олена пн…" at bounding box center [693, 220] width 302 height 346
click at [530, 215] on div at bounding box center [431, 202] width 862 height 405
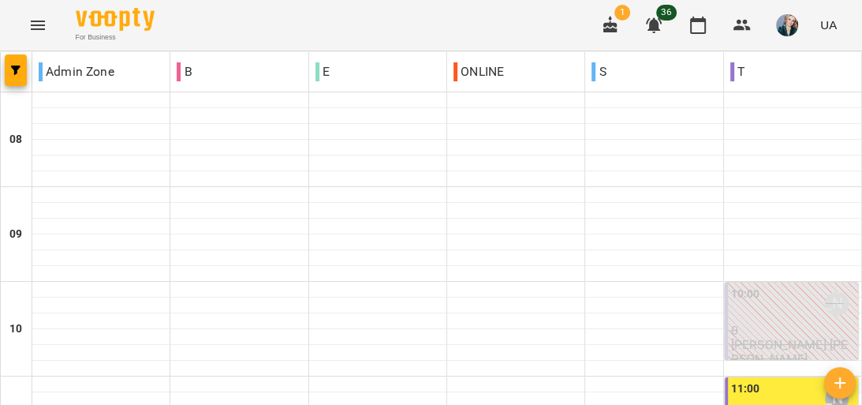
scroll to position [1073, 0]
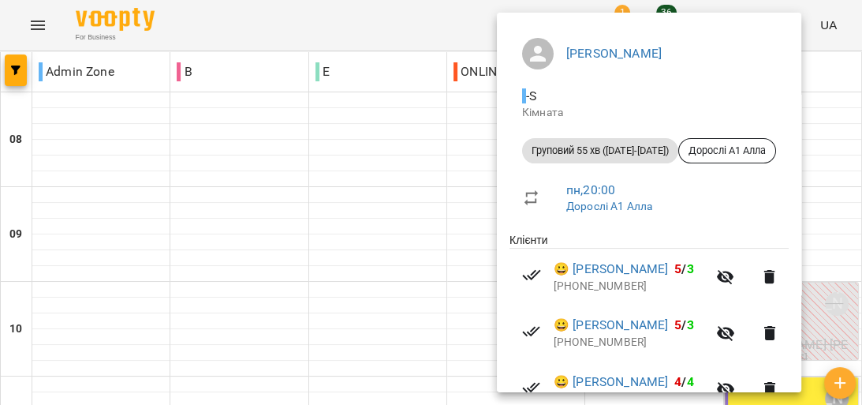
scroll to position [219, 0]
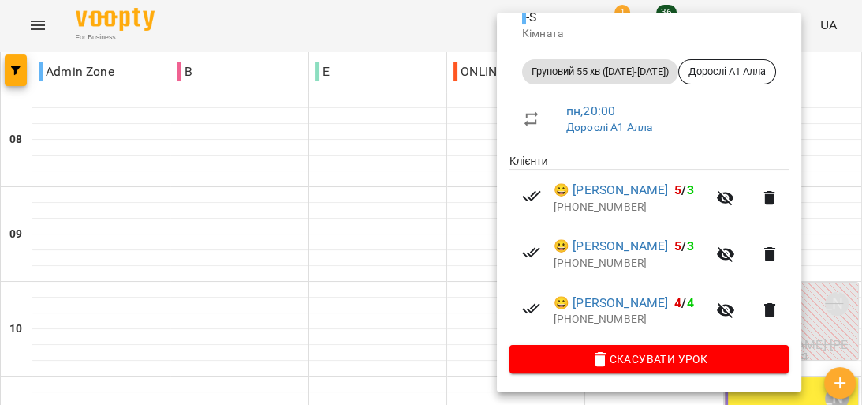
click at [473, 215] on div at bounding box center [431, 202] width 862 height 405
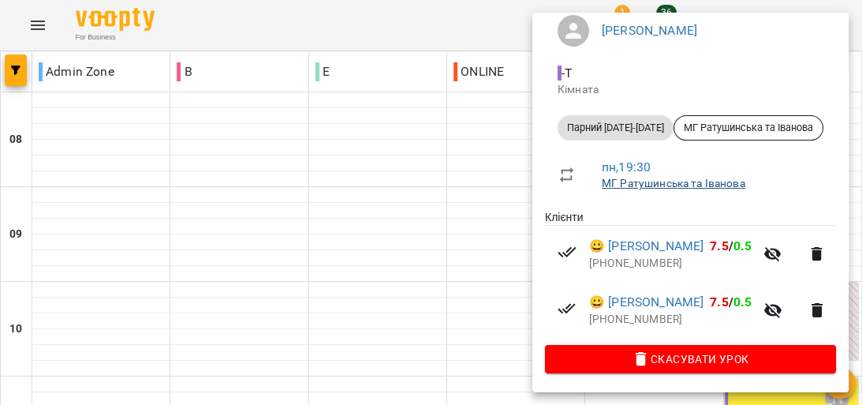
scroll to position [163, 0]
click at [495, 201] on div at bounding box center [431, 202] width 862 height 405
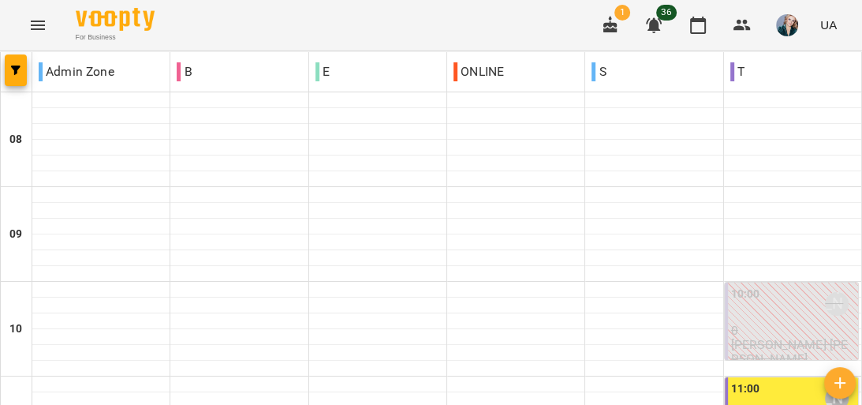
scroll to position [884, 0]
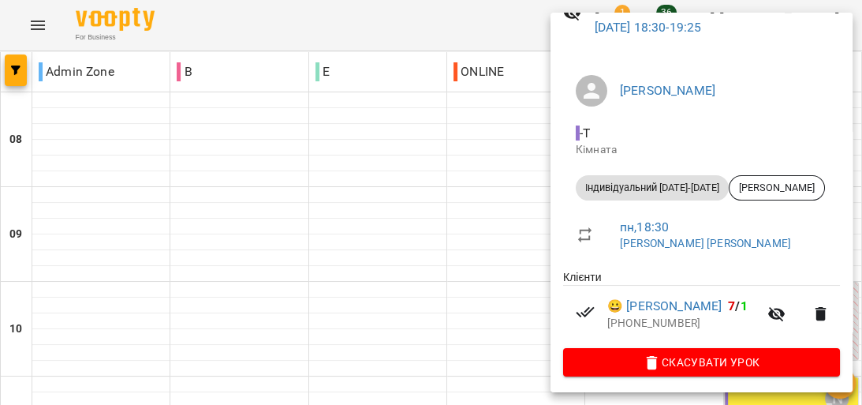
scroll to position [88, 0]
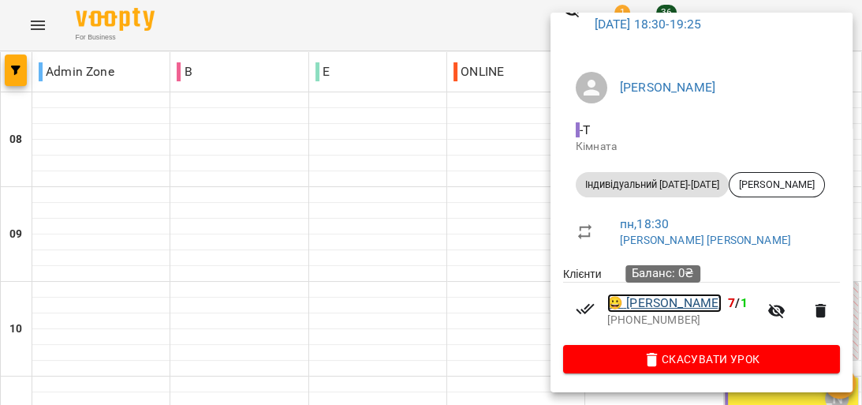
click at [668, 301] on link "😀 Мельник Аріна" at bounding box center [665, 303] width 114 height 19
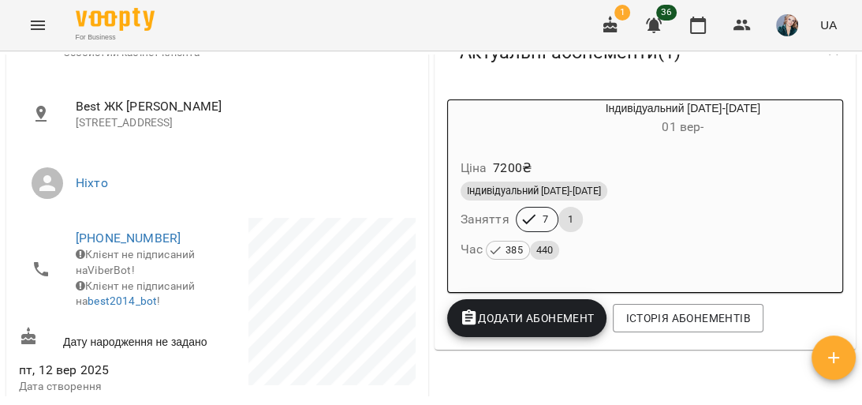
scroll to position [252, 0]
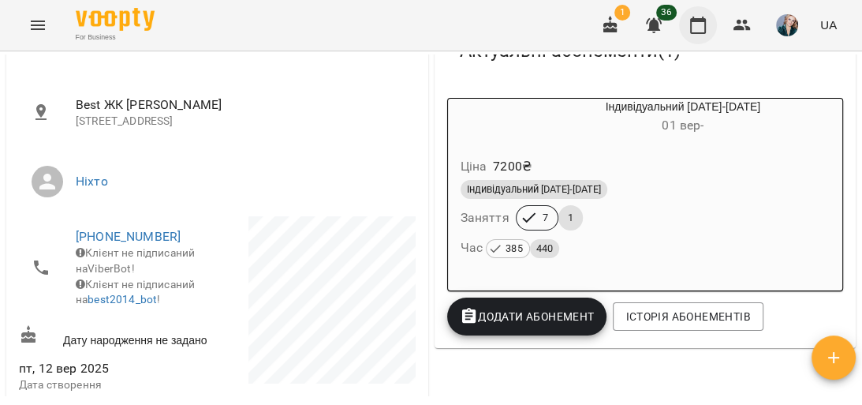
click at [702, 27] on icon "button" at bounding box center [698, 25] width 19 height 19
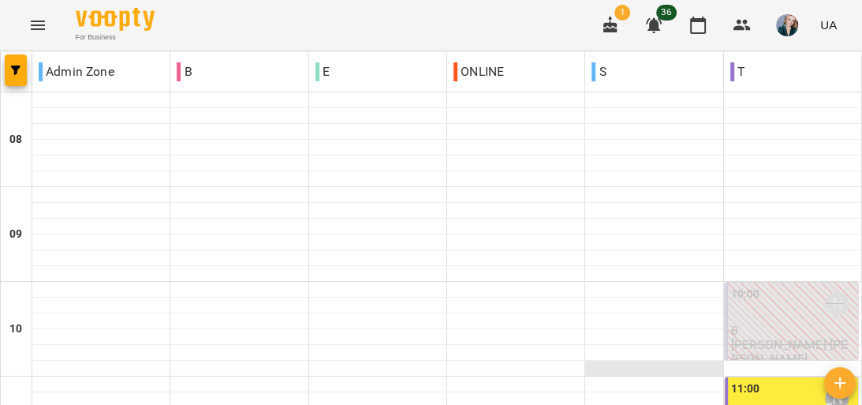
scroll to position [316, 0]
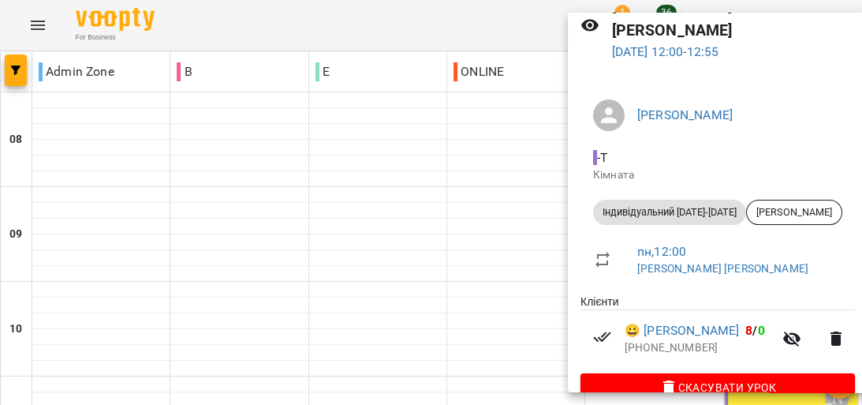
scroll to position [88, 0]
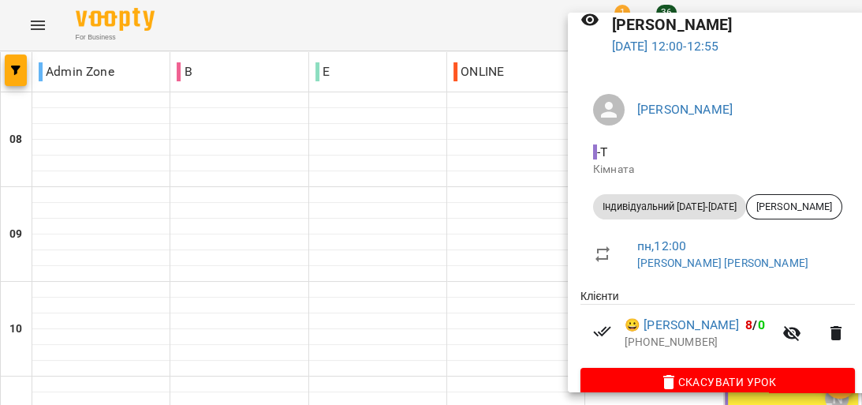
click at [528, 178] on div at bounding box center [431, 202] width 862 height 405
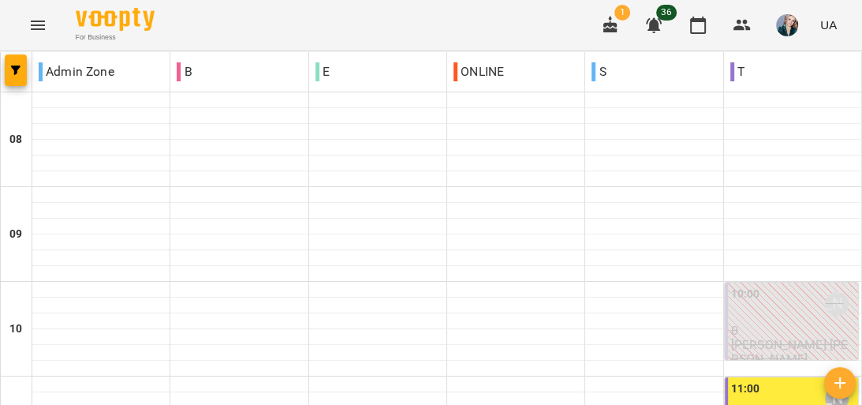
scroll to position [884, 0]
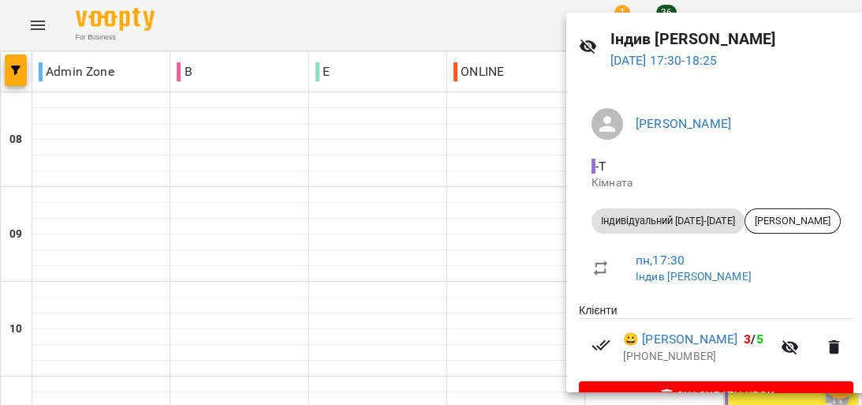
scroll to position [88, 0]
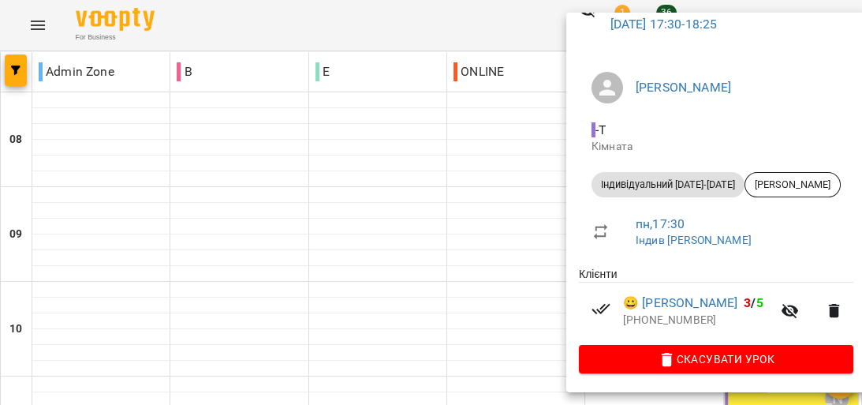
click at [555, 179] on div at bounding box center [431, 202] width 862 height 405
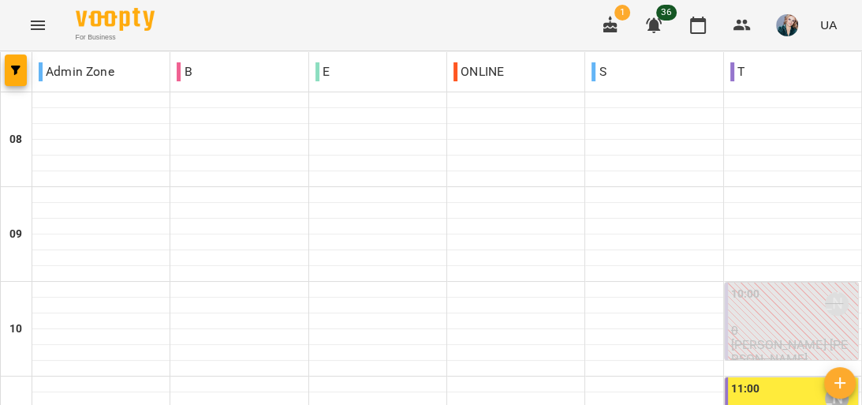
scroll to position [1010, 0]
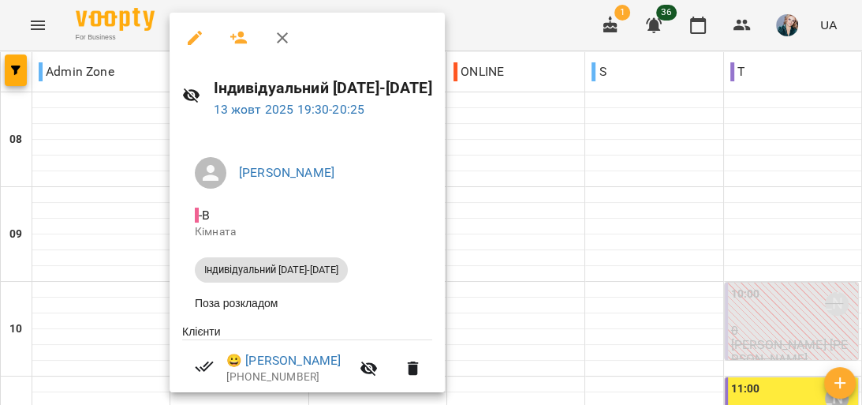
scroll to position [62, 0]
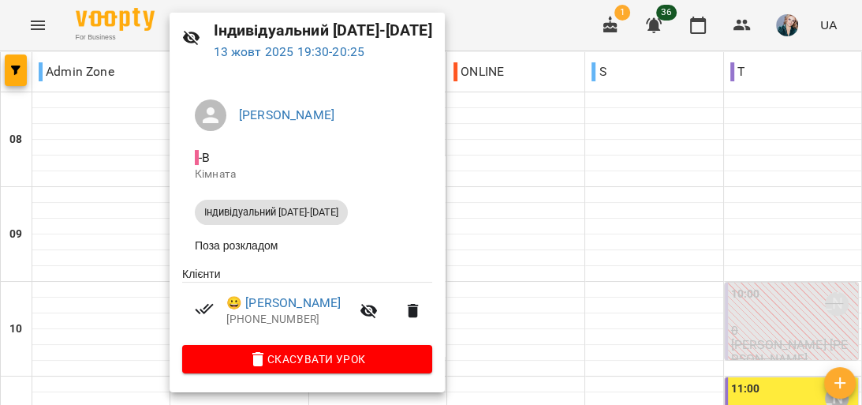
click at [151, 137] on div at bounding box center [431, 202] width 862 height 405
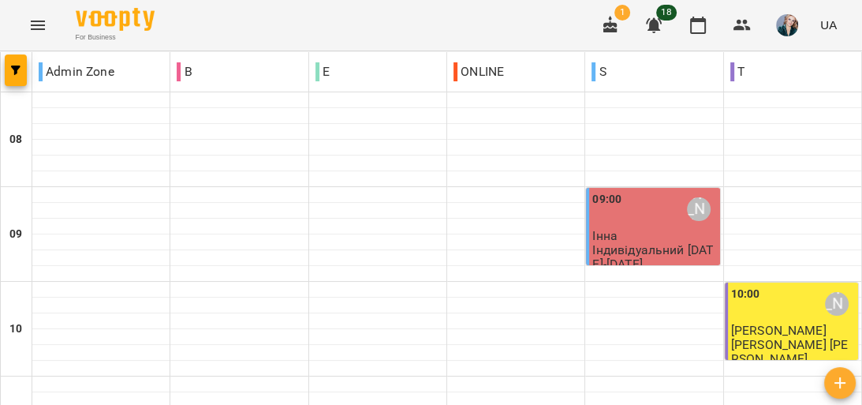
scroll to position [1073, 0]
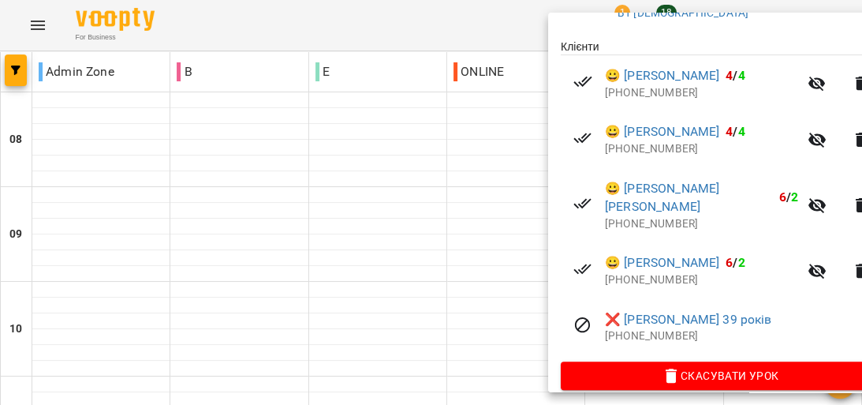
scroll to position [316, 0]
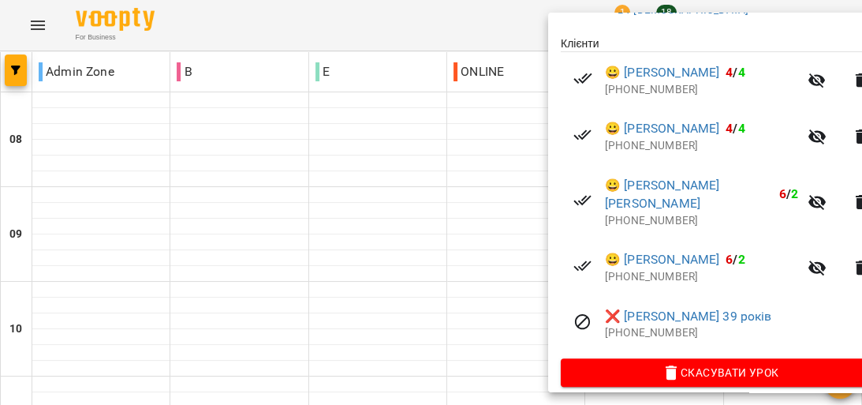
click at [809, 205] on icon "button" at bounding box center [817, 202] width 17 height 15
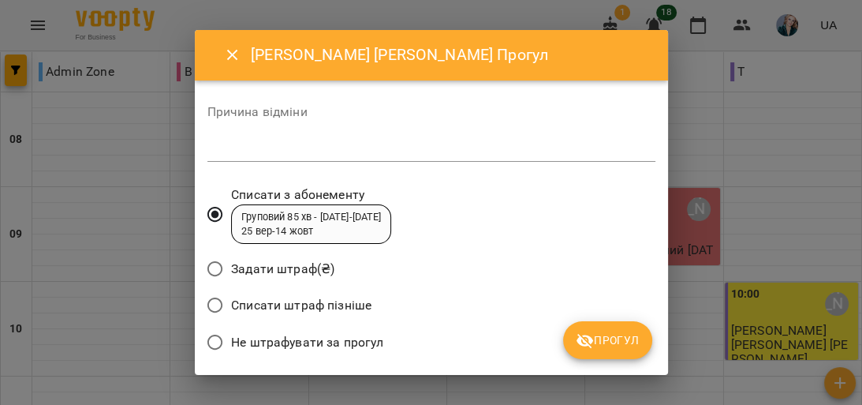
click at [440, 142] on textarea at bounding box center [432, 148] width 448 height 15
type textarea "*"
type textarea "********"
click at [600, 341] on span "Прогул" at bounding box center [608, 340] width 64 height 19
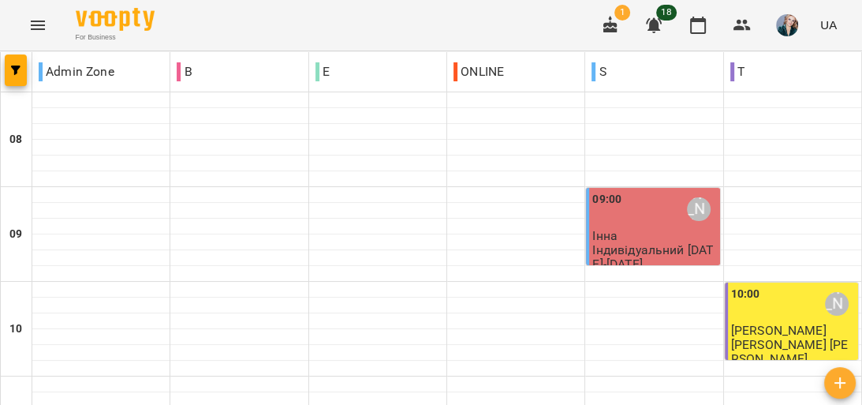
scroll to position [1073, 0]
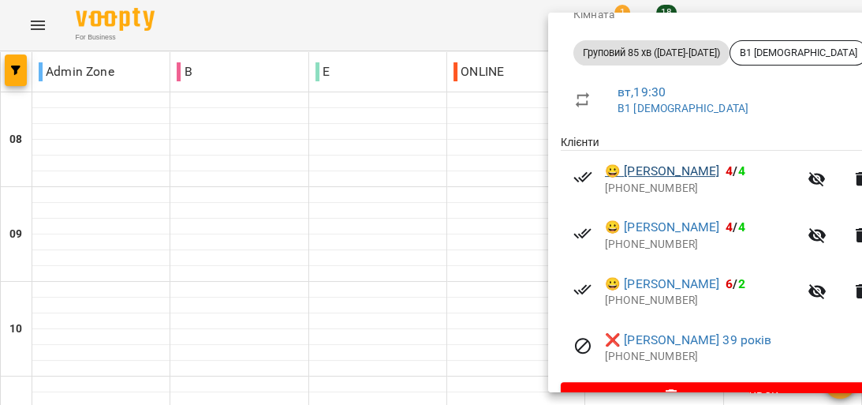
scroll to position [252, 0]
